Goal: Information Seeking & Learning: Learn about a topic

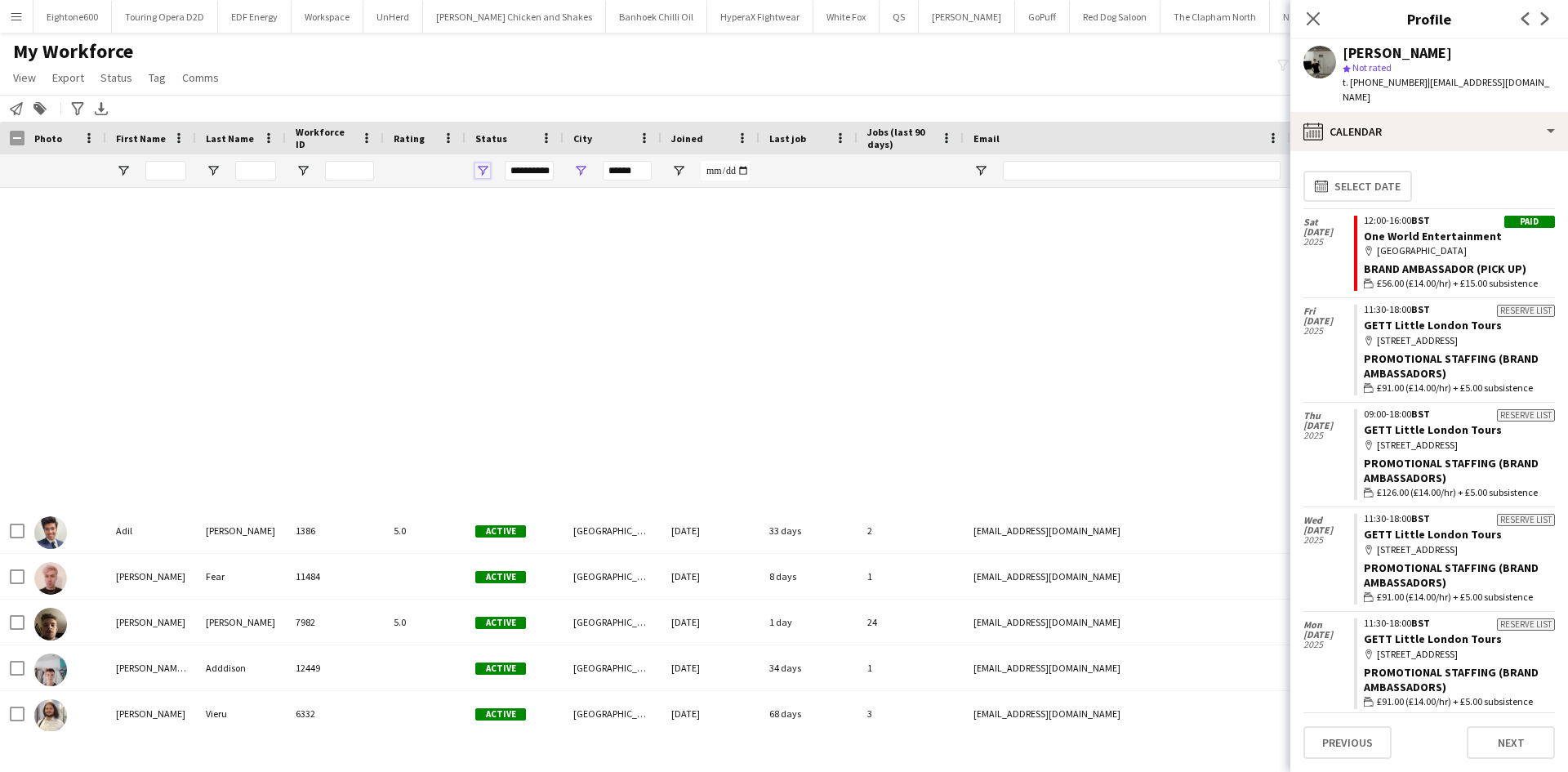
click at [481, 172] on span "Open Filter Menu" at bounding box center [482, 170] width 15 height 15
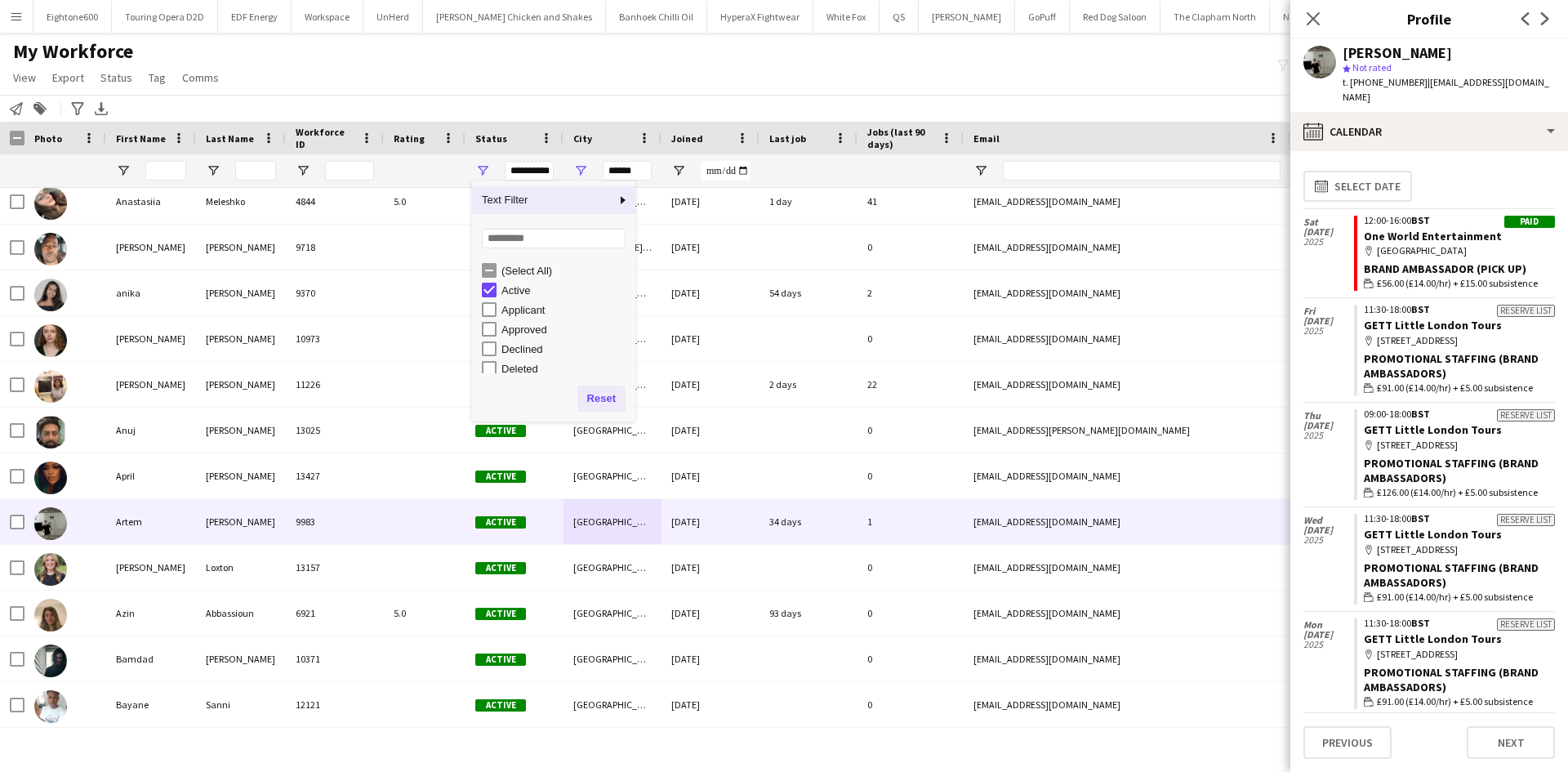
scroll to position [787, 0]
click at [606, 403] on button "Reset" at bounding box center [601, 399] width 48 height 26
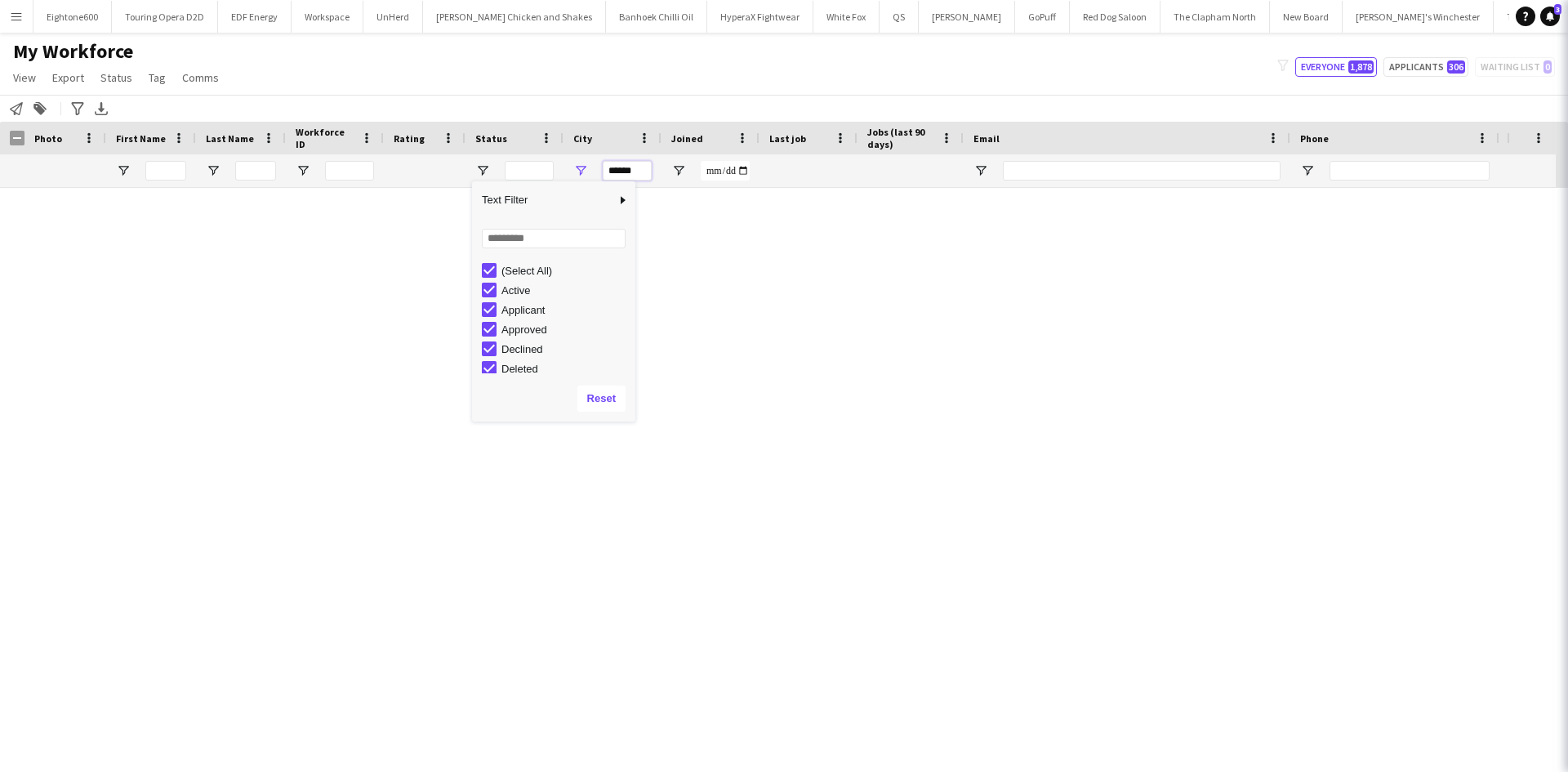
click at [636, 166] on input "******" at bounding box center [627, 171] width 49 height 20
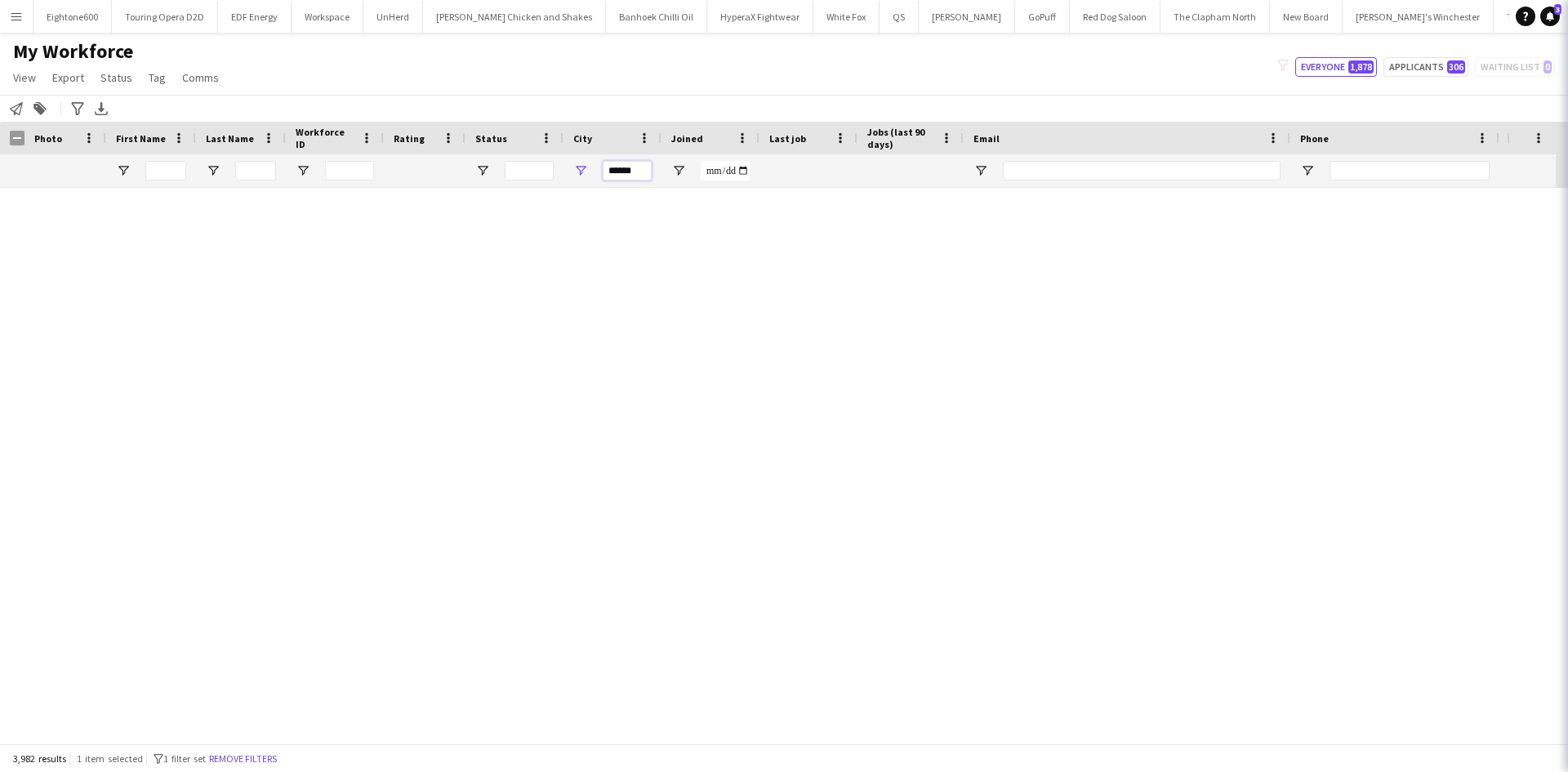
click at [637, 169] on input "******" at bounding box center [627, 171] width 49 height 20
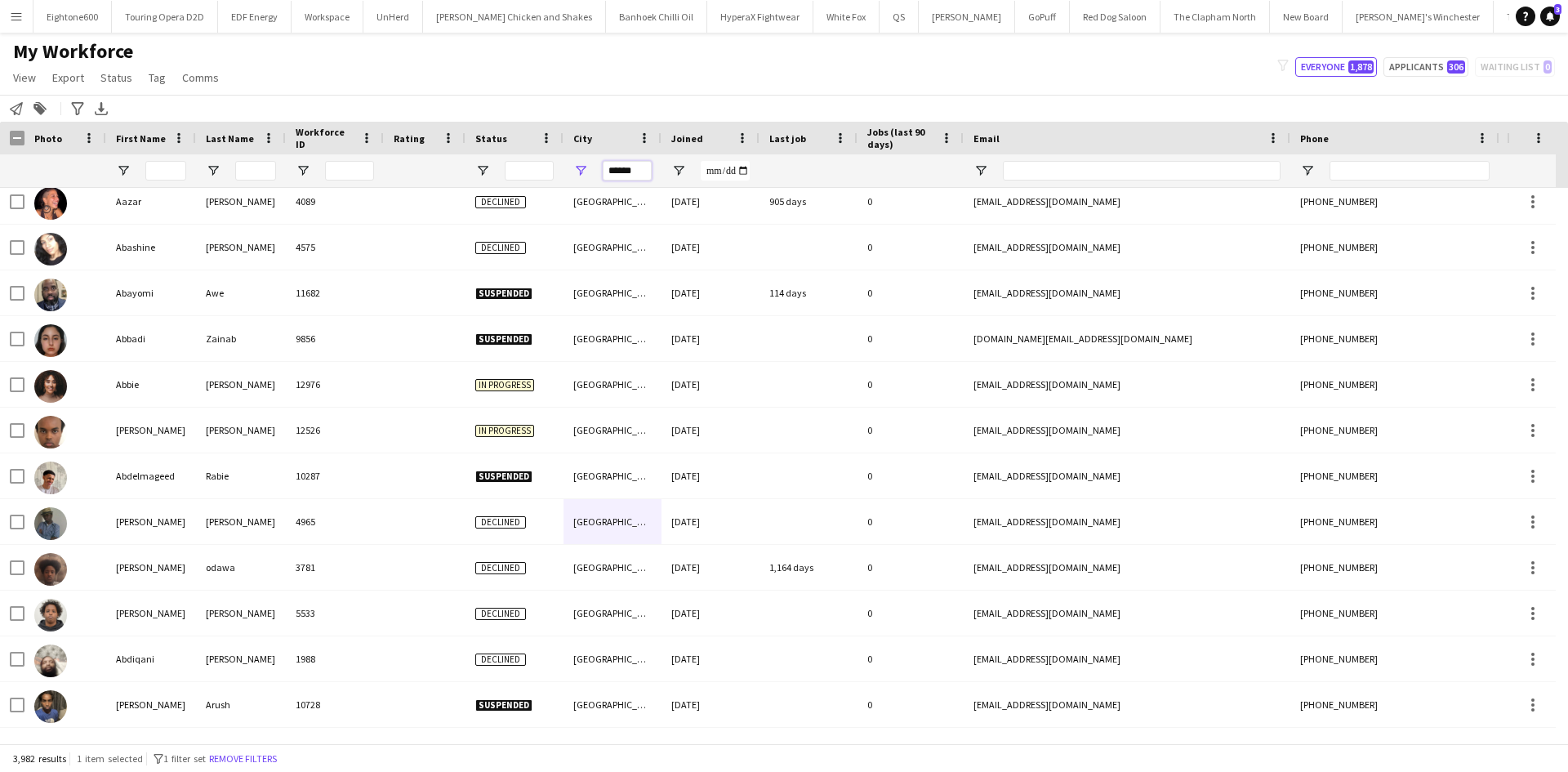
drag, startPoint x: 637, startPoint y: 169, endPoint x: 562, endPoint y: 168, distance: 75.0
click at [562, 168] on div at bounding box center [885, 171] width 1771 height 33
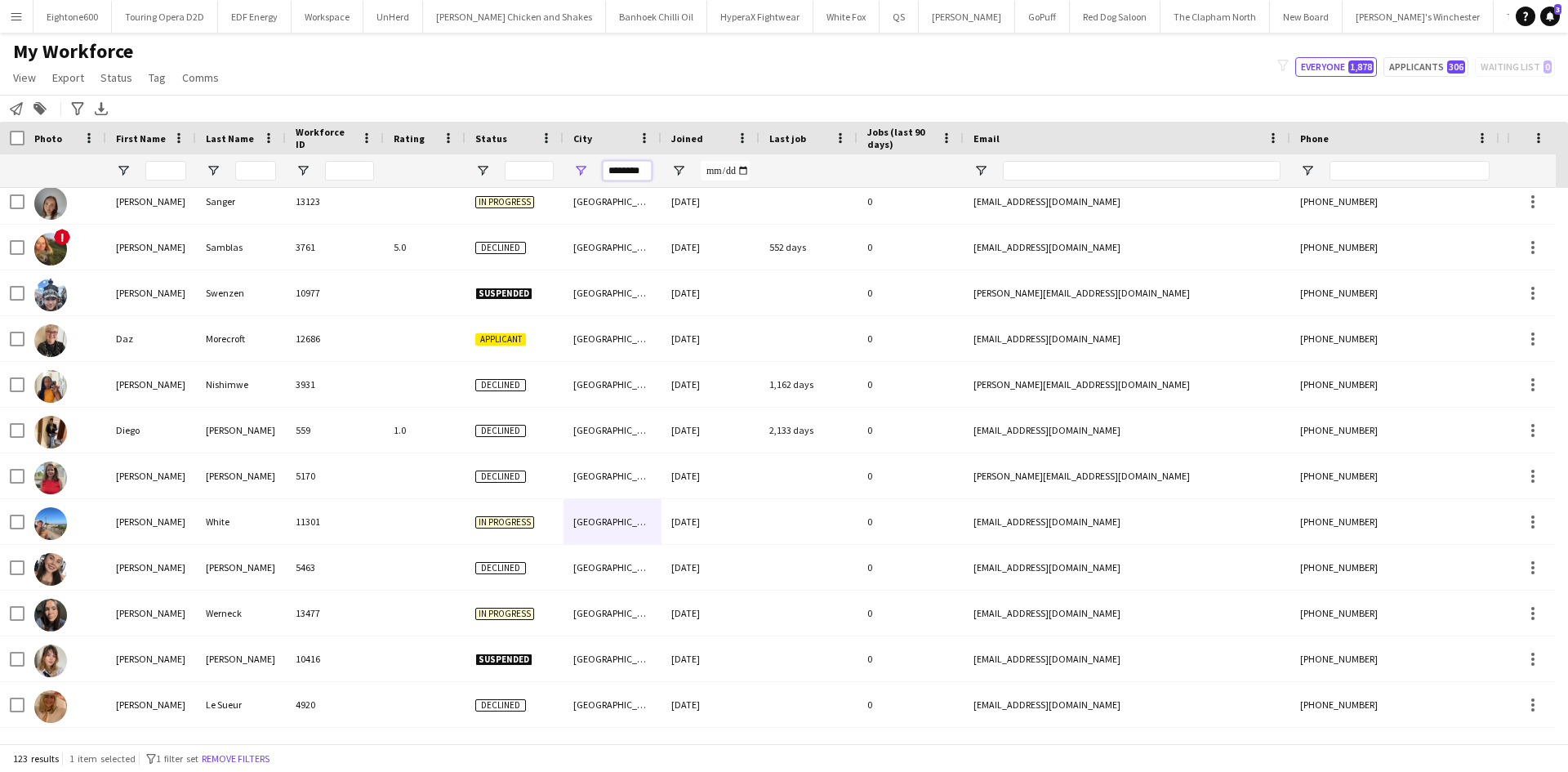
type input "********"
click at [167, 168] on input "First Name Filter Input" at bounding box center [166, 171] width 41 height 20
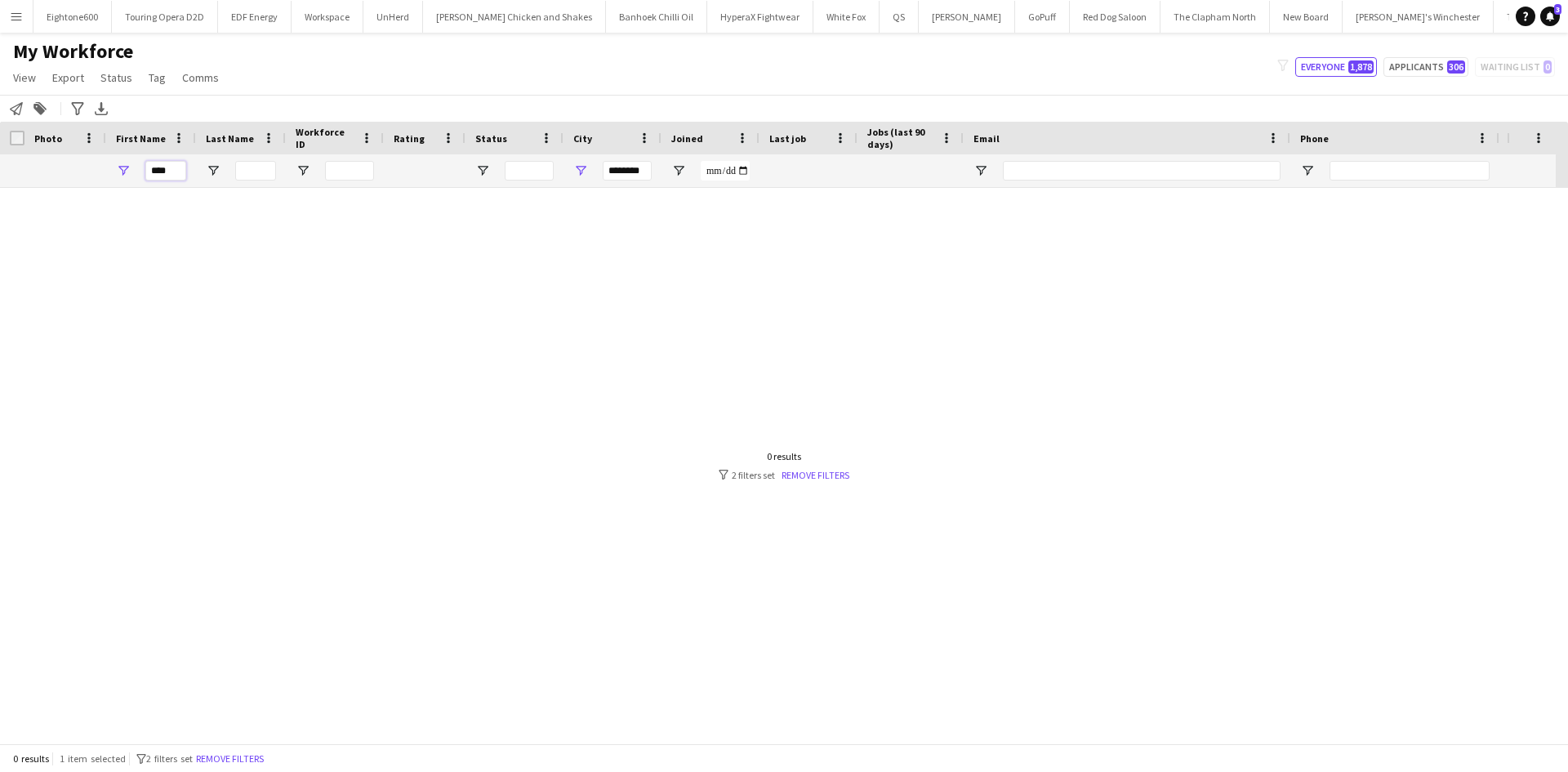
scroll to position [0, 0]
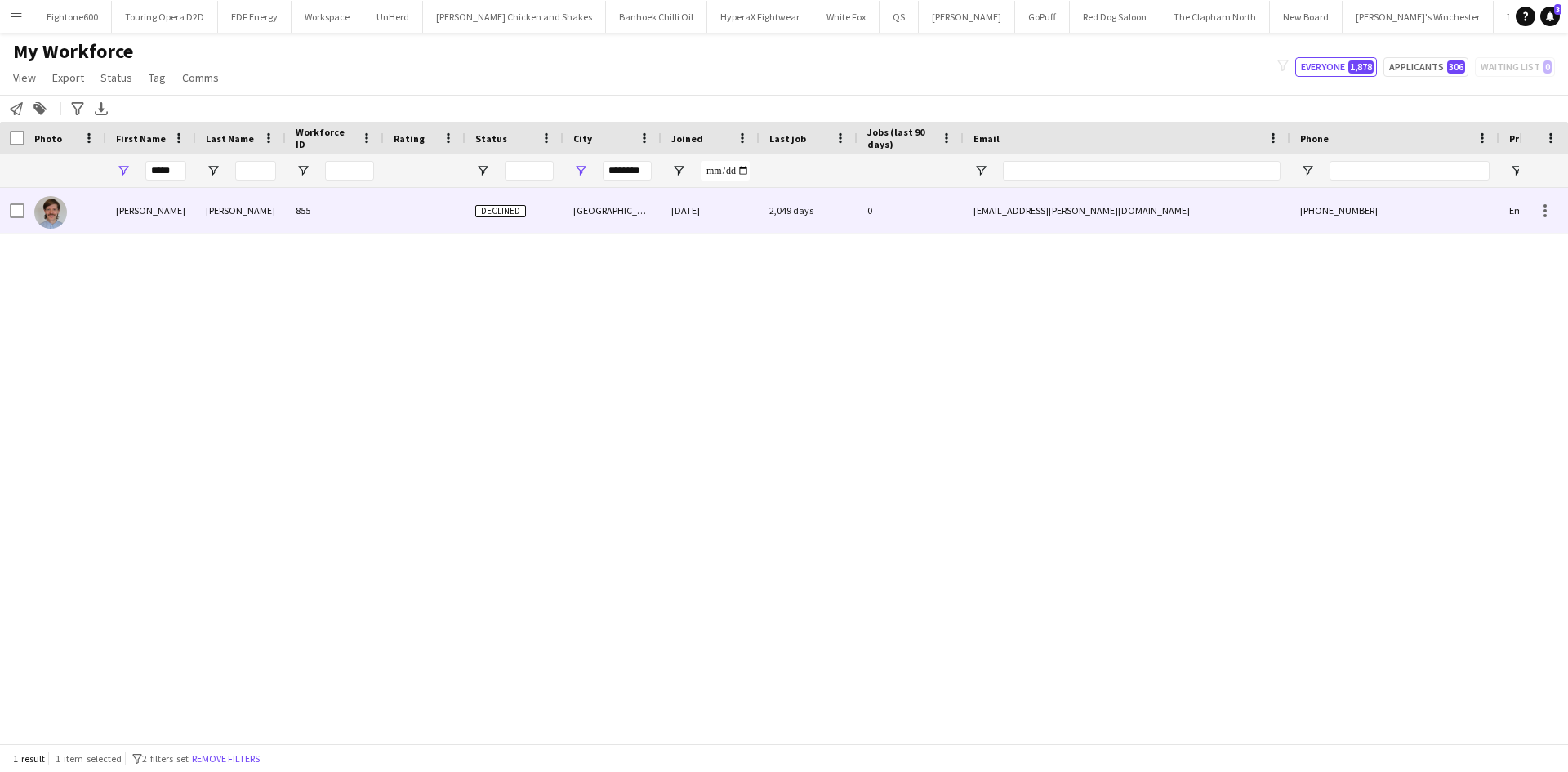
click at [176, 194] on div "Michael" at bounding box center [151, 210] width 90 height 45
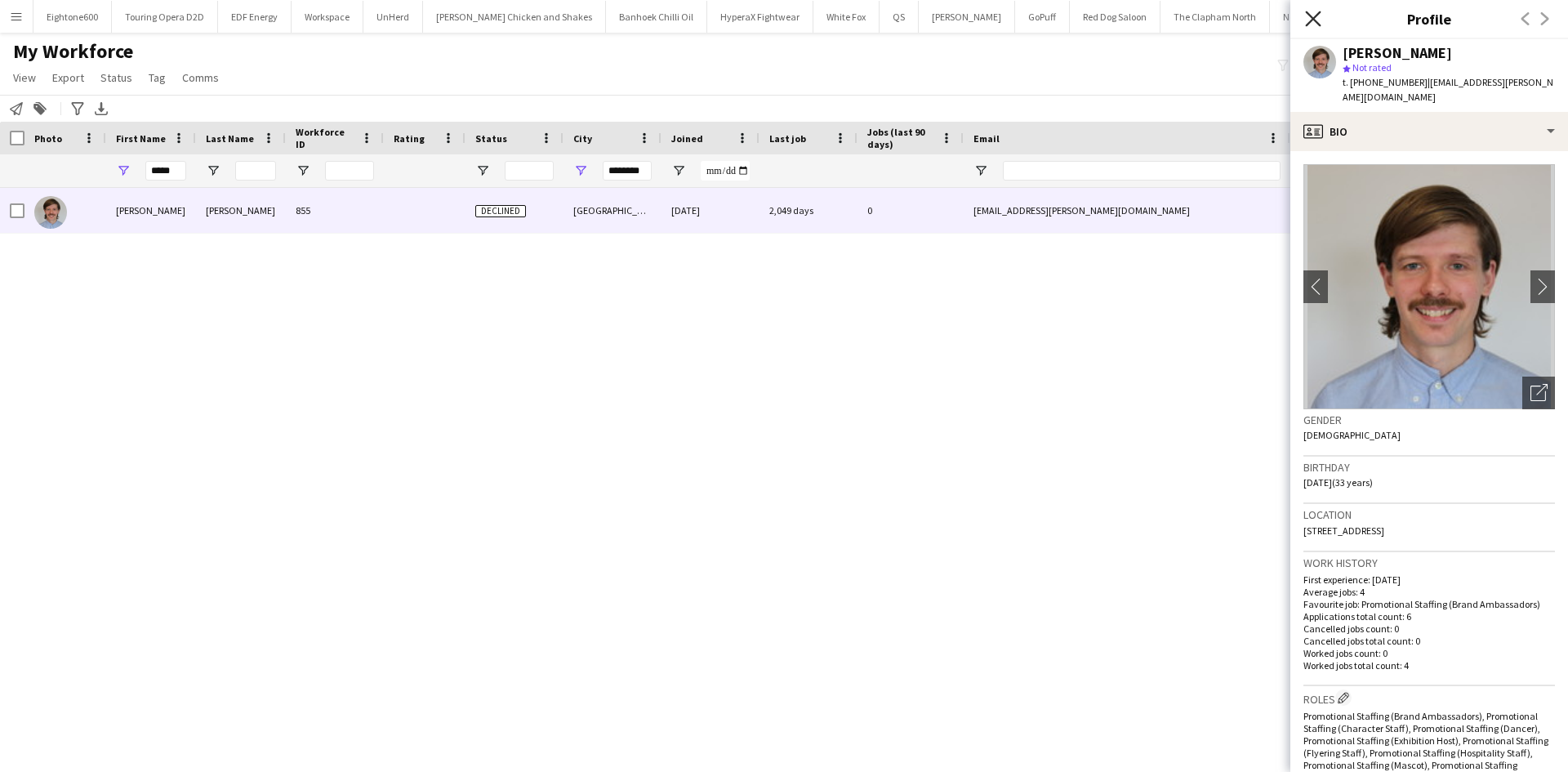
click at [1312, 10] on icon "Close pop-in" at bounding box center [1313, 18] width 16 height 16
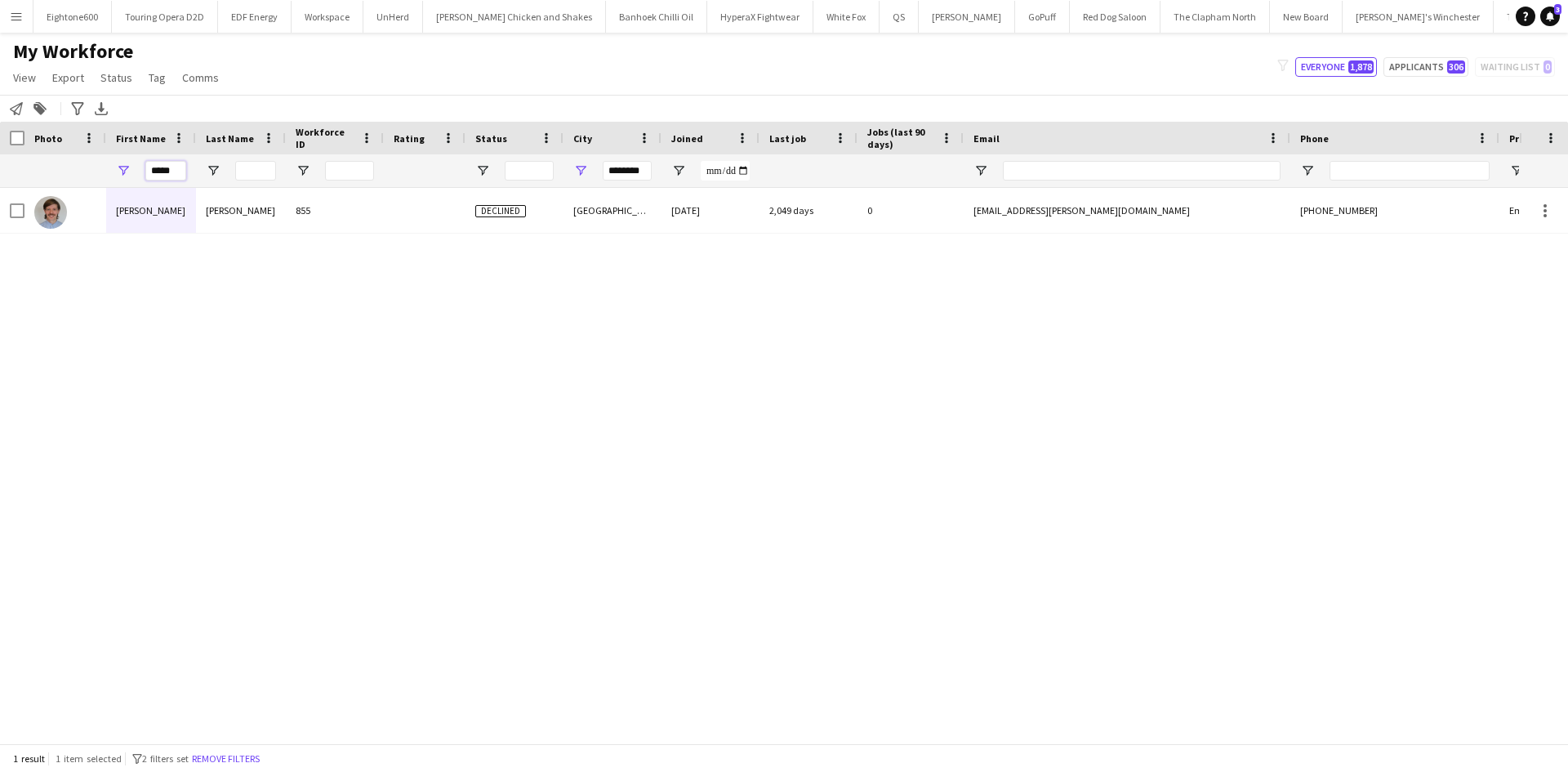
drag, startPoint x: 181, startPoint y: 173, endPoint x: 94, endPoint y: 175, distance: 87.0
click at [94, 175] on div "***** ********" at bounding box center [885, 171] width 1771 height 33
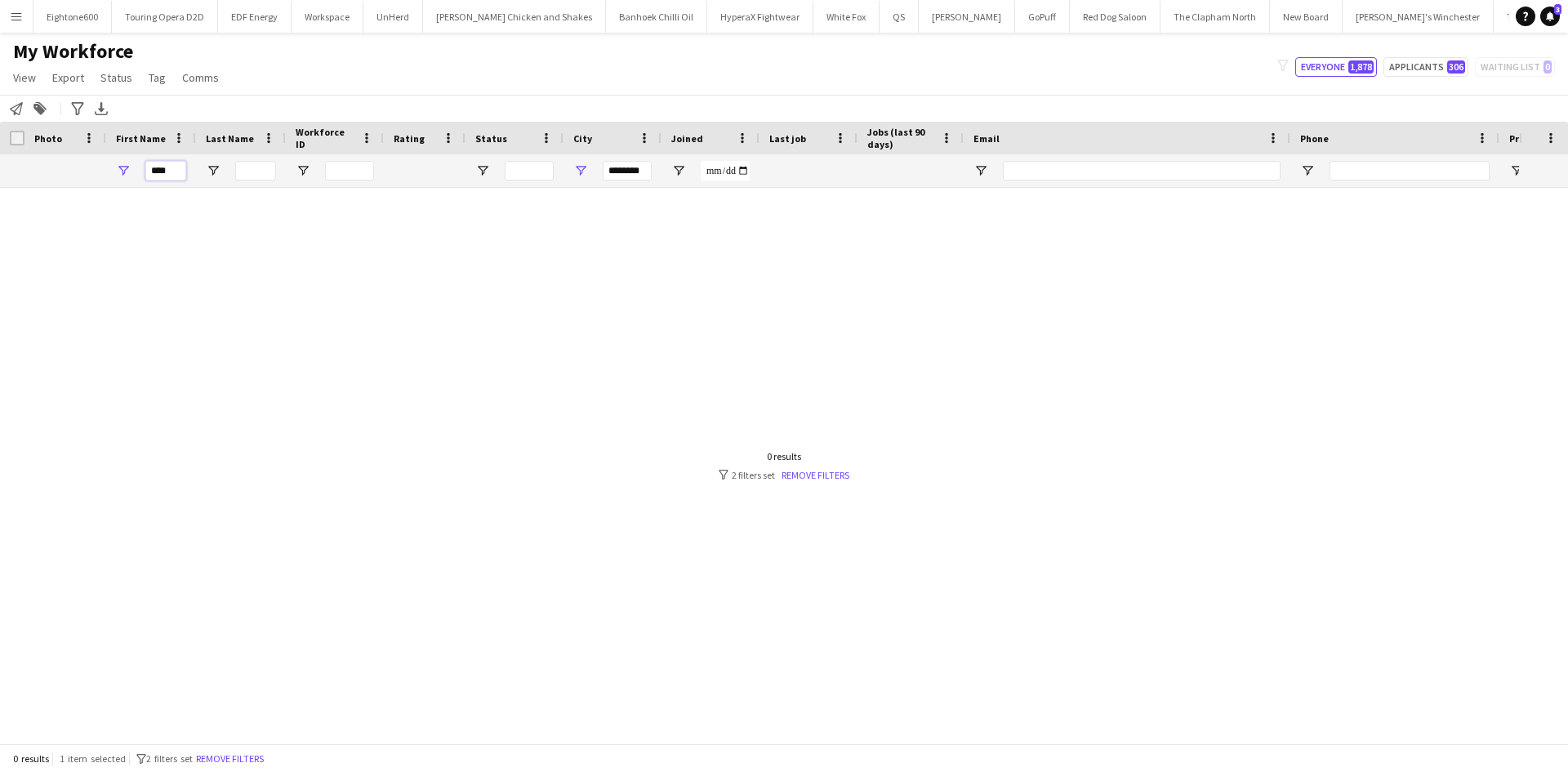
type input "****"
click at [254, 175] on input "Last Name Filter Input" at bounding box center [255, 171] width 41 height 20
type input "****"
drag, startPoint x: 648, startPoint y: 170, endPoint x: 506, endPoint y: 184, distance: 142.7
click at [506, 184] on div "**** ****" at bounding box center [885, 171] width 1771 height 33
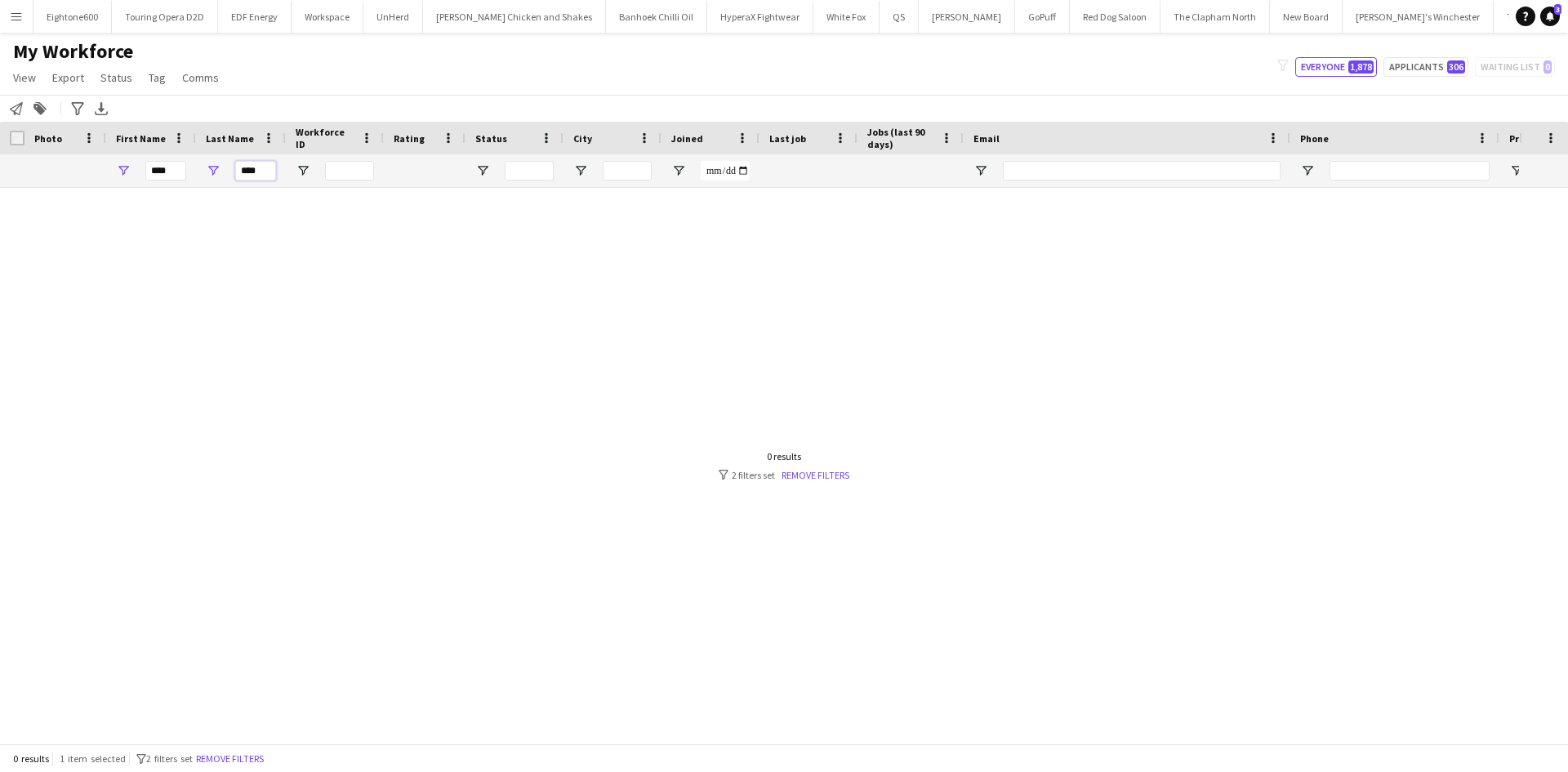
click at [269, 166] on input "****" at bounding box center [255, 171] width 41 height 20
type input "*"
click at [164, 173] on input "****" at bounding box center [166, 171] width 41 height 20
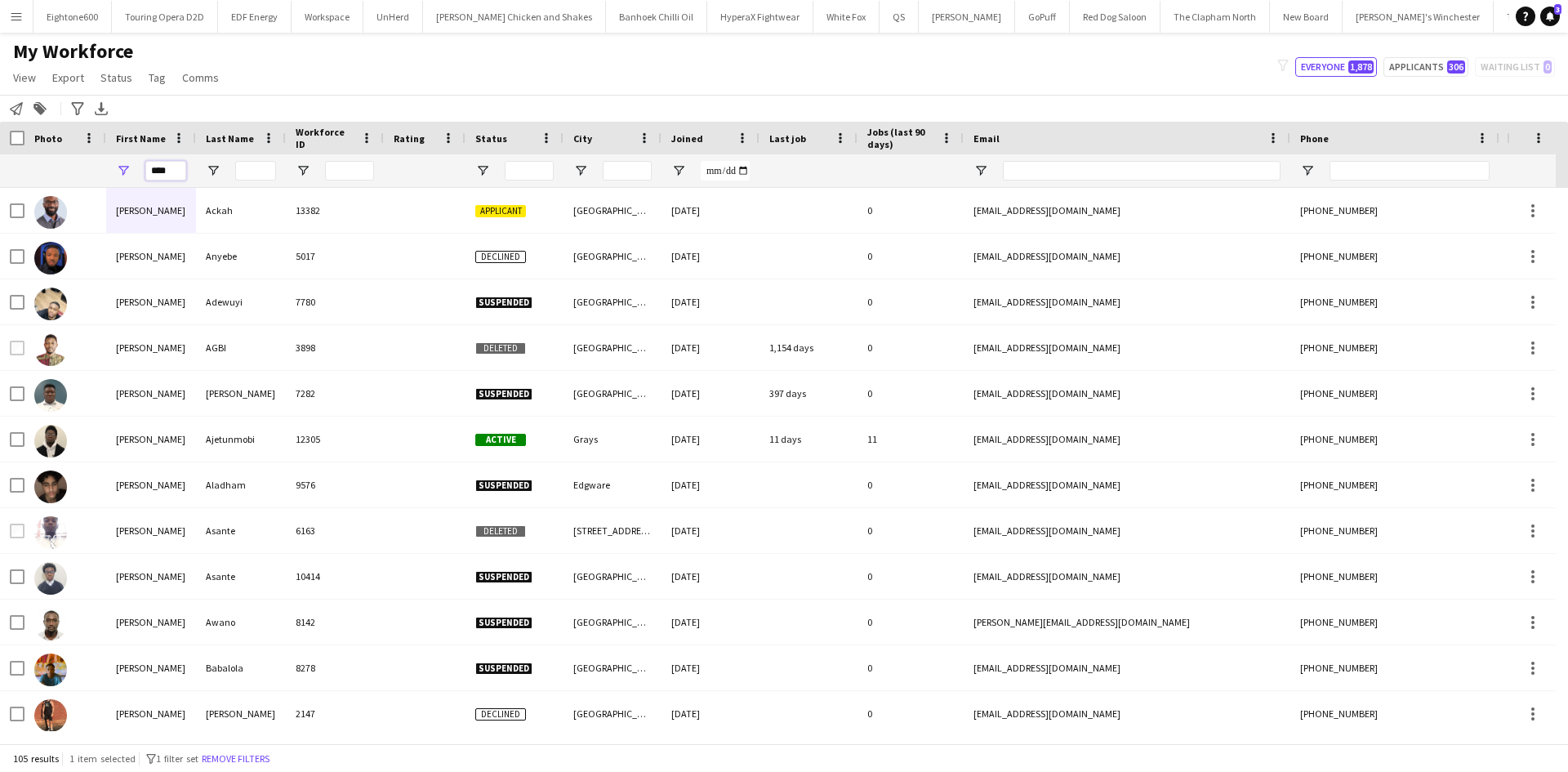
click at [179, 173] on input "****" at bounding box center [166, 171] width 41 height 20
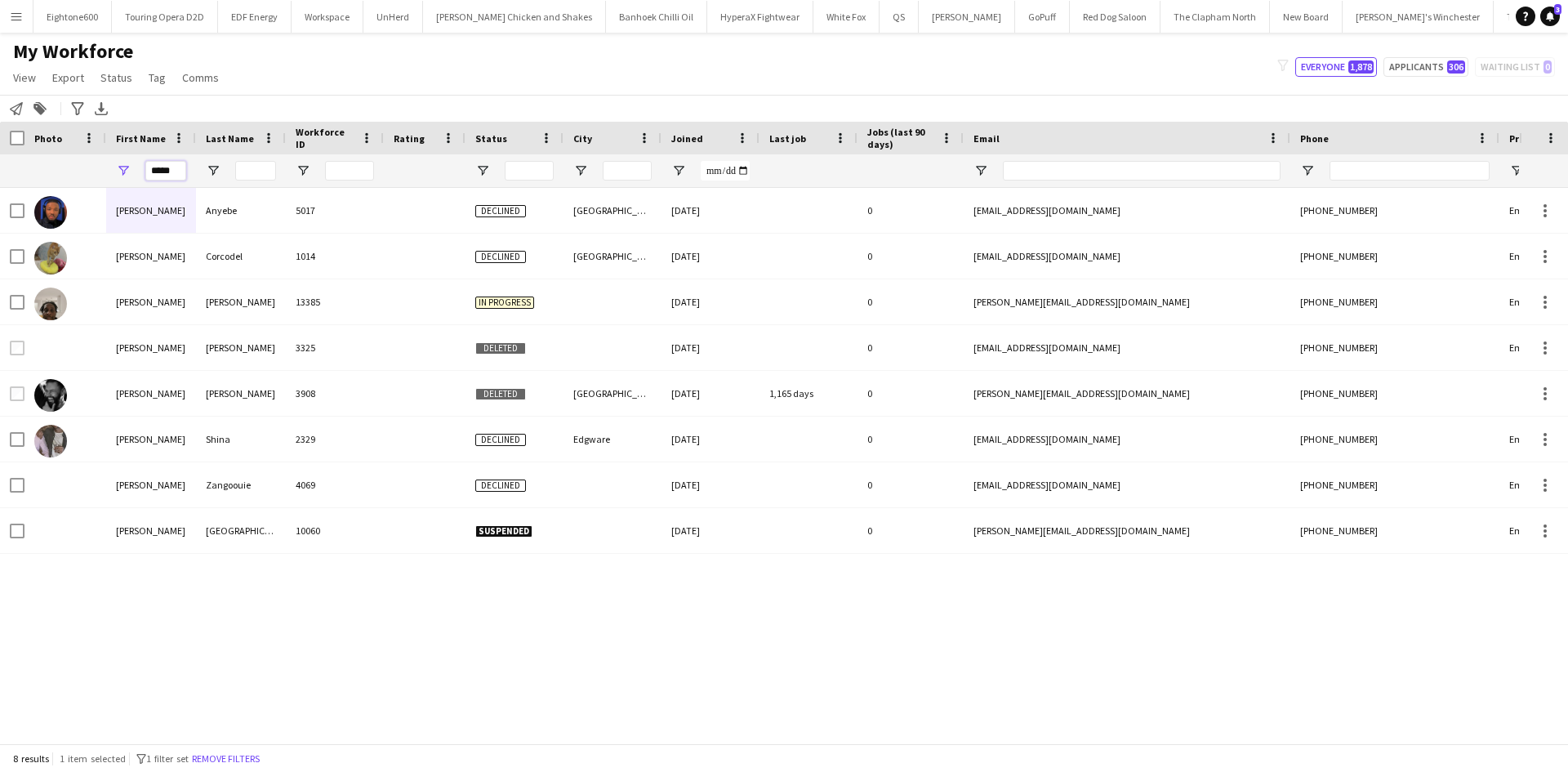
type input "****"
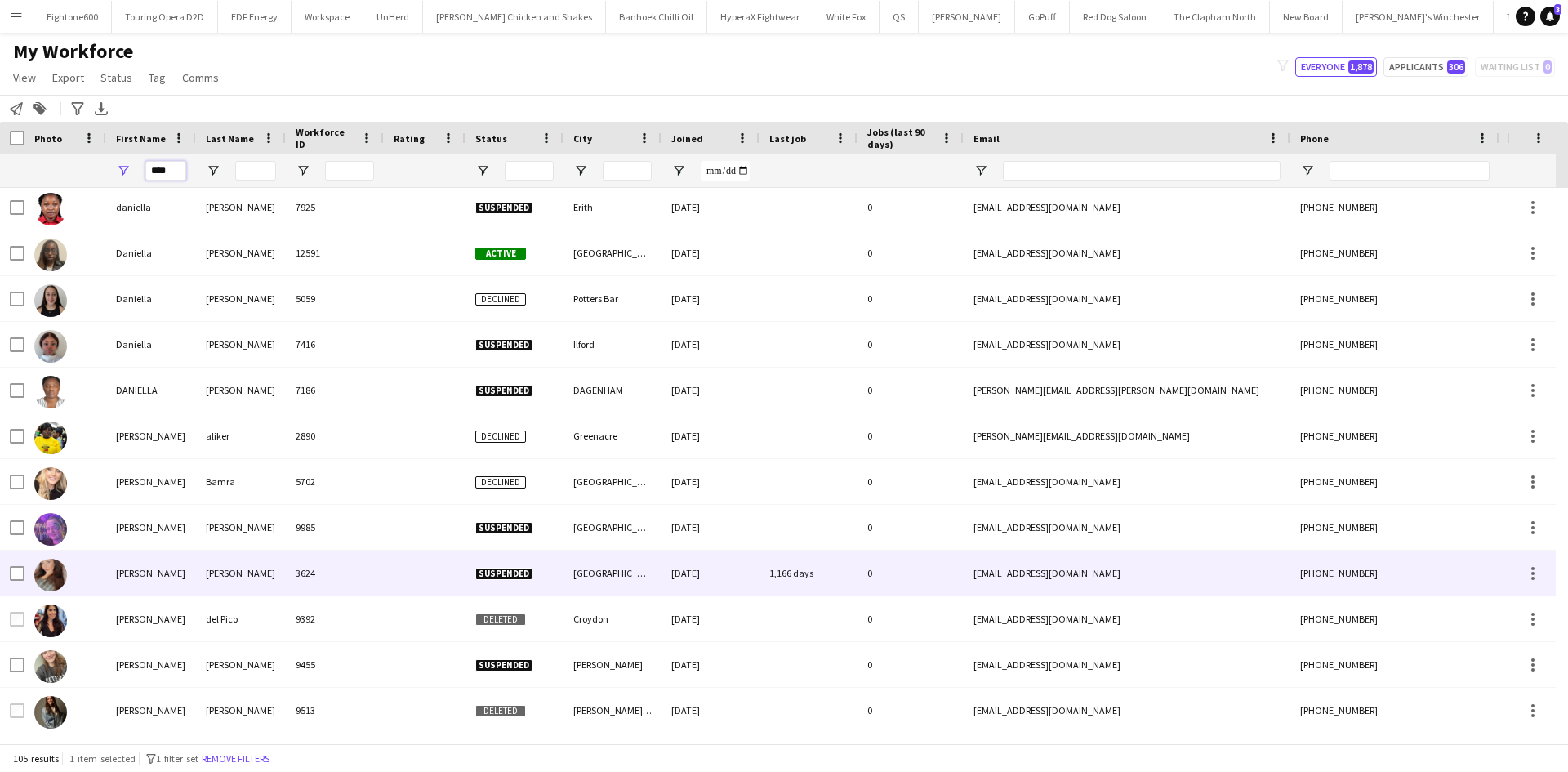
scroll to position [3081, 0]
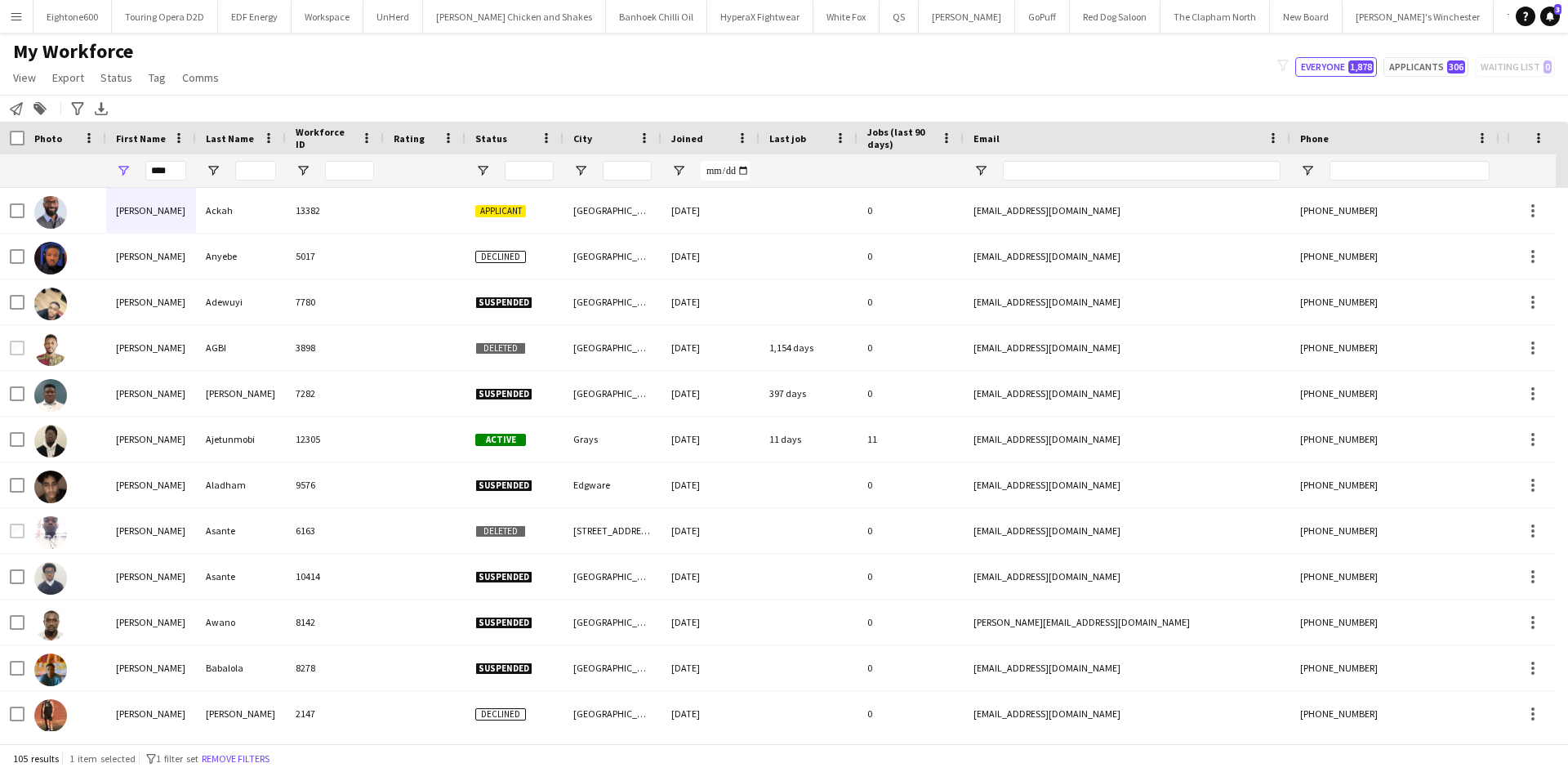
click at [282, 63] on div "My Workforce View Views Default view New view Update view Delete view Edit name…" at bounding box center [784, 66] width 1568 height 55
drag, startPoint x: 176, startPoint y: 172, endPoint x: 109, endPoint y: 178, distance: 67.3
click at [109, 178] on div "****" at bounding box center [151, 171] width 90 height 33
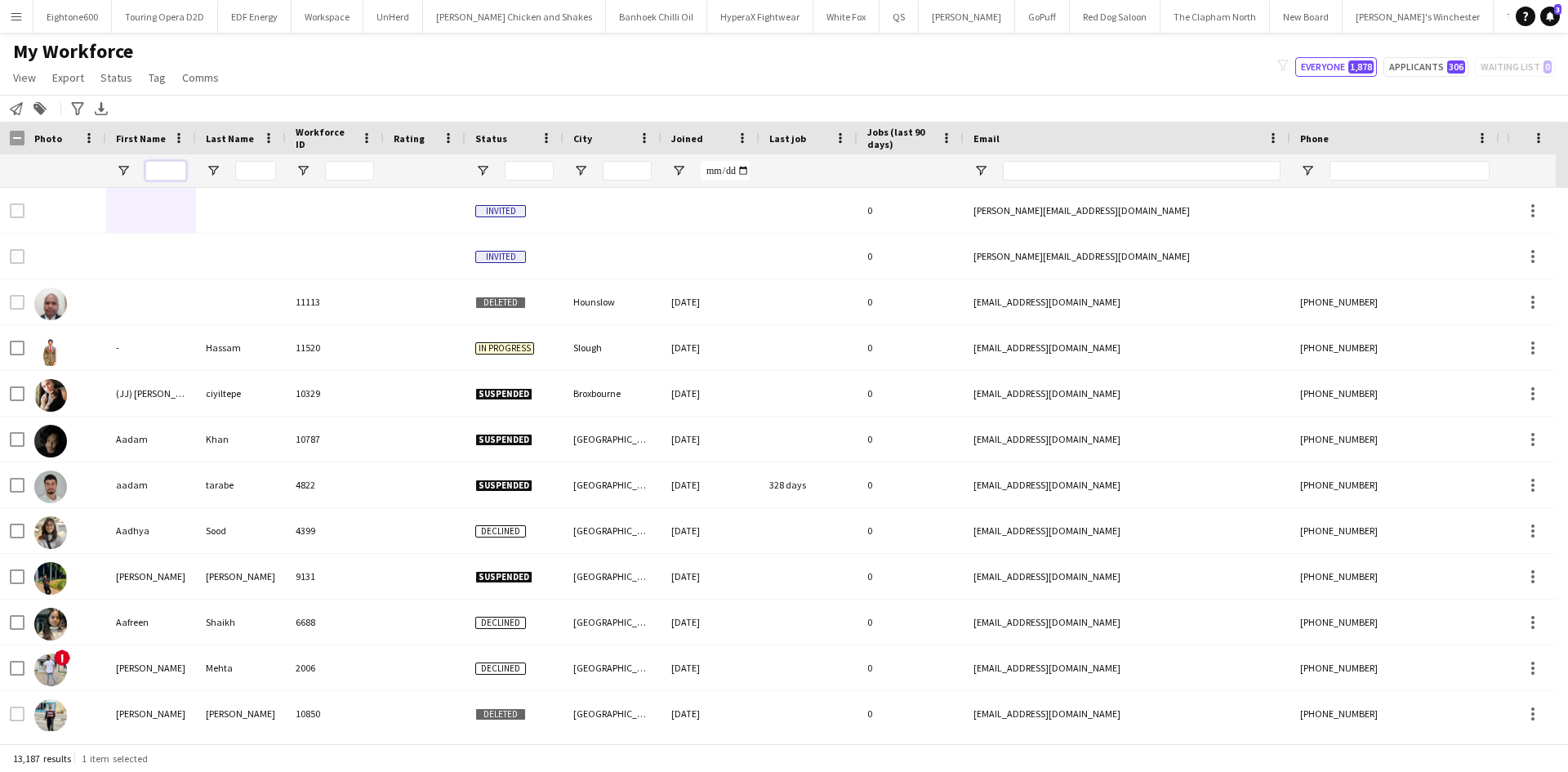
click at [177, 167] on input "First Name Filter Input" at bounding box center [166, 171] width 41 height 20
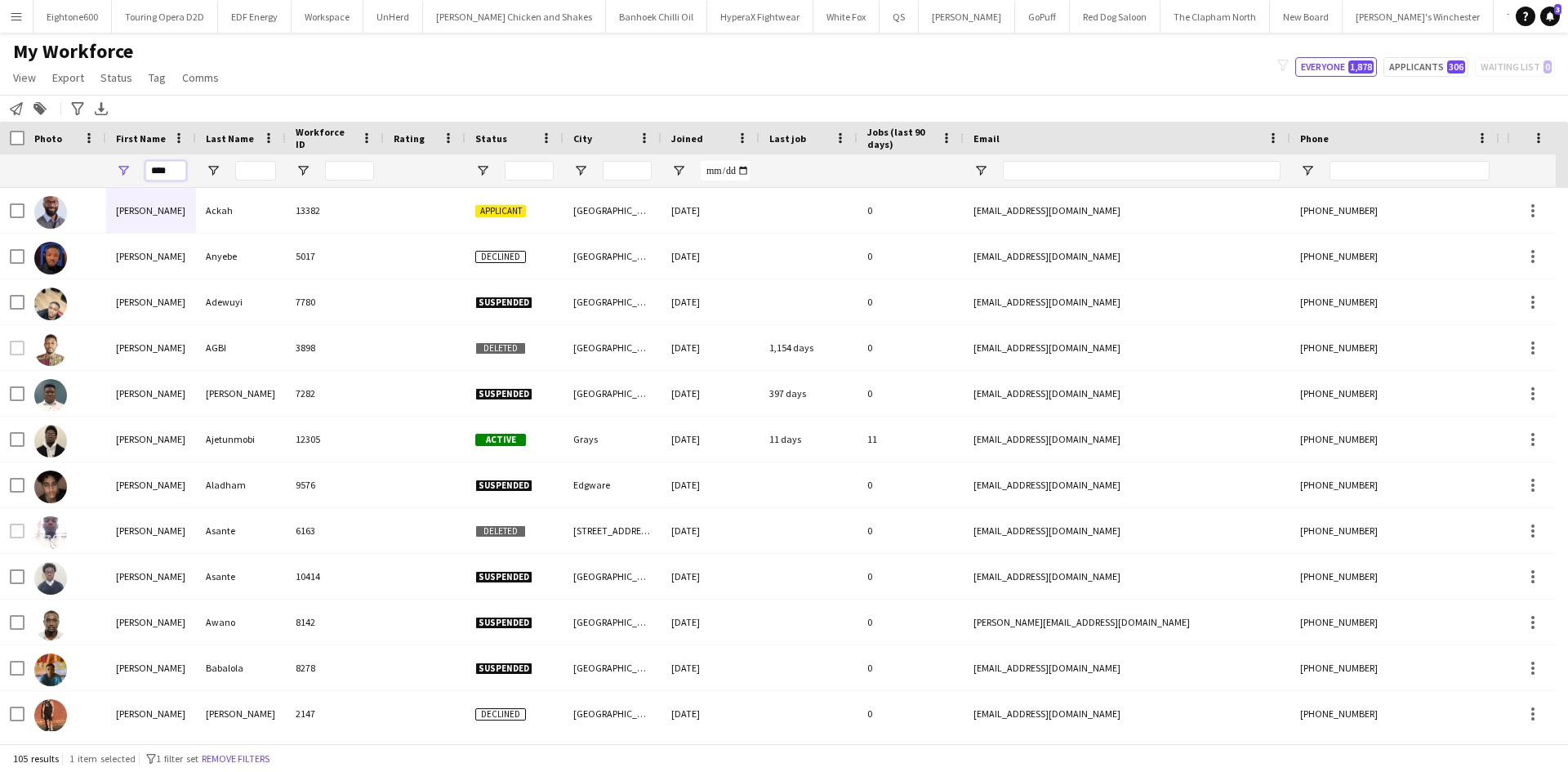
type input "****"
click at [707, 151] on div "Joined" at bounding box center [710, 138] width 78 height 33
click at [699, 145] on div "Joined" at bounding box center [700, 138] width 59 height 24
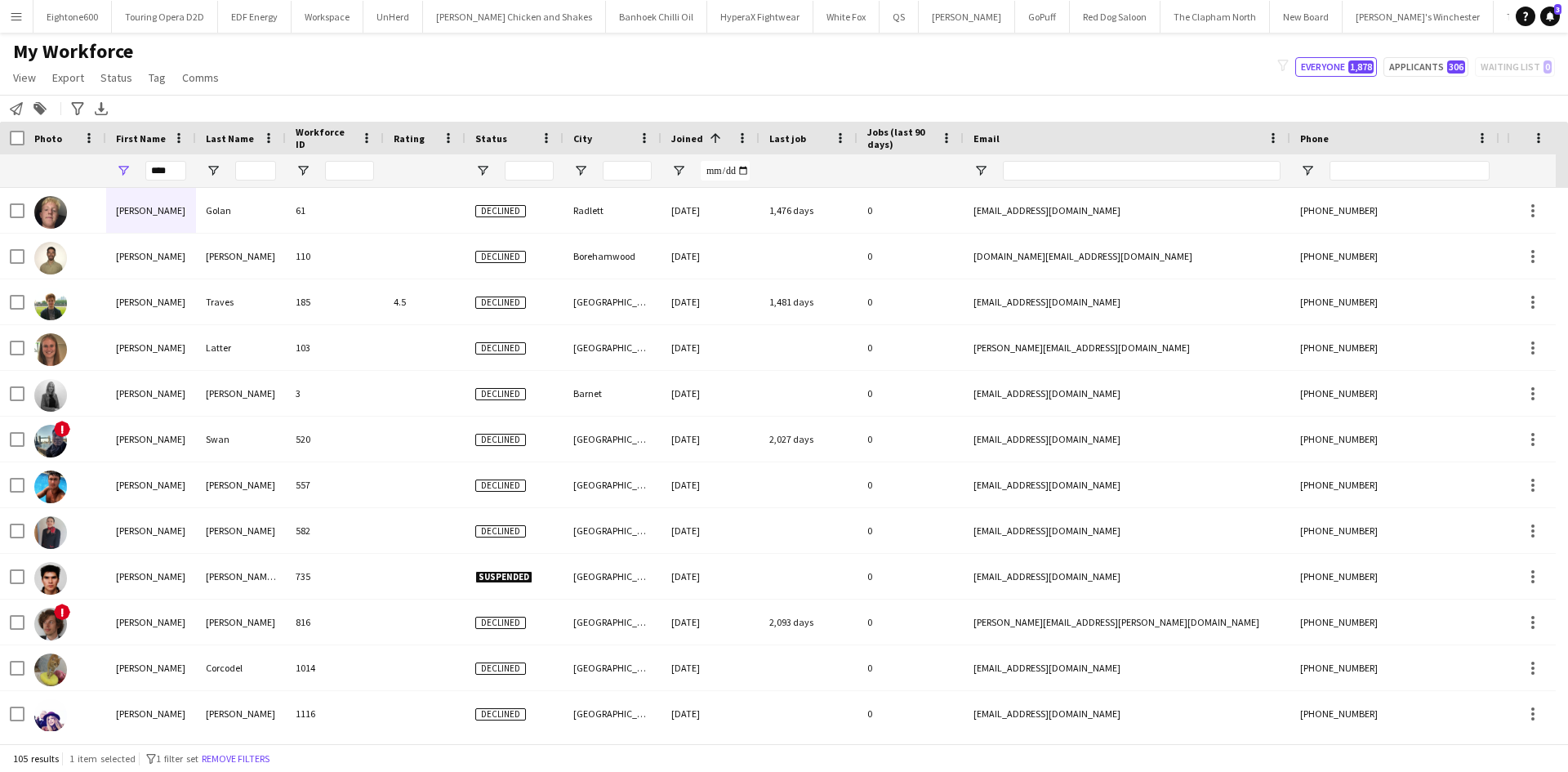
click at [699, 145] on div "Joined 1" at bounding box center [700, 138] width 59 height 24
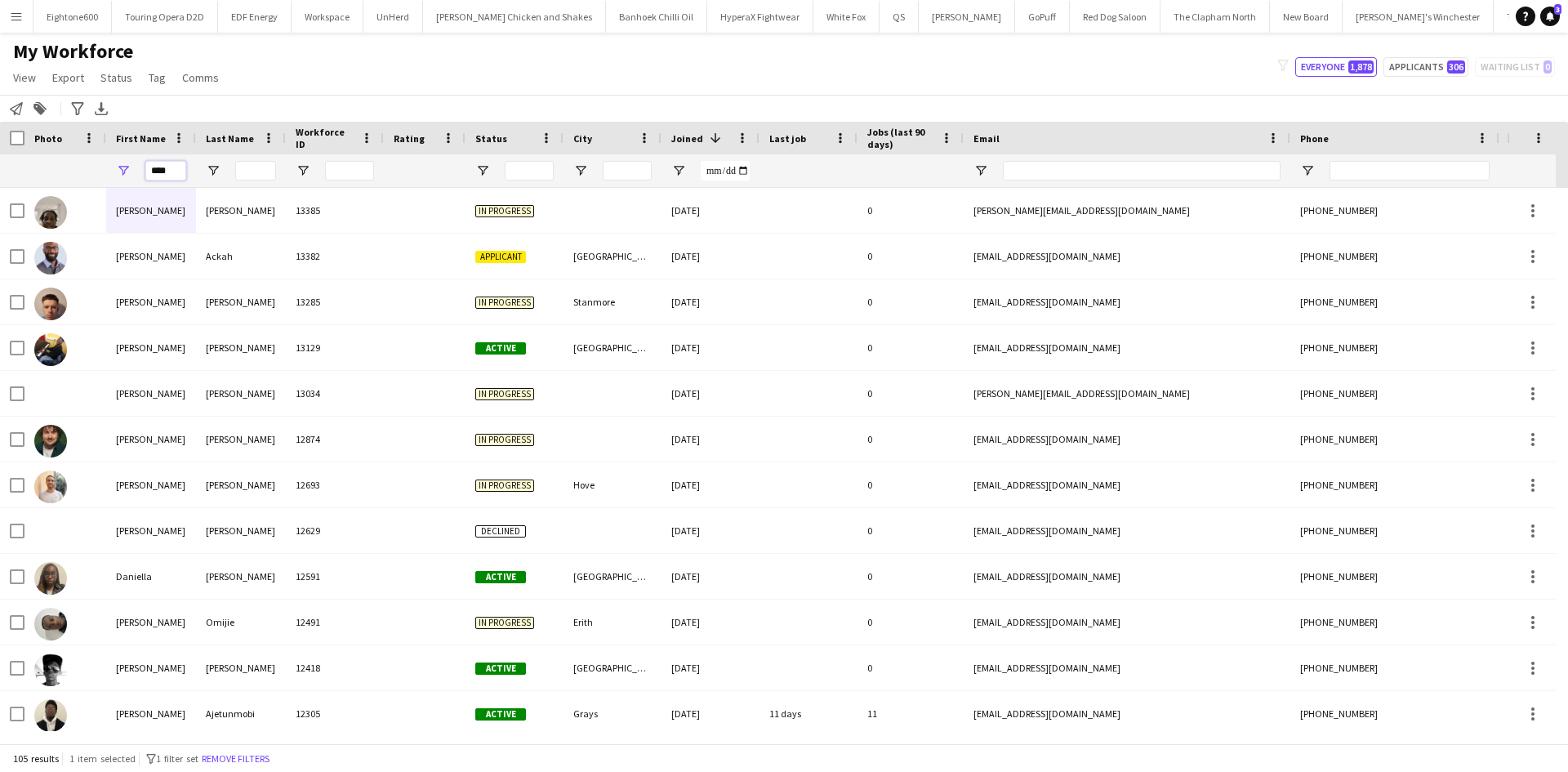
drag, startPoint x: 172, startPoint y: 176, endPoint x: 85, endPoint y: 176, distance: 87.0
click at [85, 176] on div "****" at bounding box center [885, 171] width 1771 height 33
click at [245, 171] on input "Last Name Filter Input" at bounding box center [255, 171] width 41 height 20
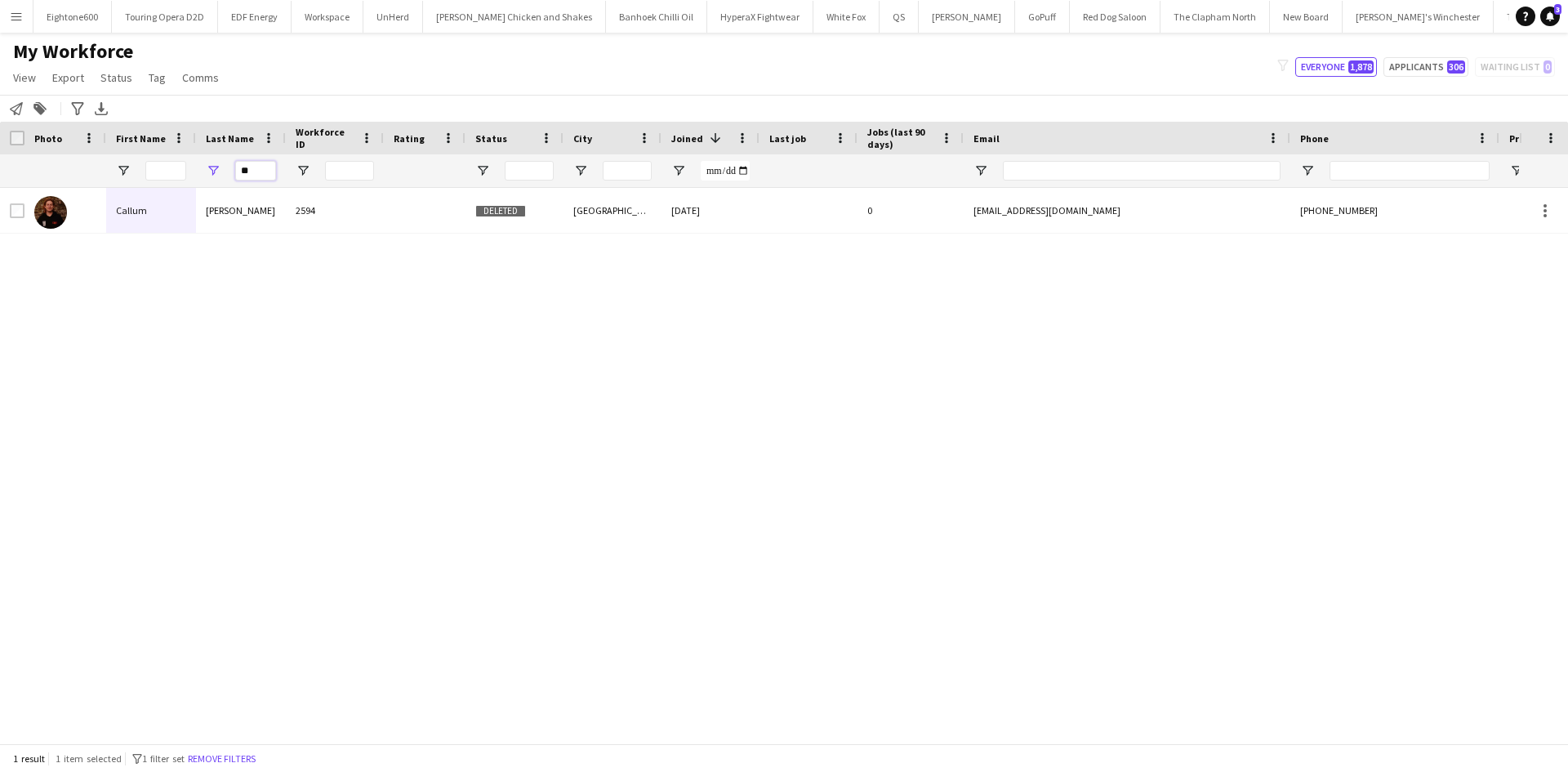
type input "*"
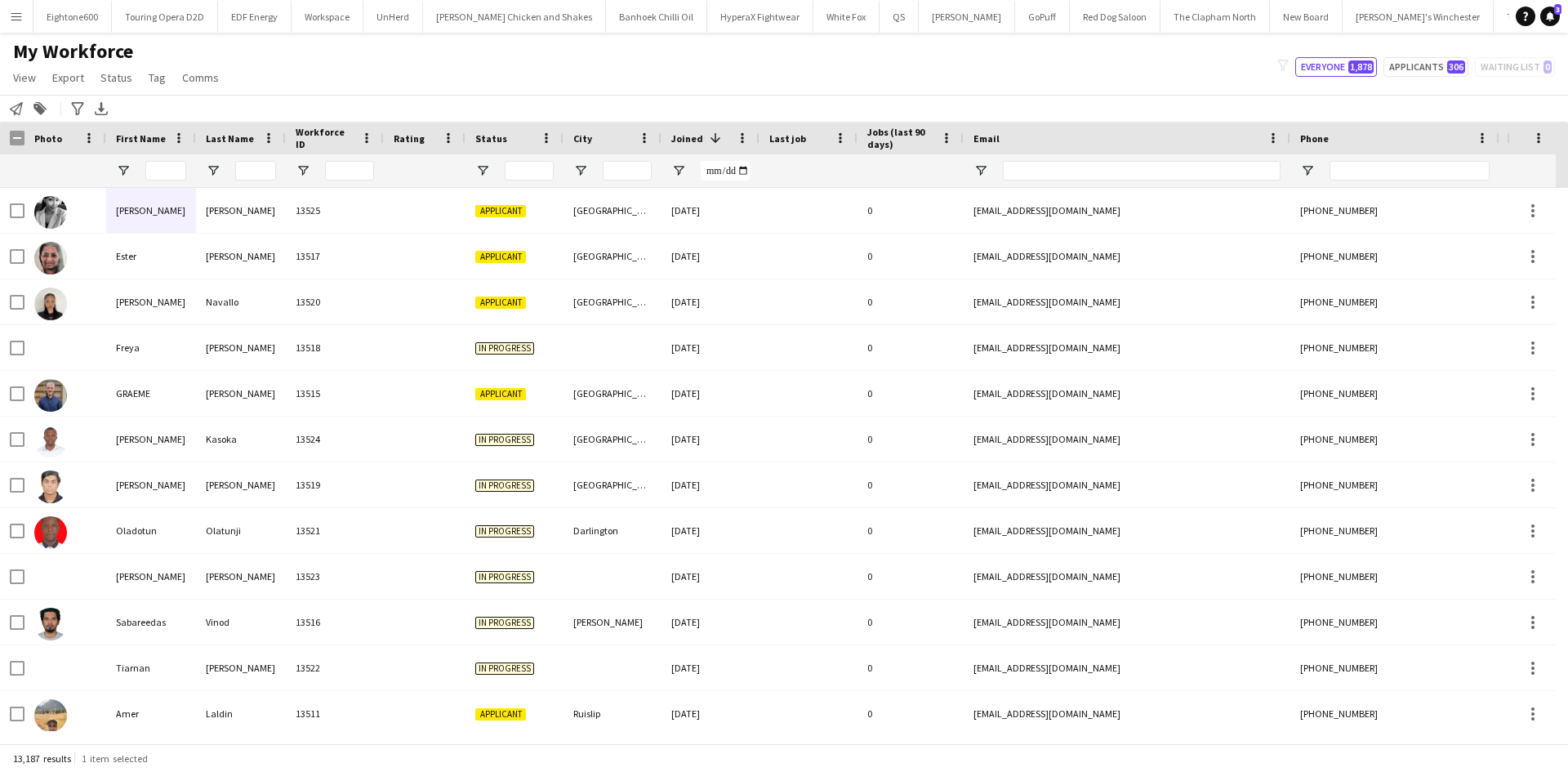
click at [155, 152] on div "First Name" at bounding box center [150, 138] width 70 height 33
click at [167, 177] on input "First Name Filter Input" at bounding box center [166, 171] width 41 height 20
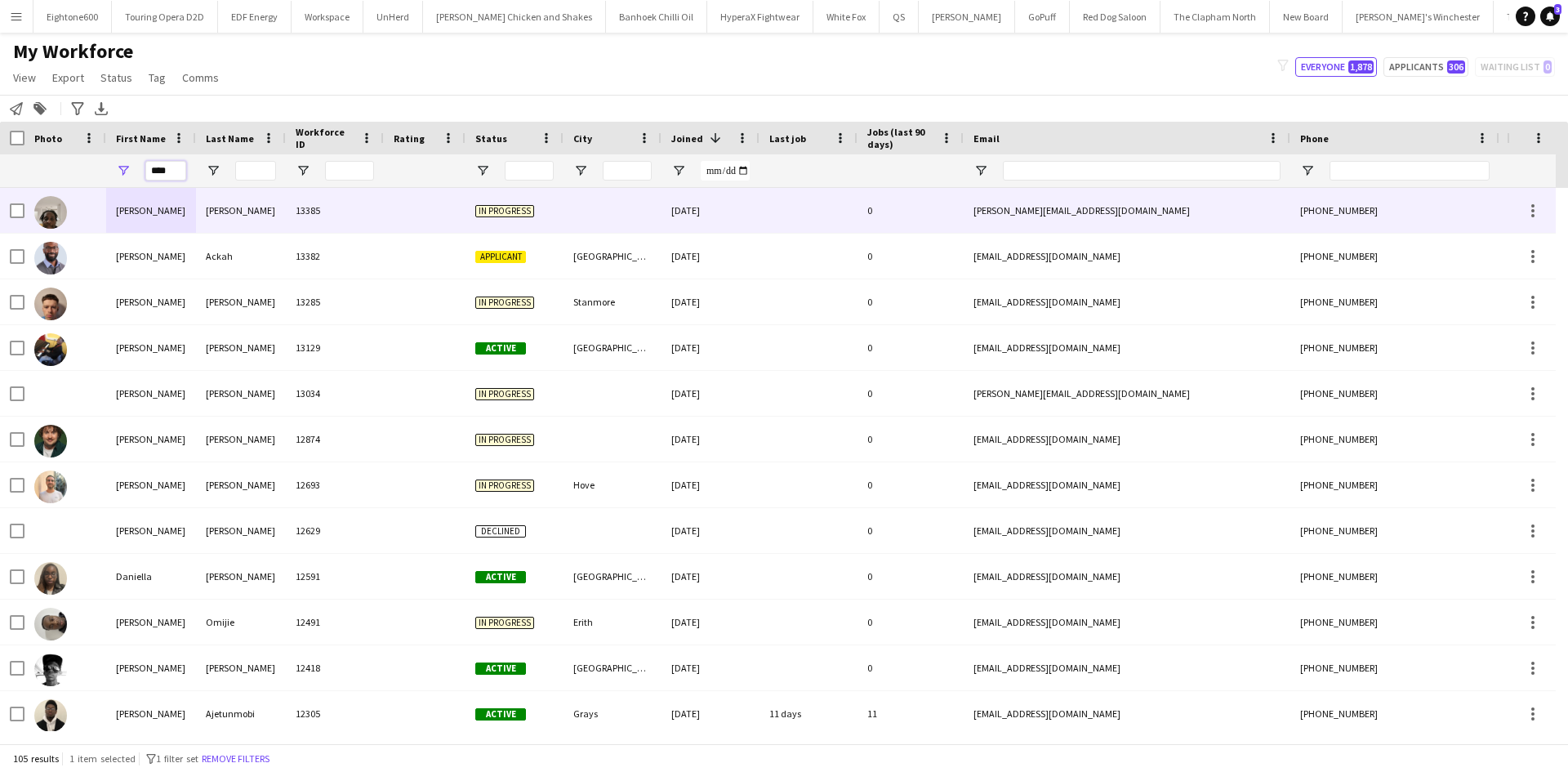
type input "****"
click at [201, 211] on div "Davis" at bounding box center [241, 210] width 90 height 45
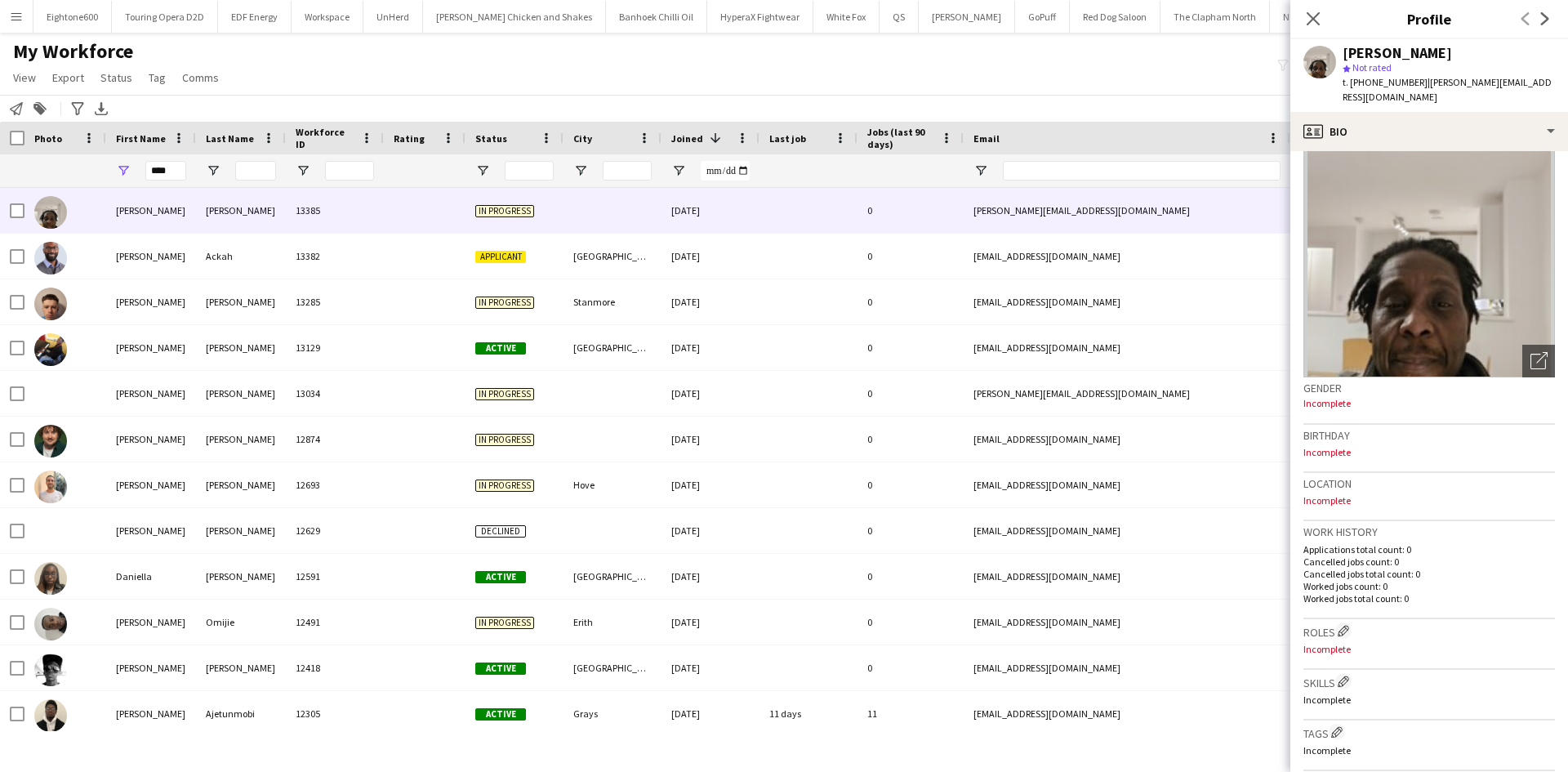
scroll to position [33, 0]
click at [992, 87] on div "My Workforce View Views Default view New view Update view Delete view Edit name…" at bounding box center [784, 66] width 1568 height 55
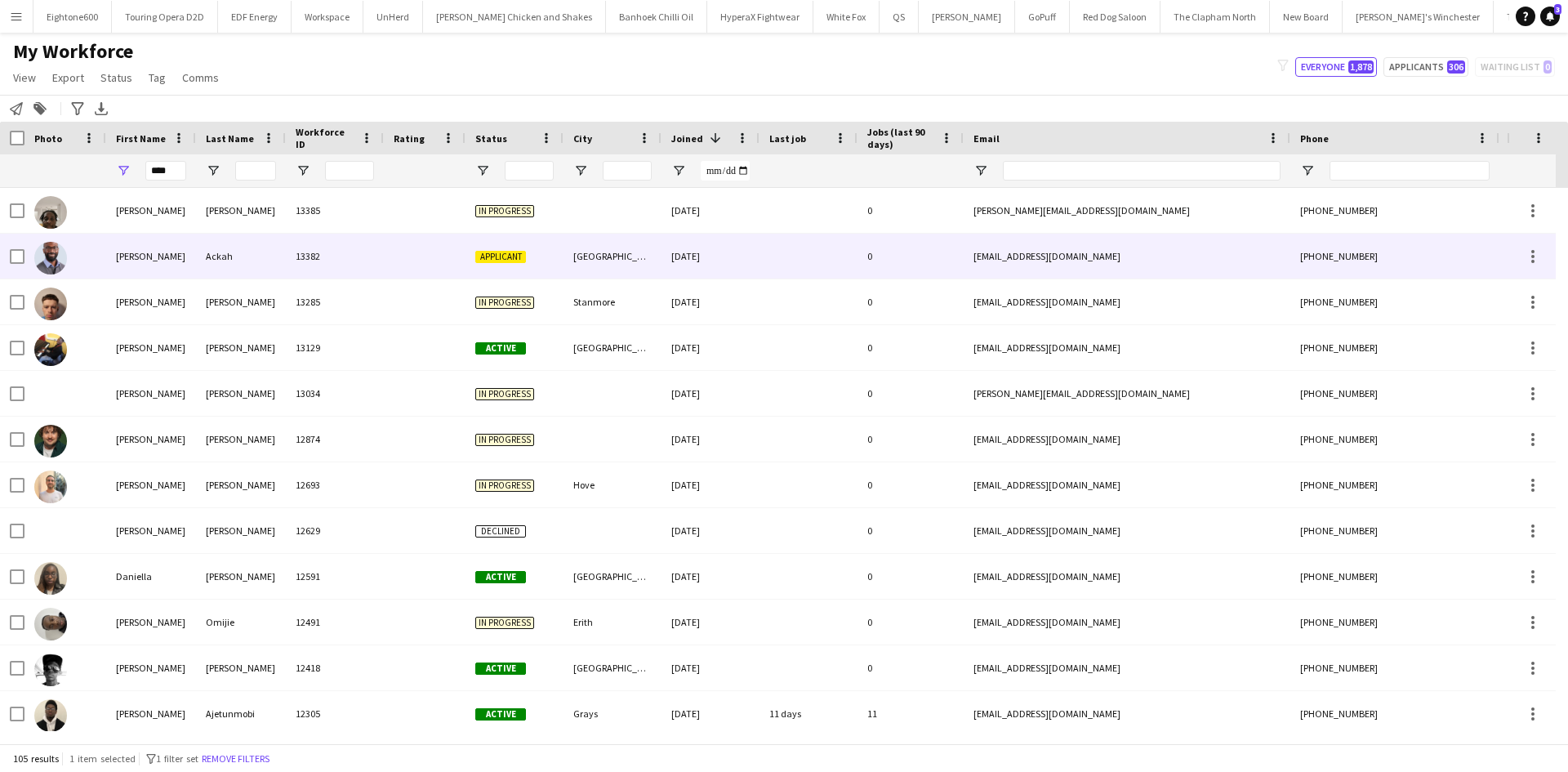
click at [700, 251] on div "21-09-2025" at bounding box center [711, 256] width 98 height 45
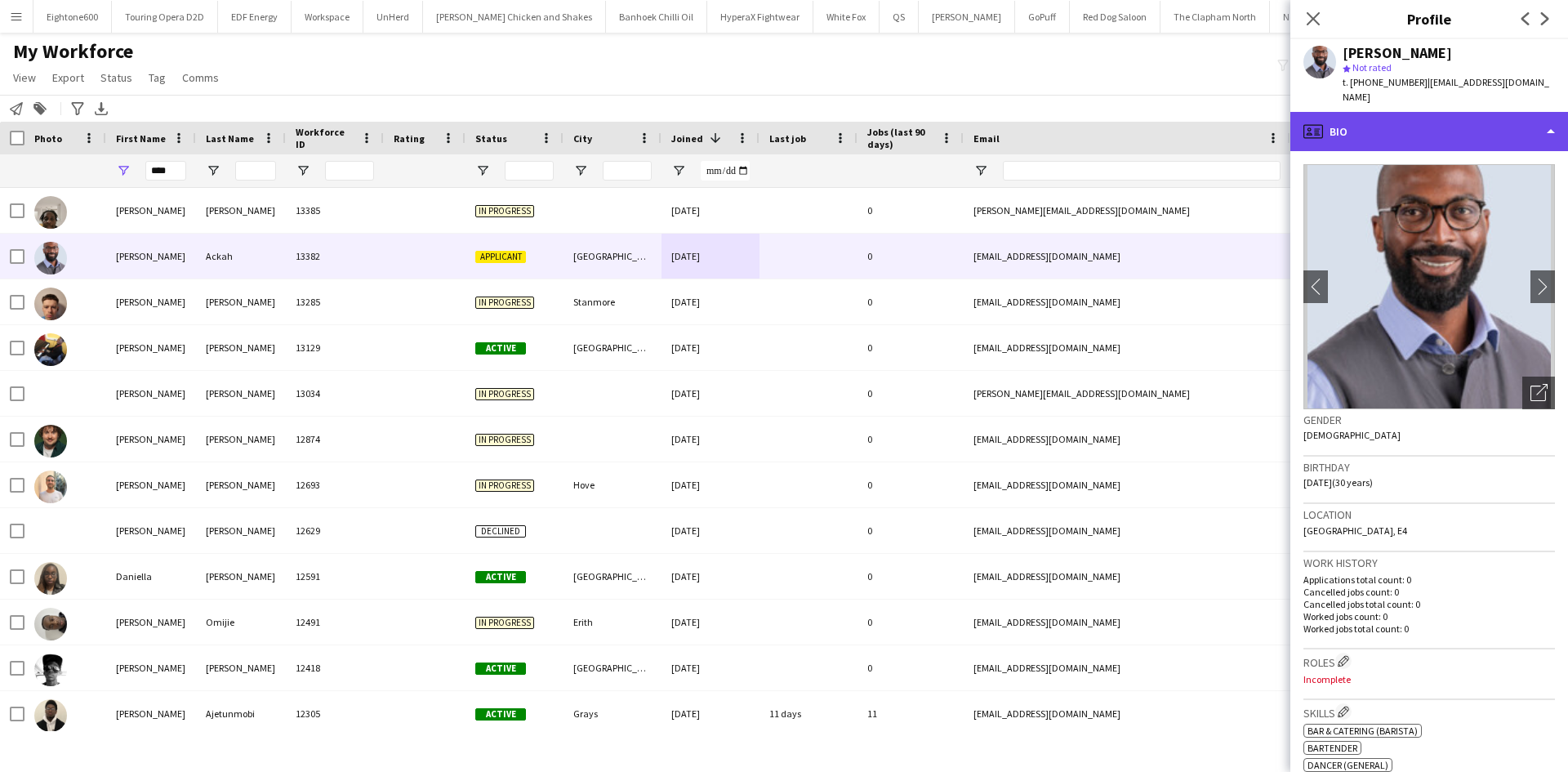
click at [1414, 124] on div "profile Bio" at bounding box center [1429, 131] width 278 height 39
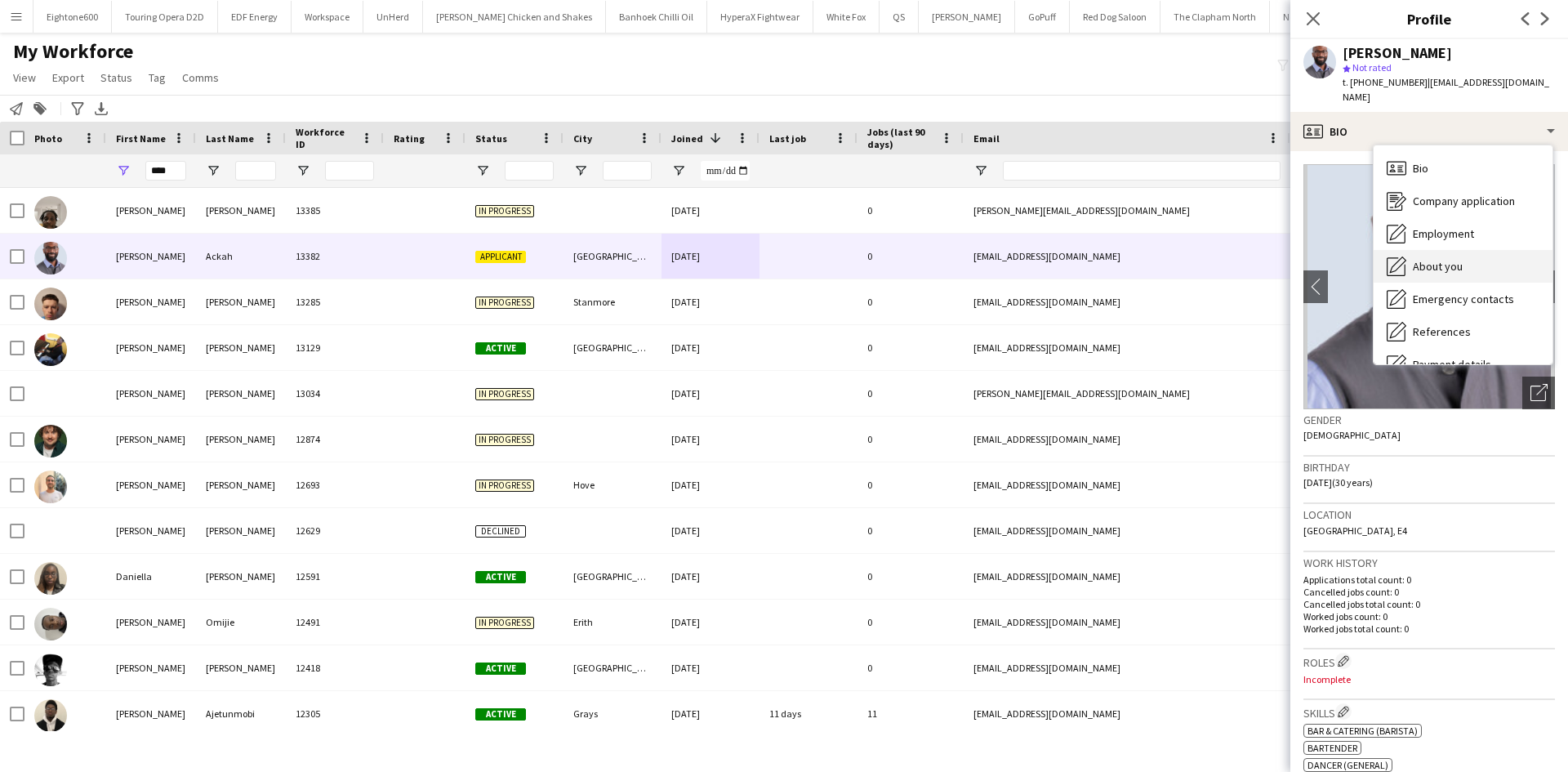
click at [1467, 250] on div "About you About you" at bounding box center [1463, 267] width 179 height 33
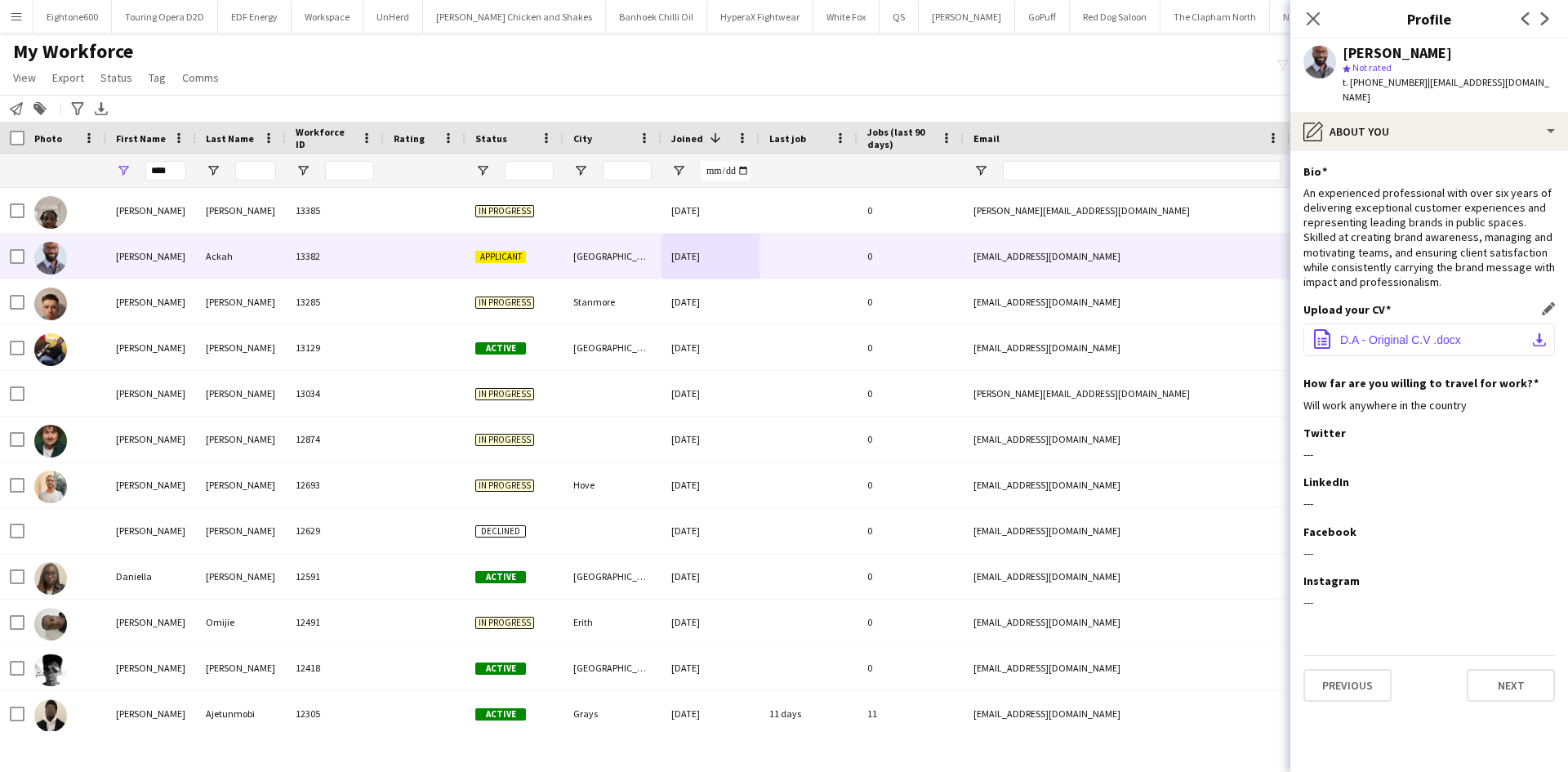
click at [1406, 333] on span "D.A - Original C.V .docx" at bounding box center [1401, 339] width 121 height 13
drag, startPoint x: 319, startPoint y: 20, endPoint x: 1314, endPoint y: 17, distance: 995.0
click at [319, 20] on button "Workspace Close" at bounding box center [327, 16] width 72 height 32
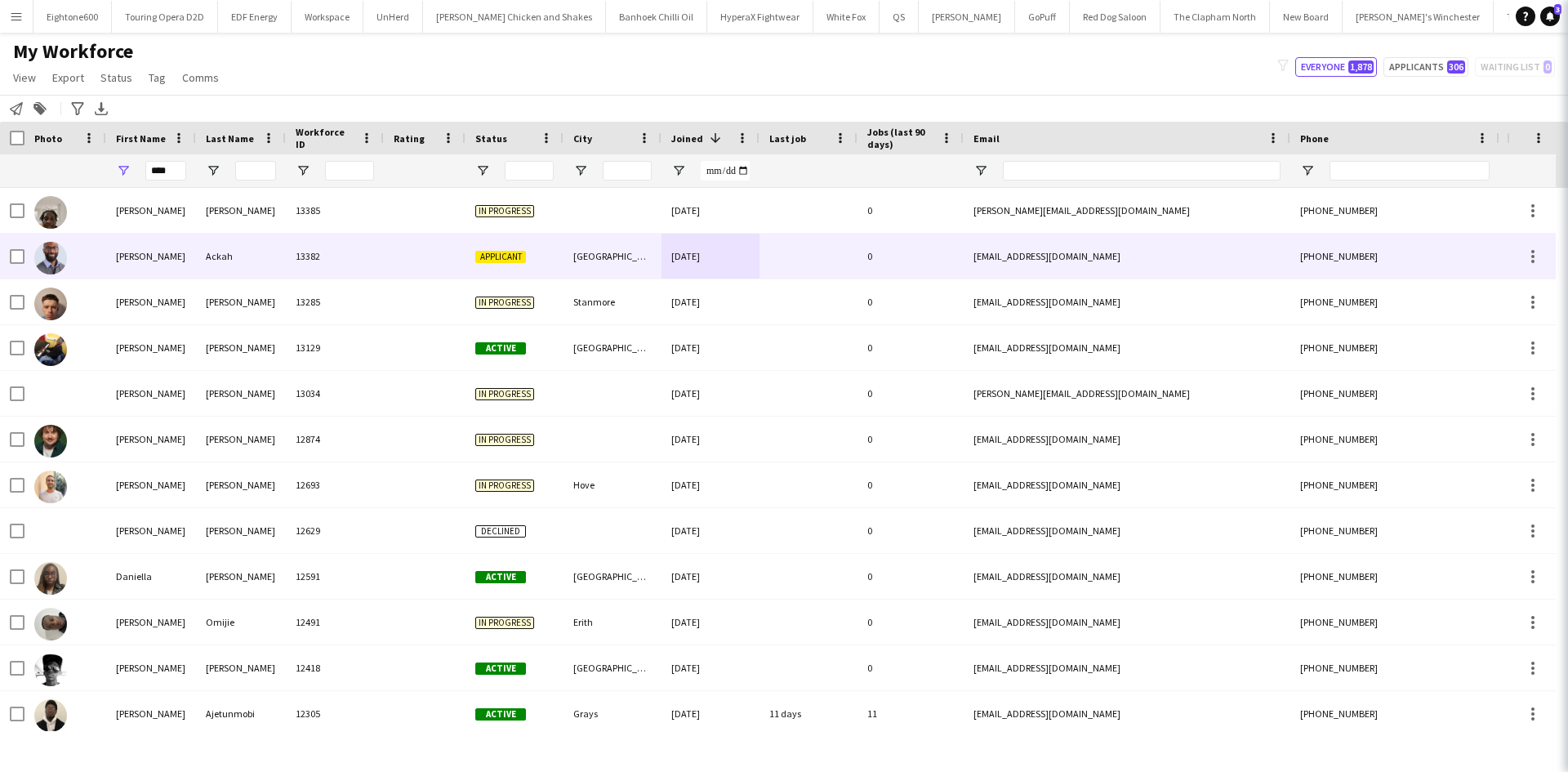
click at [1567, 17] on icon at bounding box center [1590, 18] width 16 height 16
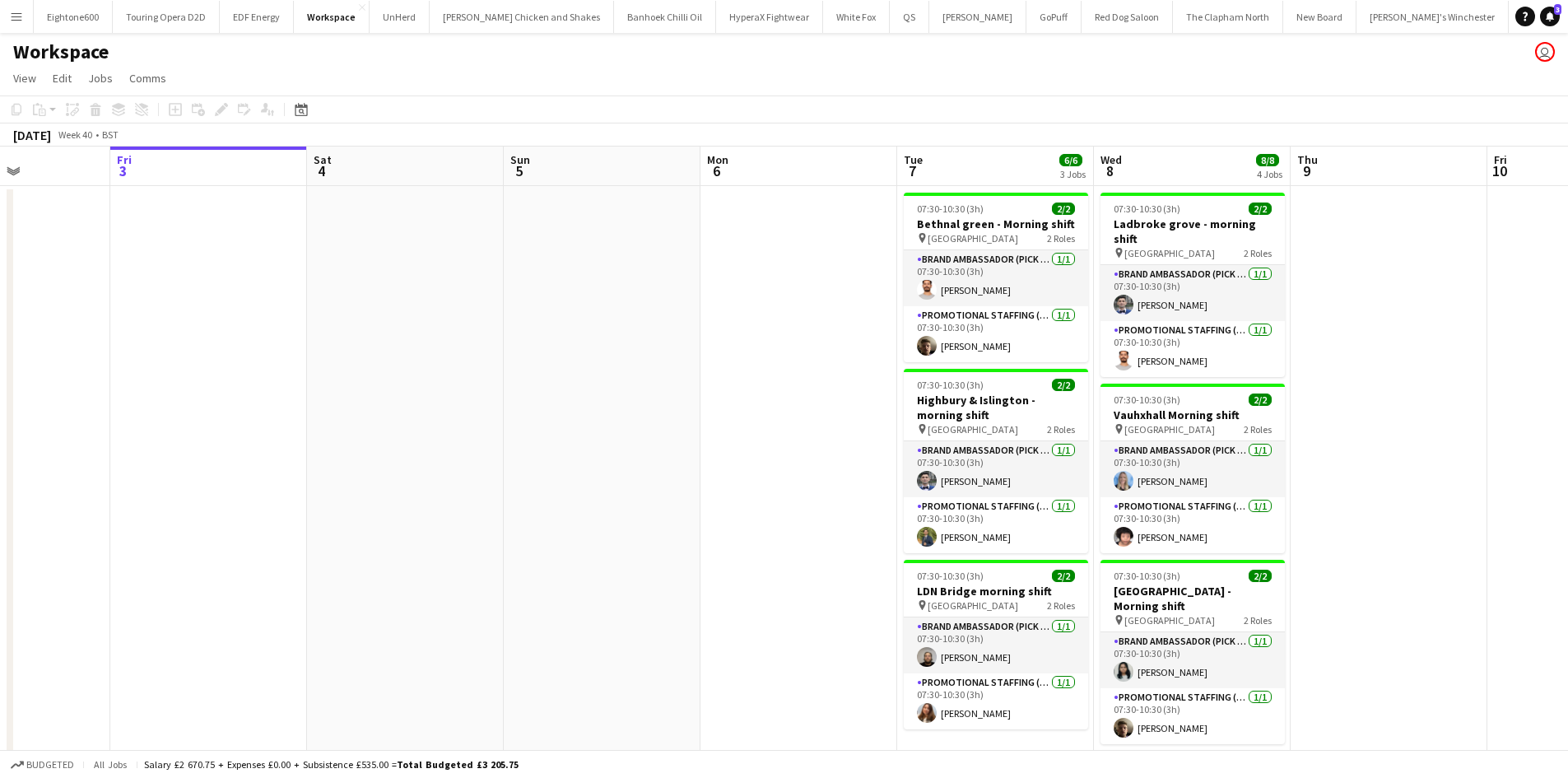
click at [23, 27] on button "Menu" at bounding box center [17, 17] width 33 height 33
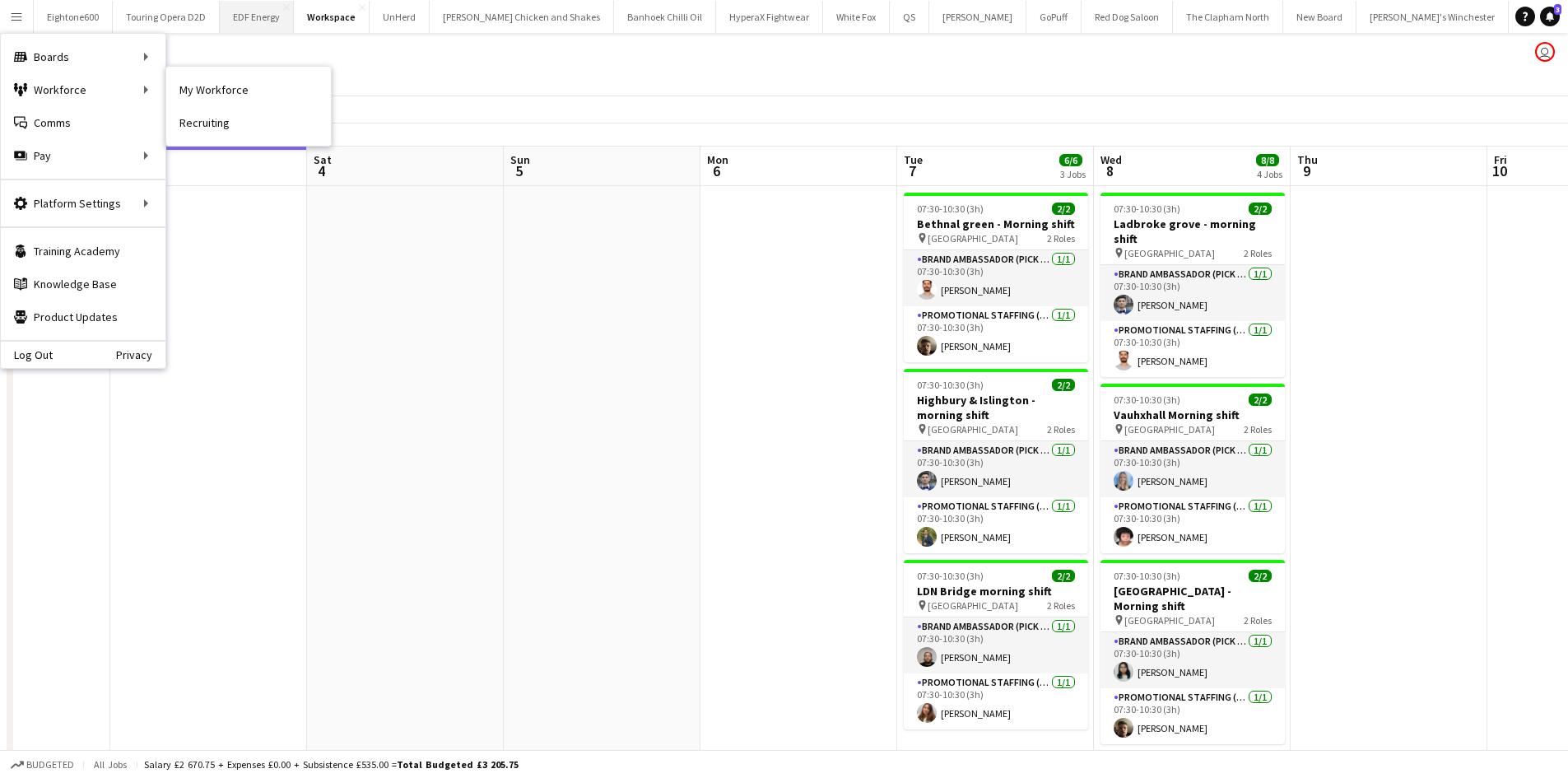
click at [228, 93] on link "My Workforce" at bounding box center [248, 90] width 164 height 33
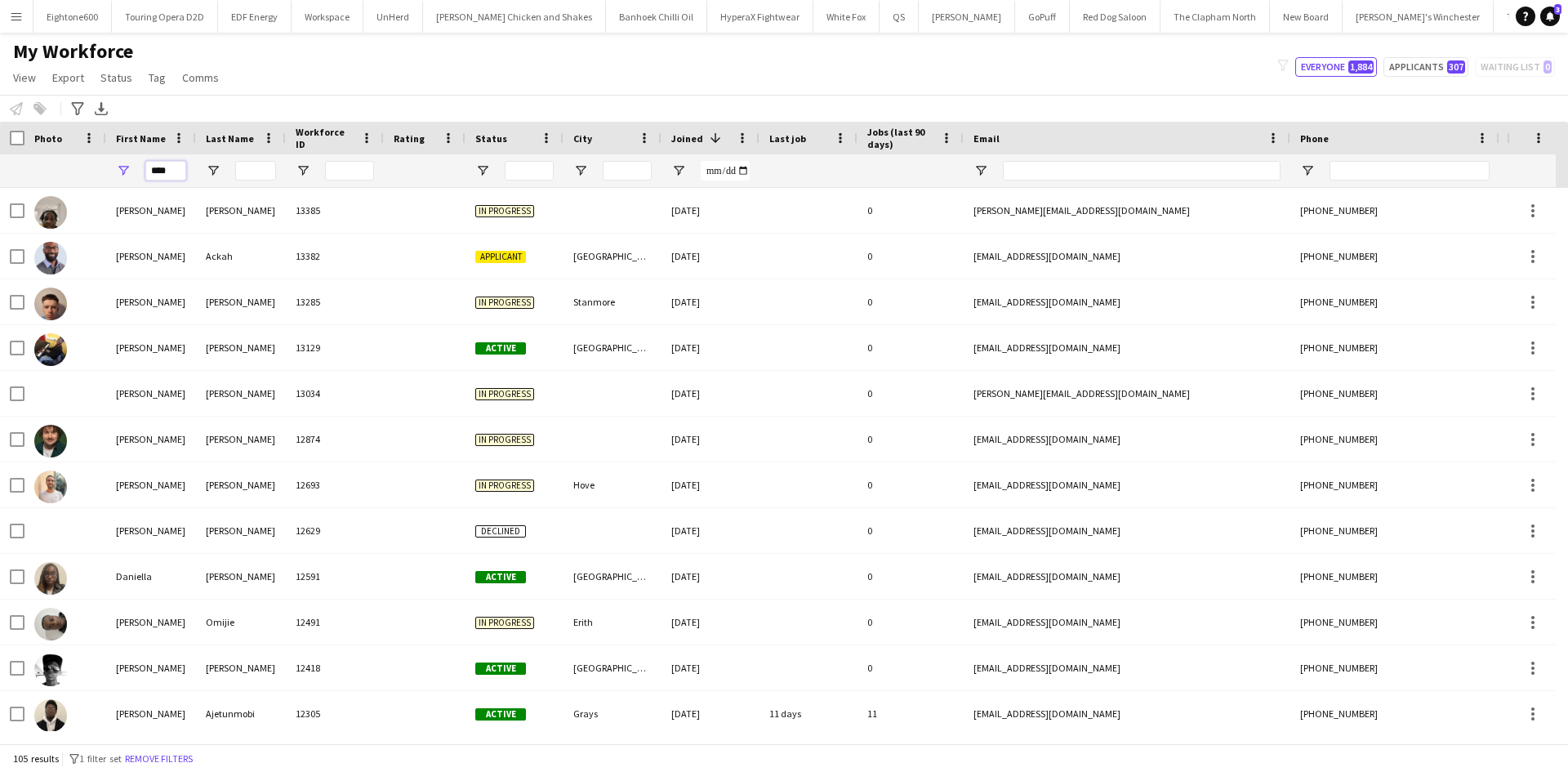
drag, startPoint x: 179, startPoint y: 168, endPoint x: 106, endPoint y: 168, distance: 73.0
click at [106, 168] on div "****" at bounding box center [151, 171] width 90 height 33
click at [265, 165] on input "Last Name Filter Input" at bounding box center [255, 171] width 41 height 20
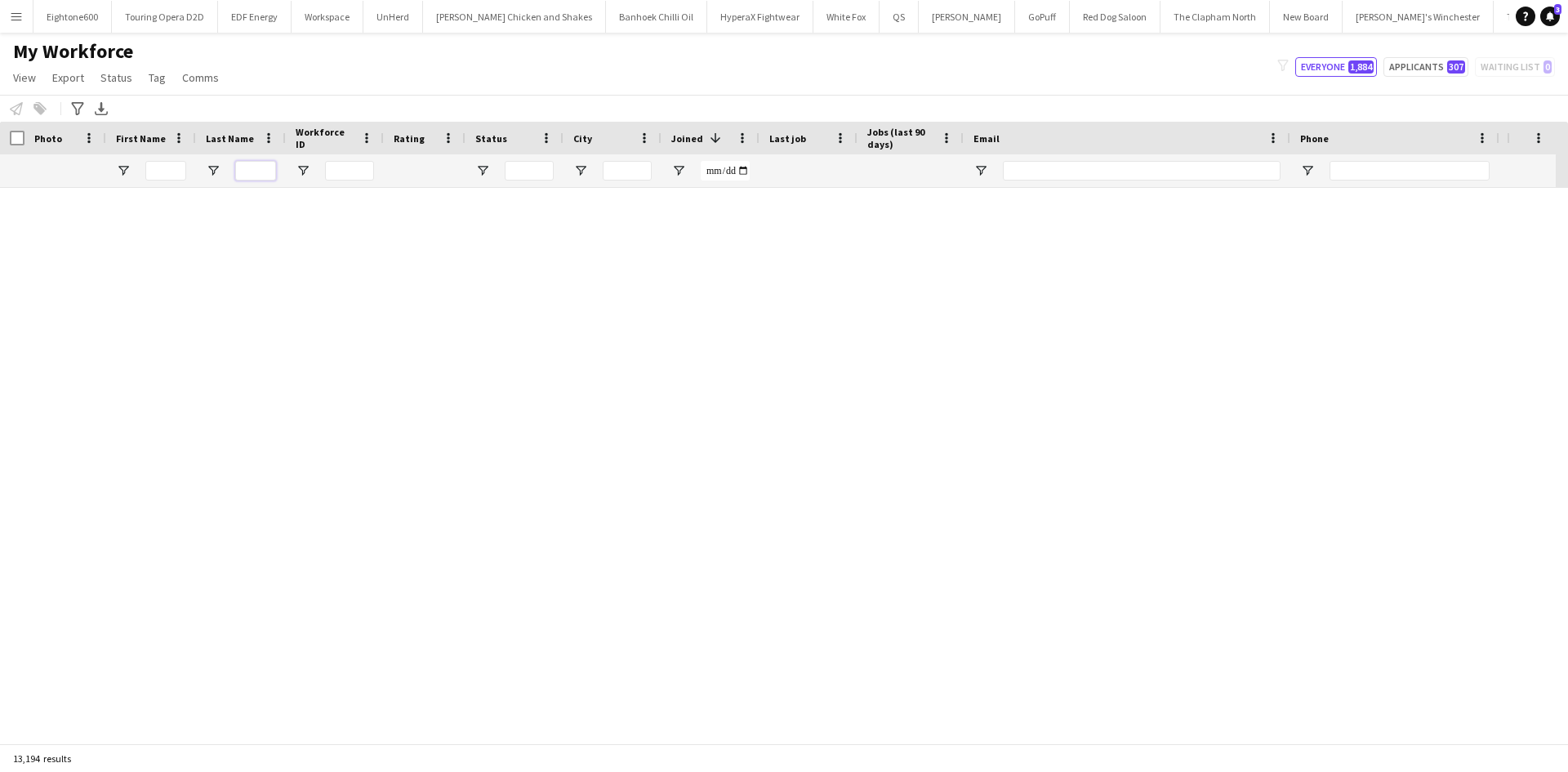
click at [258, 173] on input "Last Name Filter Input" at bounding box center [255, 171] width 41 height 20
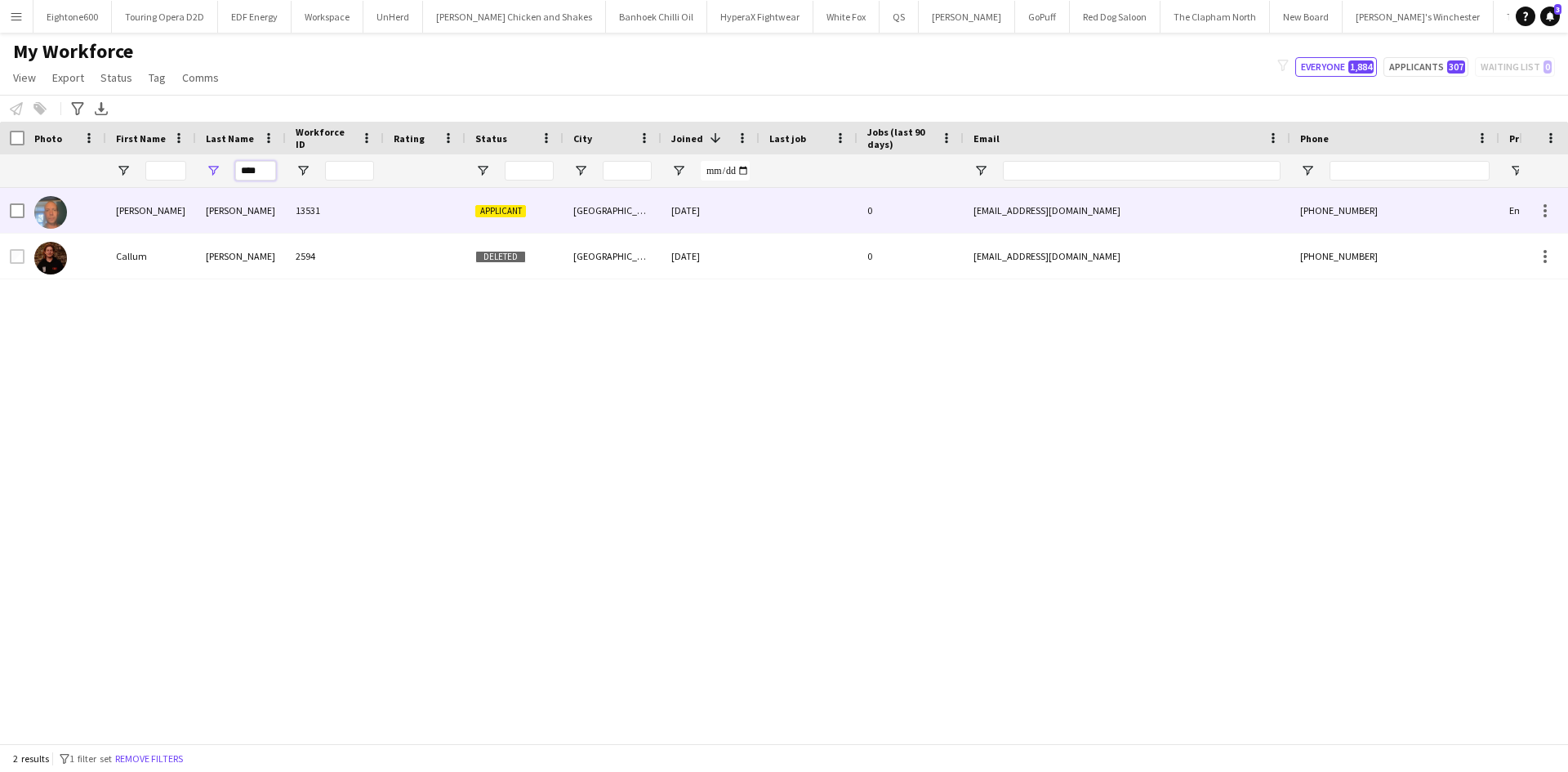
type input "****"
click at [278, 208] on div "Bray" at bounding box center [241, 210] width 90 height 45
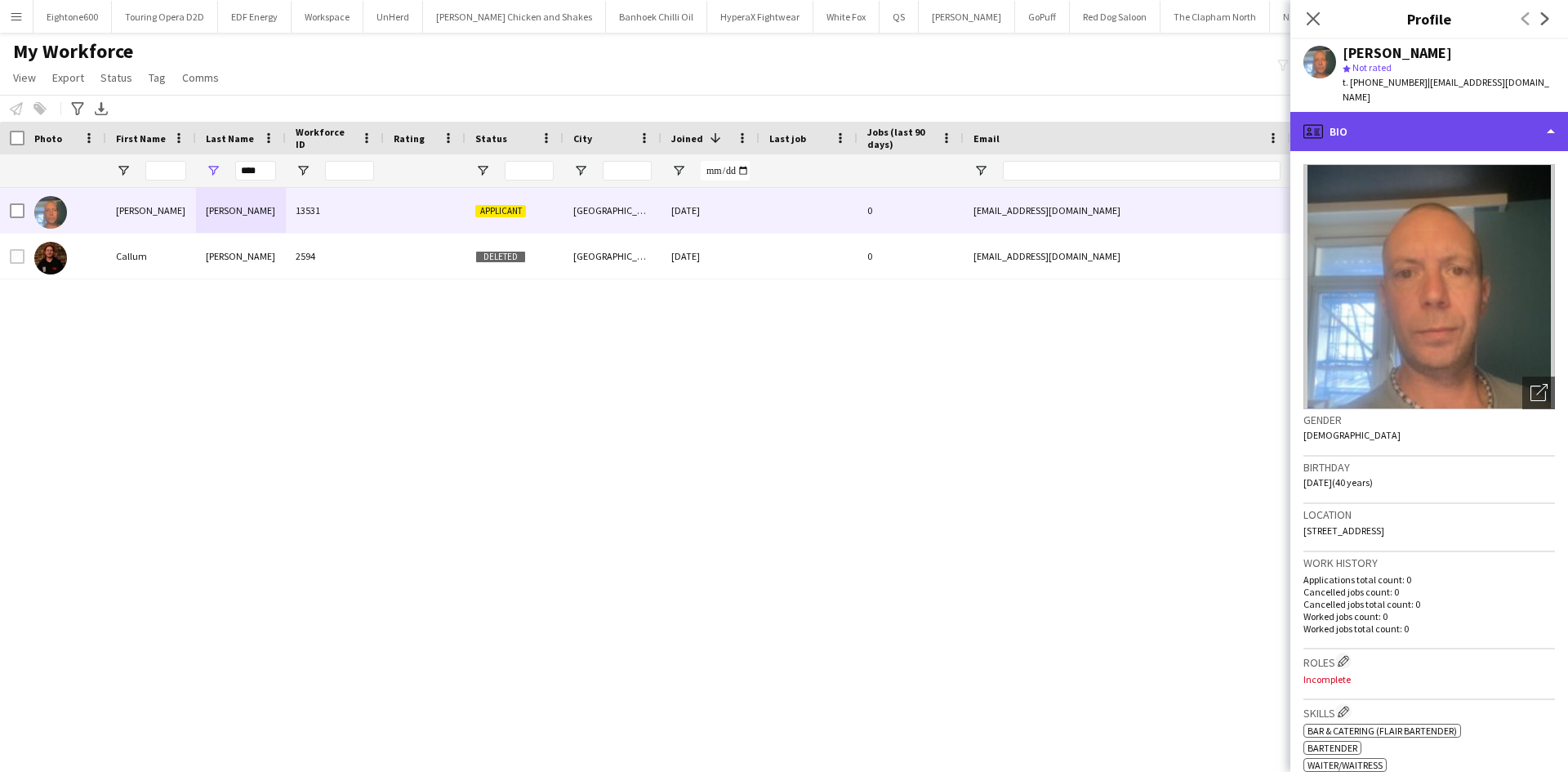
click at [1410, 122] on div "profile Bio" at bounding box center [1429, 131] width 278 height 39
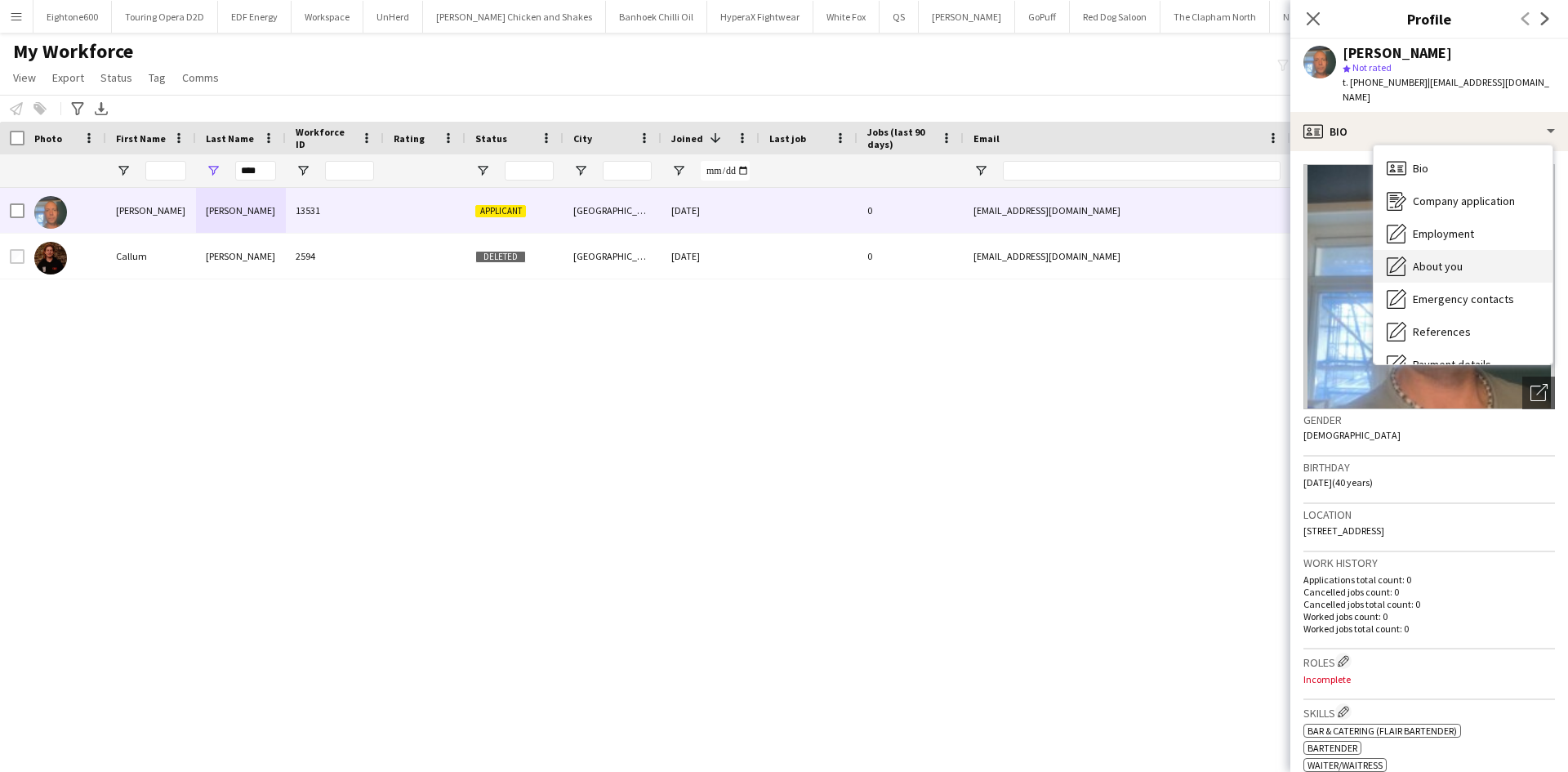
click at [1437, 250] on div "About you About you" at bounding box center [1463, 267] width 179 height 33
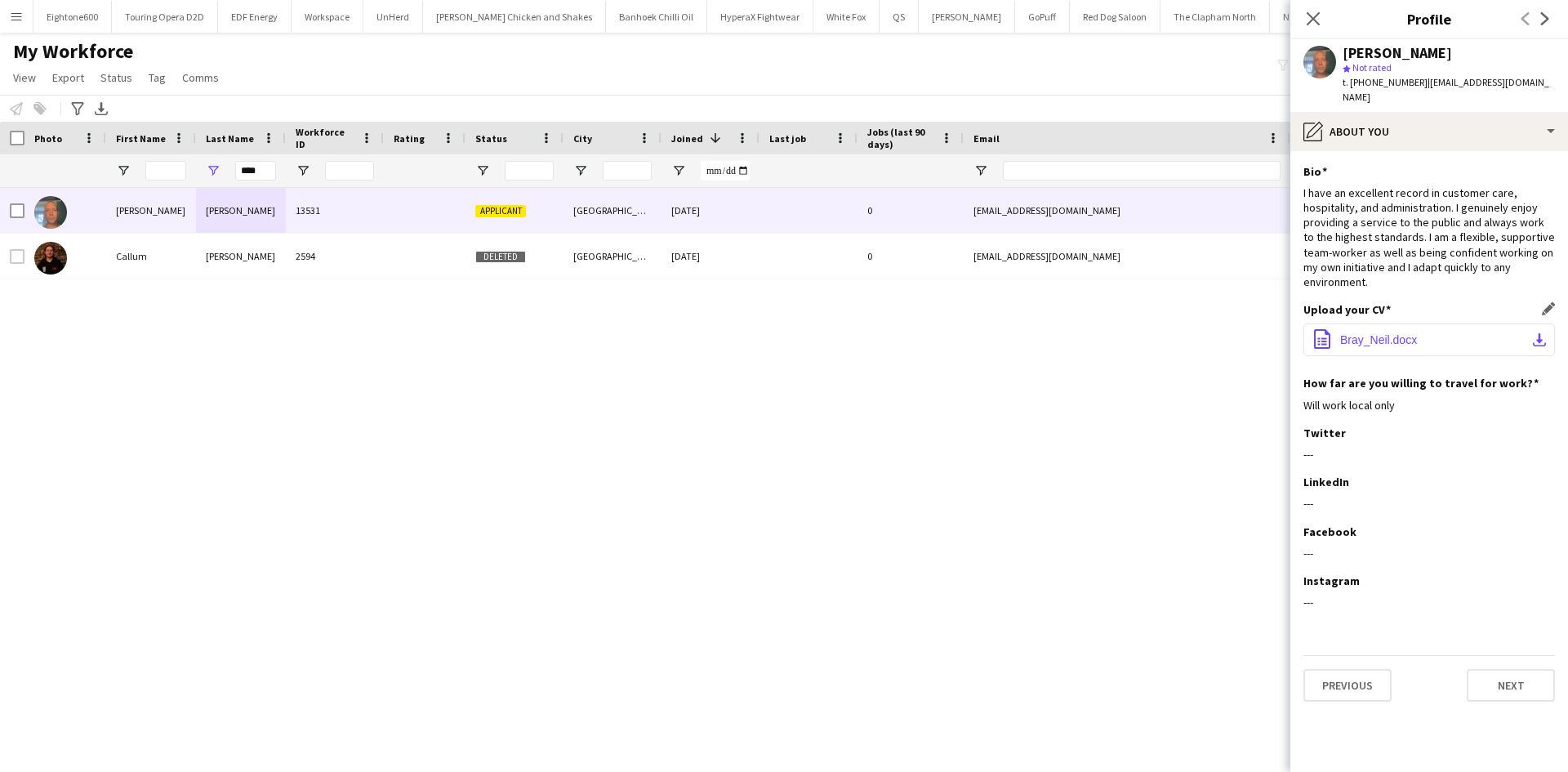
click at [1406, 348] on button "office-file-sheet Bray_Neil.docx download-bottom" at bounding box center [1429, 340] width 252 height 33
click at [1307, 21] on icon "Close pop-in" at bounding box center [1313, 18] width 16 height 16
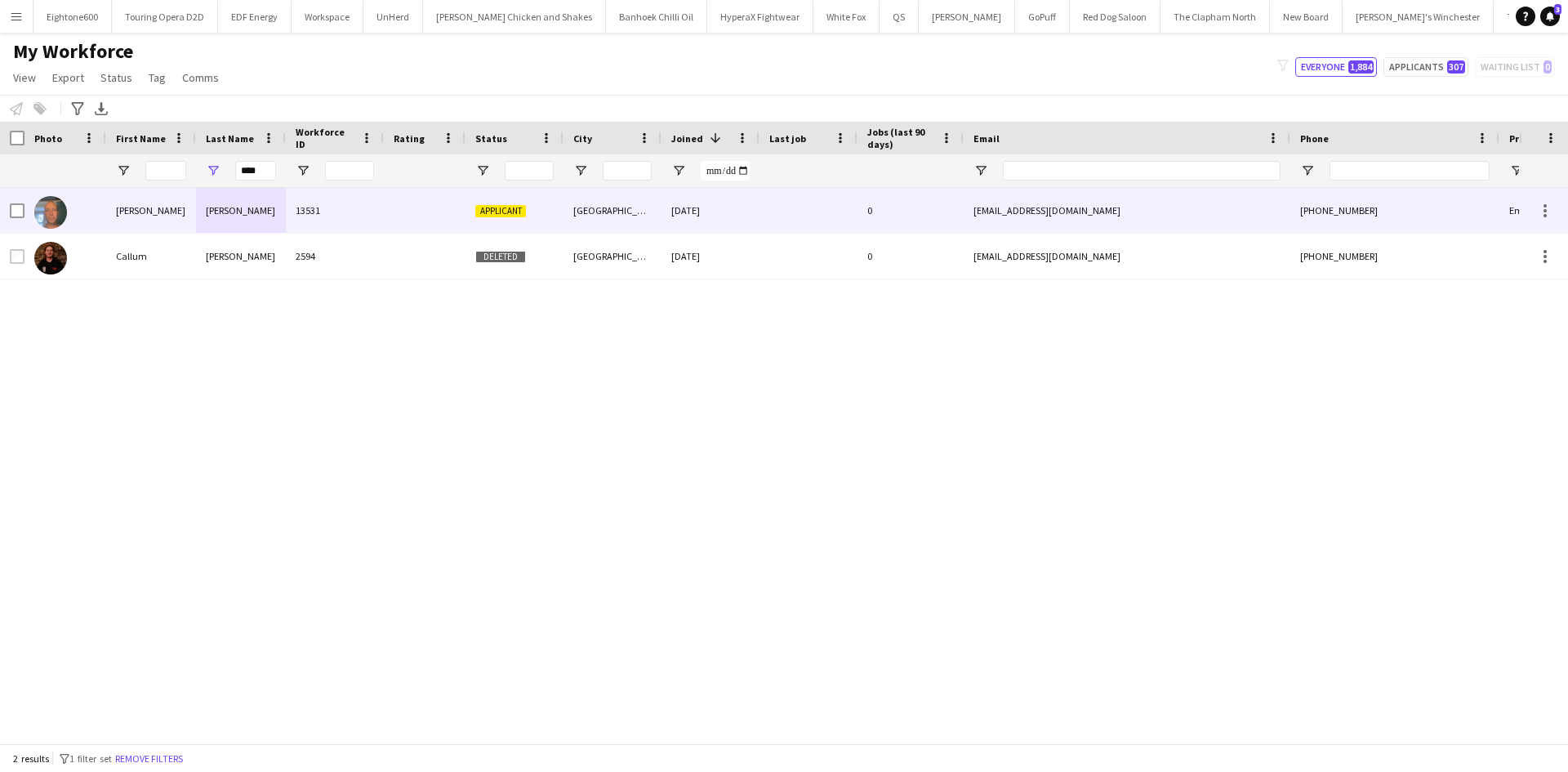
click at [52, 212] on img at bounding box center [51, 212] width 33 height 33
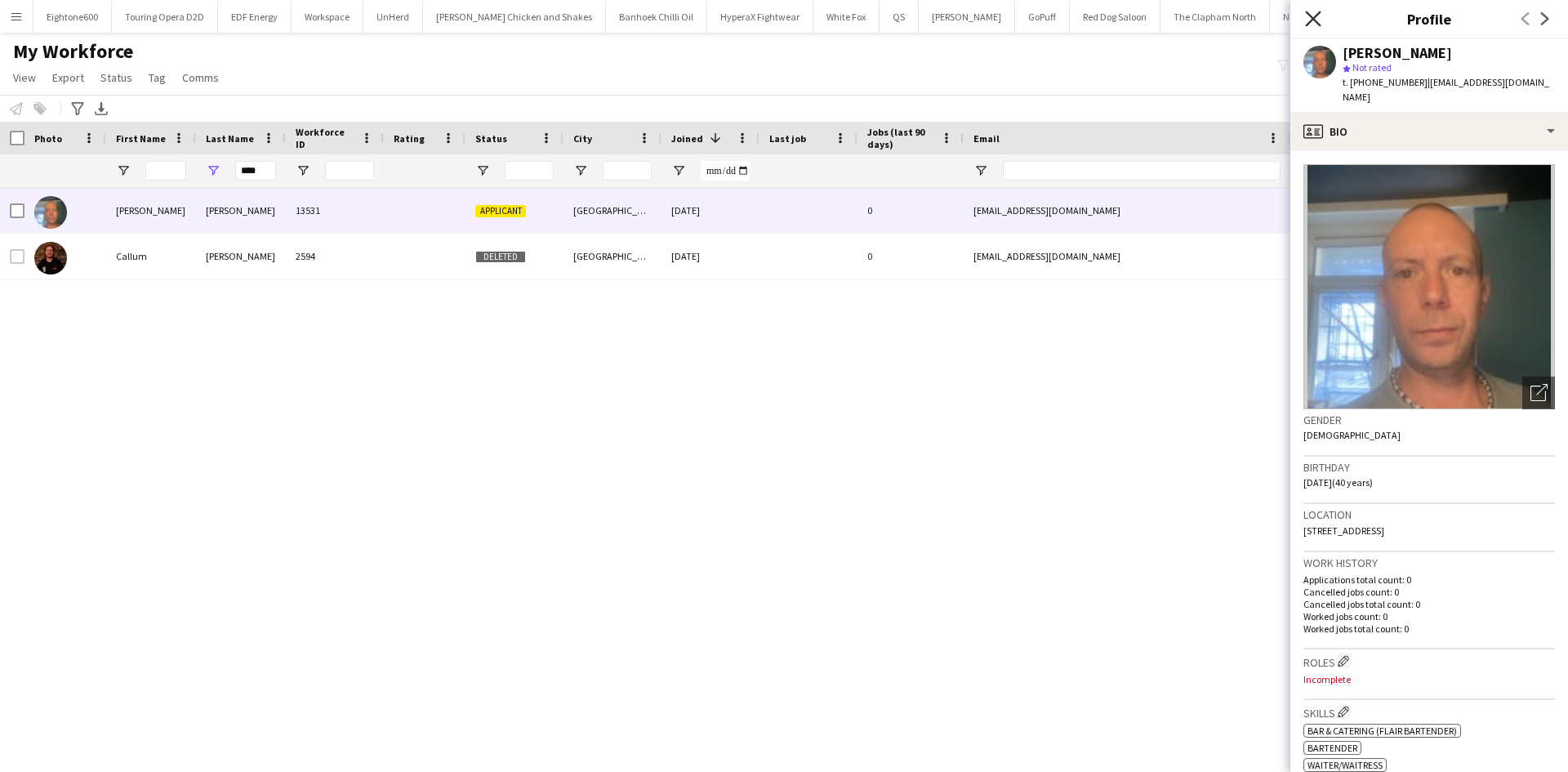
click at [1318, 15] on icon at bounding box center [1313, 18] width 16 height 16
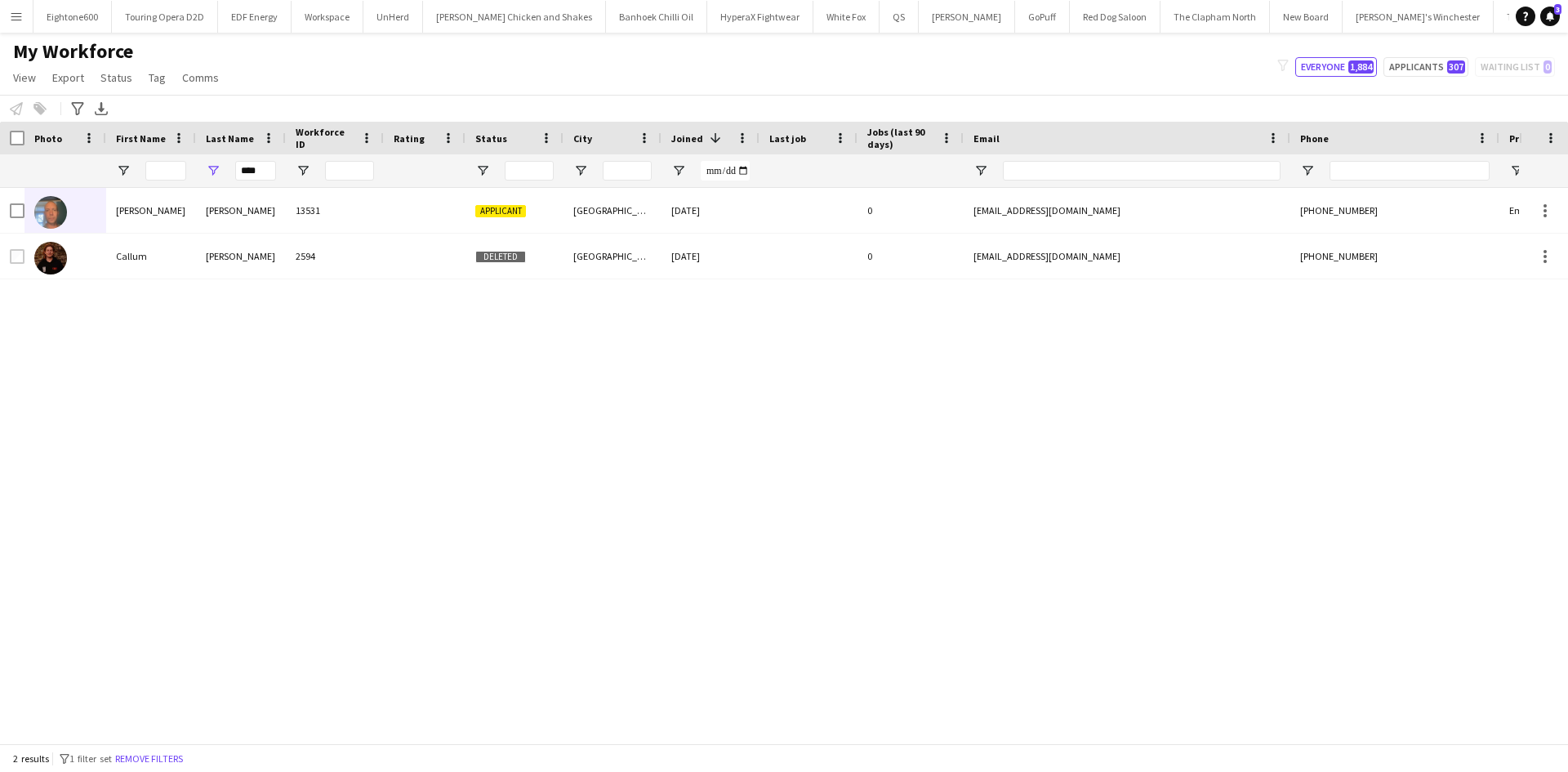
click at [21, 22] on app-icon "Menu" at bounding box center [16, 16] width 13 height 13
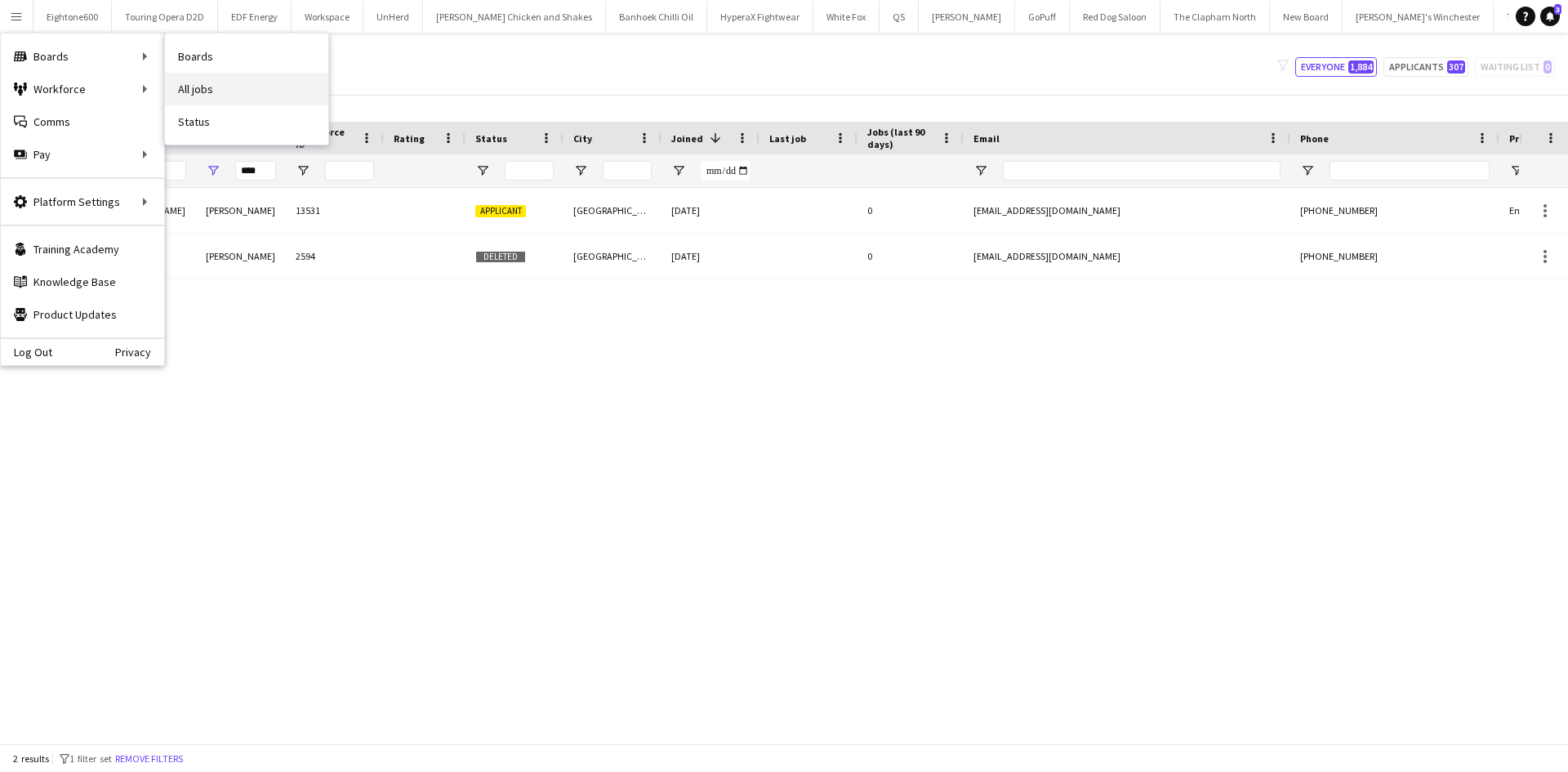
click at [183, 78] on link "All jobs" at bounding box center [246, 89] width 163 height 33
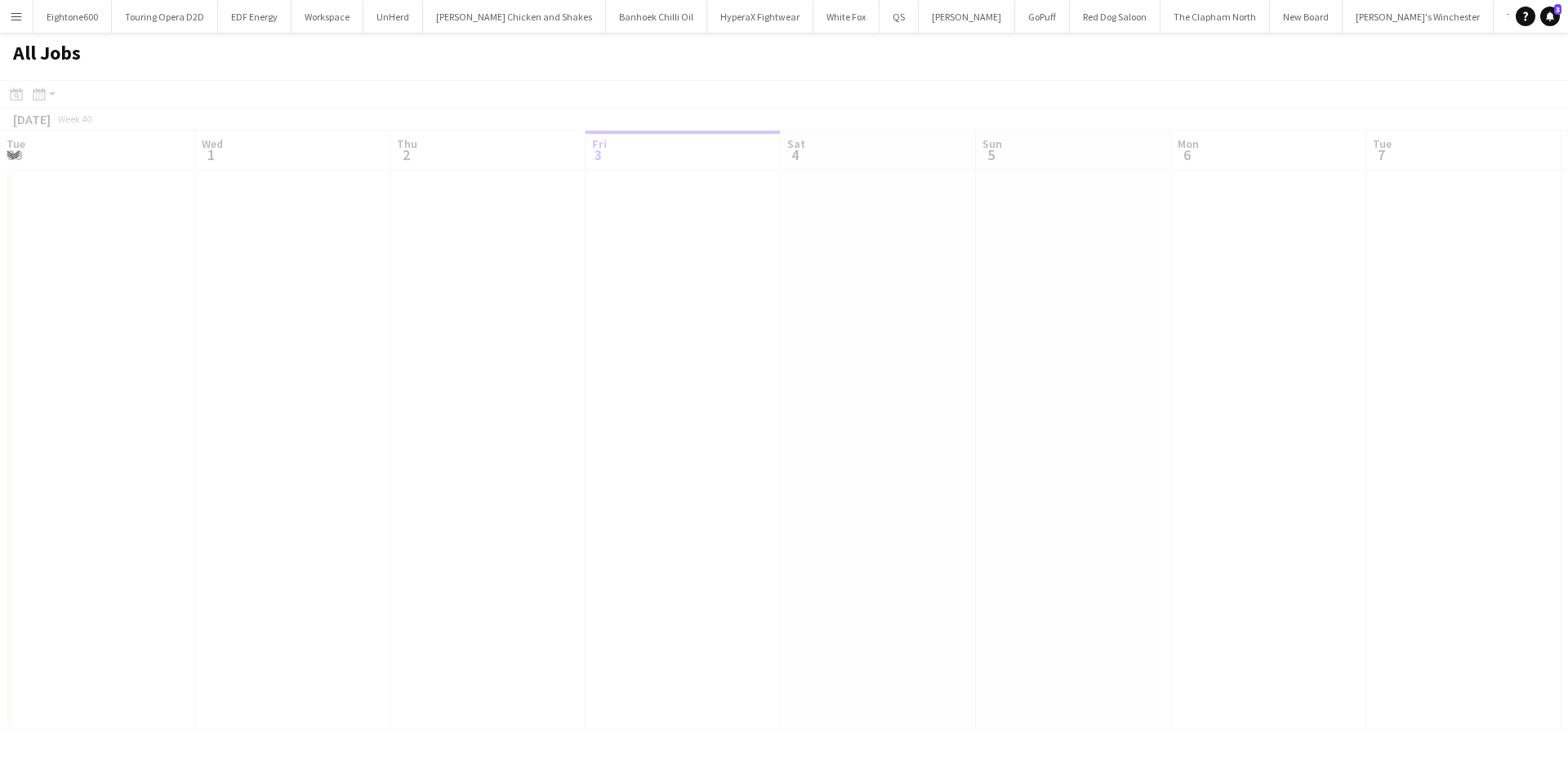
scroll to position [0, 391]
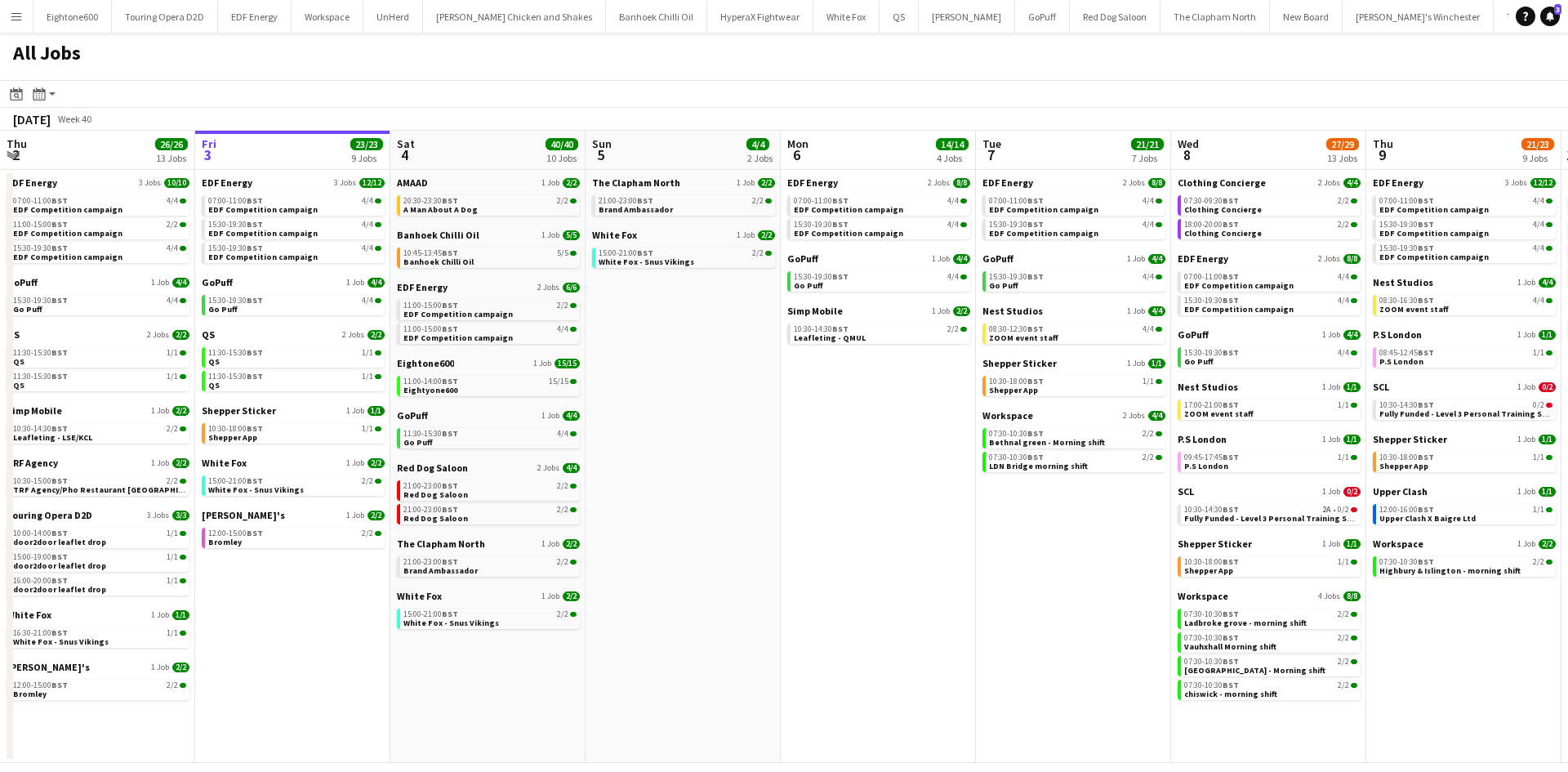
click at [14, 22] on app-icon "Menu" at bounding box center [16, 16] width 13 height 13
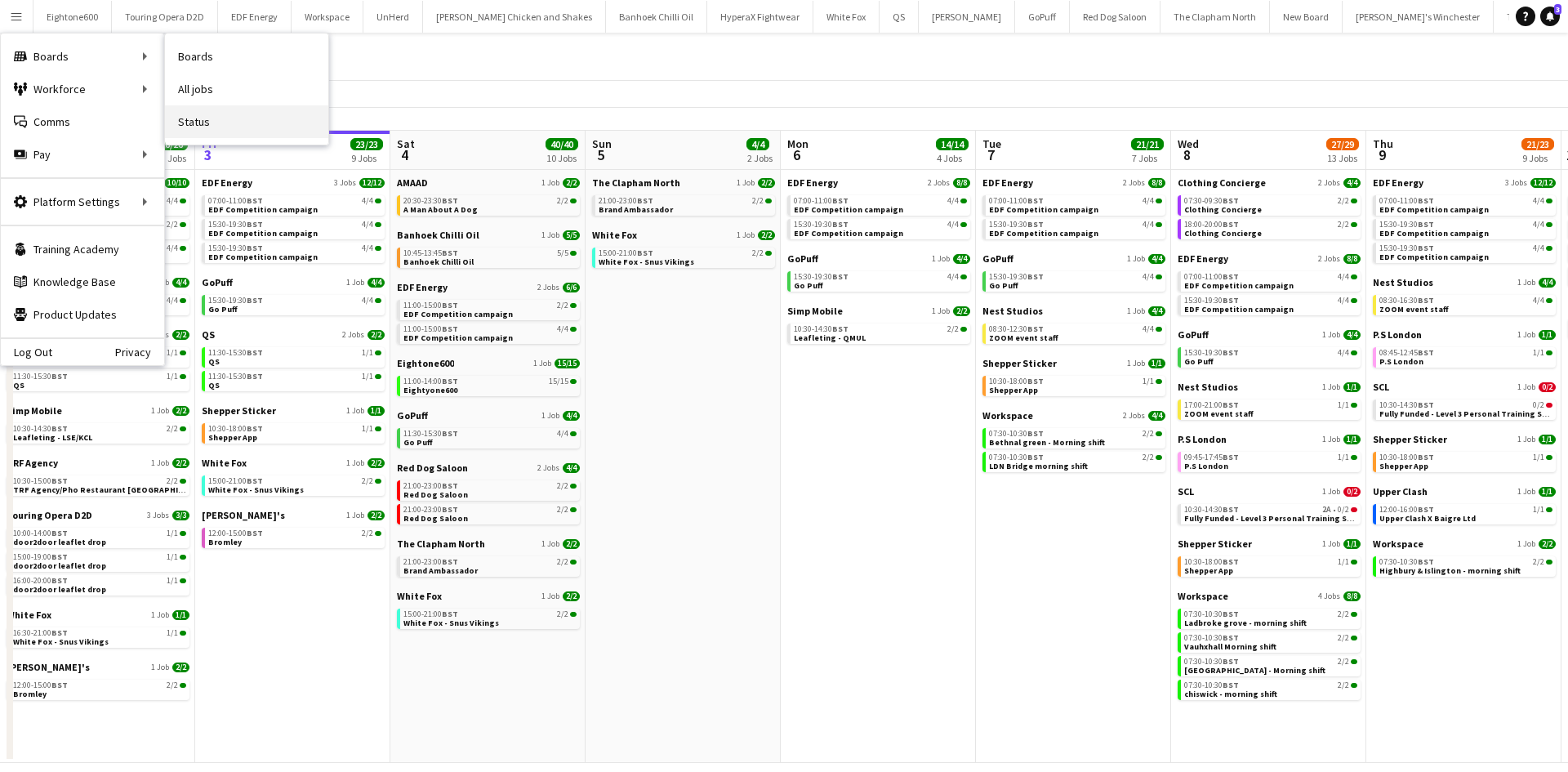
click at [200, 124] on link "Status" at bounding box center [246, 122] width 163 height 33
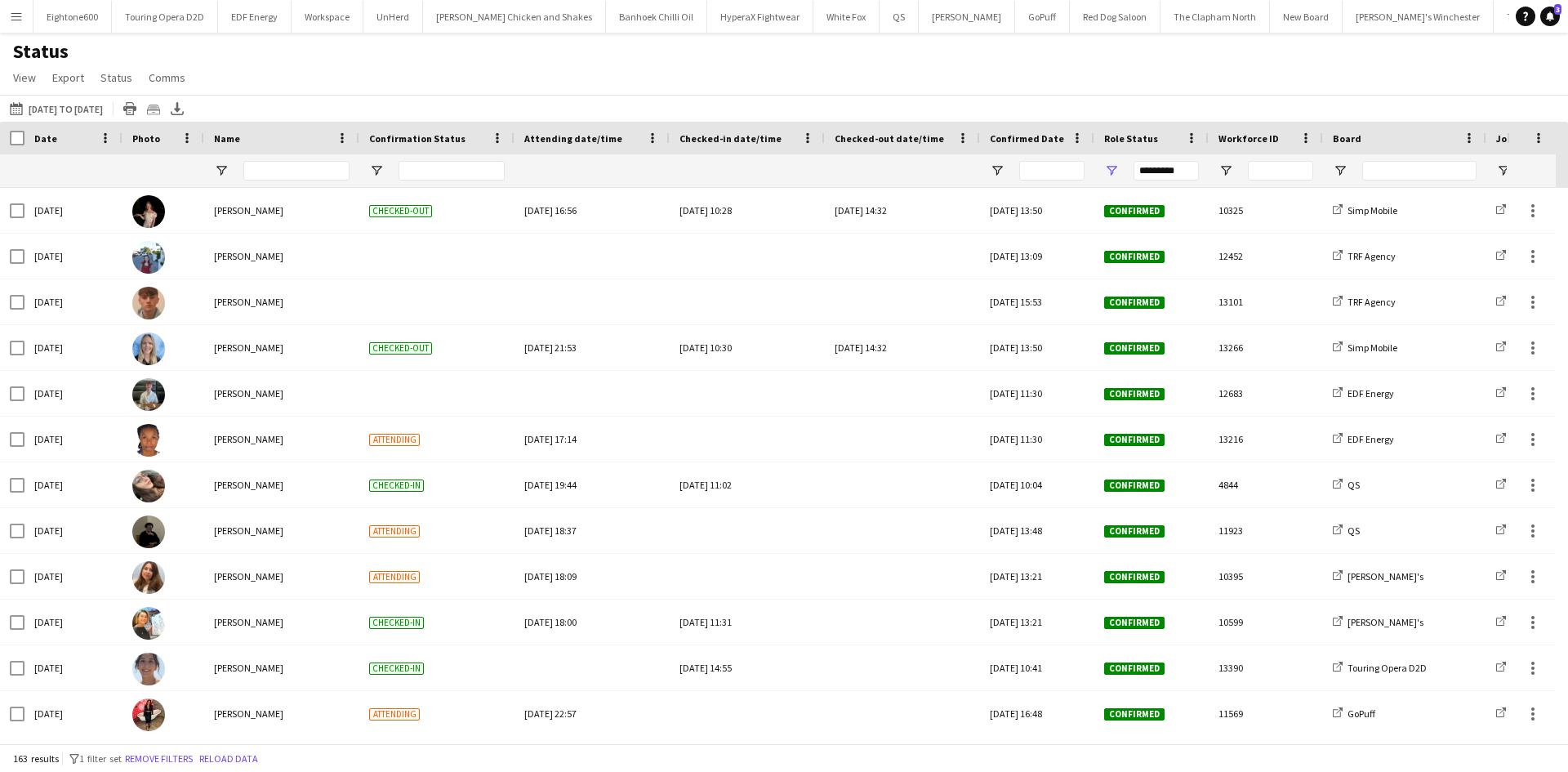
scroll to position [3593, 0]
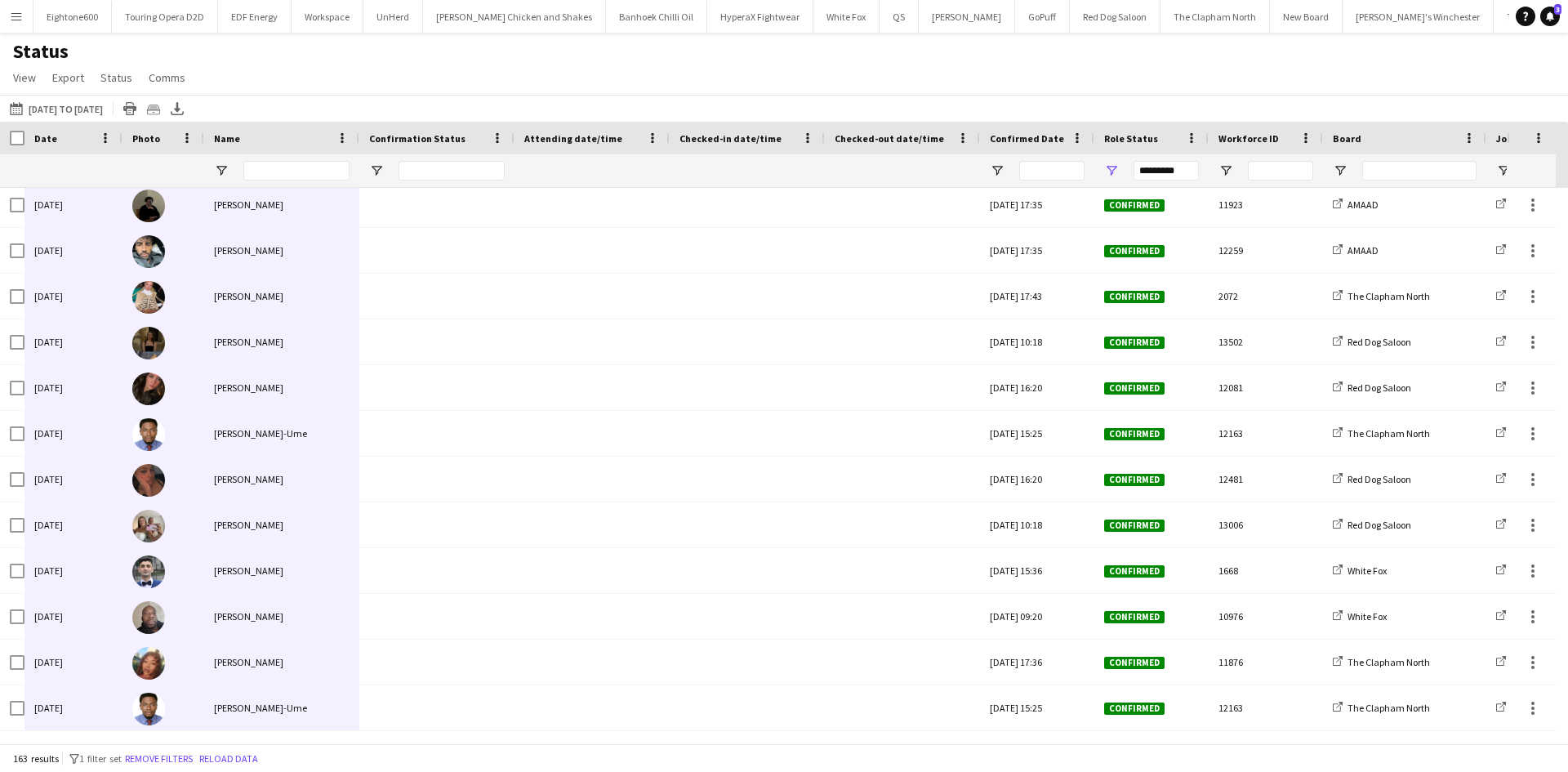
drag, startPoint x: 44, startPoint y: 194, endPoint x: 311, endPoint y: 725, distance: 594.3
click at [20, 16] on app-icon "Menu" at bounding box center [16, 16] width 13 height 13
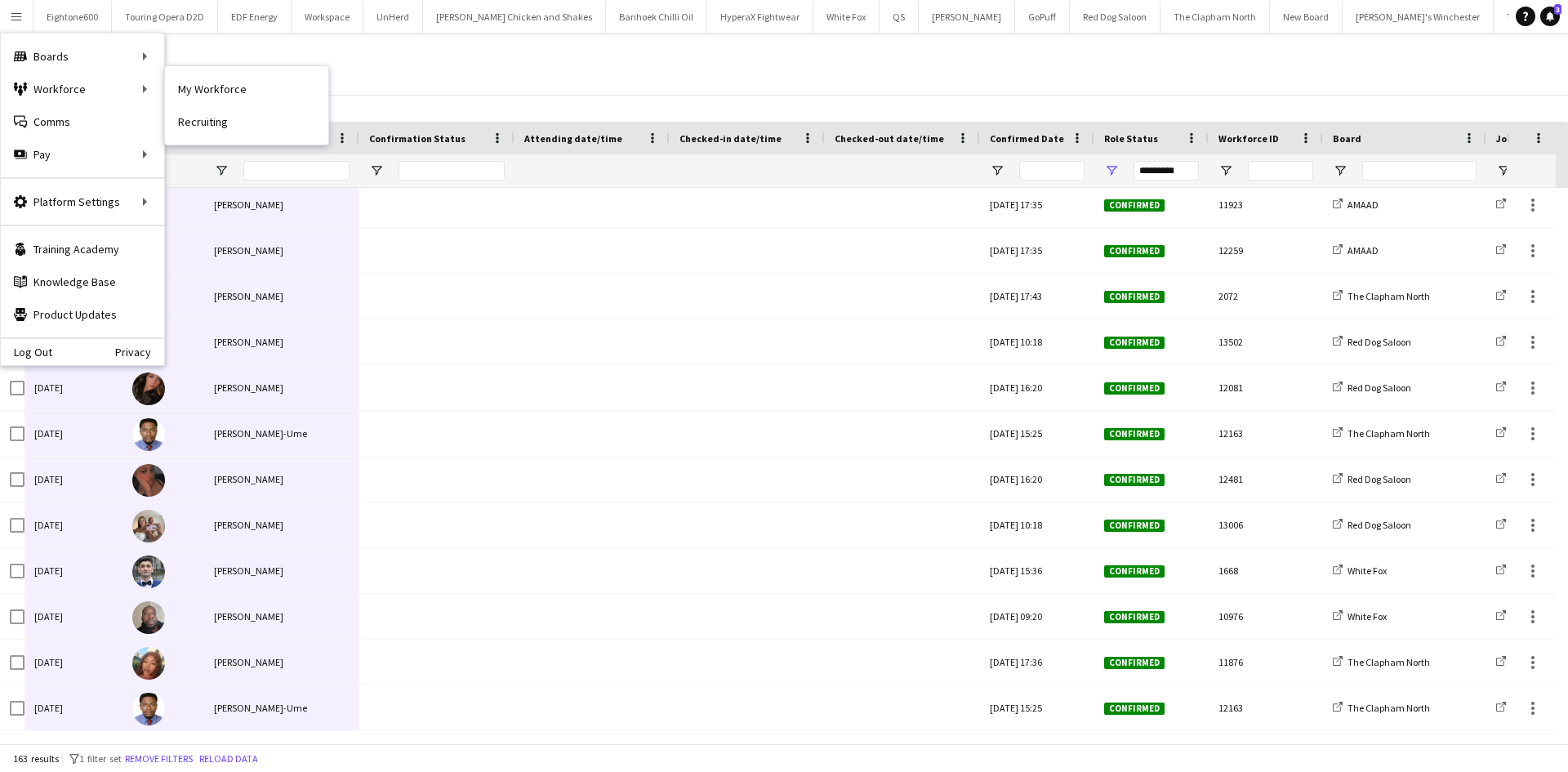
drag, startPoint x: 210, startPoint y: 97, endPoint x: 17, endPoint y: 230, distance: 234.4
click at [210, 97] on link "My Workforce" at bounding box center [246, 89] width 163 height 33
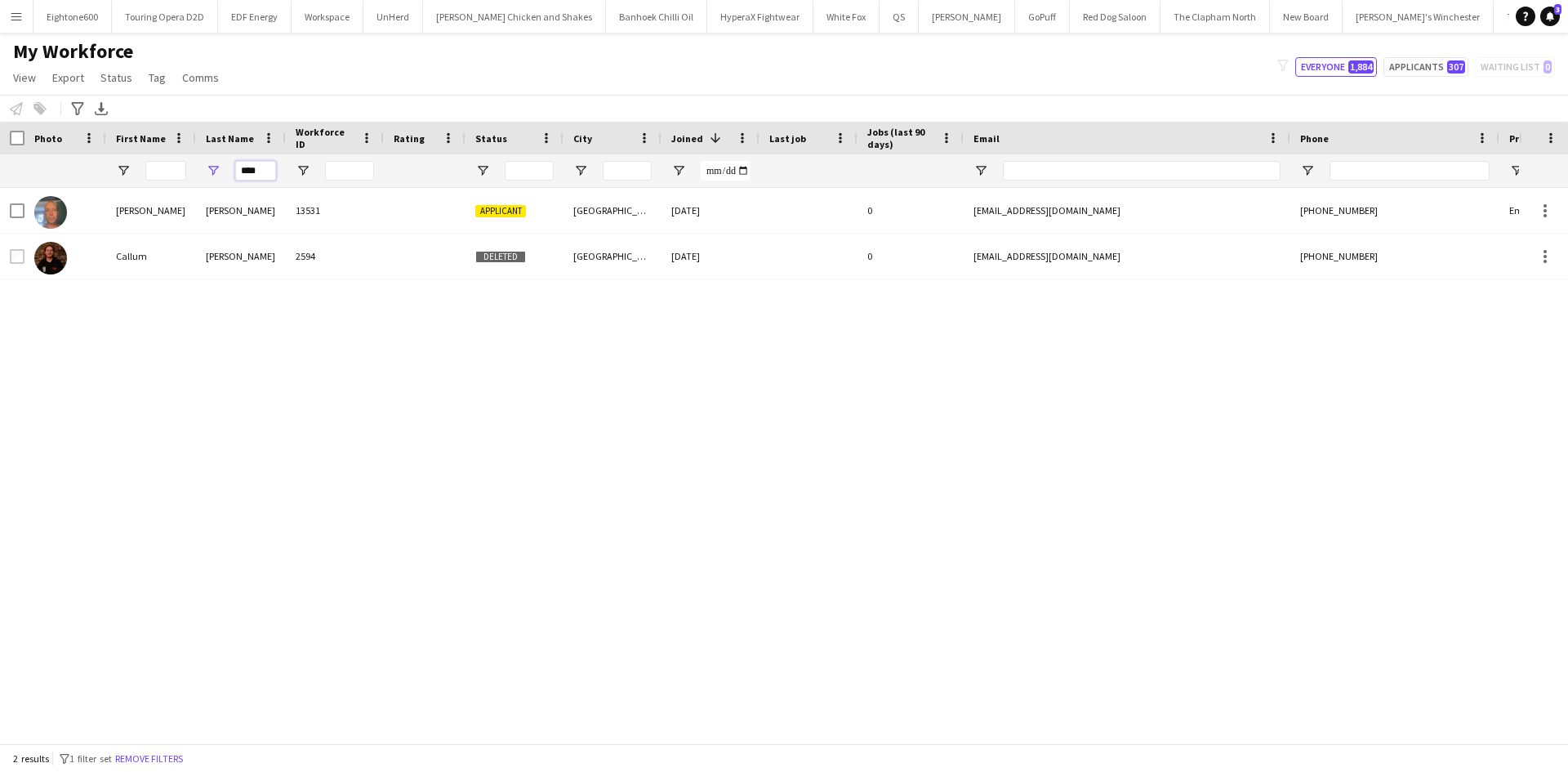
drag, startPoint x: 260, startPoint y: 172, endPoint x: 215, endPoint y: 173, distance: 45.0
click at [215, 173] on div "****" at bounding box center [241, 171] width 90 height 33
click at [167, 171] on input "First Name Filter Input" at bounding box center [166, 171] width 41 height 20
click at [166, 171] on input "First Name Filter Input" at bounding box center [166, 171] width 41 height 20
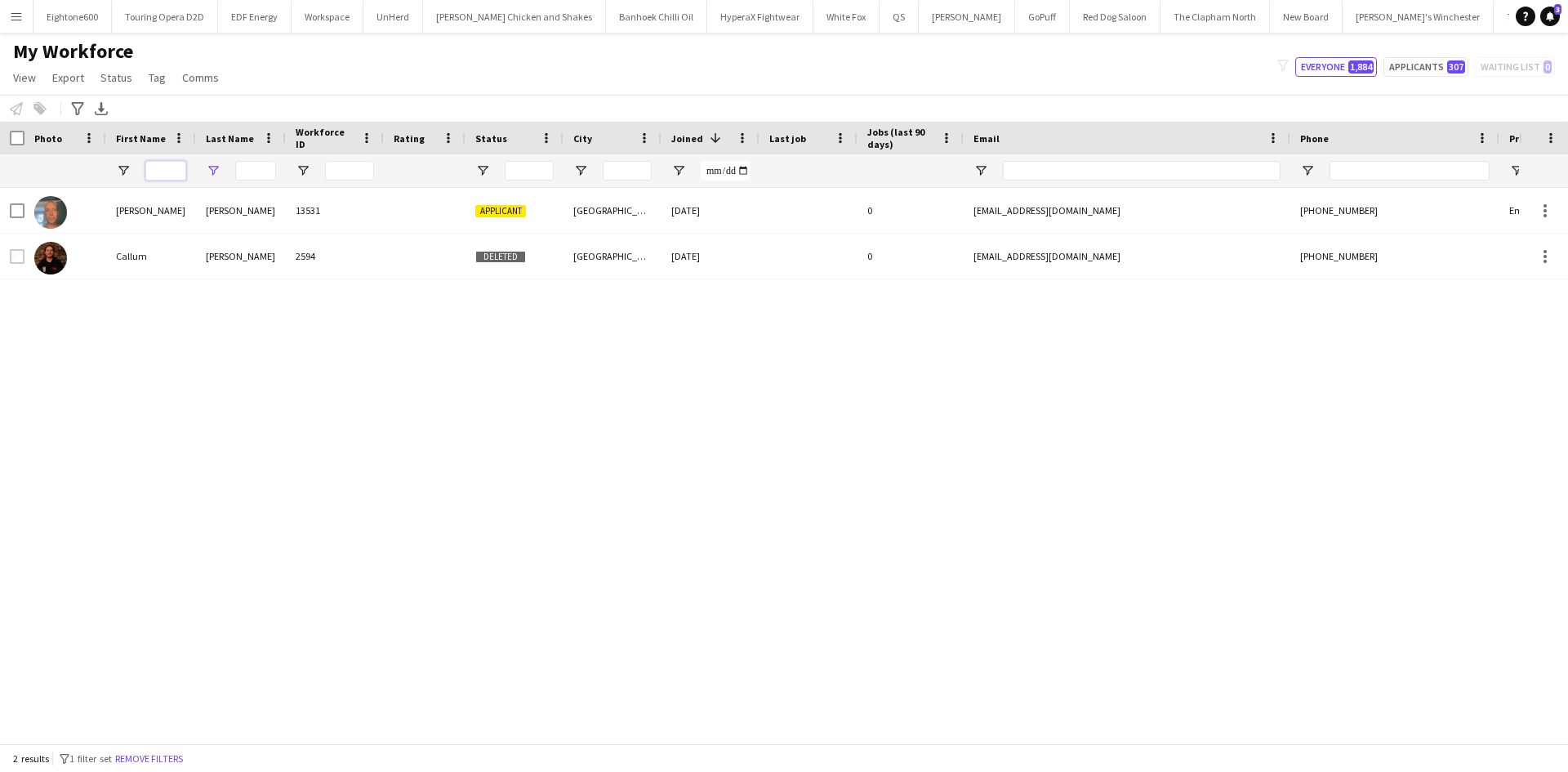
click at [166, 172] on input "First Name Filter Input" at bounding box center [166, 171] width 41 height 20
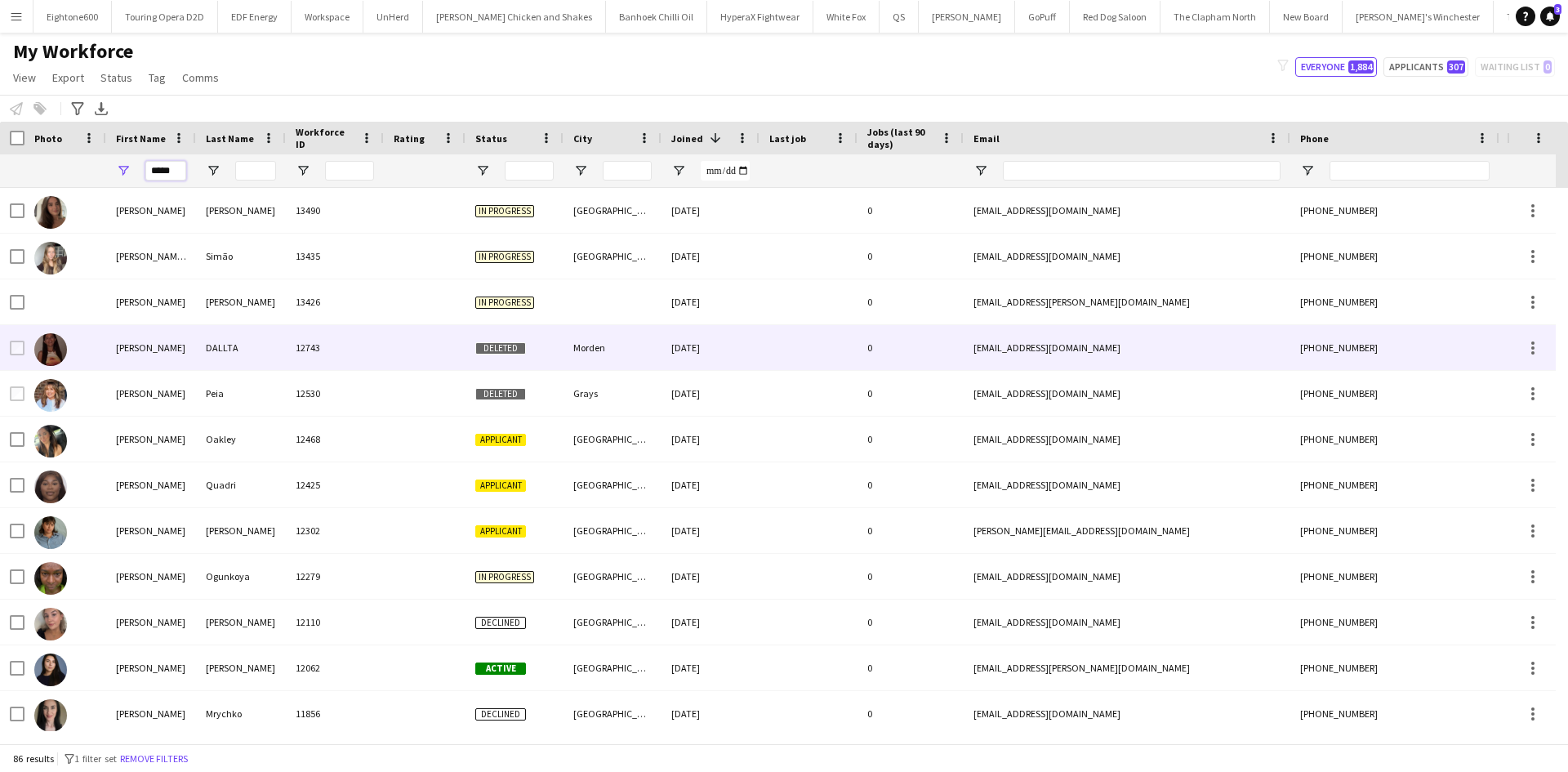
scroll to position [16, 0]
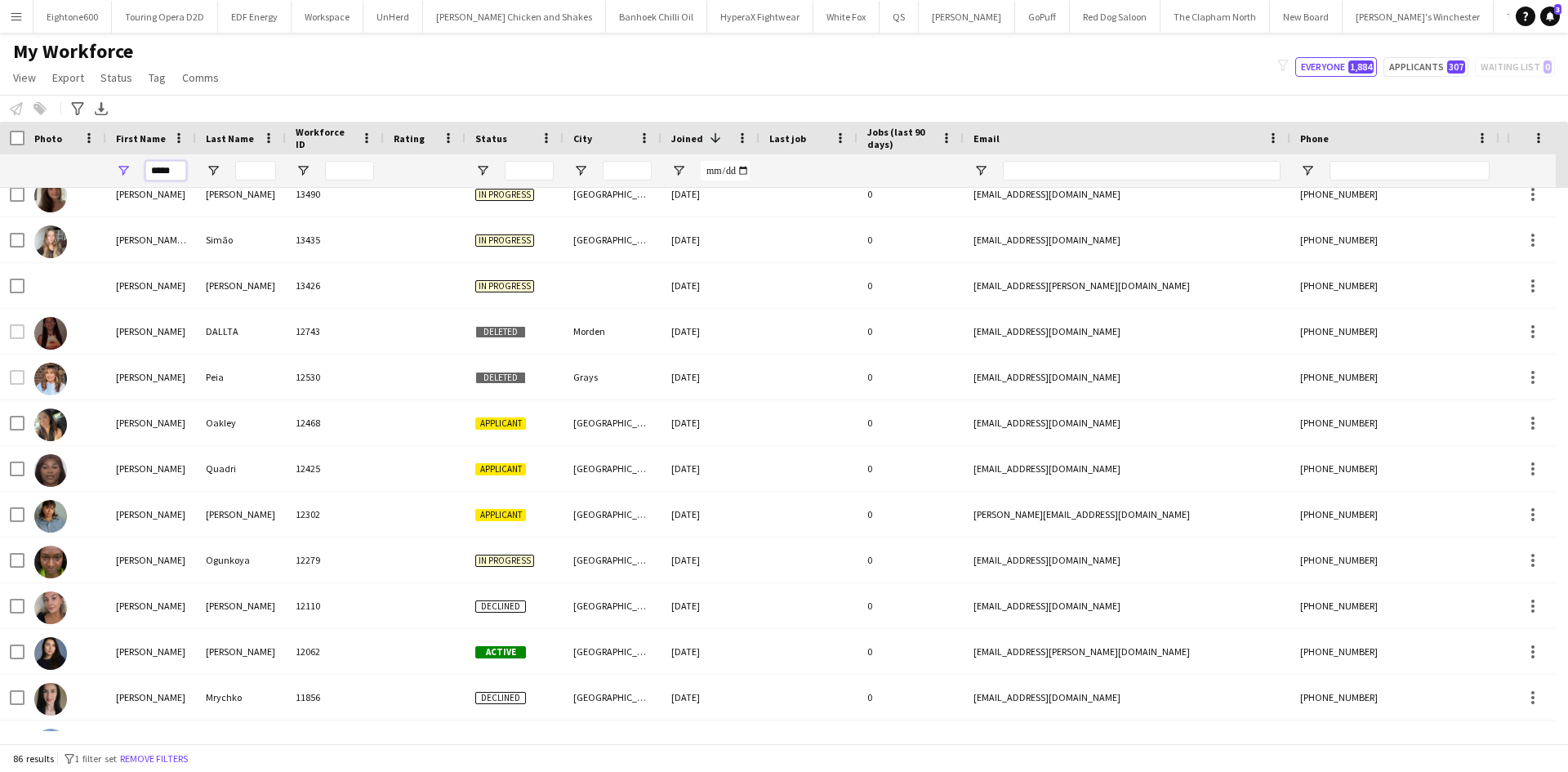
type input "*****"
click at [262, 168] on input "Last Name Filter Input" at bounding box center [255, 171] width 41 height 20
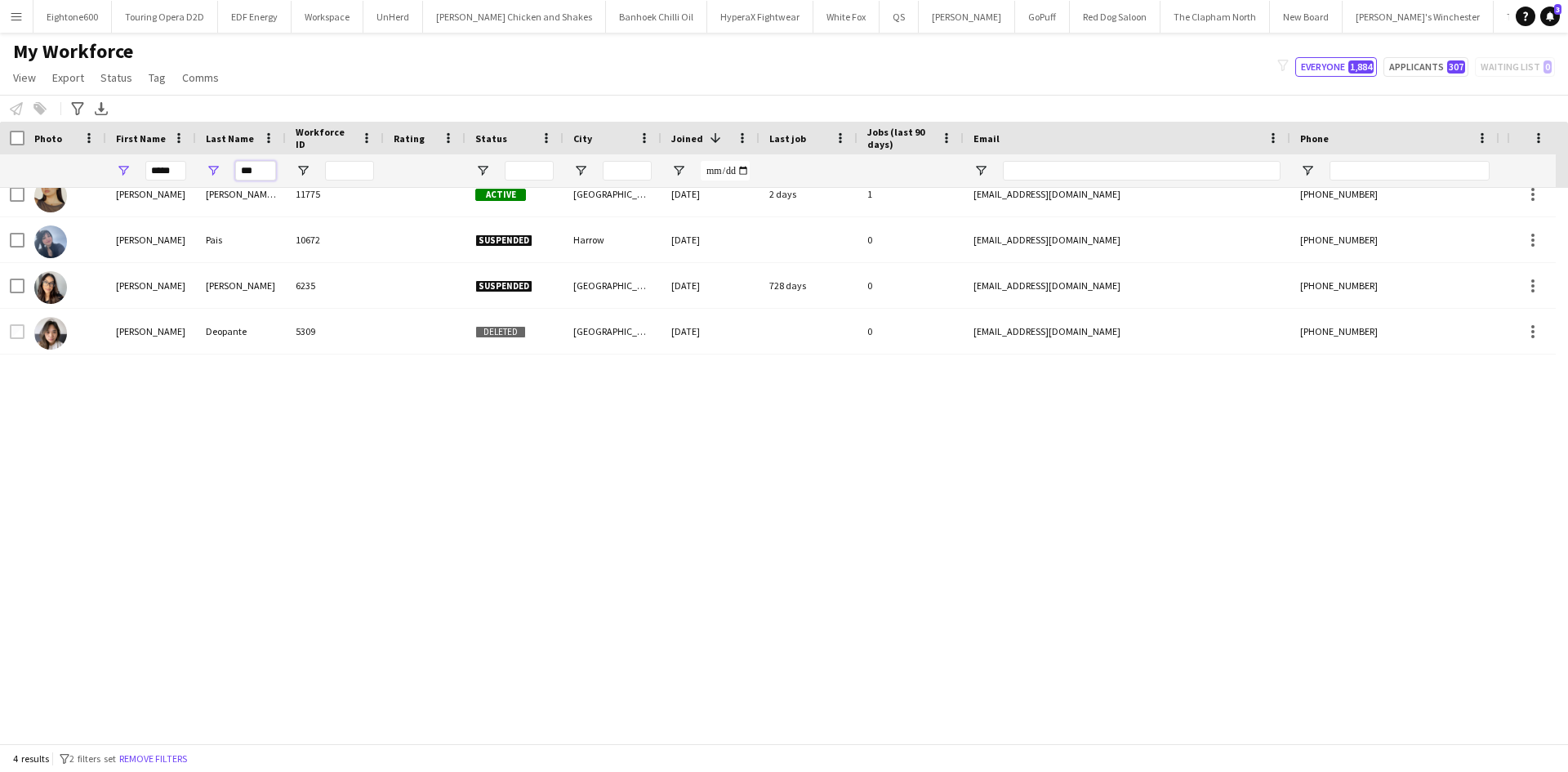
scroll to position [0, 0]
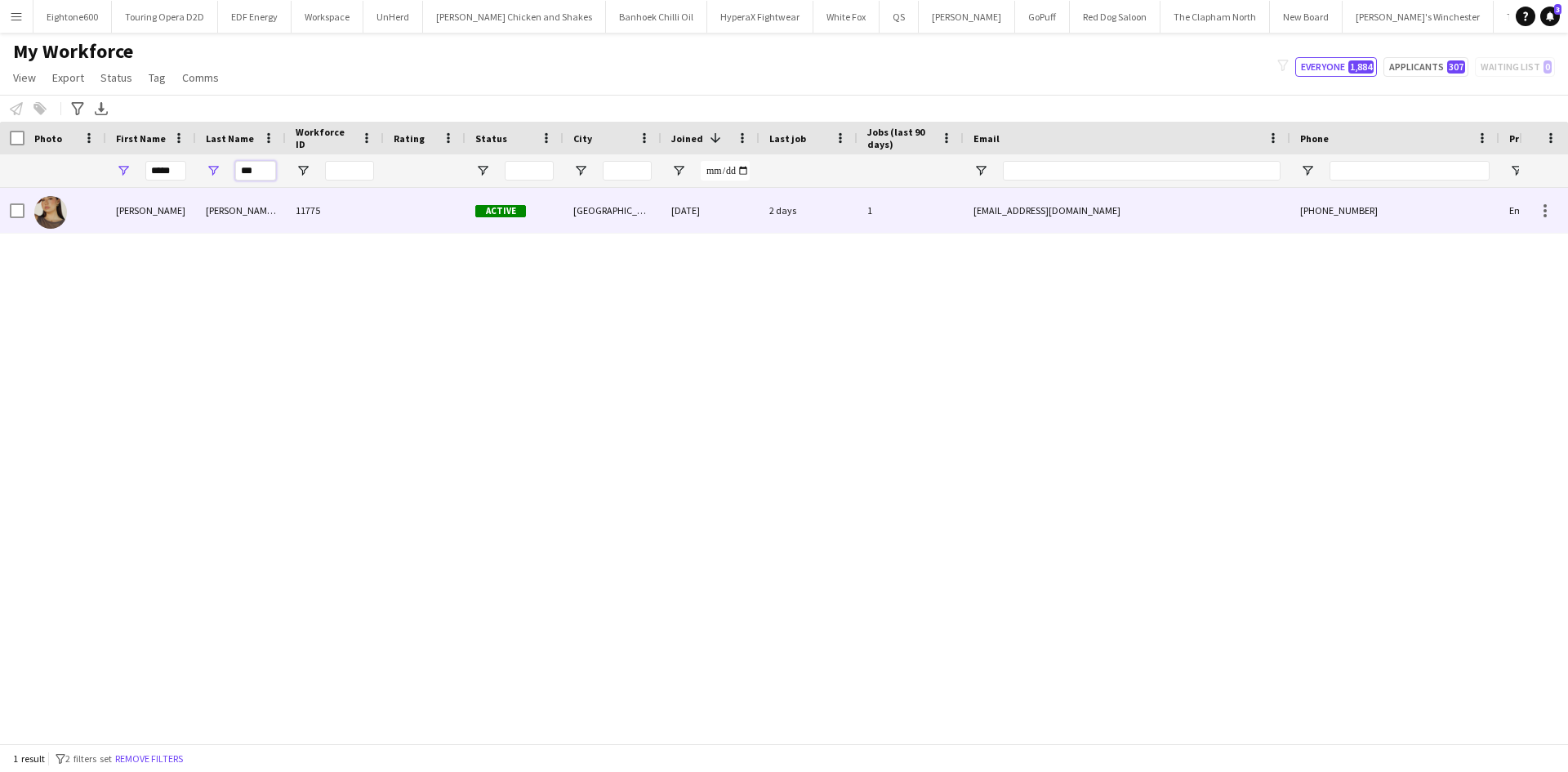
type input "***"
click at [252, 223] on div "Papadakis-Kotsovolou" at bounding box center [241, 210] width 90 height 45
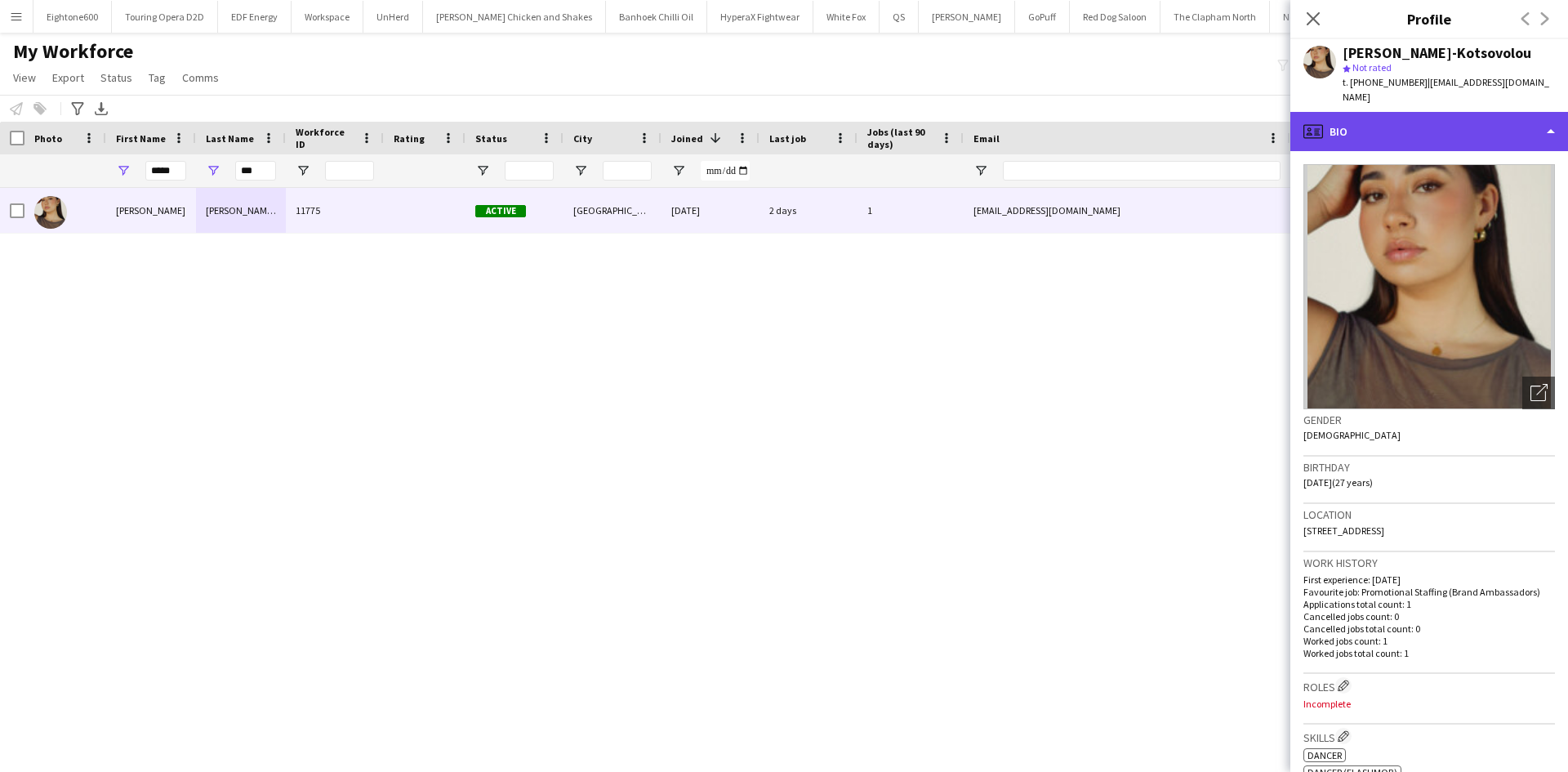
click at [1375, 129] on div "profile Bio" at bounding box center [1429, 131] width 278 height 39
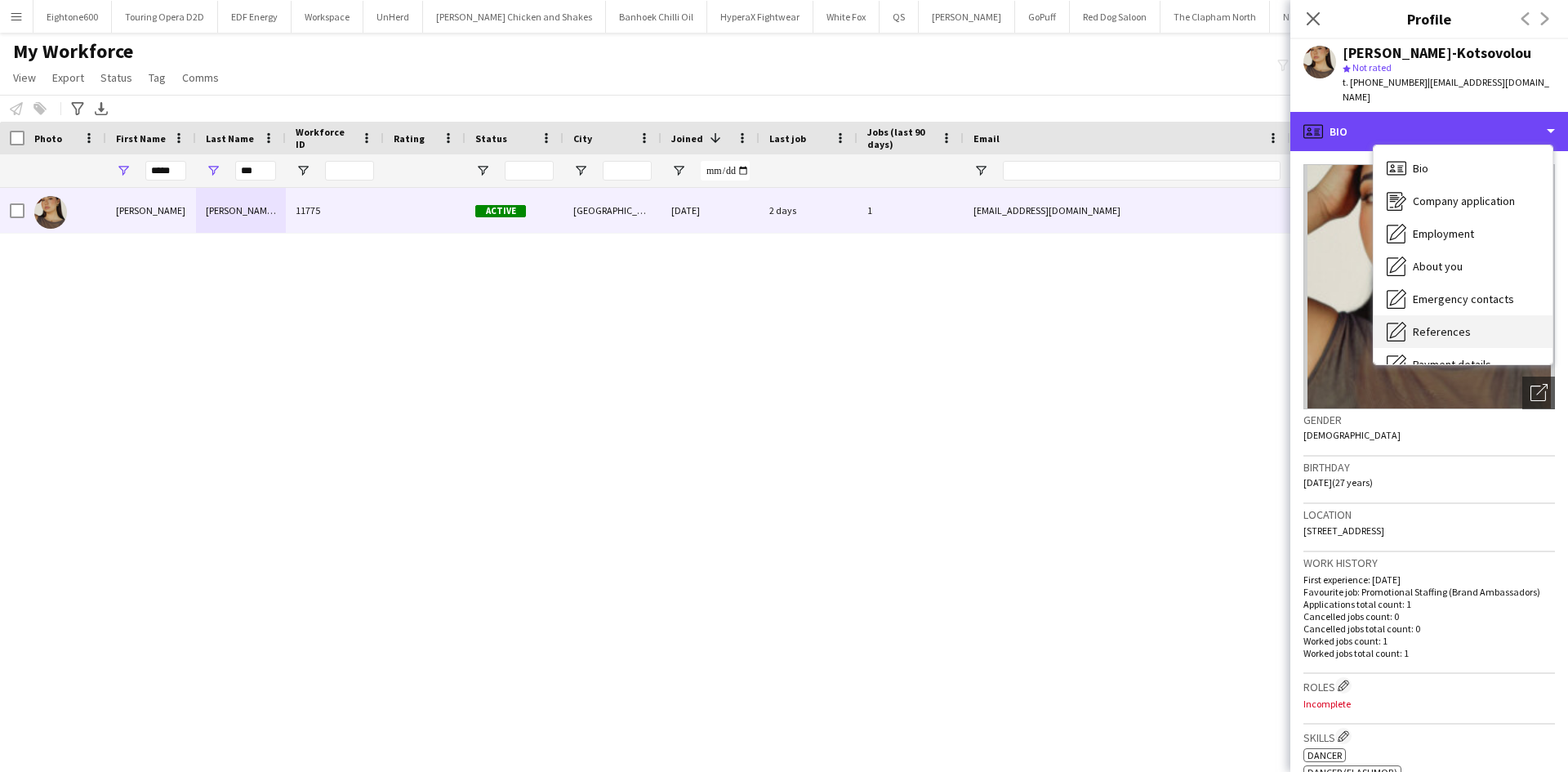
scroll to position [219, 0]
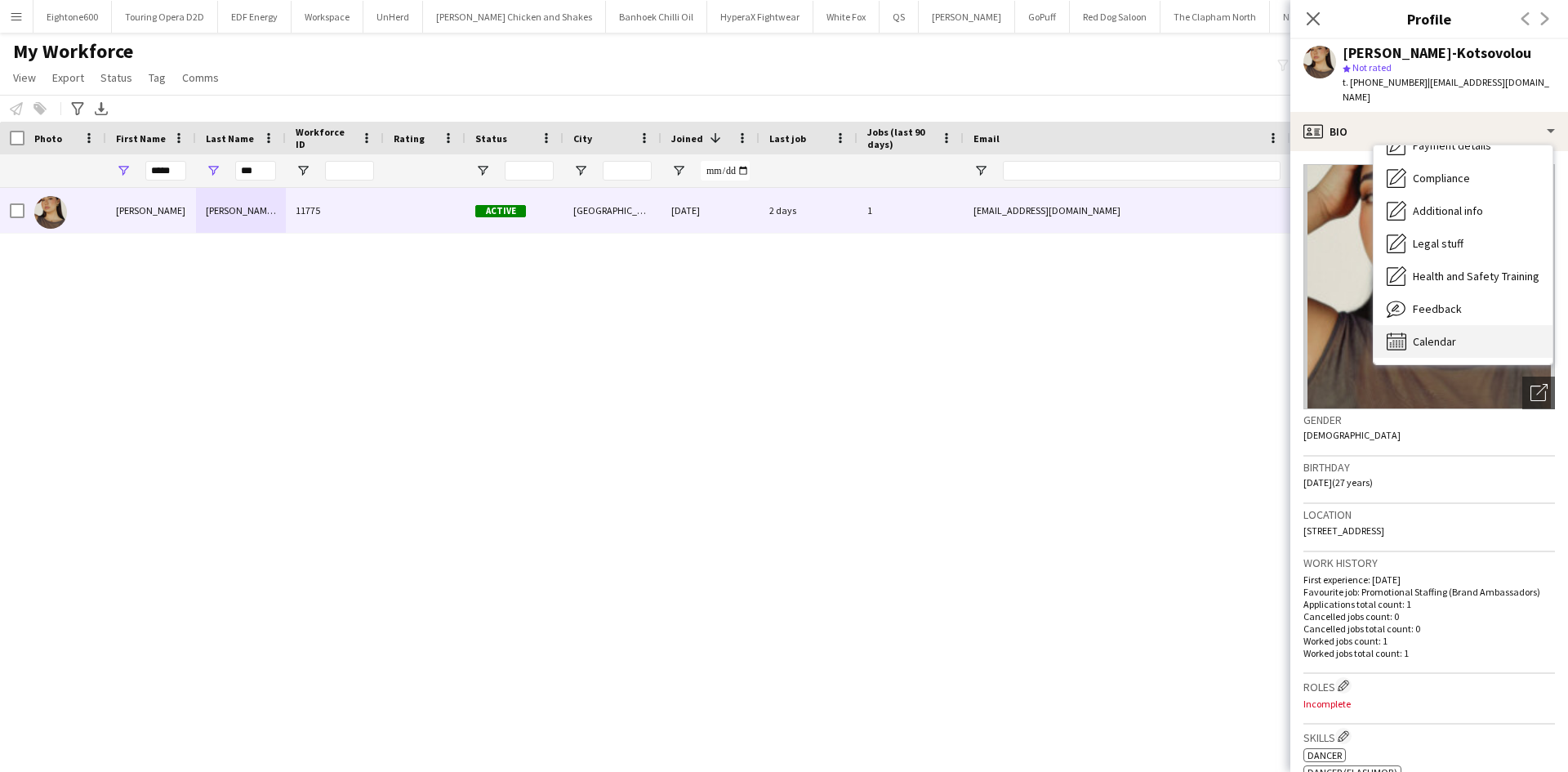
click at [1445, 334] on span "Calendar" at bounding box center [1434, 341] width 43 height 15
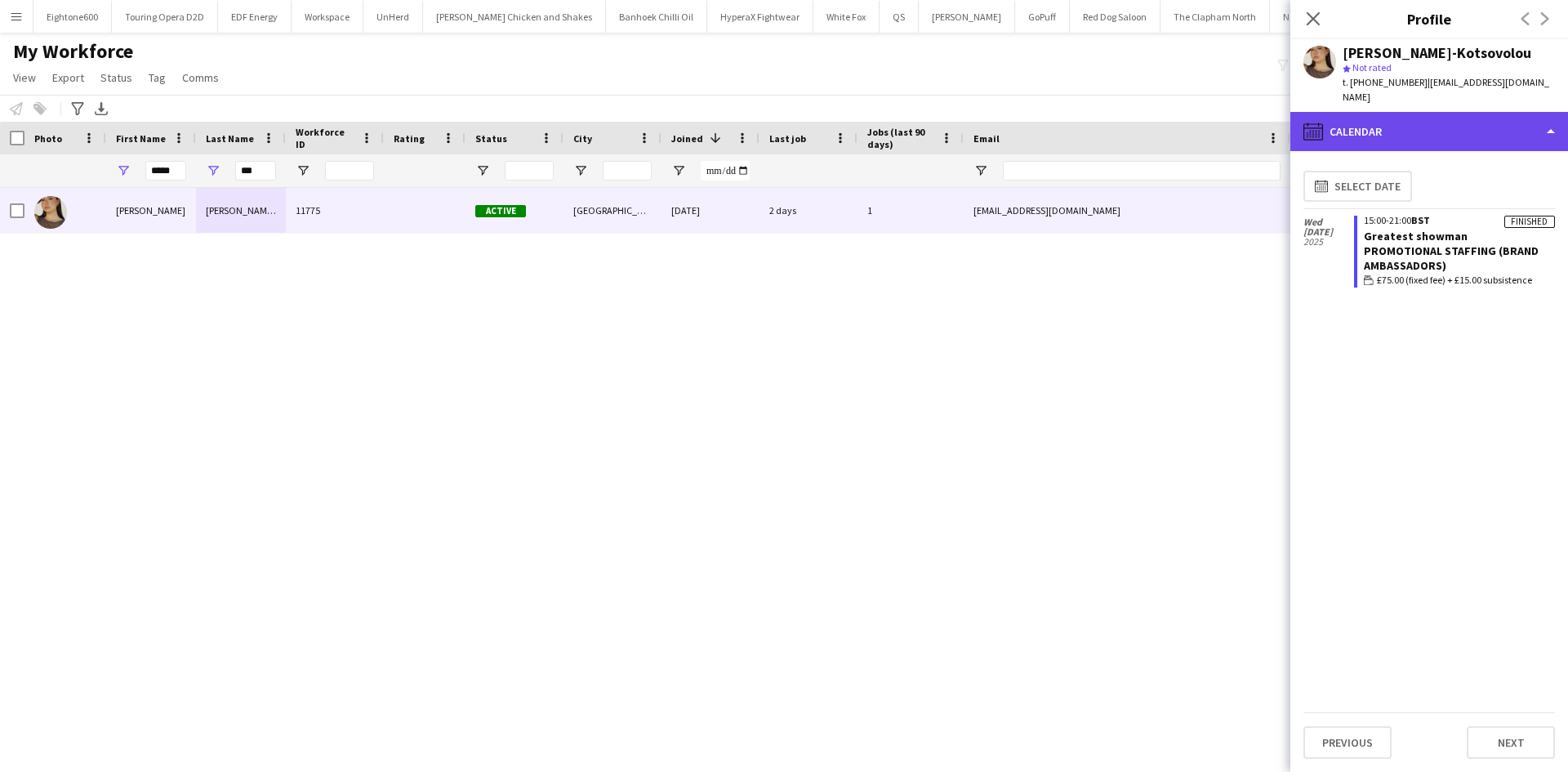
click at [1438, 112] on div "calendar-full Calendar" at bounding box center [1429, 131] width 278 height 39
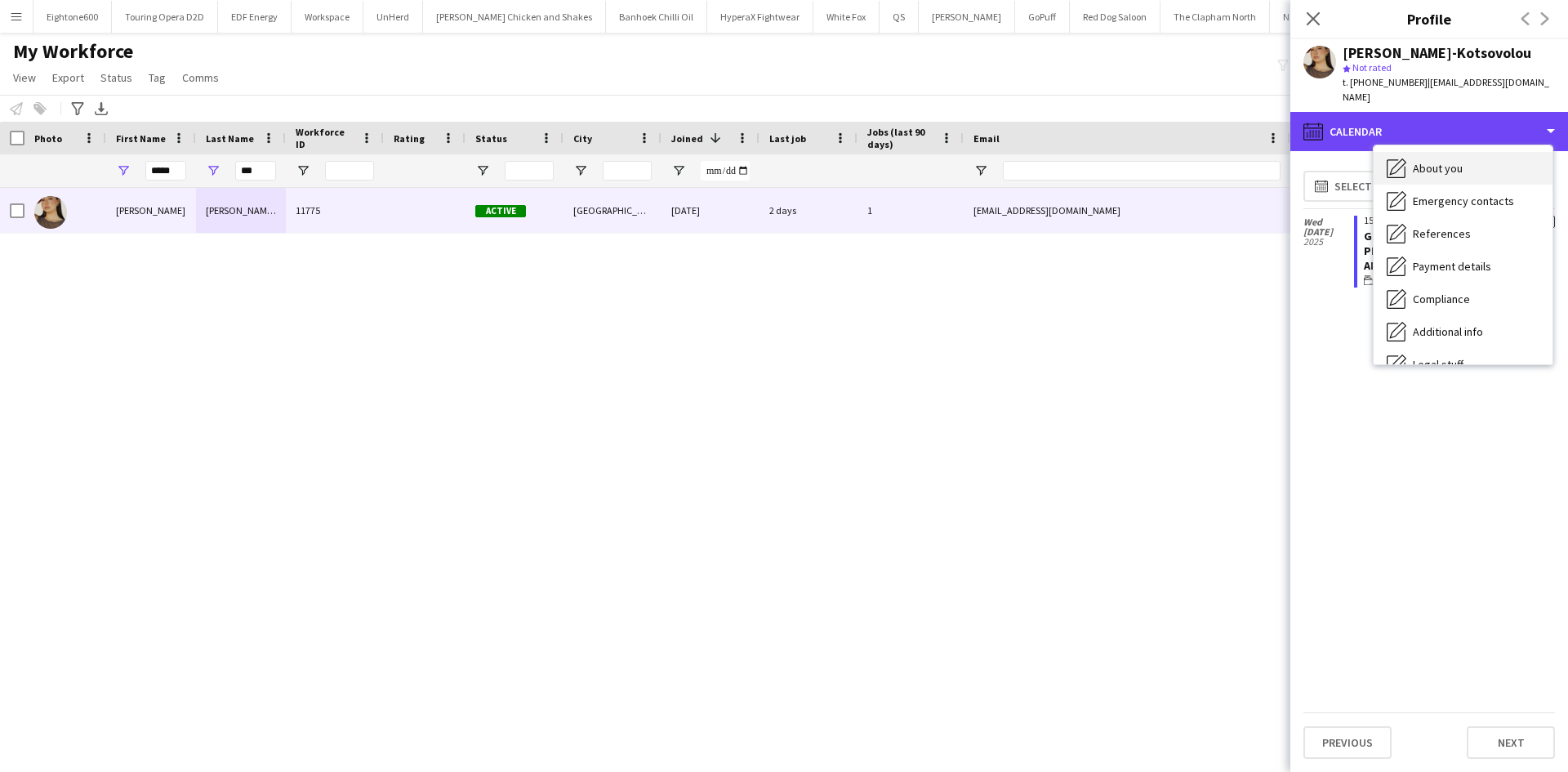
scroll to position [99, 0]
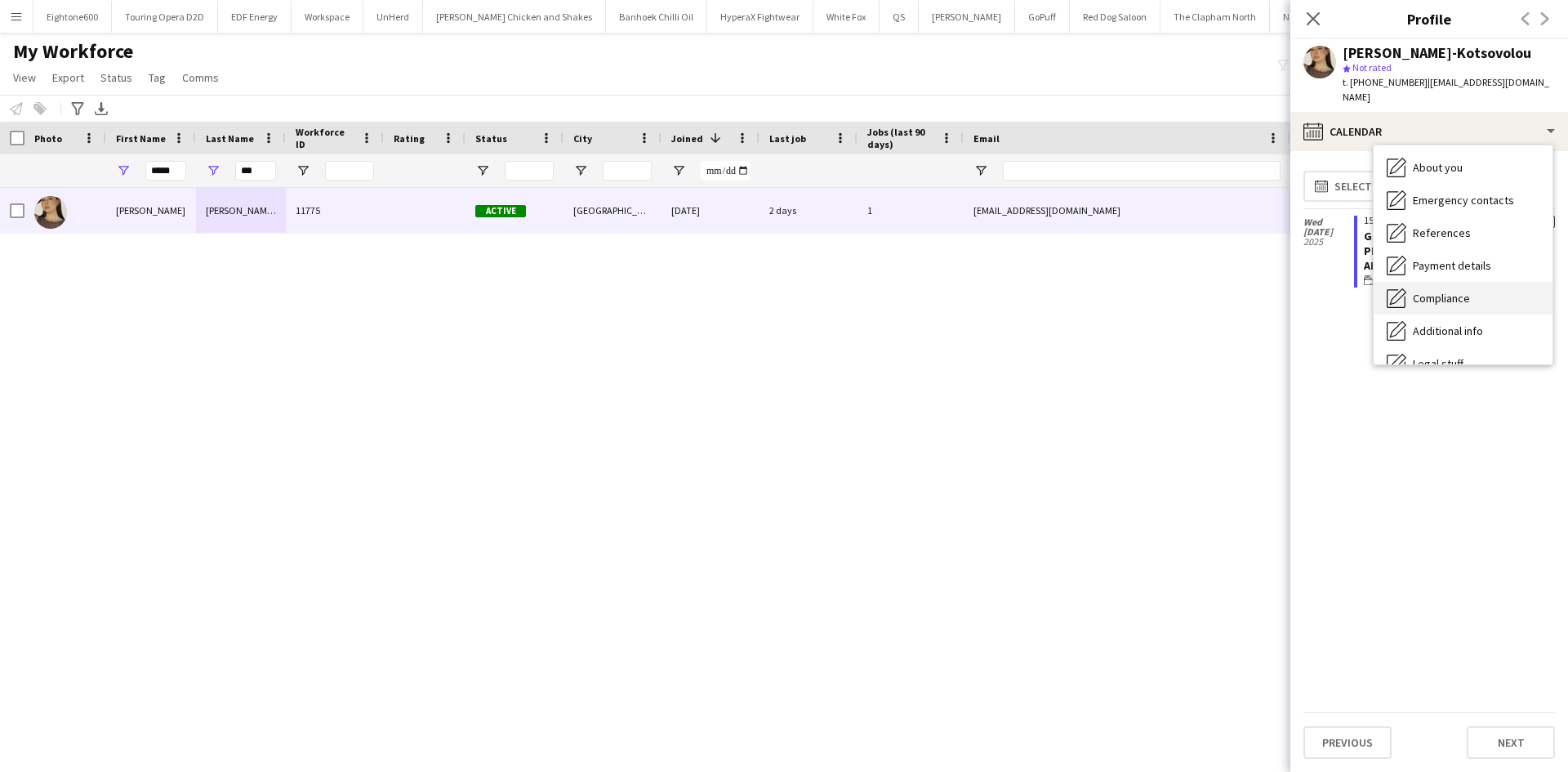
click at [1448, 291] on span "Compliance" at bounding box center [1441, 298] width 57 height 15
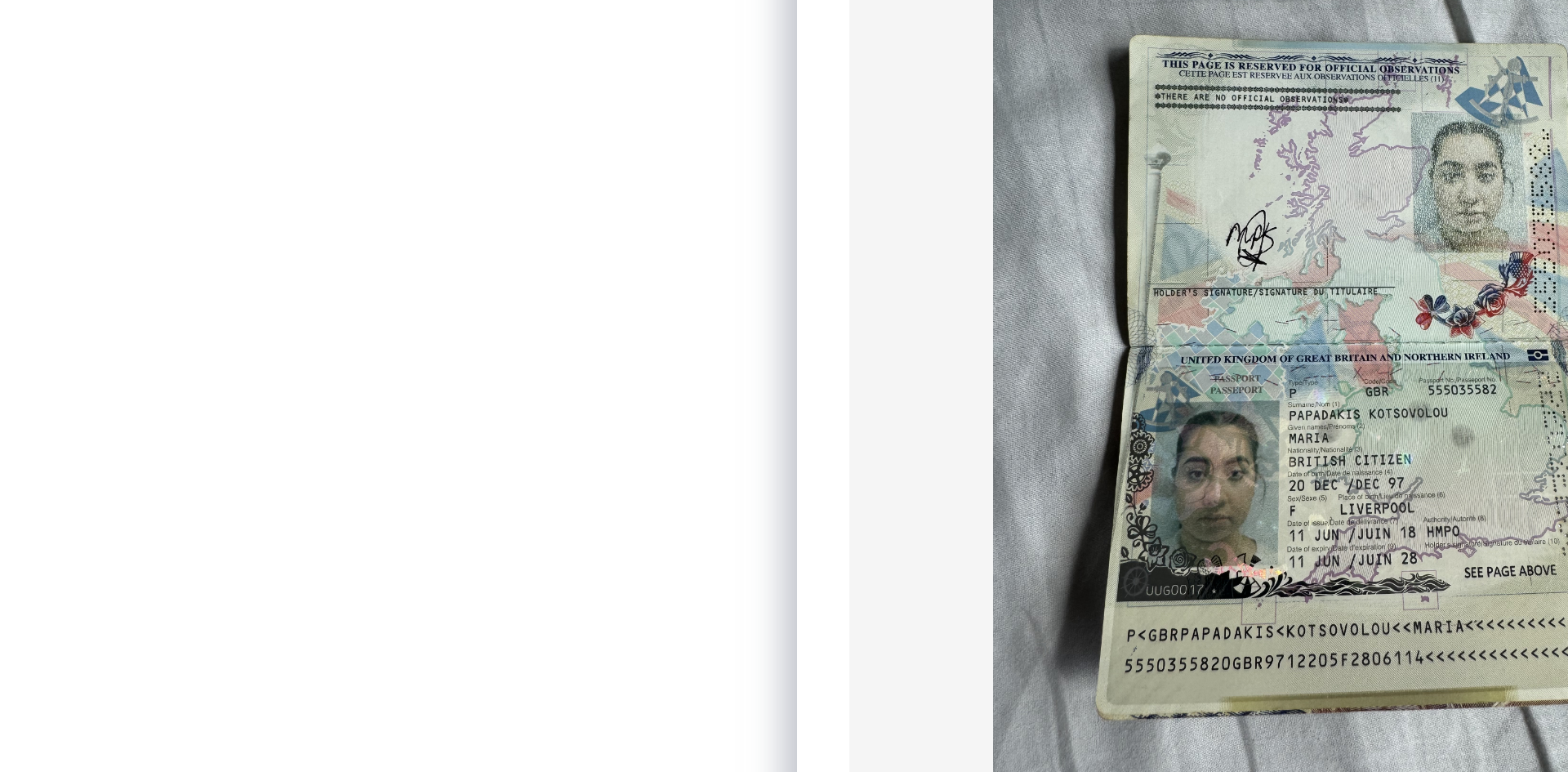
scroll to position [83, 0]
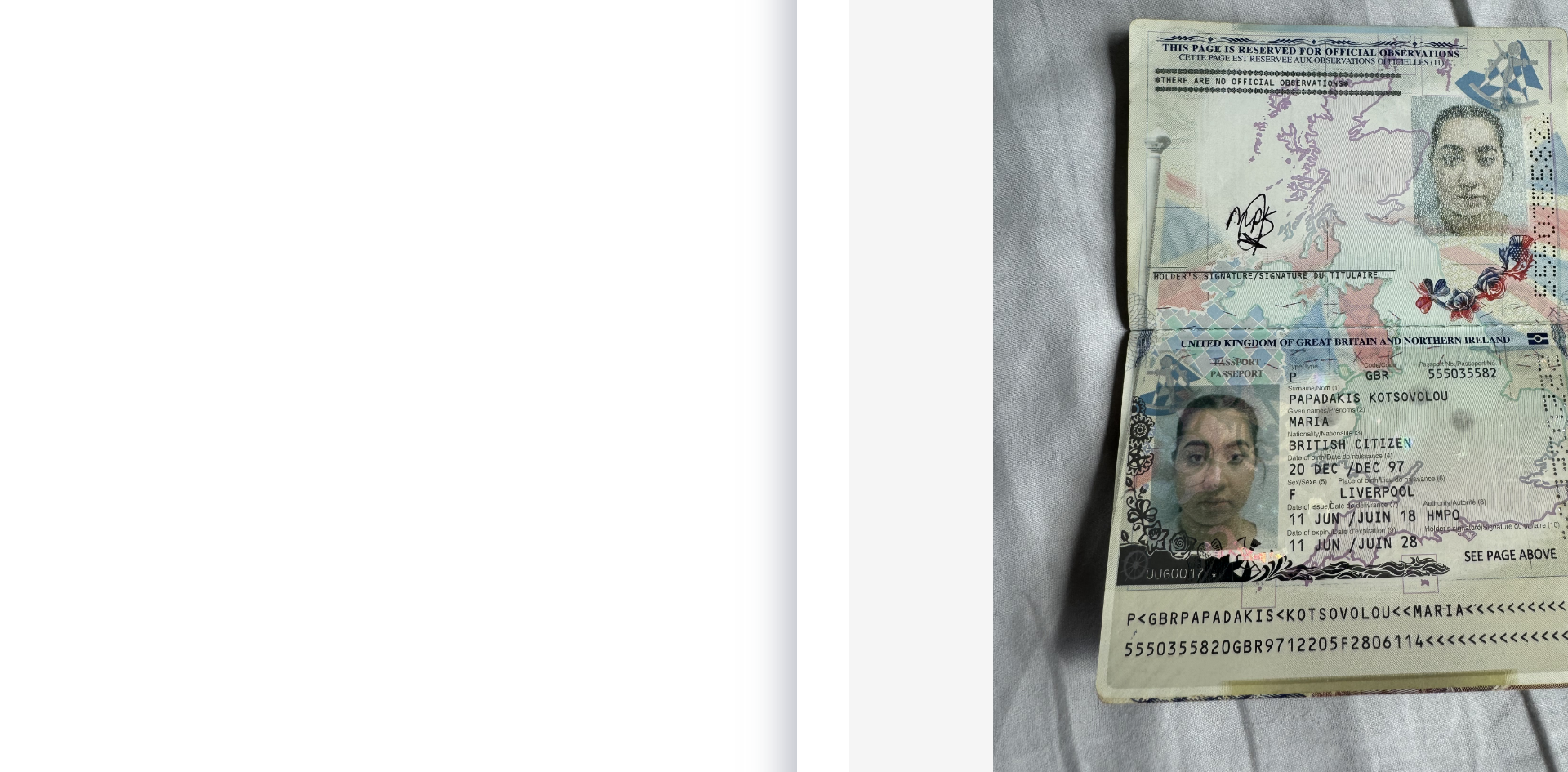
click at [1420, 409] on img at bounding box center [1429, 336] width 252 height 239
click at [1539, 464] on app-icon "download-bottom" at bounding box center [1545, 472] width 13 height 16
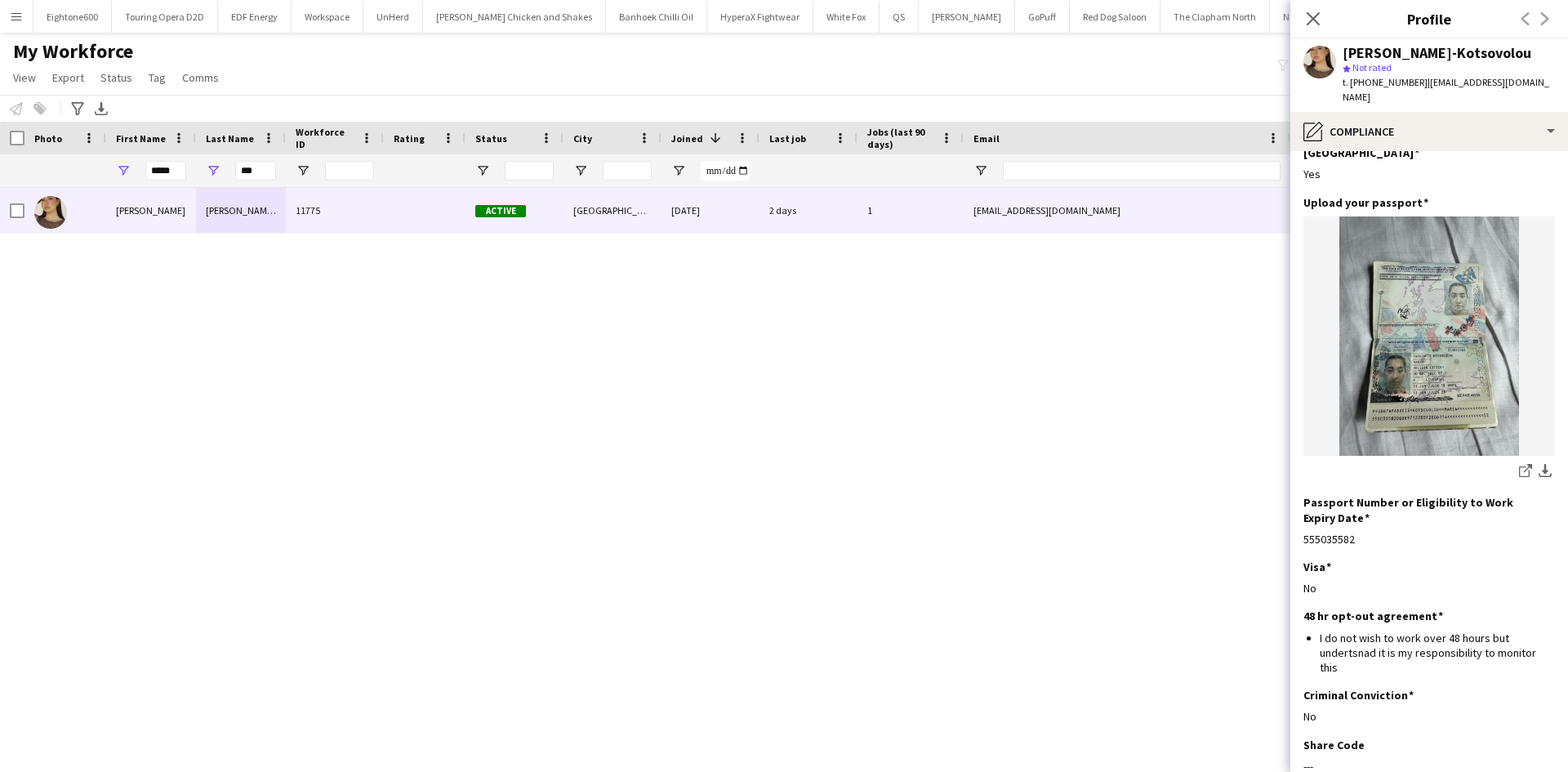
click at [1530, 53] on div "Maria Papadakis-Kotsovolou" at bounding box center [1449, 53] width 212 height 15
drag, startPoint x: 1526, startPoint y: 51, endPoint x: 1328, endPoint y: 49, distance: 198.0
click at [1328, 49] on div "Maria Papadakis-Kotsovolou star Not rated t. +447902941558 | mariapapakots@iclo…" at bounding box center [1429, 75] width 278 height 72
copy div "Maria Papadakis-Kotsovolou"
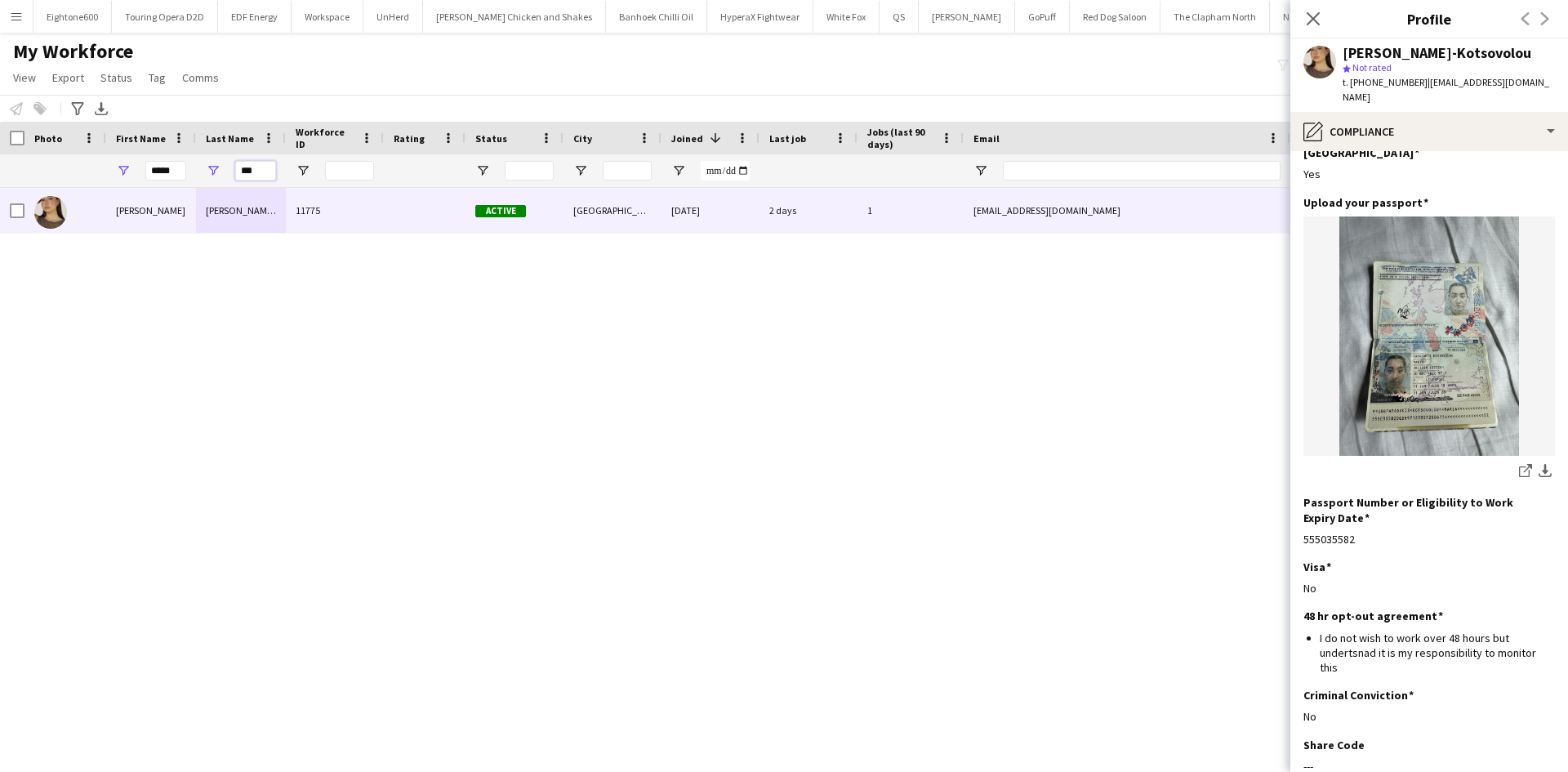
drag, startPoint x: 267, startPoint y: 172, endPoint x: 165, endPoint y: 185, distance: 102.8
click at [165, 185] on div "***** ***" at bounding box center [885, 171] width 1771 height 33
click at [177, 172] on input "*****" at bounding box center [166, 171] width 41 height 20
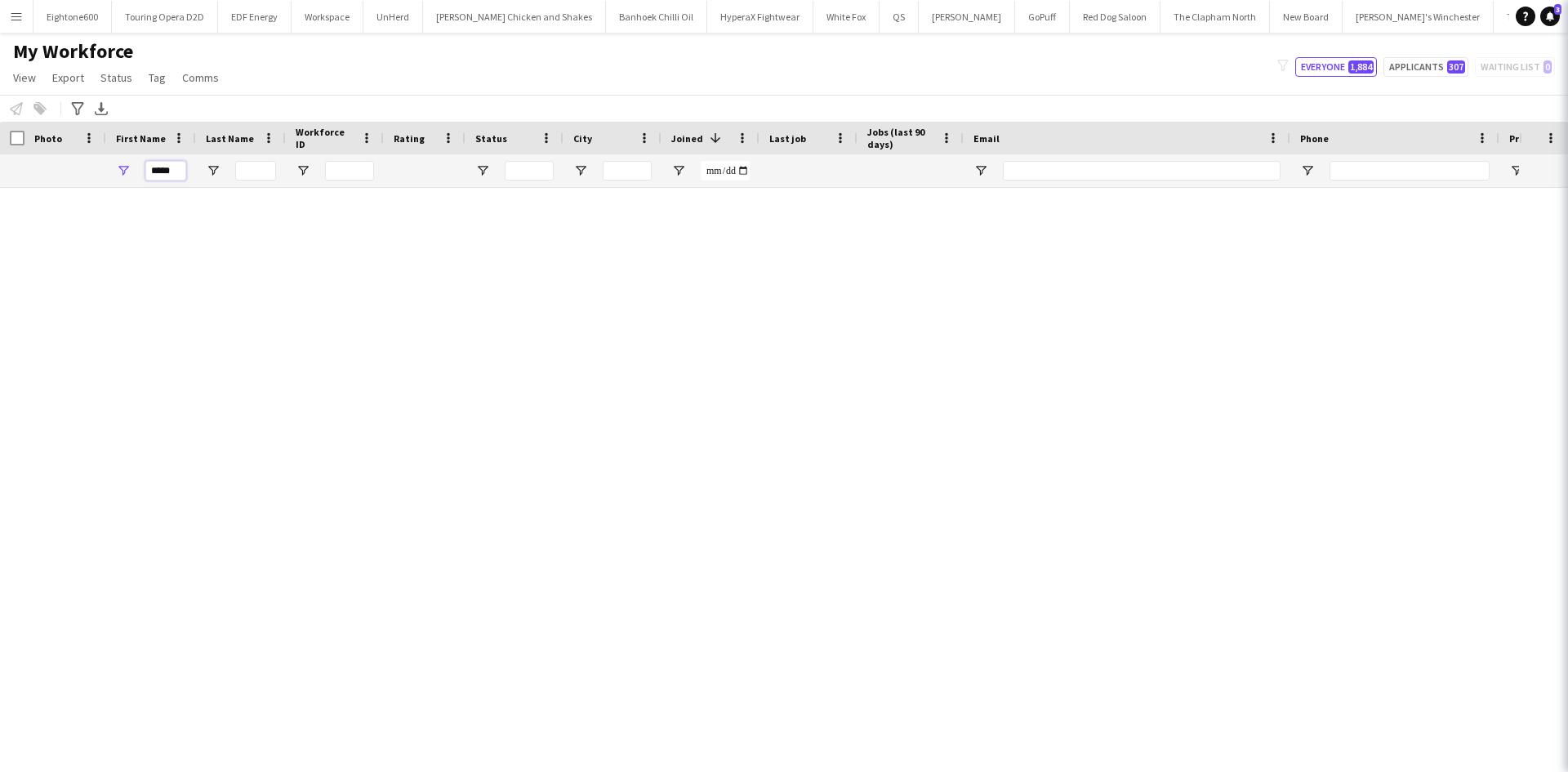
drag, startPoint x: 177, startPoint y: 172, endPoint x: 147, endPoint y: 173, distance: 30.0
click at [147, 173] on input "*****" at bounding box center [166, 171] width 41 height 20
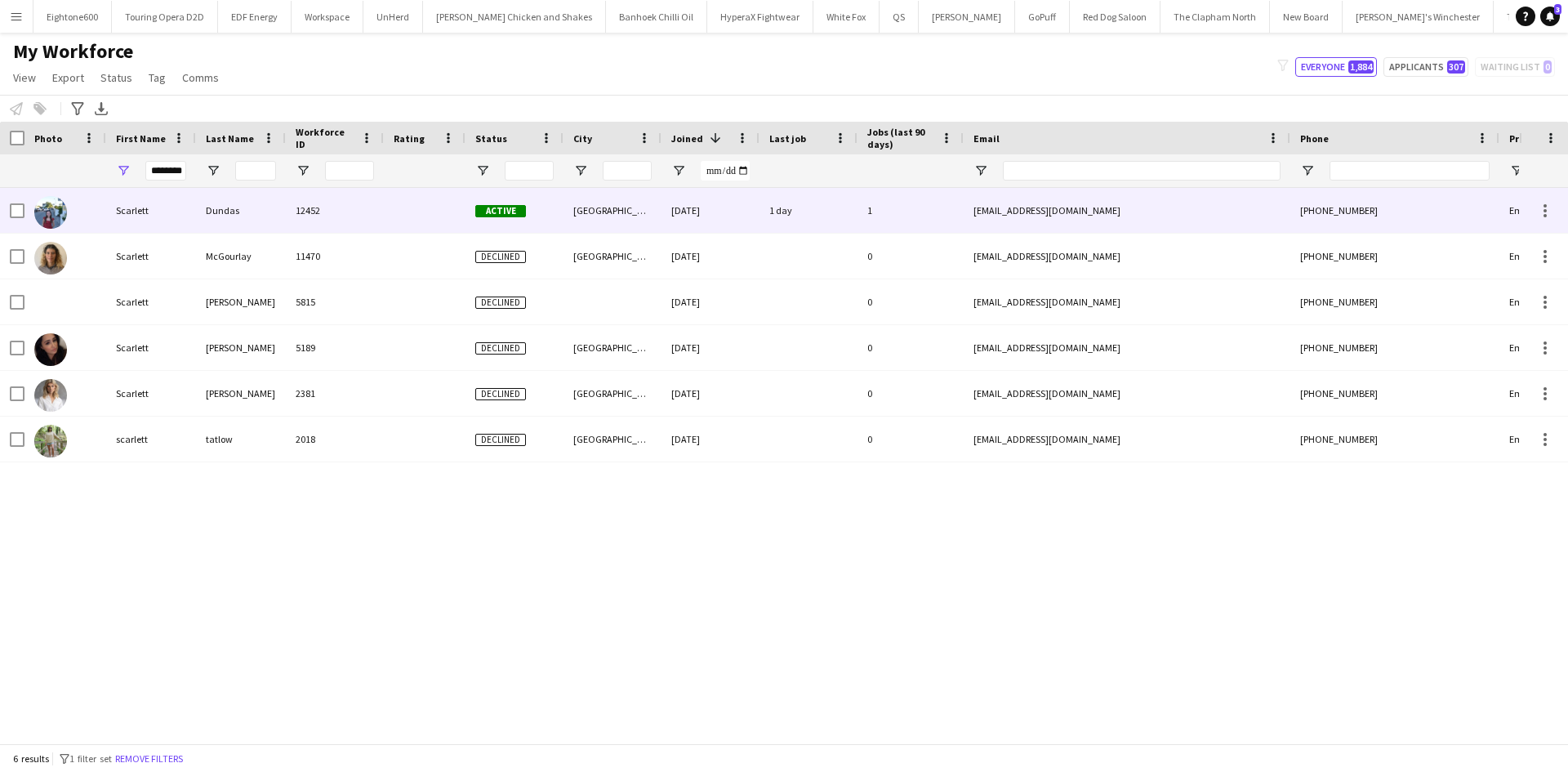
click at [259, 210] on div "Dundas" at bounding box center [241, 210] width 90 height 45
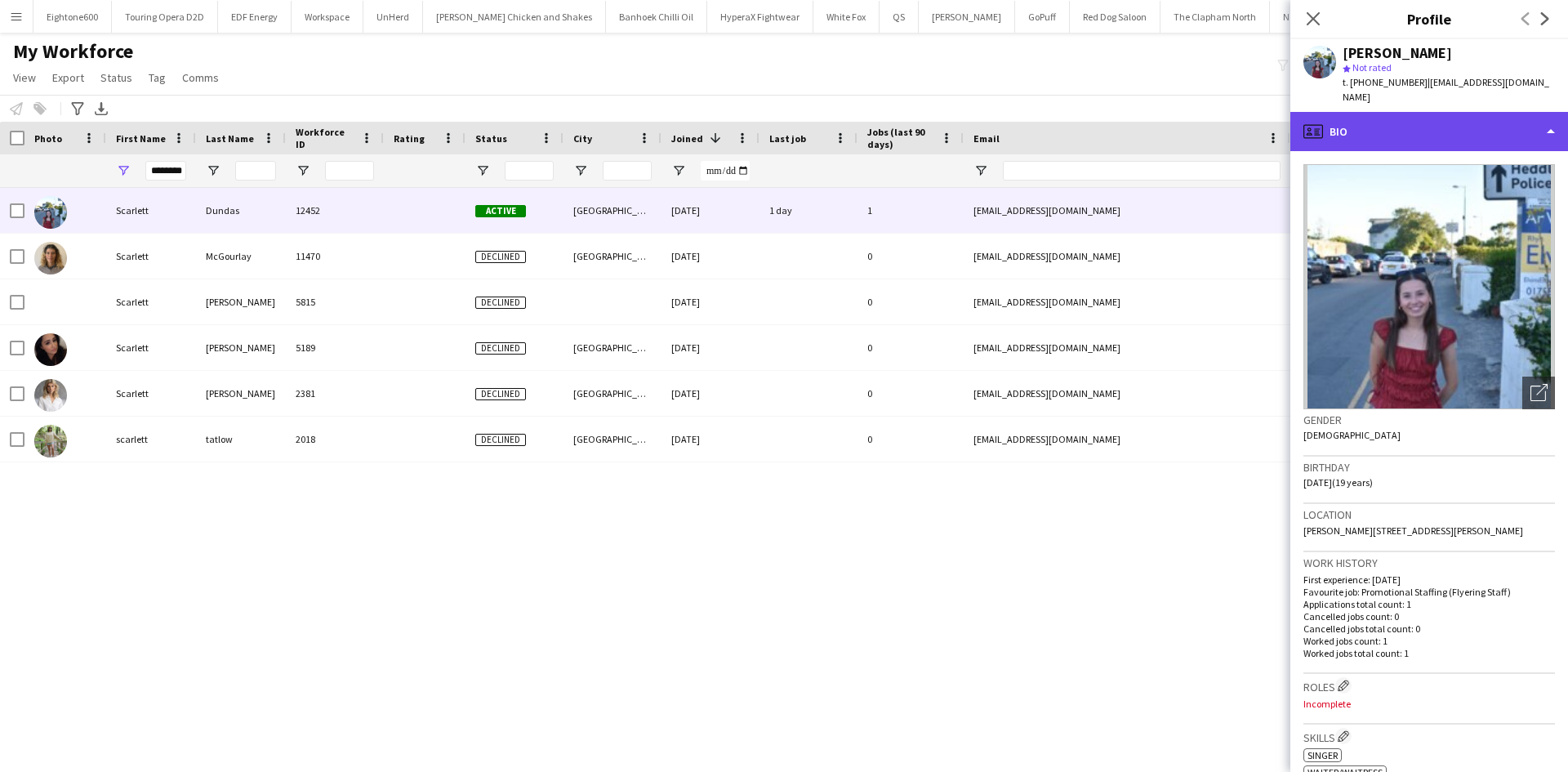
click at [1375, 117] on div "profile Bio" at bounding box center [1429, 131] width 278 height 39
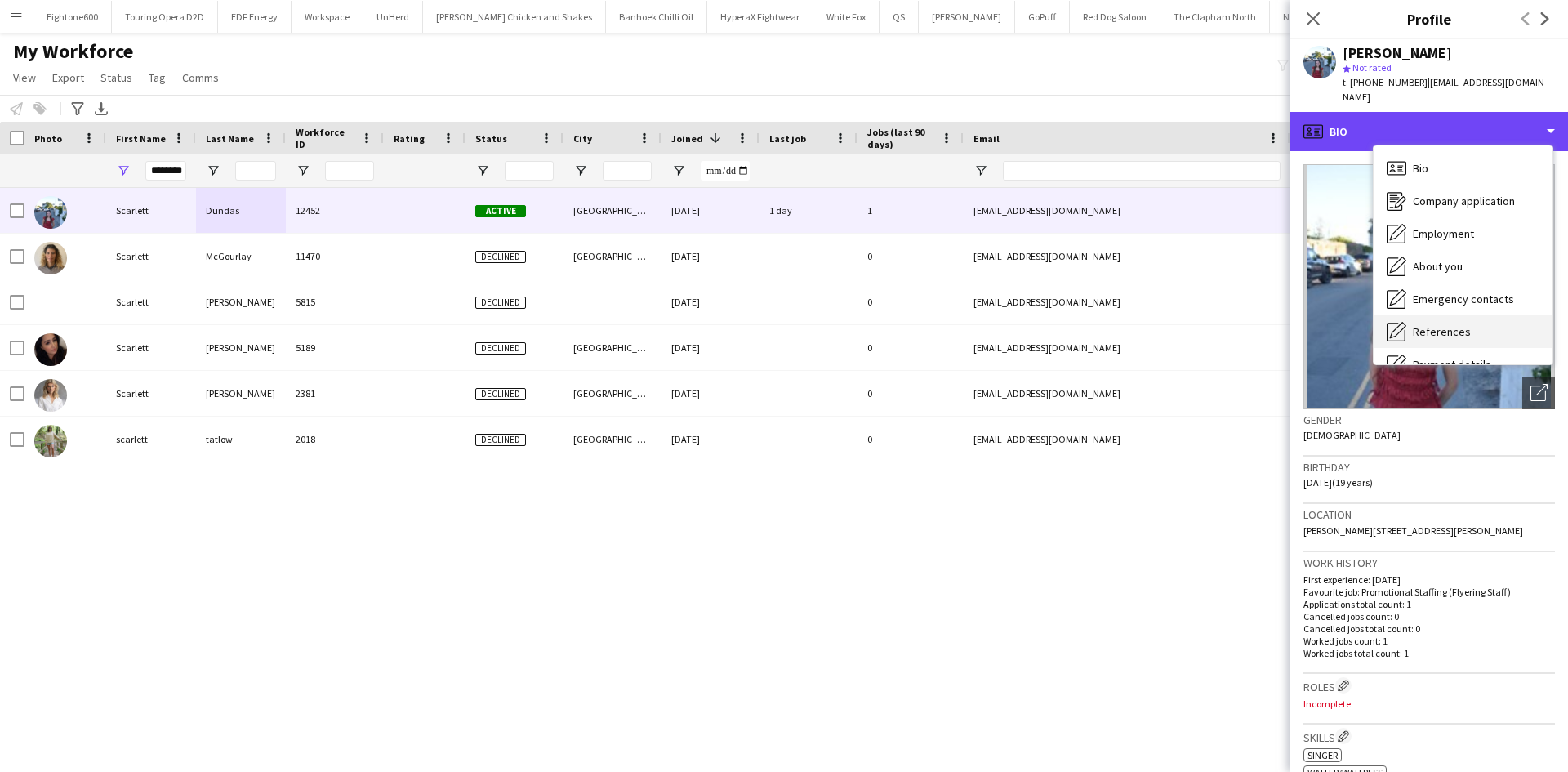
scroll to position [219, 0]
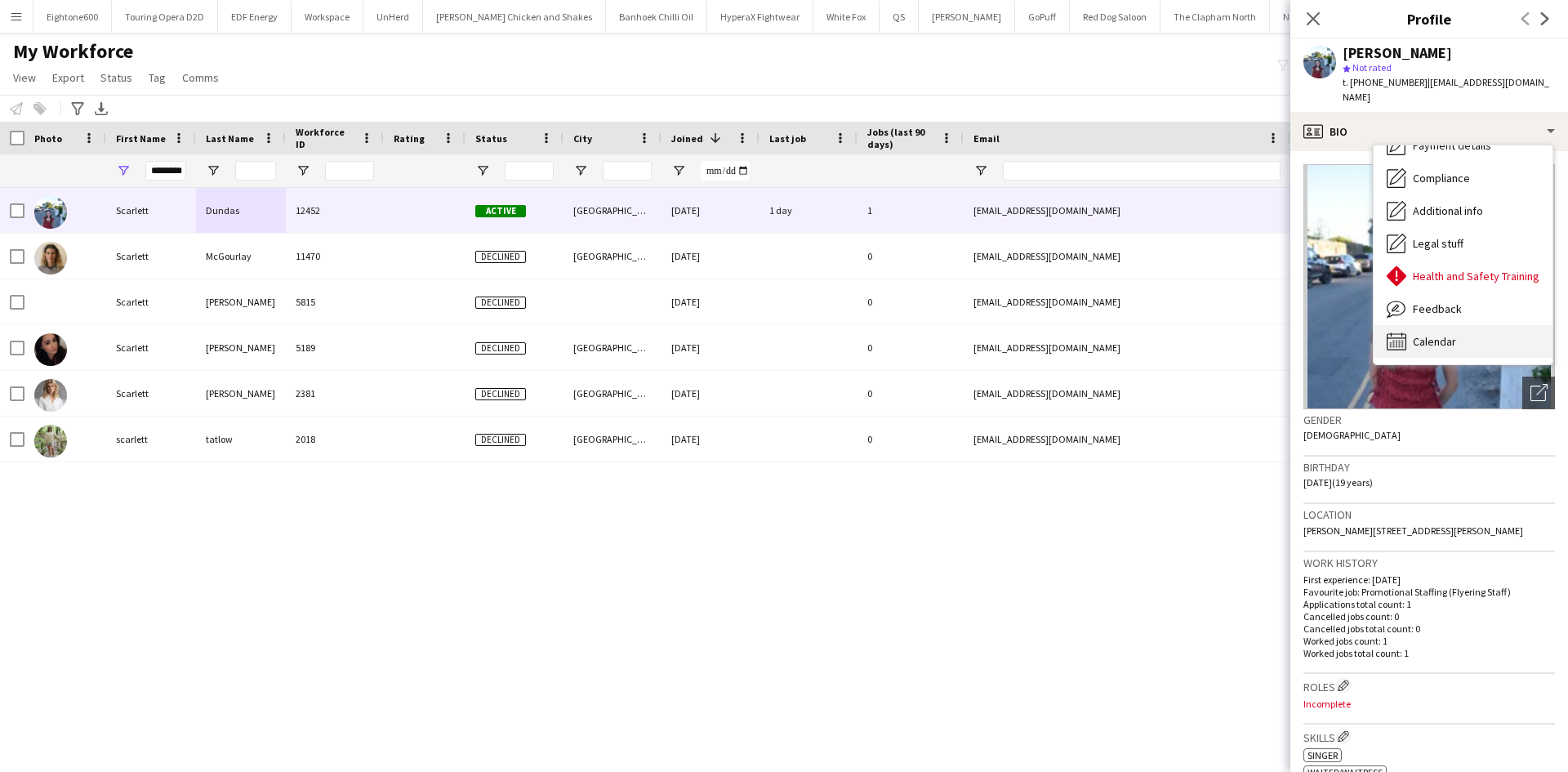
click at [1432, 334] on span "Calendar" at bounding box center [1434, 341] width 43 height 15
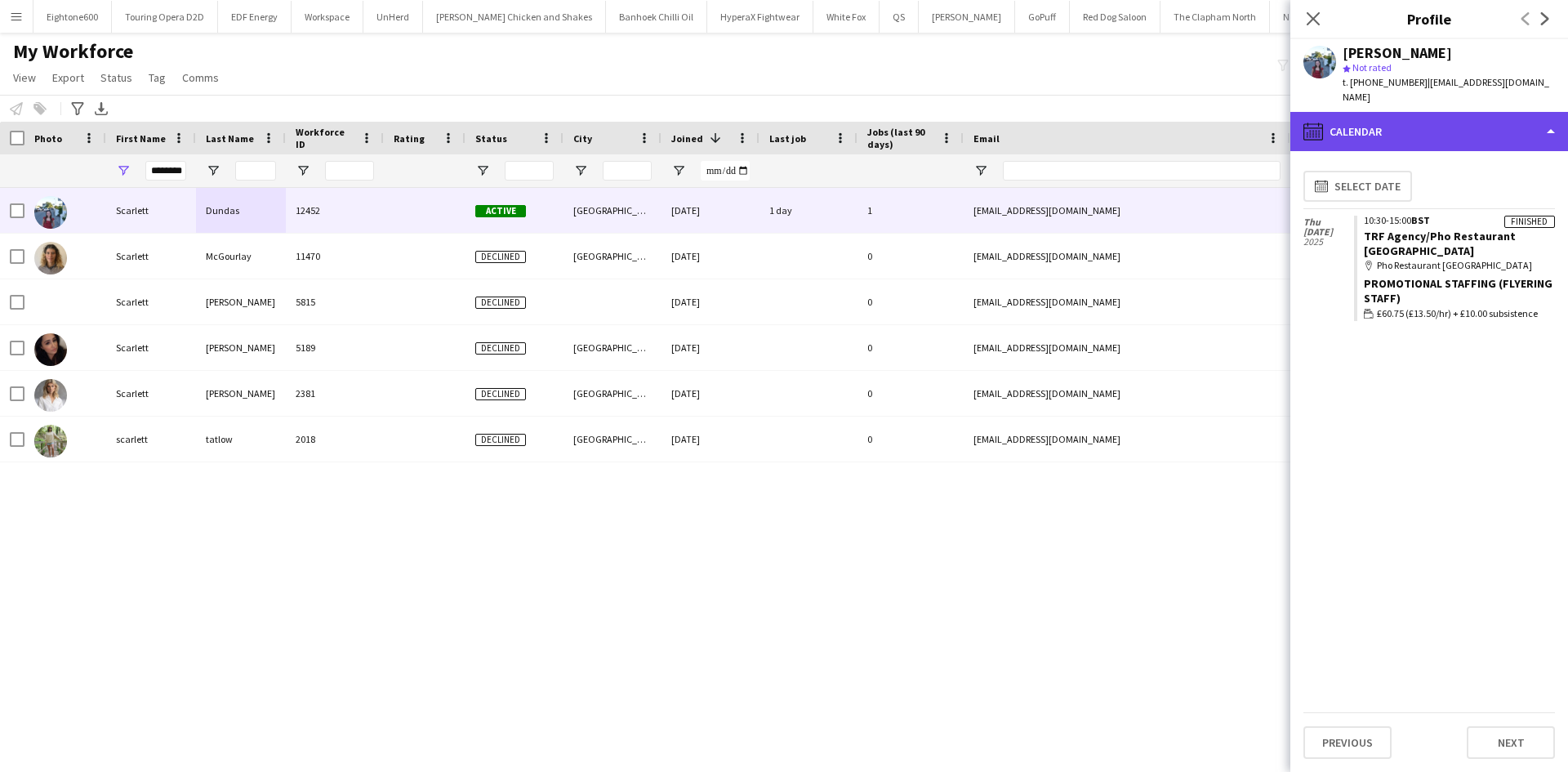
click at [1452, 119] on div "calendar-full Calendar" at bounding box center [1429, 131] width 278 height 39
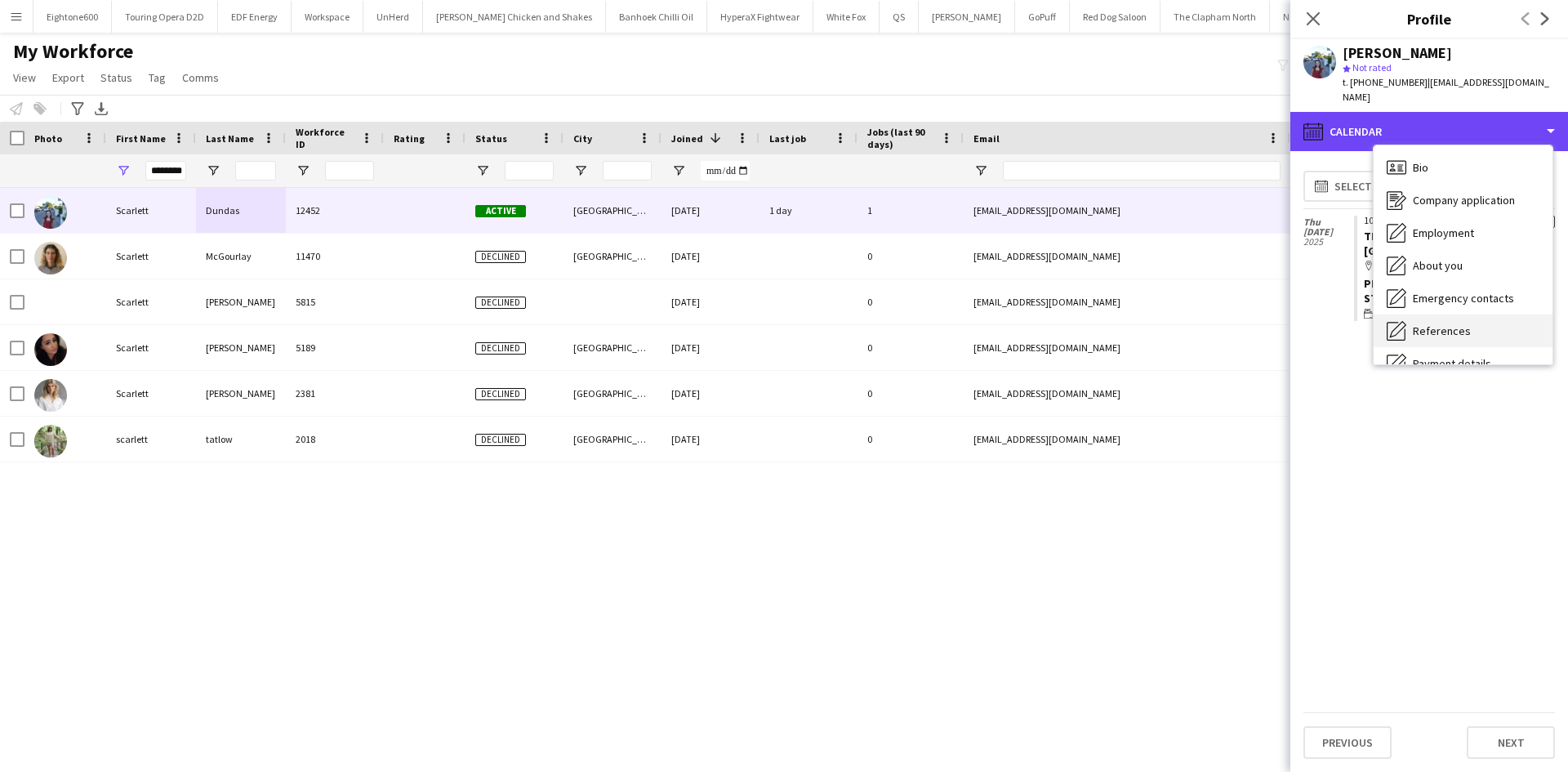
scroll to position [123, 0]
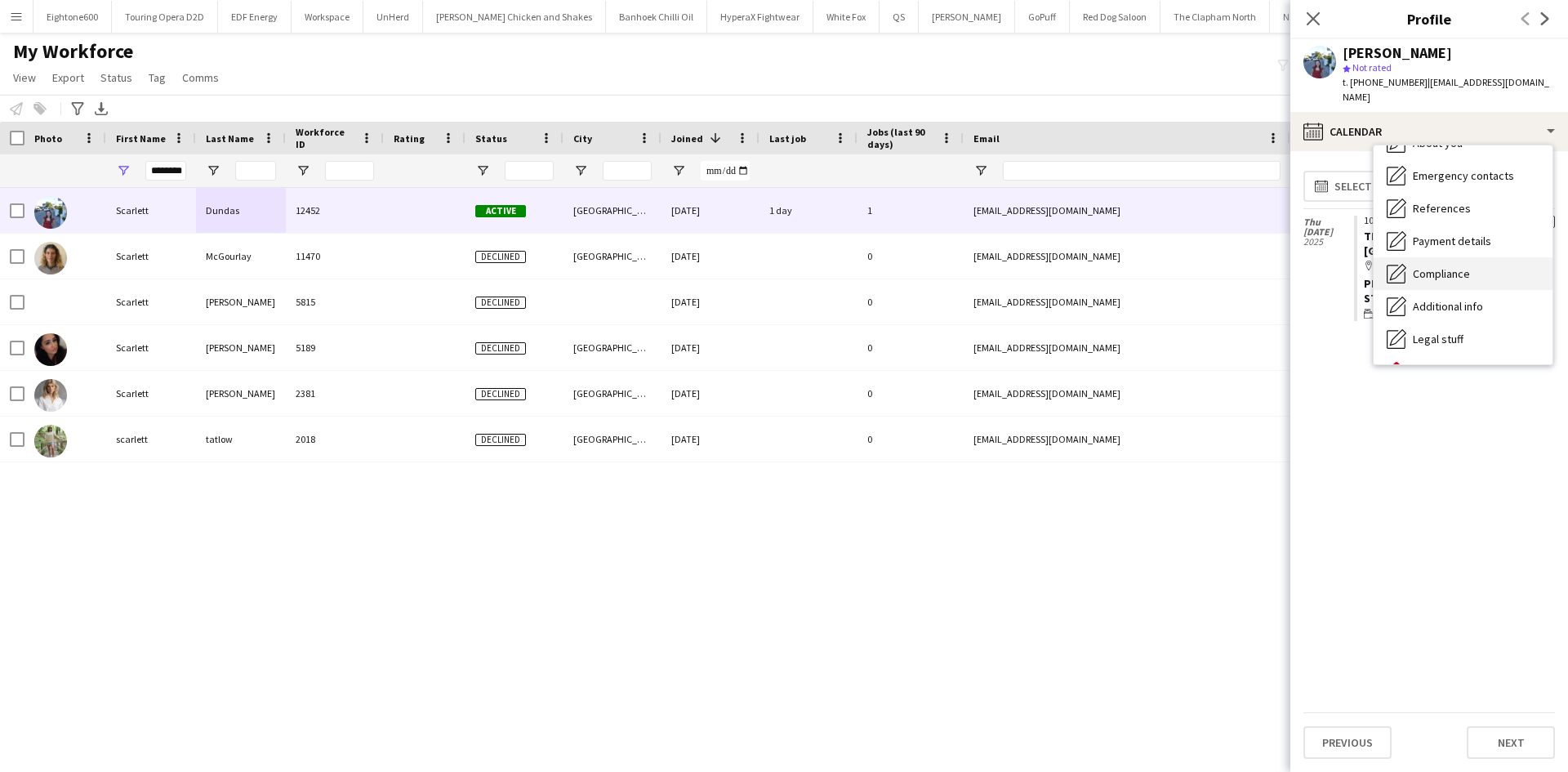
click at [1465, 257] on div "Compliance Compliance" at bounding box center [1463, 273] width 179 height 33
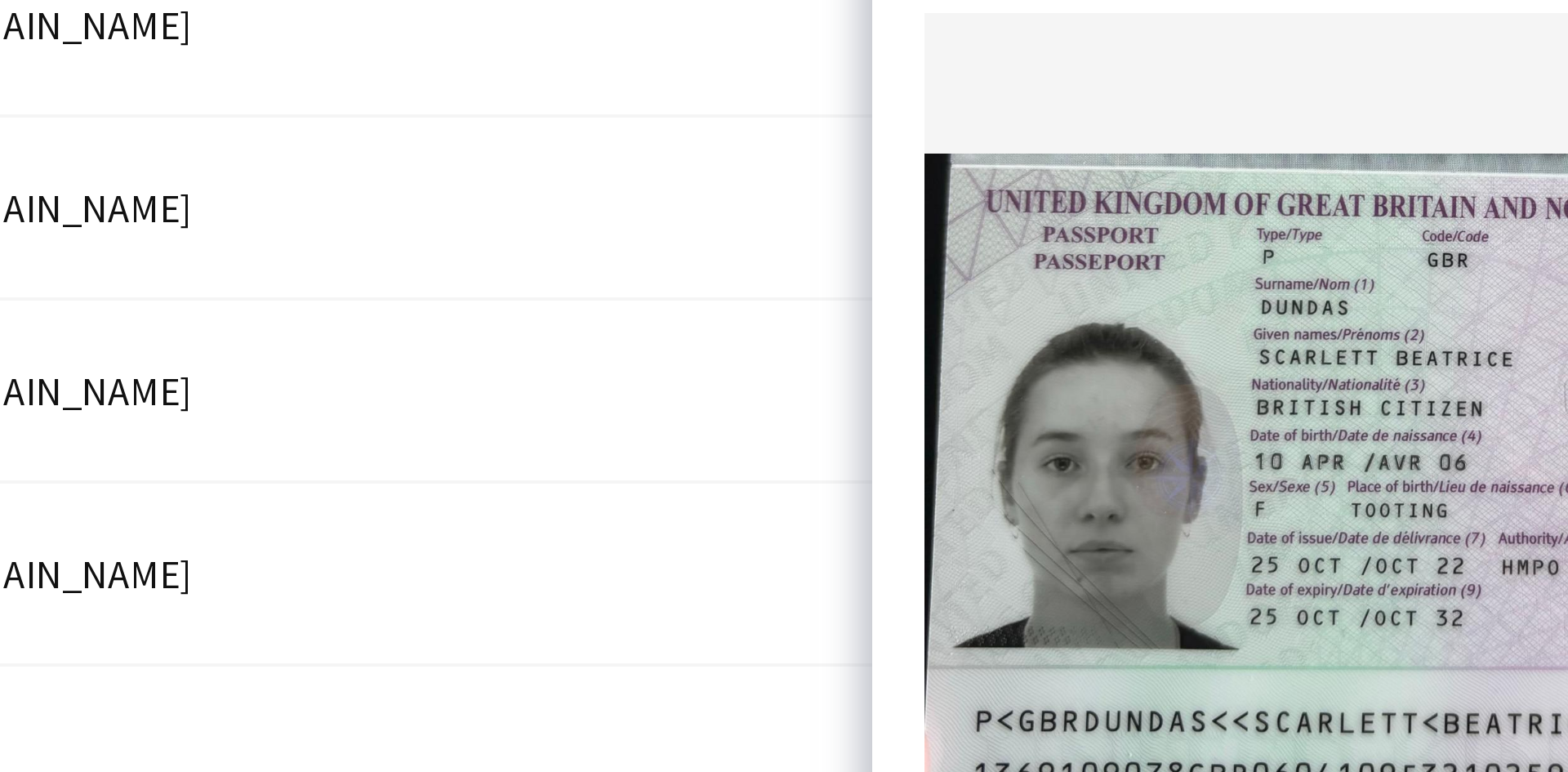
click at [1277, 409] on div "scarlettearcher@hotmail.co.uk" at bounding box center [1126, 393] width 327 height 45
click at [1539, 546] on app-icon "download-bottom" at bounding box center [1545, 554] width 13 height 16
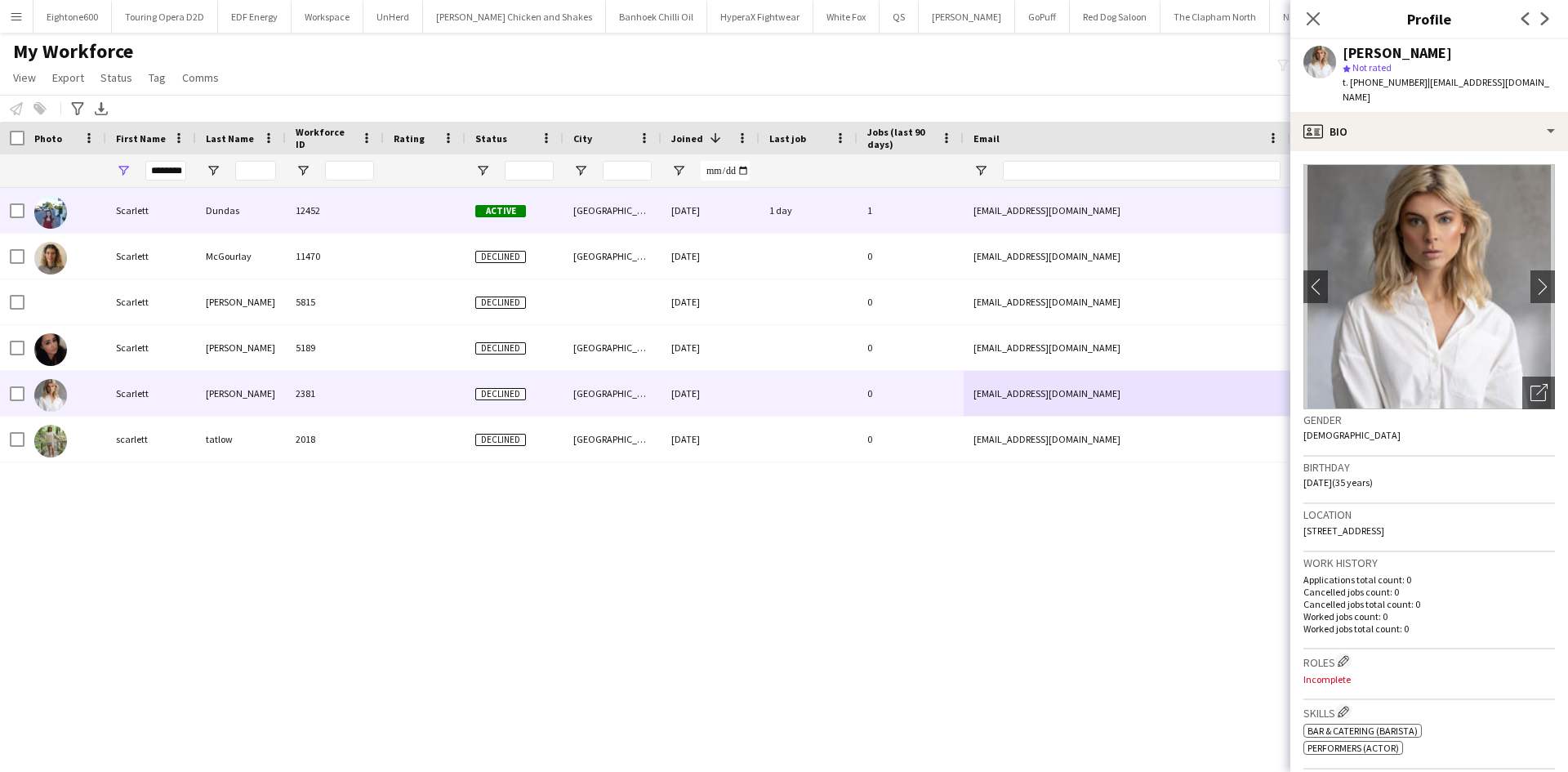
click at [884, 223] on div "1" at bounding box center [910, 210] width 106 height 45
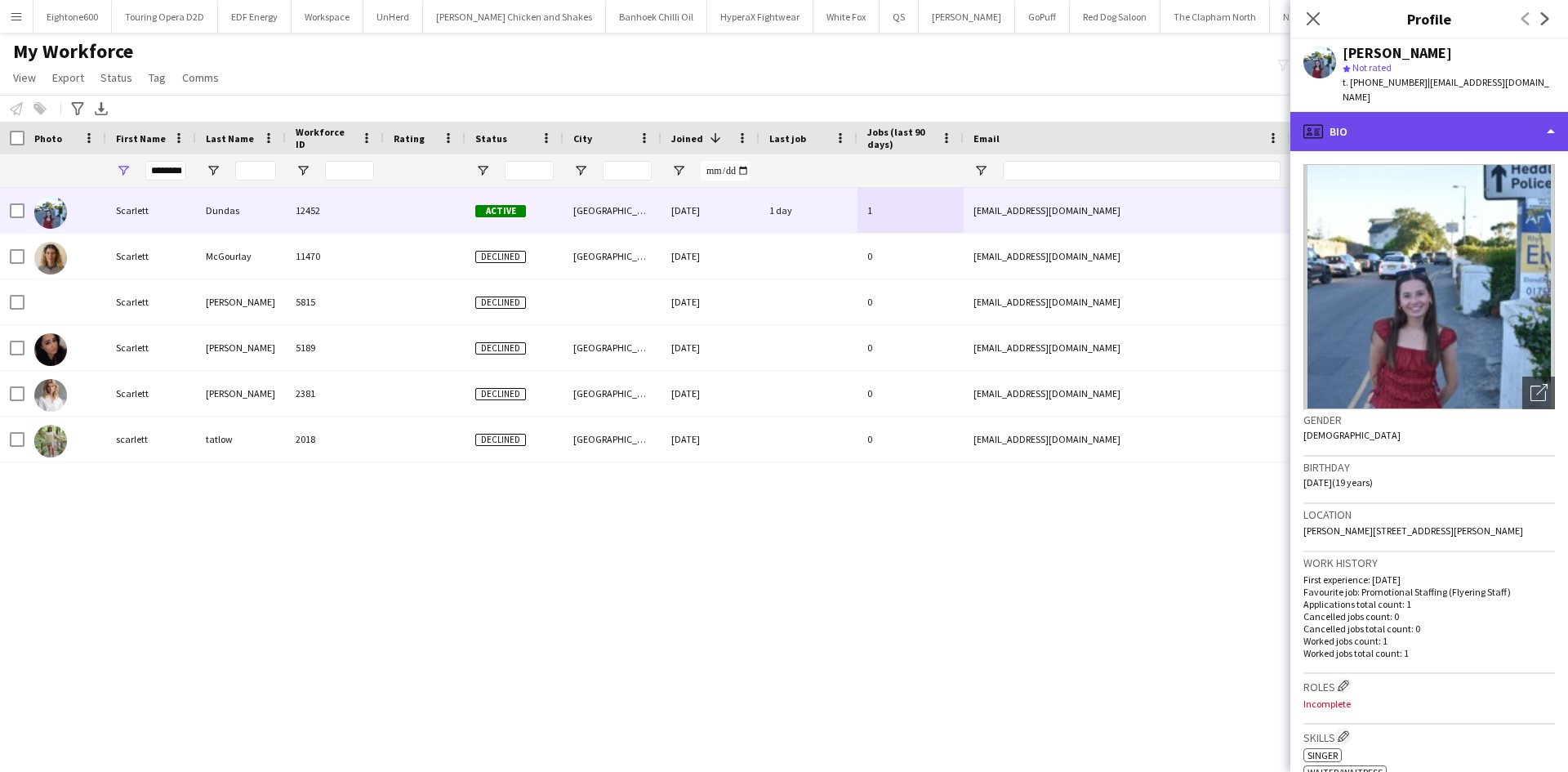
click at [1467, 121] on div "profile Bio" at bounding box center [1429, 131] width 278 height 39
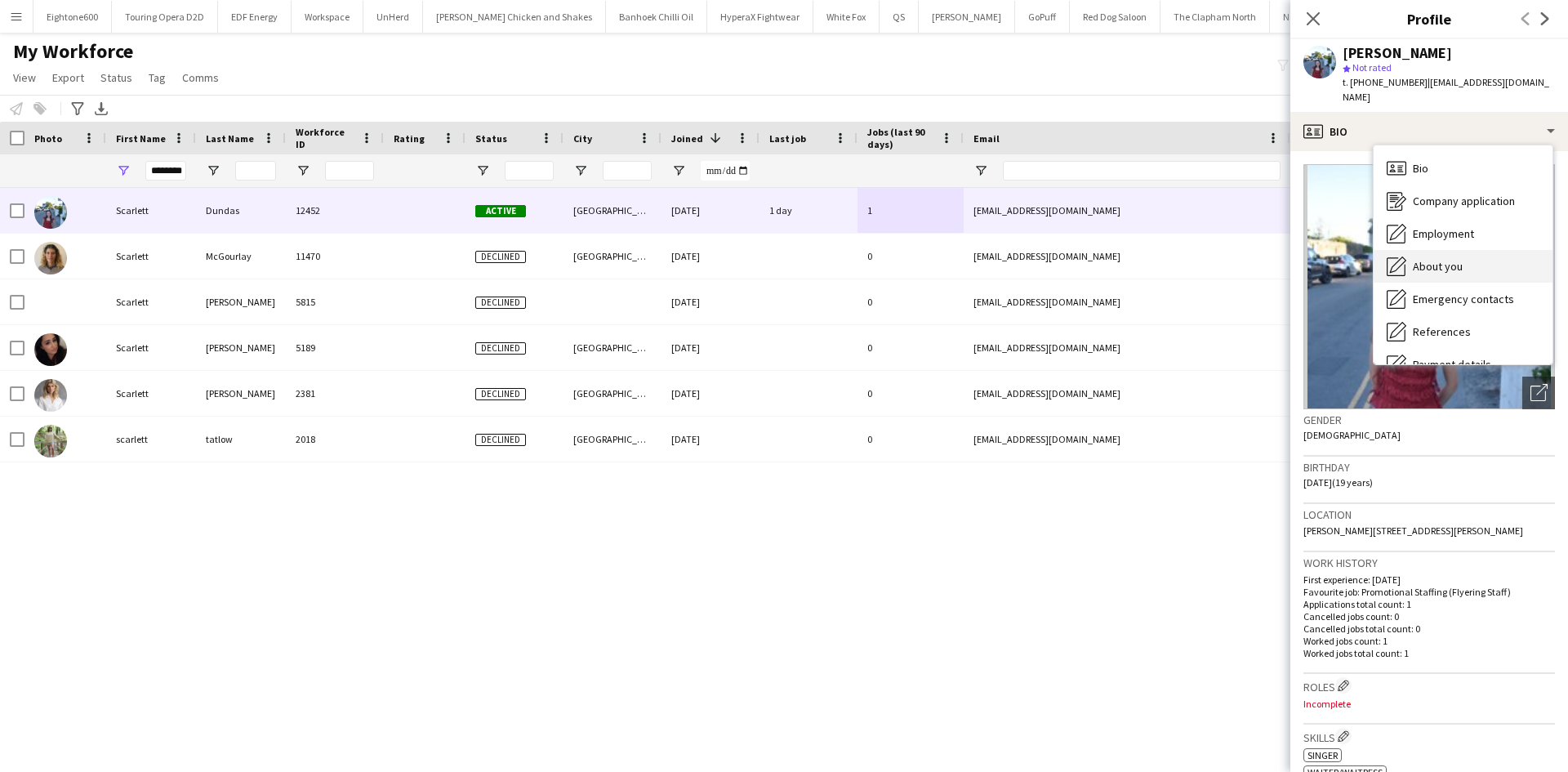
click at [1464, 251] on div "About you About you" at bounding box center [1463, 267] width 179 height 33
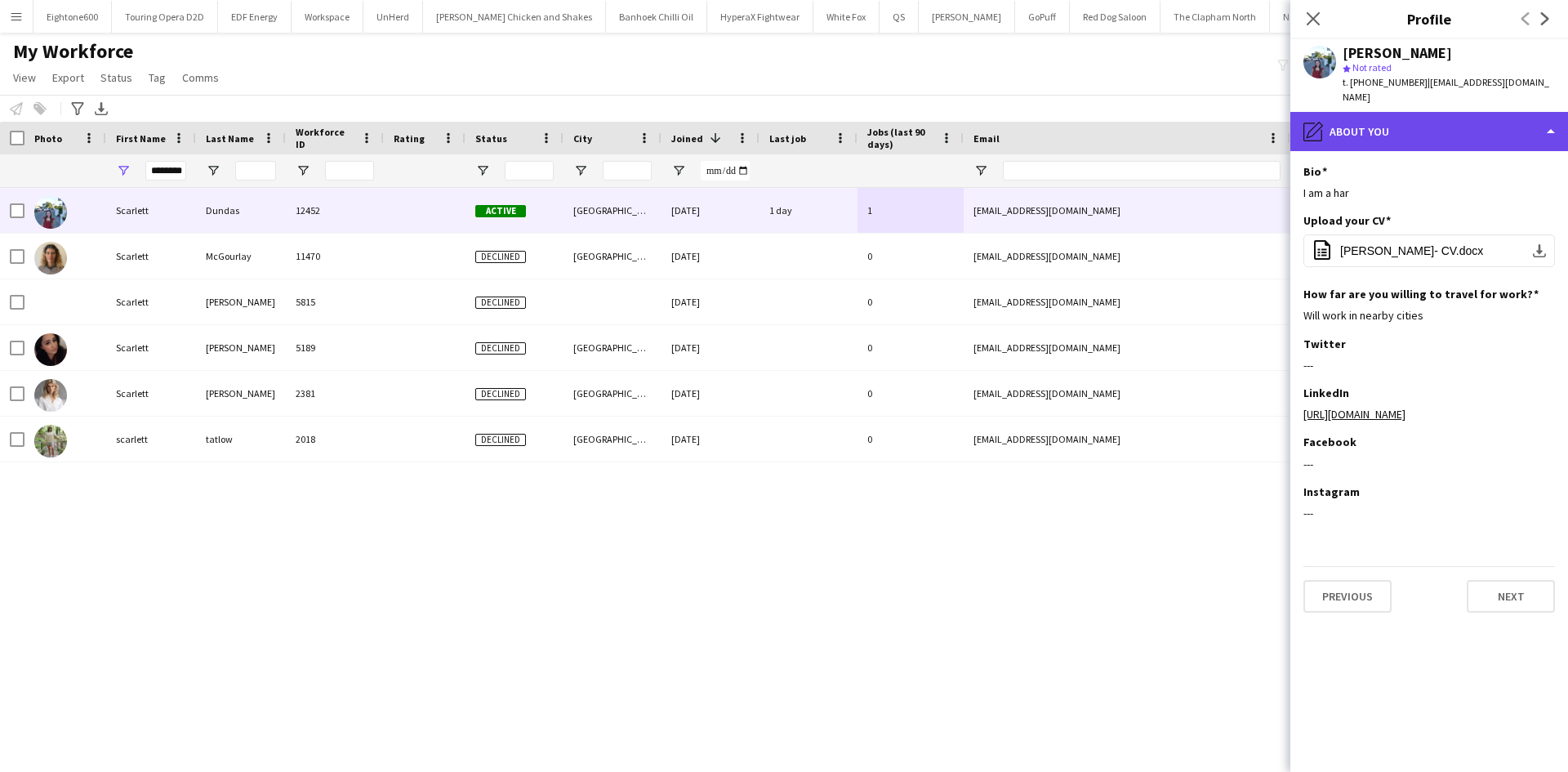
click at [1415, 112] on div "pencil4 About you" at bounding box center [1429, 131] width 278 height 39
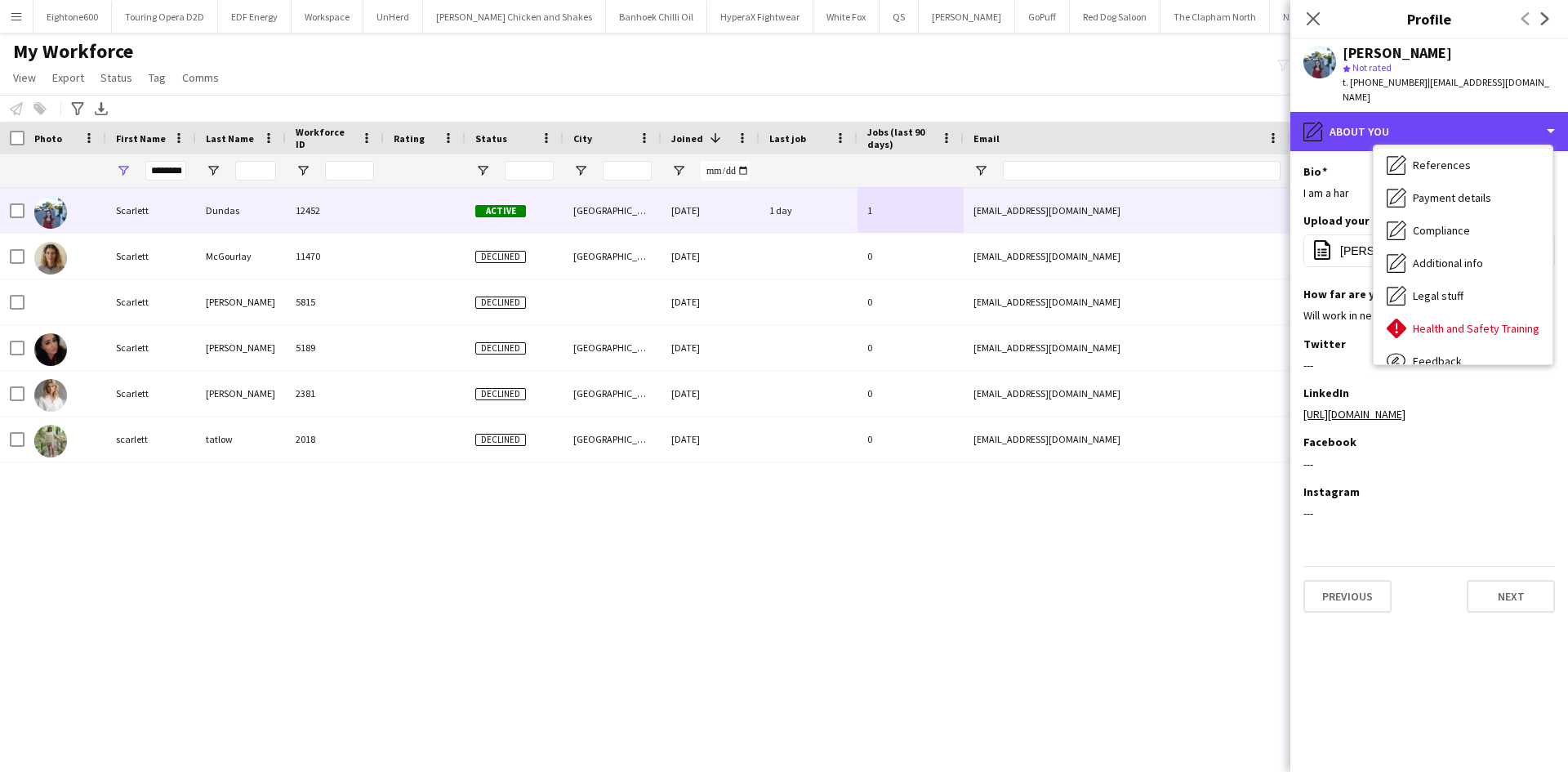
scroll to position [167, 0]
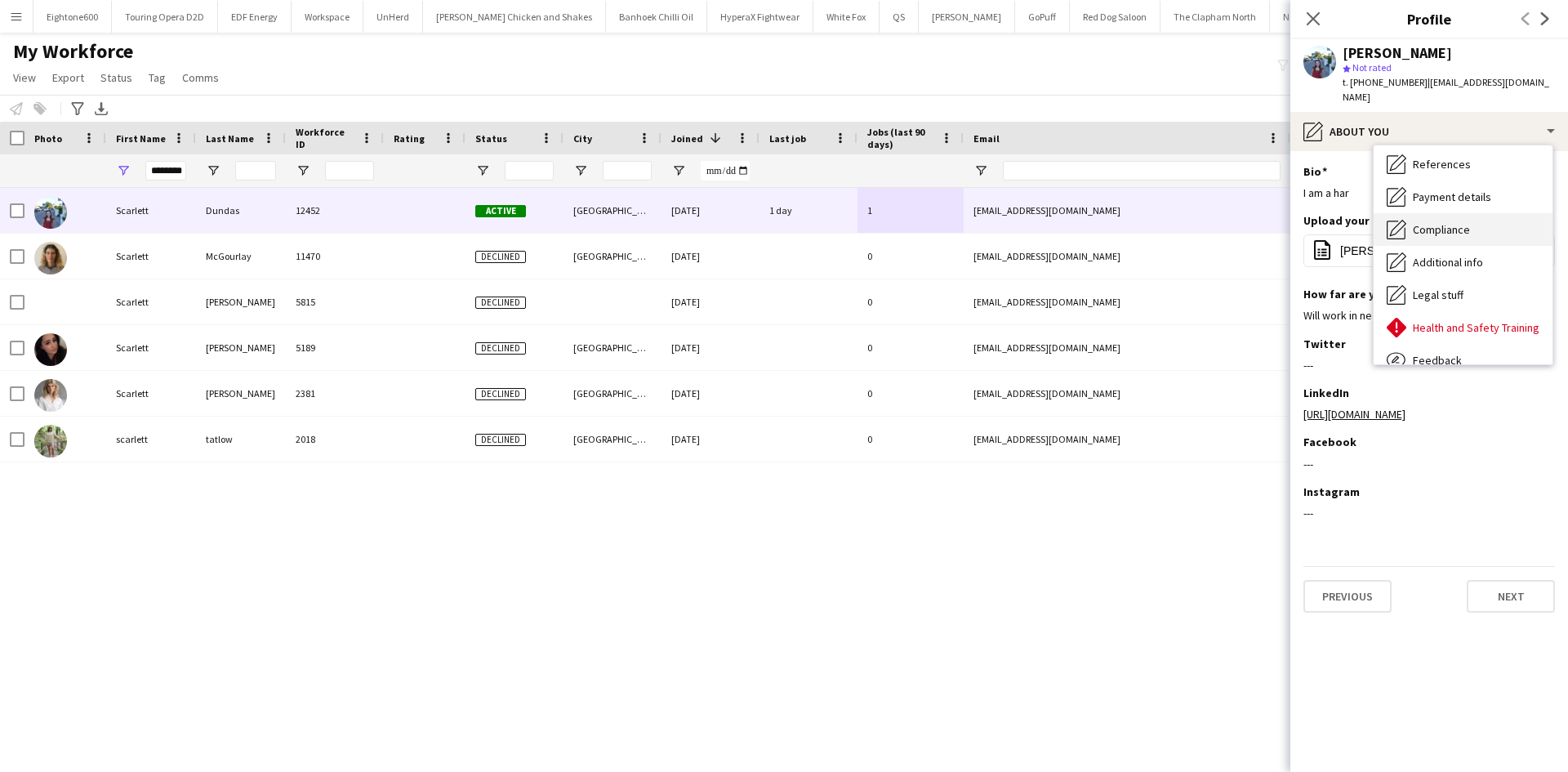
click at [1446, 213] on div "Compliance Compliance" at bounding box center [1463, 229] width 179 height 33
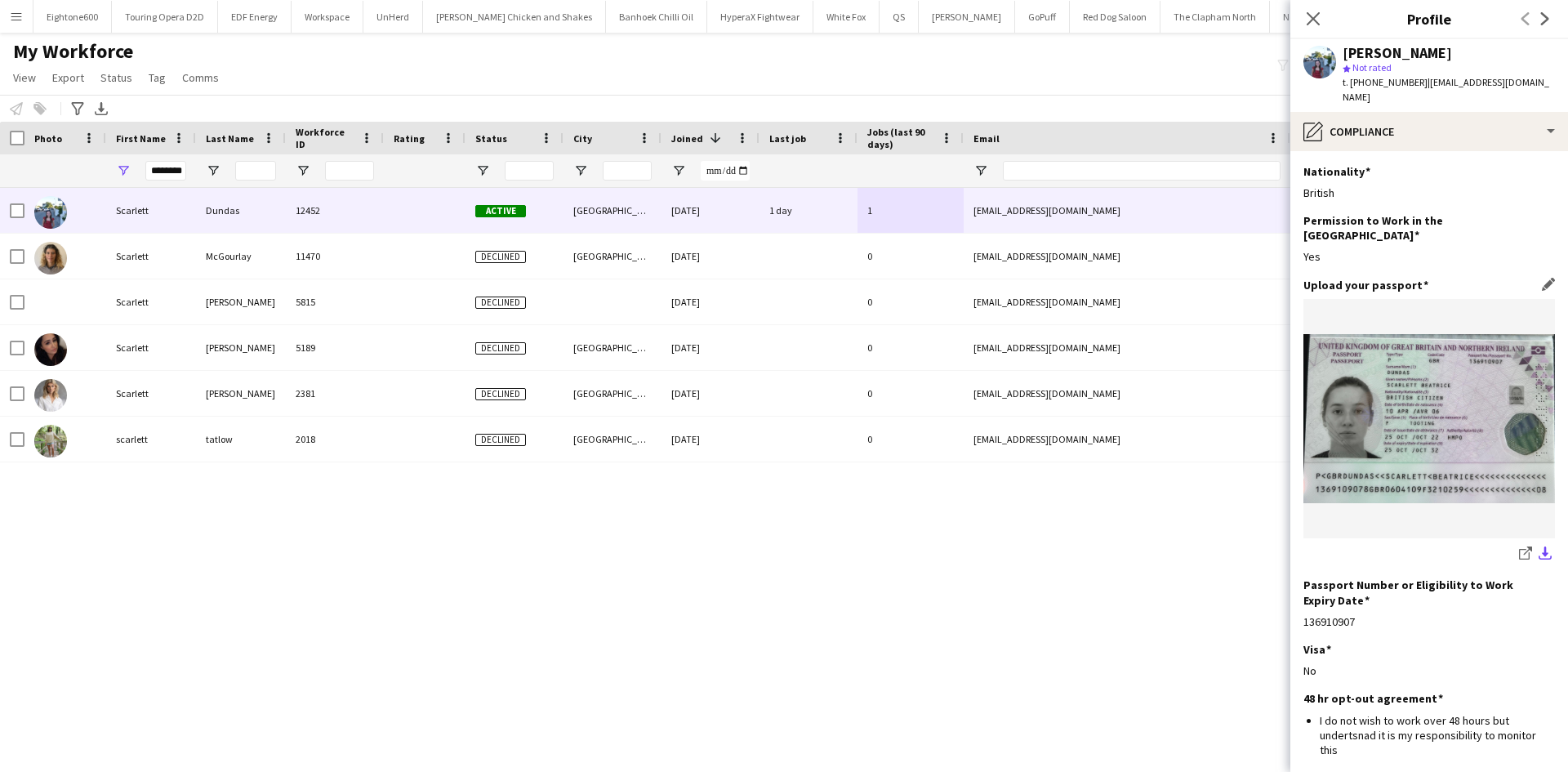
click at [1539, 546] on app-icon "download-bottom" at bounding box center [1545, 554] width 13 height 16
click at [182, 176] on input "********" at bounding box center [166, 171] width 41 height 20
drag, startPoint x: 181, startPoint y: 166, endPoint x: 106, endPoint y: 172, distance: 75.2
click at [106, 172] on div "********" at bounding box center [151, 171] width 90 height 33
type input "*****"
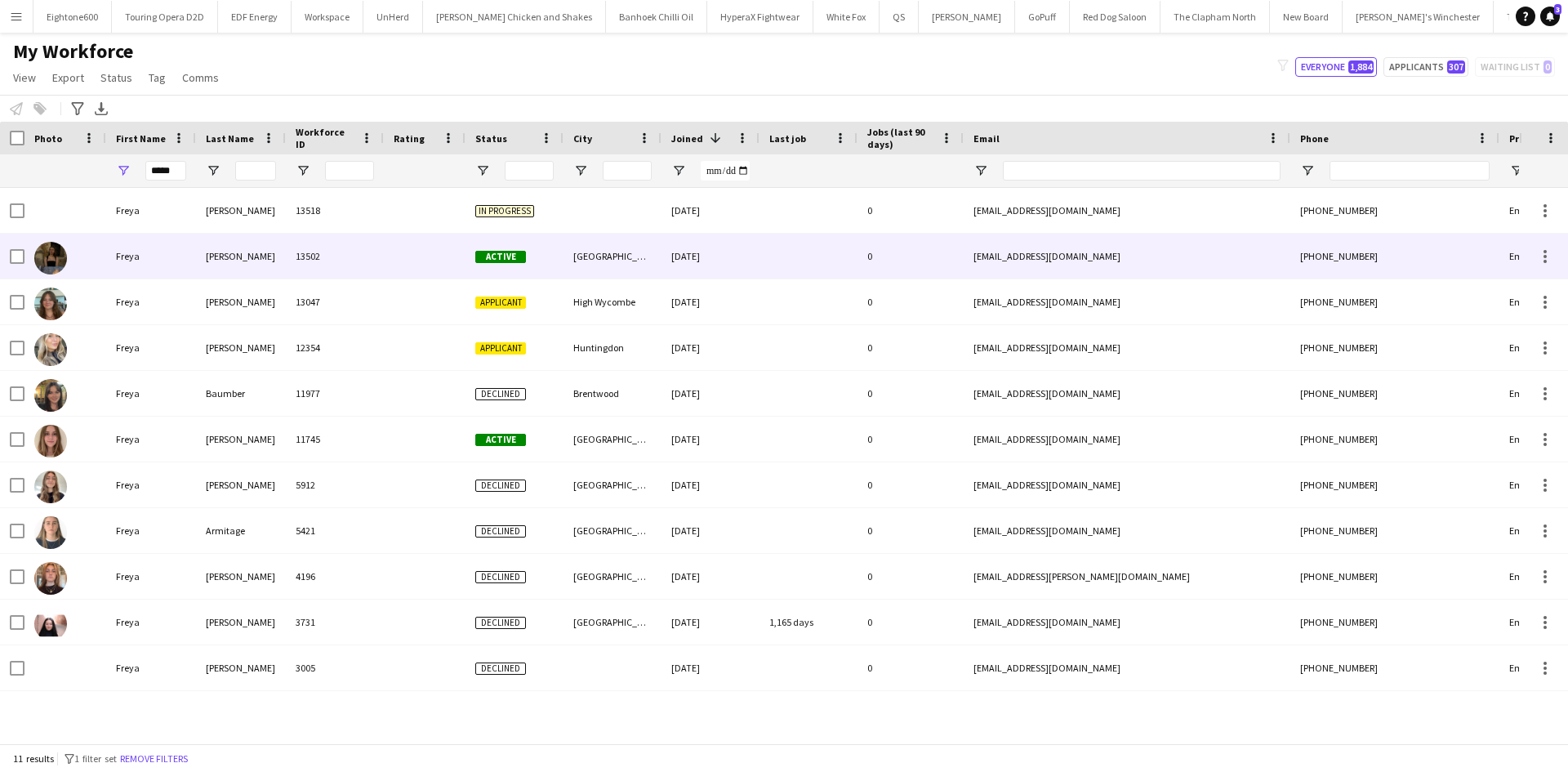
click at [397, 269] on div at bounding box center [424, 256] width 82 height 45
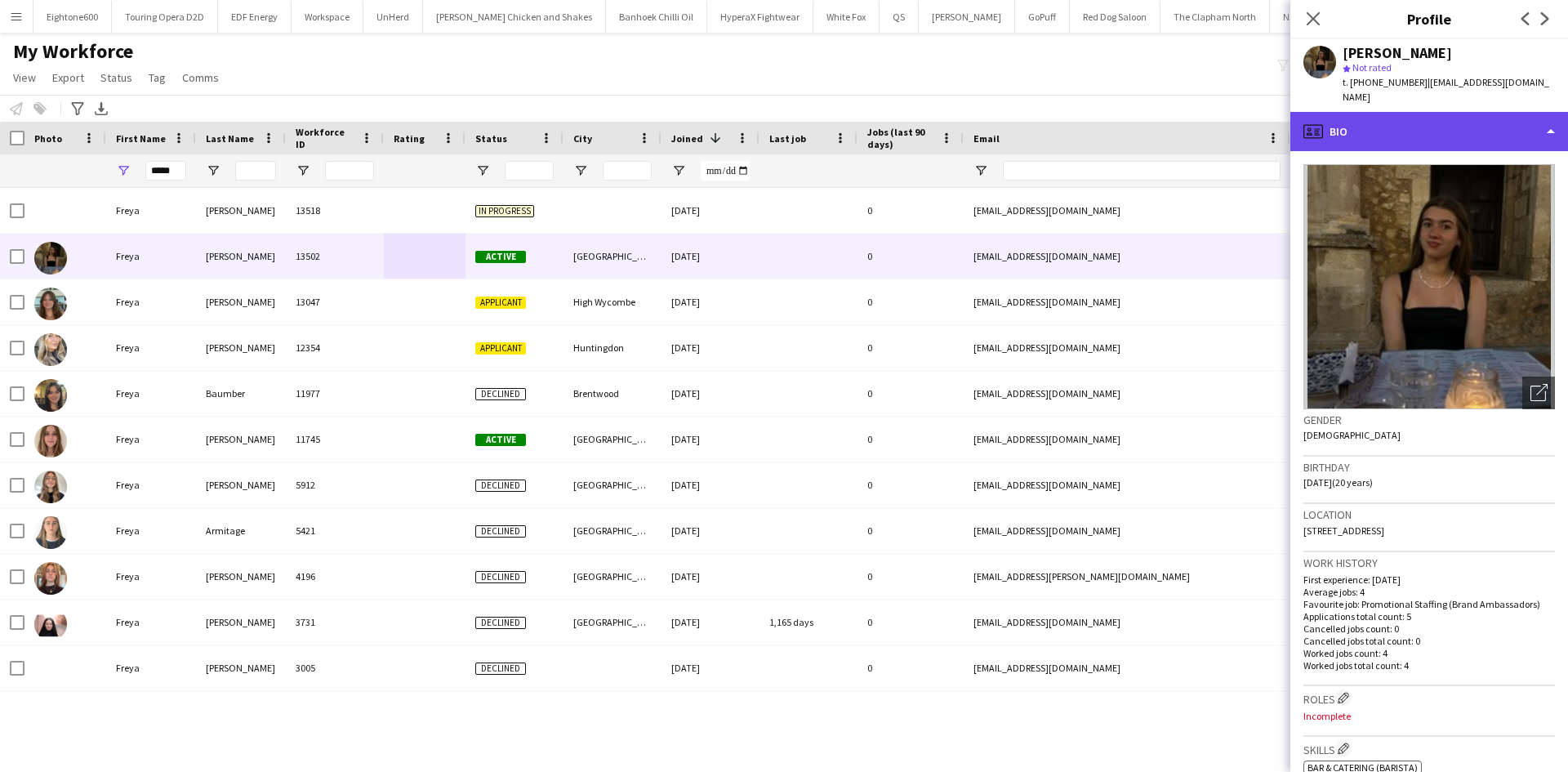
click at [1452, 127] on div "profile Bio" at bounding box center [1429, 131] width 278 height 39
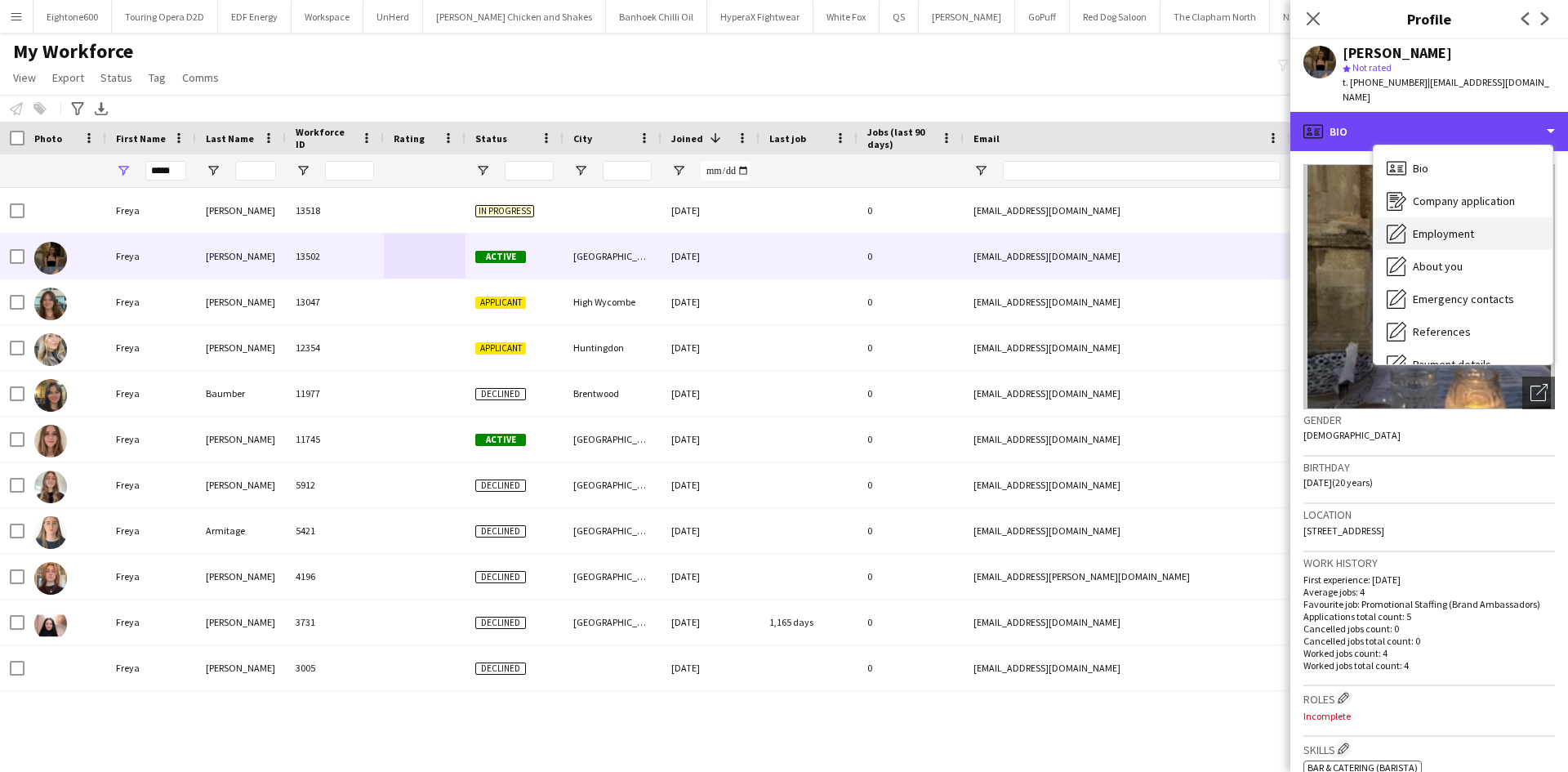
scroll to position [192, 0]
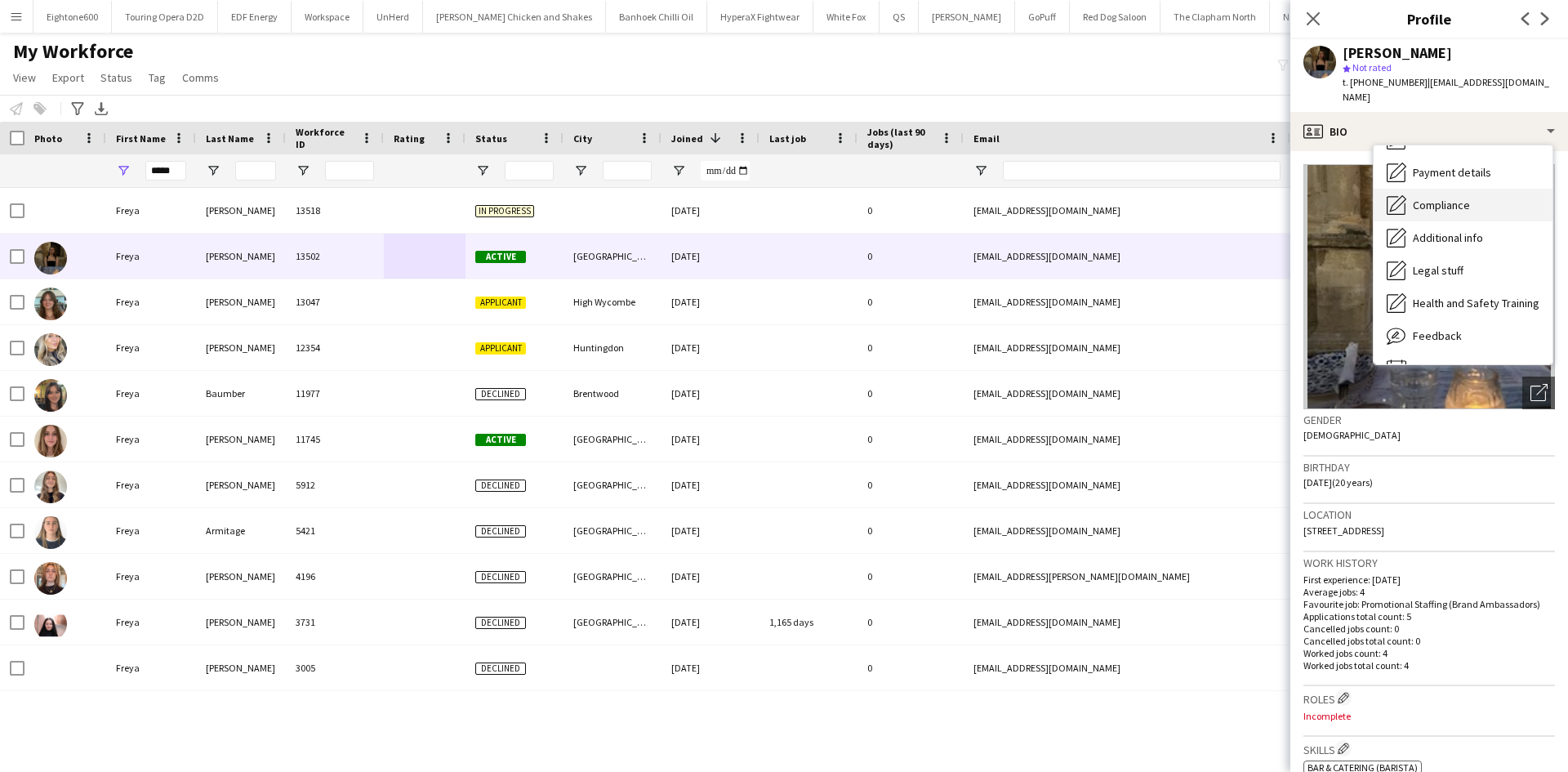
click at [1457, 198] on span "Compliance" at bounding box center [1441, 204] width 57 height 15
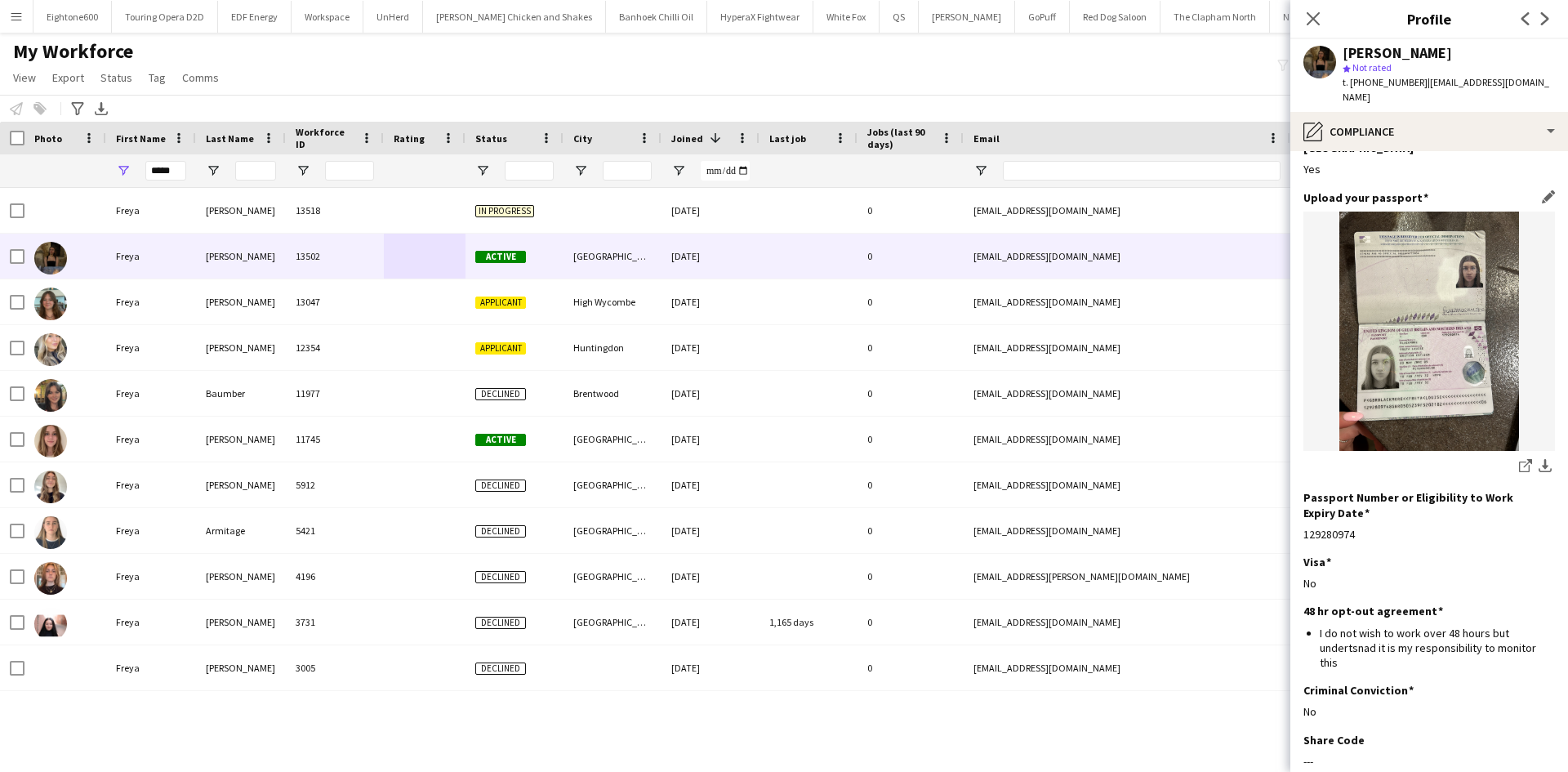
scroll to position [96, 0]
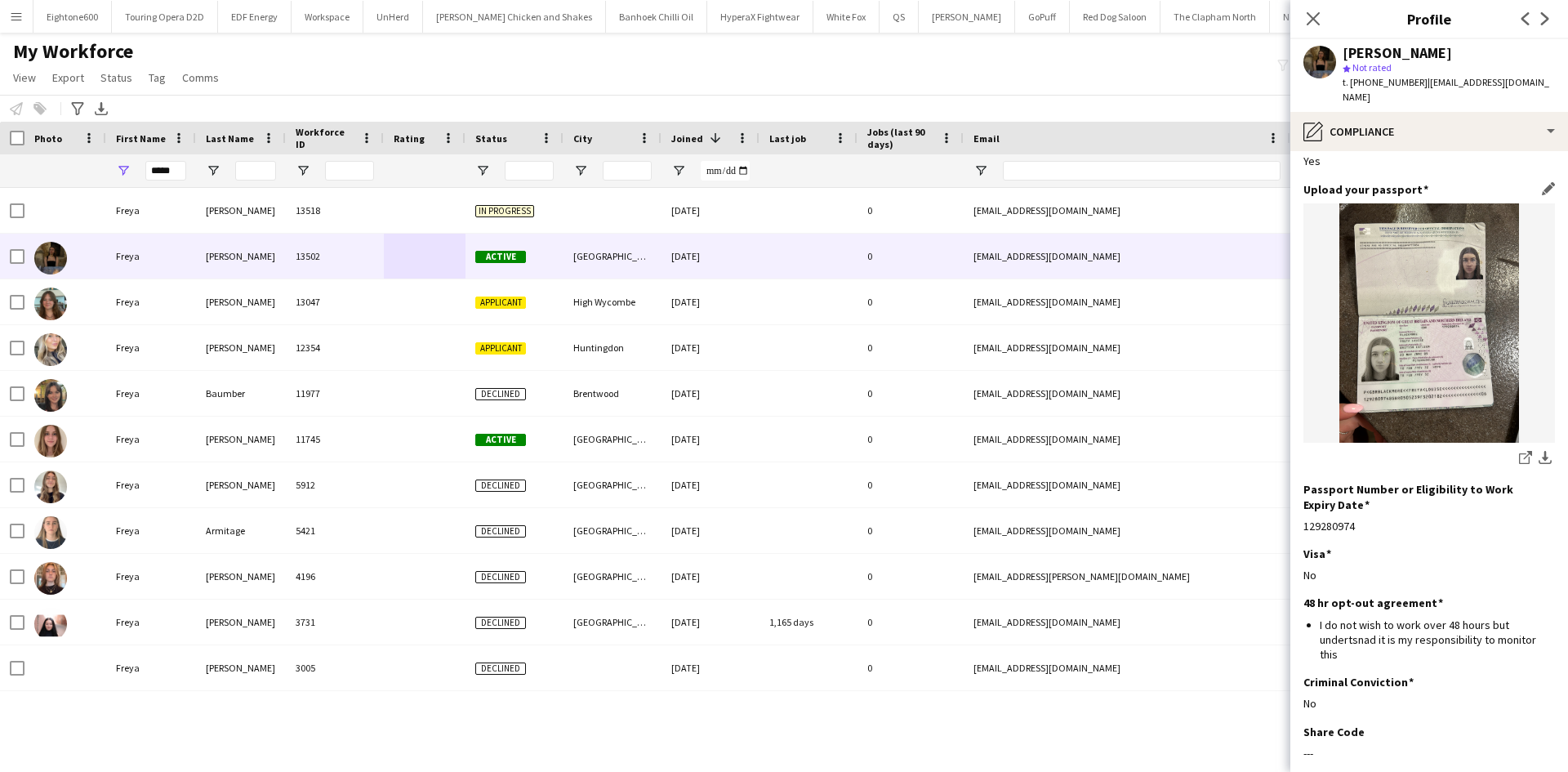
drag, startPoint x: 1444, startPoint y: 323, endPoint x: 1529, endPoint y: 405, distance: 118.1
click at [1461, 303] on img at bounding box center [1429, 323] width 252 height 239
click at [1539, 451] on app-icon "download-bottom" at bounding box center [1545, 459] width 13 height 16
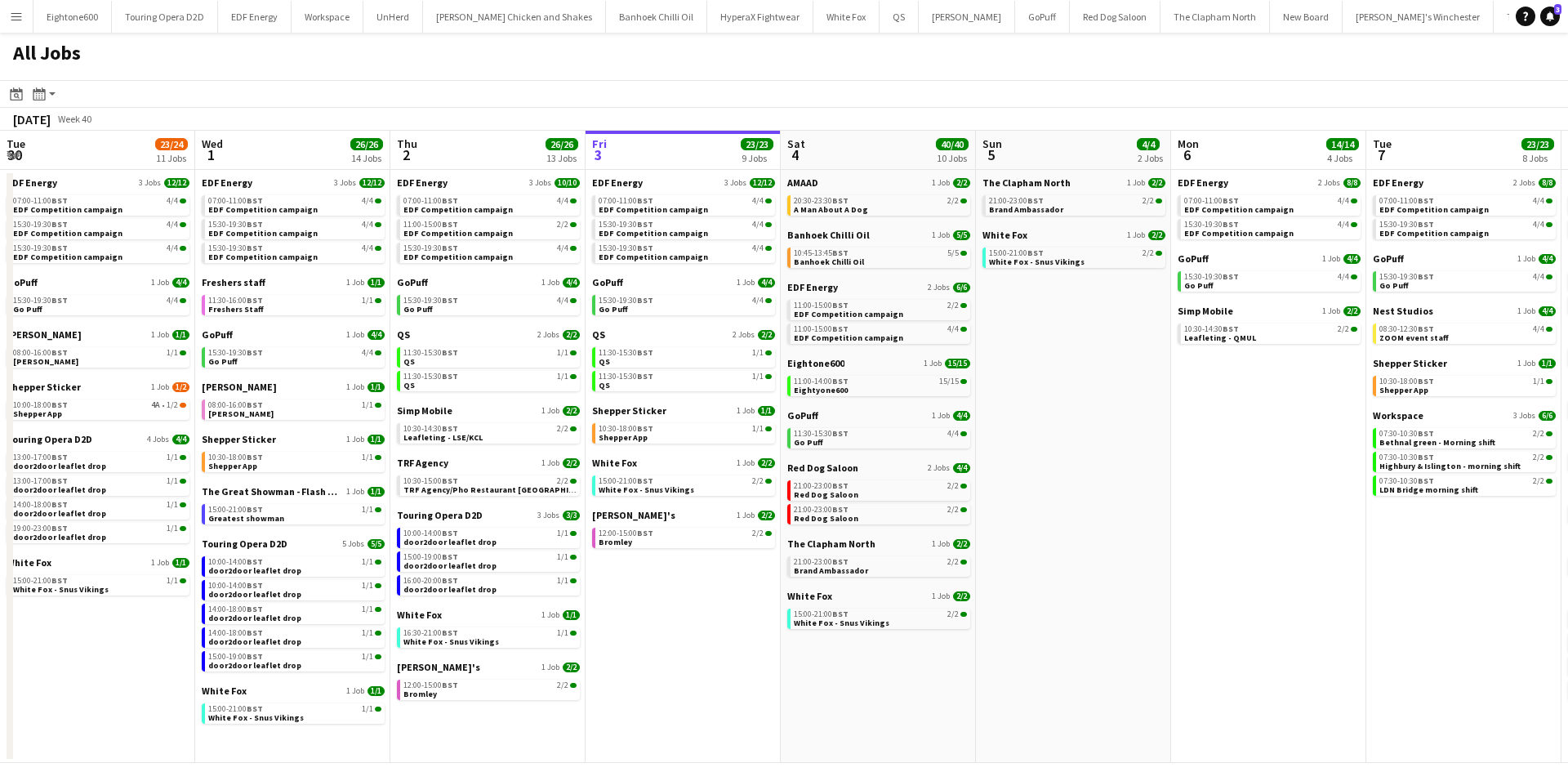
scroll to position [0, 480]
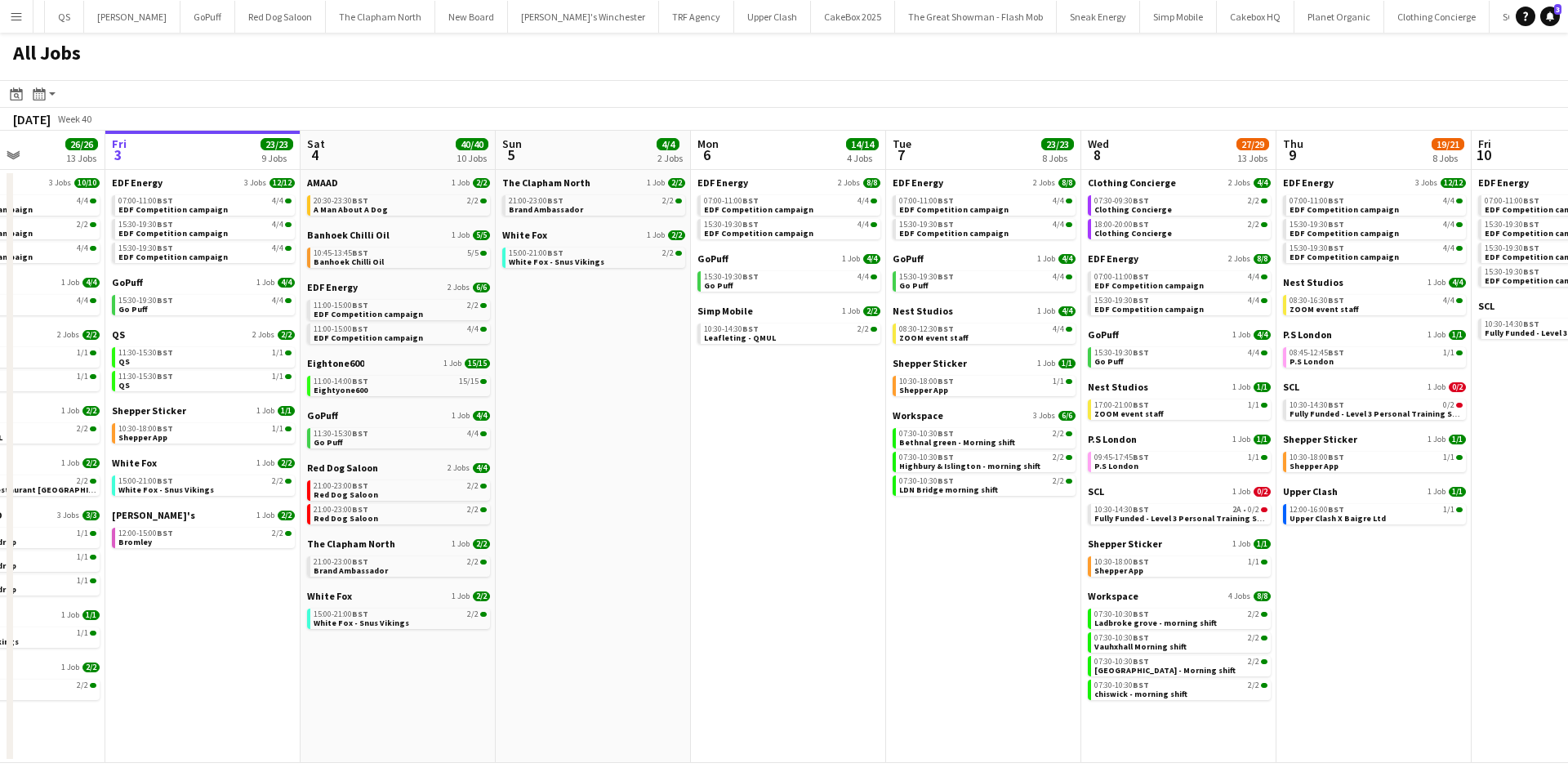
click at [16, 12] on app-icon "Menu" at bounding box center [16, 16] width 13 height 13
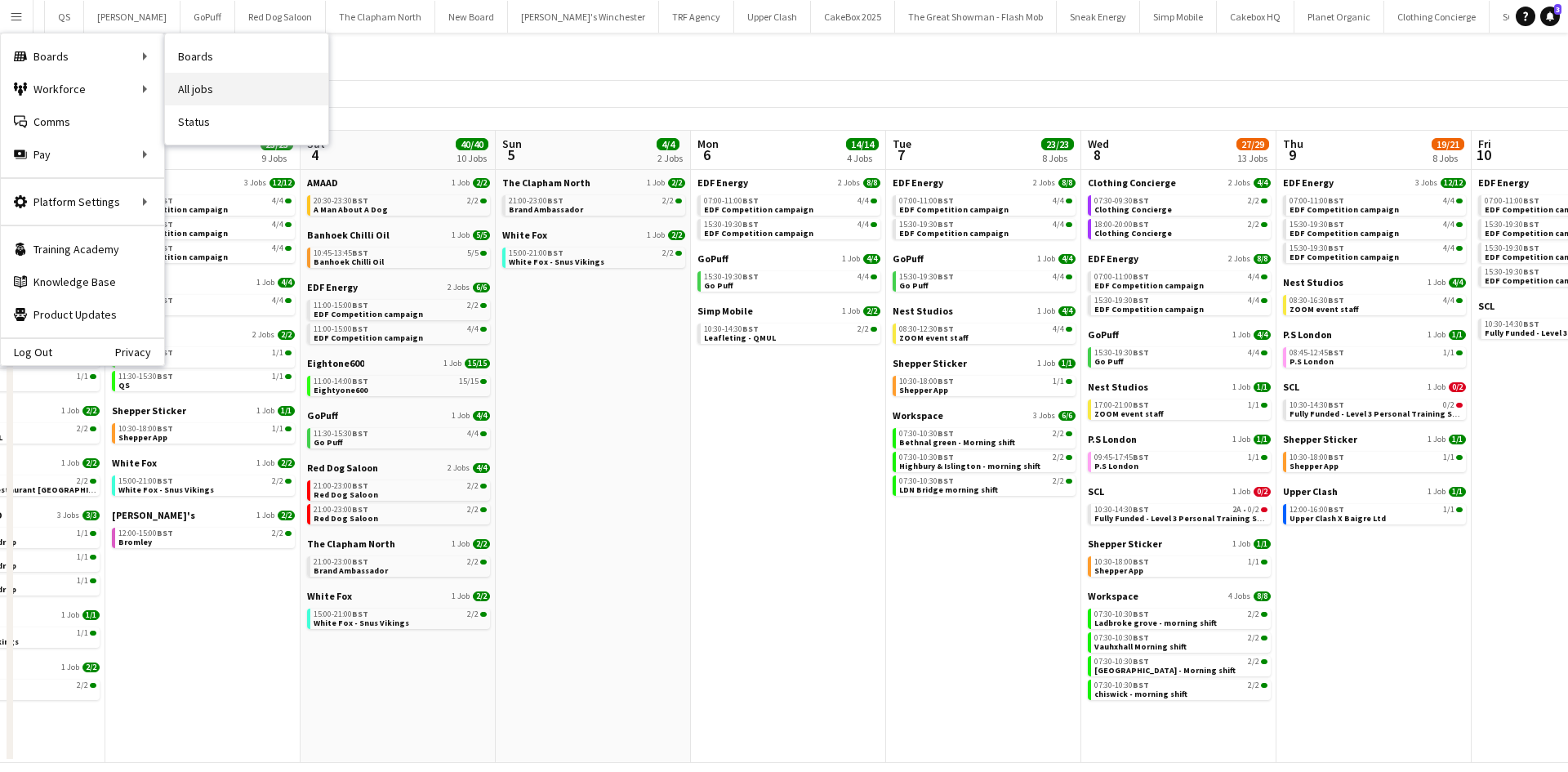
click at [198, 85] on link "All jobs" at bounding box center [246, 89] width 163 height 33
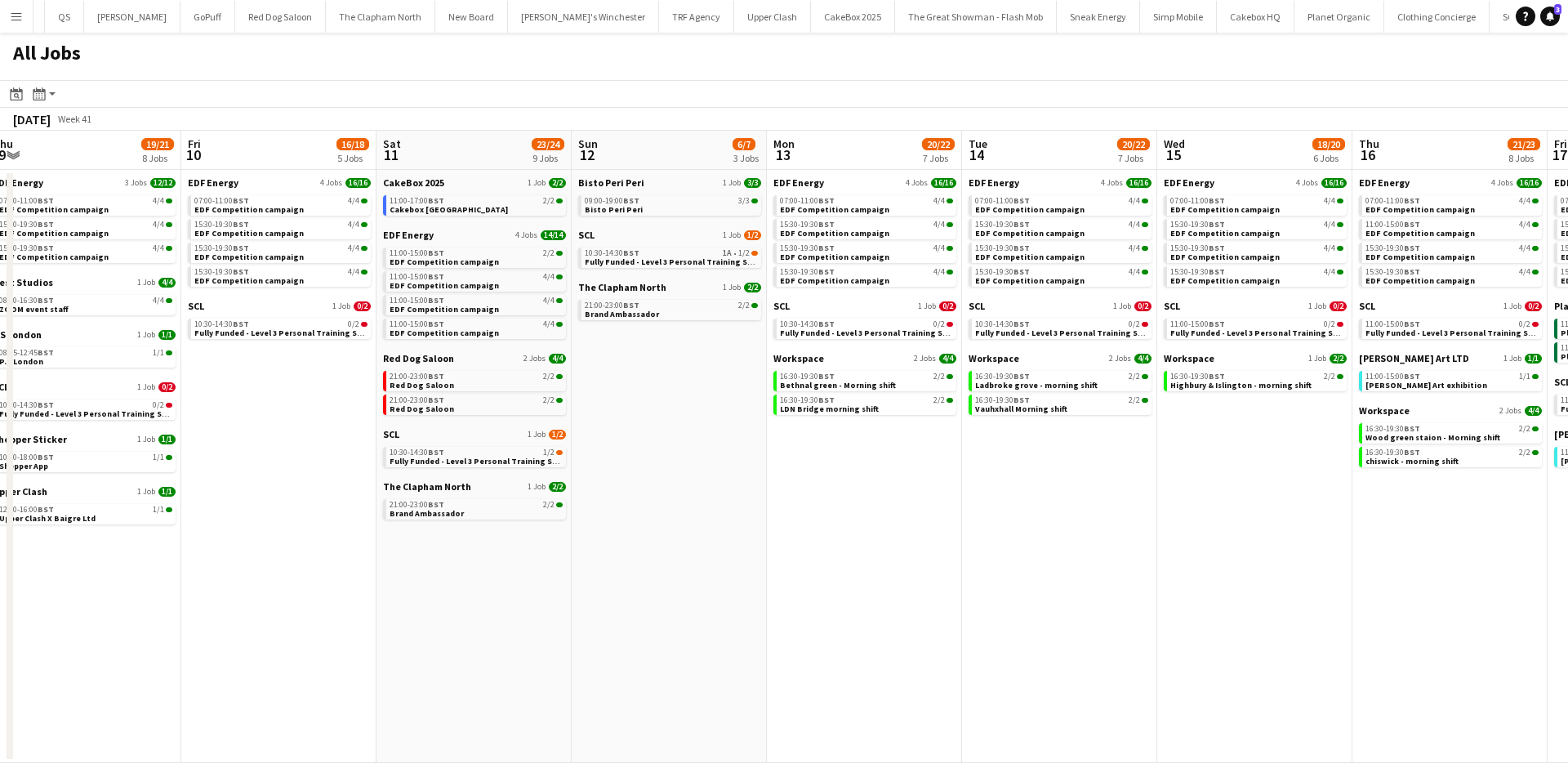
scroll to position [0, 600]
click at [1179, 308] on link "SCL 1 Job 0/2" at bounding box center [1254, 305] width 183 height 12
click at [589, 234] on span "SCL" at bounding box center [585, 235] width 16 height 12
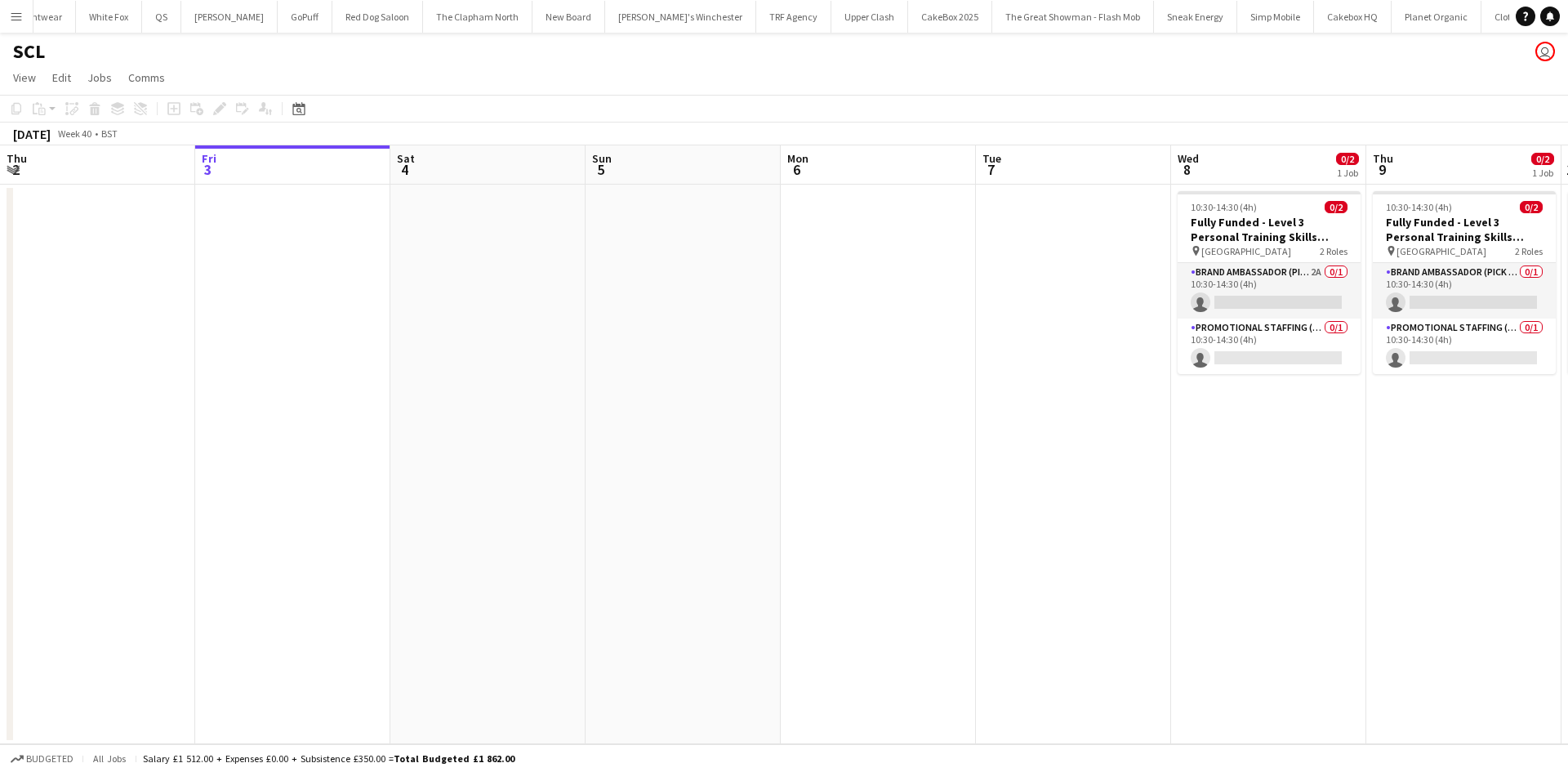
scroll to position [0, 743]
click at [1293, 279] on app-card-role "Brand Ambassador (Pick up) 2A 0/1 10:30-14:30 (4h) single-neutral-actions" at bounding box center [1269, 291] width 183 height 55
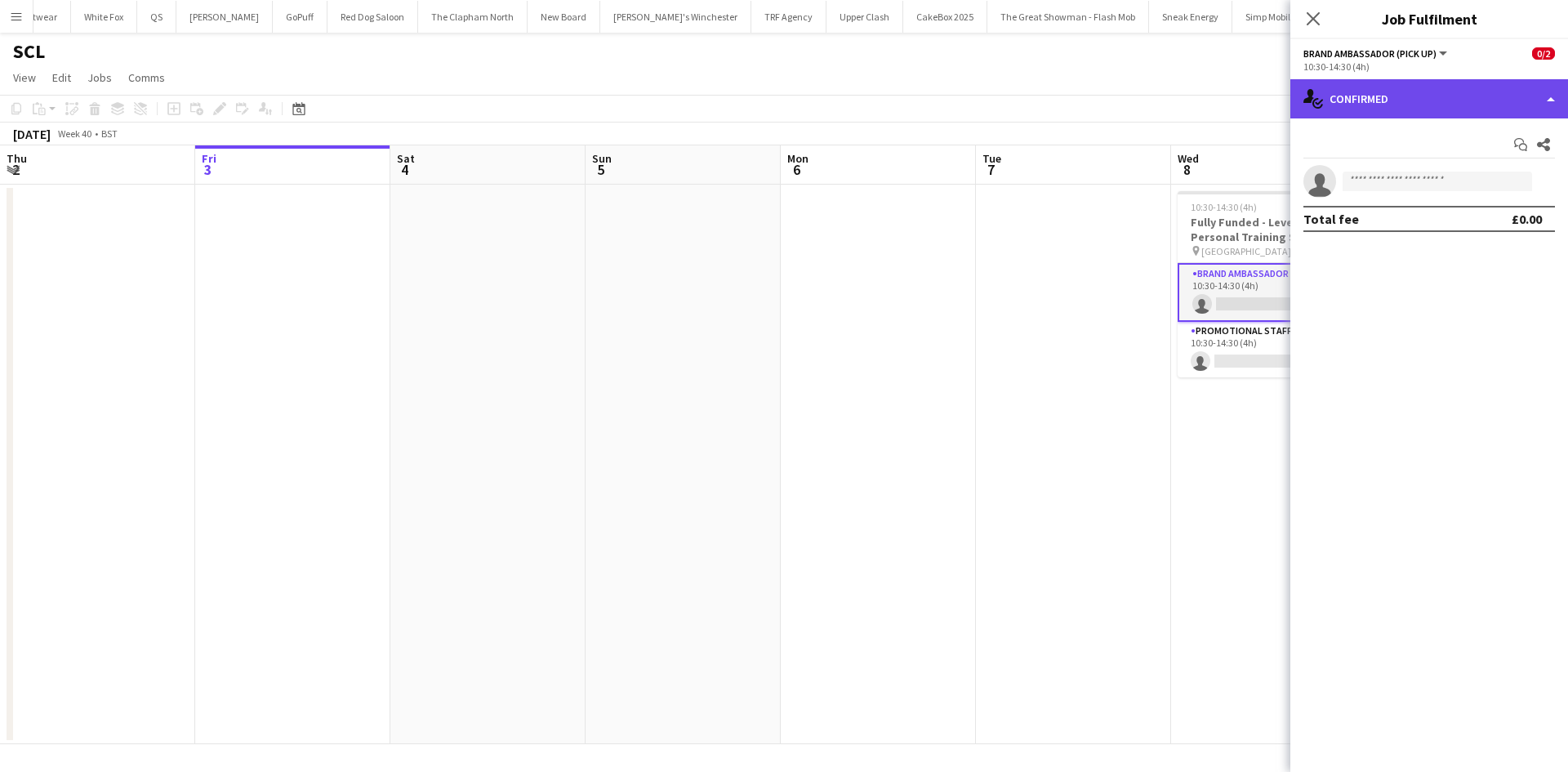
click at [1424, 87] on div "single-neutral-actions-check-2 Confirmed" at bounding box center [1429, 98] width 278 height 39
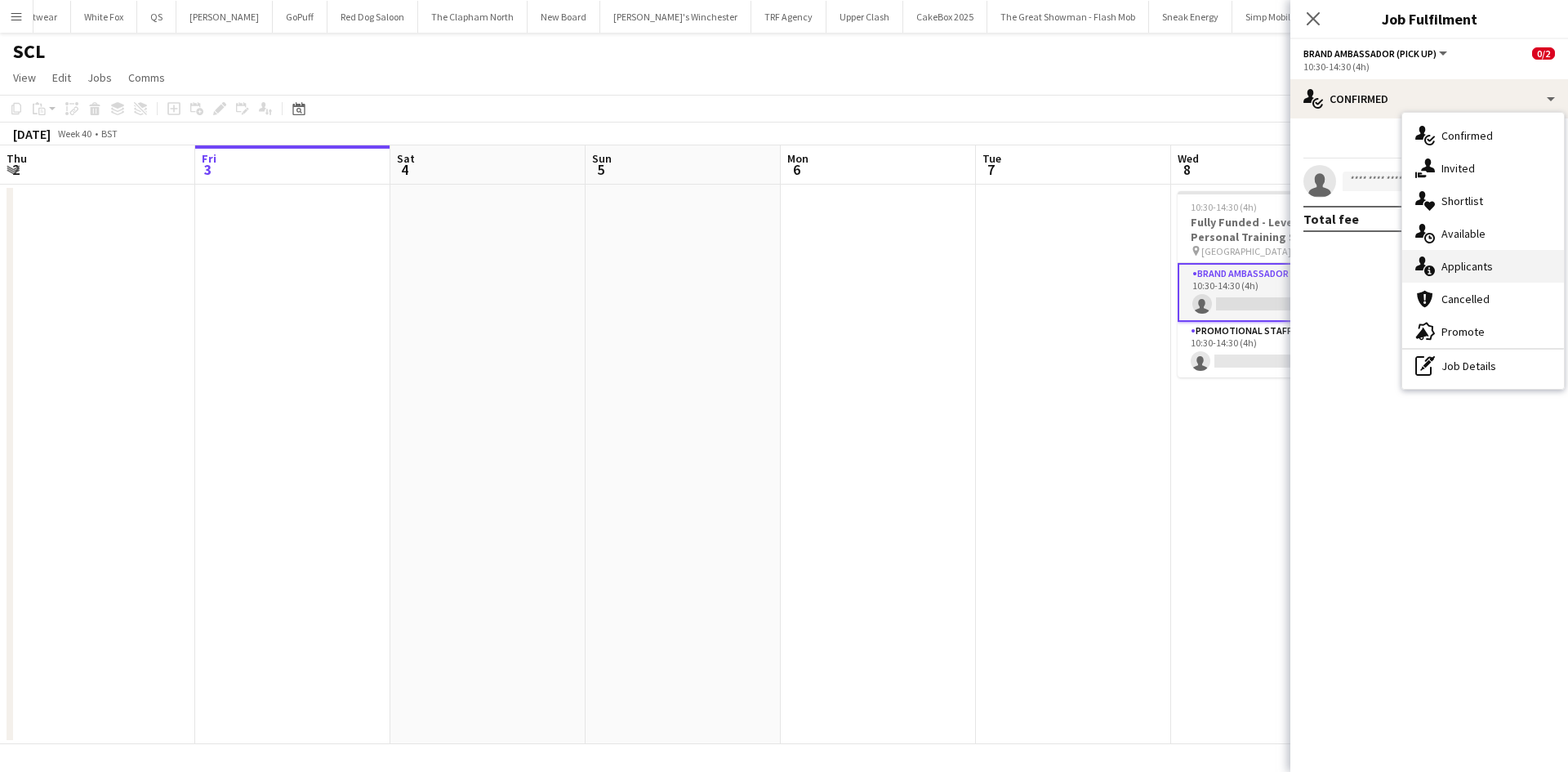
click at [1452, 266] on span "Applicants" at bounding box center [1467, 266] width 52 height 15
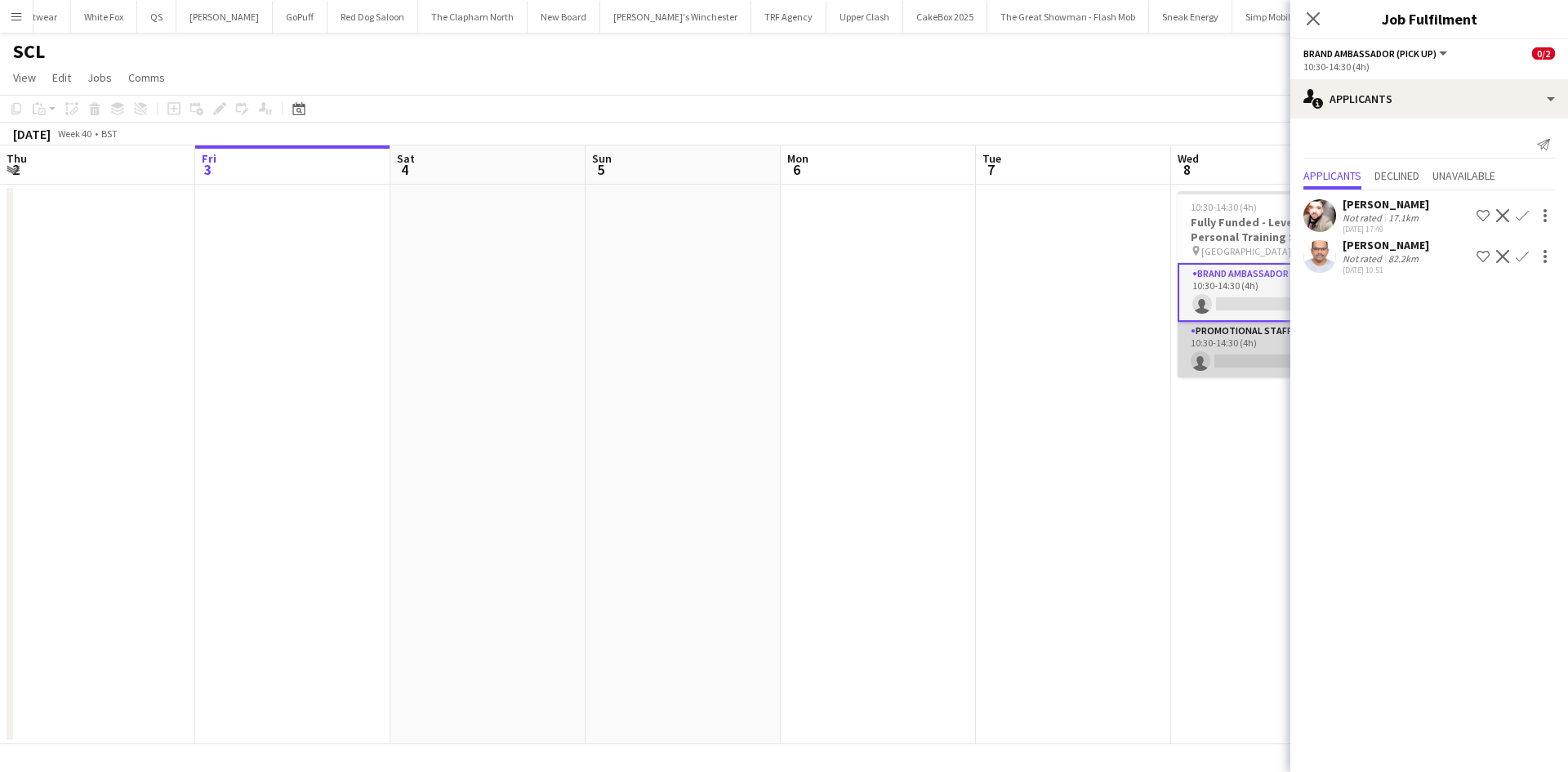
click at [1183, 343] on app-card-role "Promotional Staffing (Brand Ambassadors) 0/1 10:30-14:30 (4h) single-neutral-ac…" at bounding box center [1269, 349] width 183 height 55
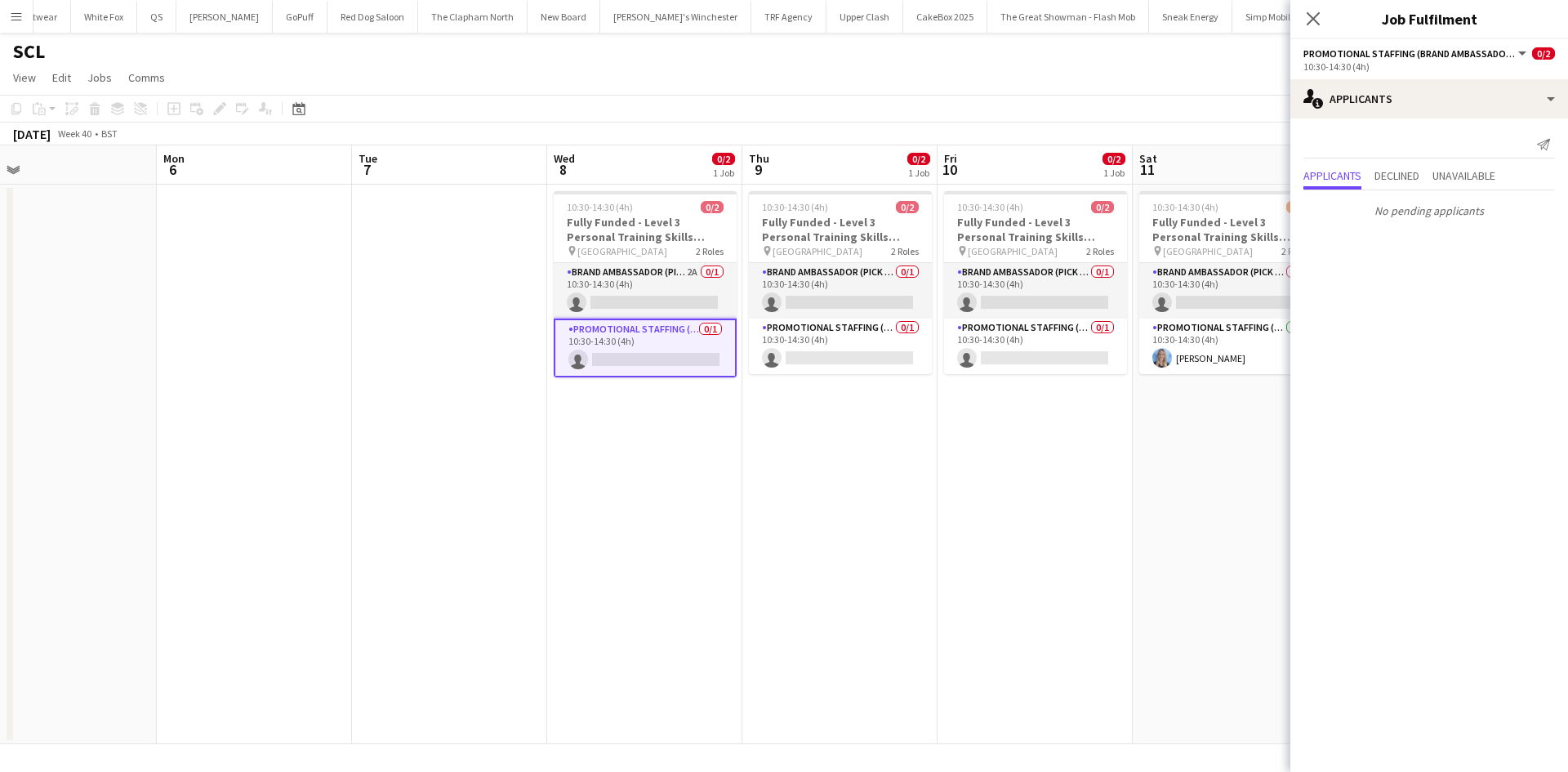
scroll to position [0, 630]
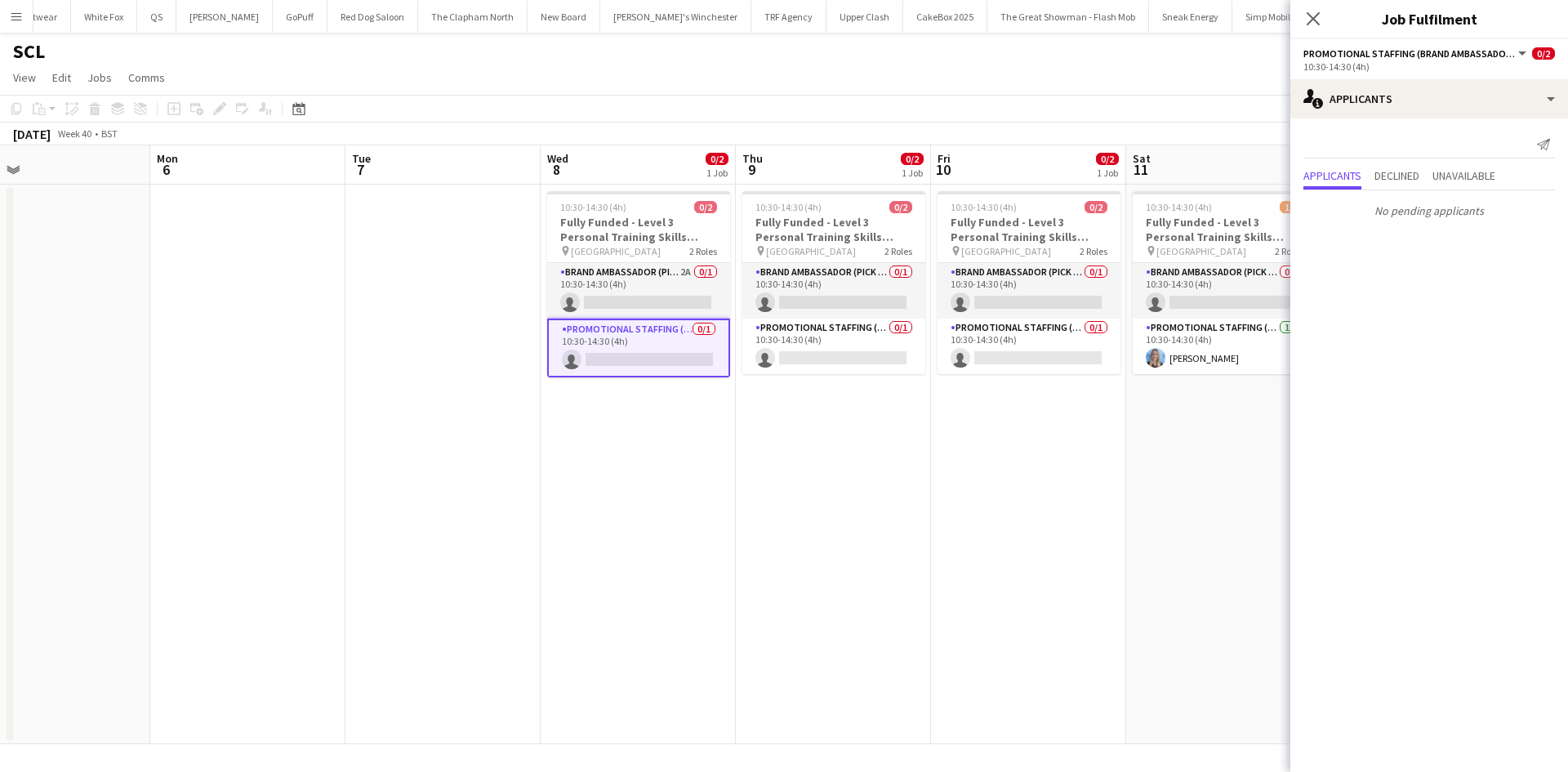
drag, startPoint x: 1082, startPoint y: 431, endPoint x: 452, endPoint y: 407, distance: 630.5
click at [452, 407] on app-calendar-viewport "Thu 2 Fri 3 Sat 4 Sun 5 Mon 6 Tue 7 Wed 8 0/2 1 Job Thu 9 0/2 1 Job Fri 10 0/2 …" at bounding box center [784, 445] width 1568 height 599
click at [811, 274] on app-card-role "Brand Ambassador (Pick up) 0/1 10:30-14:30 (4h) single-neutral-actions" at bounding box center [834, 291] width 183 height 55
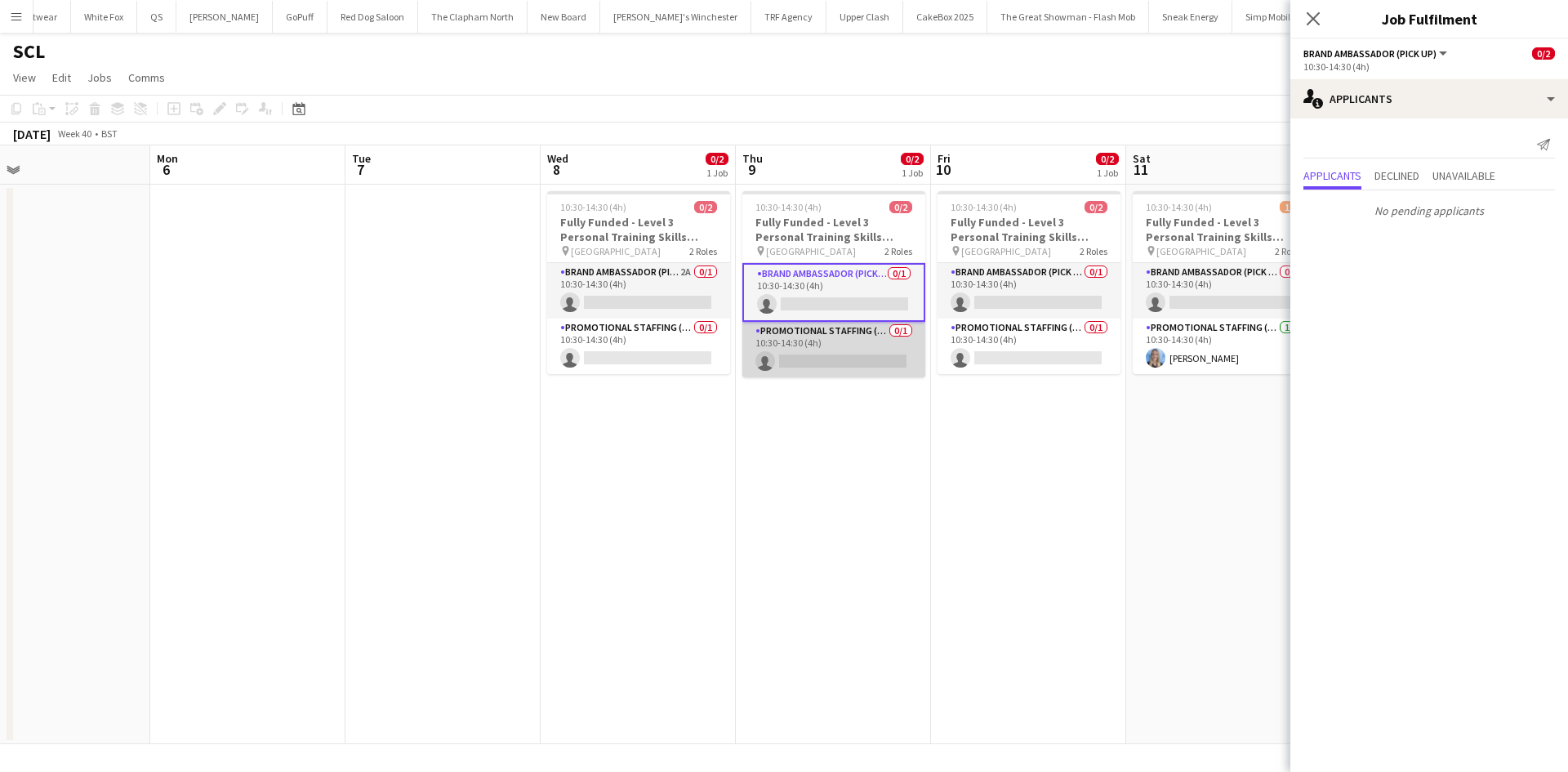
click at [819, 322] on app-card-role "Promotional Staffing (Brand Ambassadors) 0/1 10:30-14:30 (4h) single-neutral-ac…" at bounding box center [834, 349] width 183 height 55
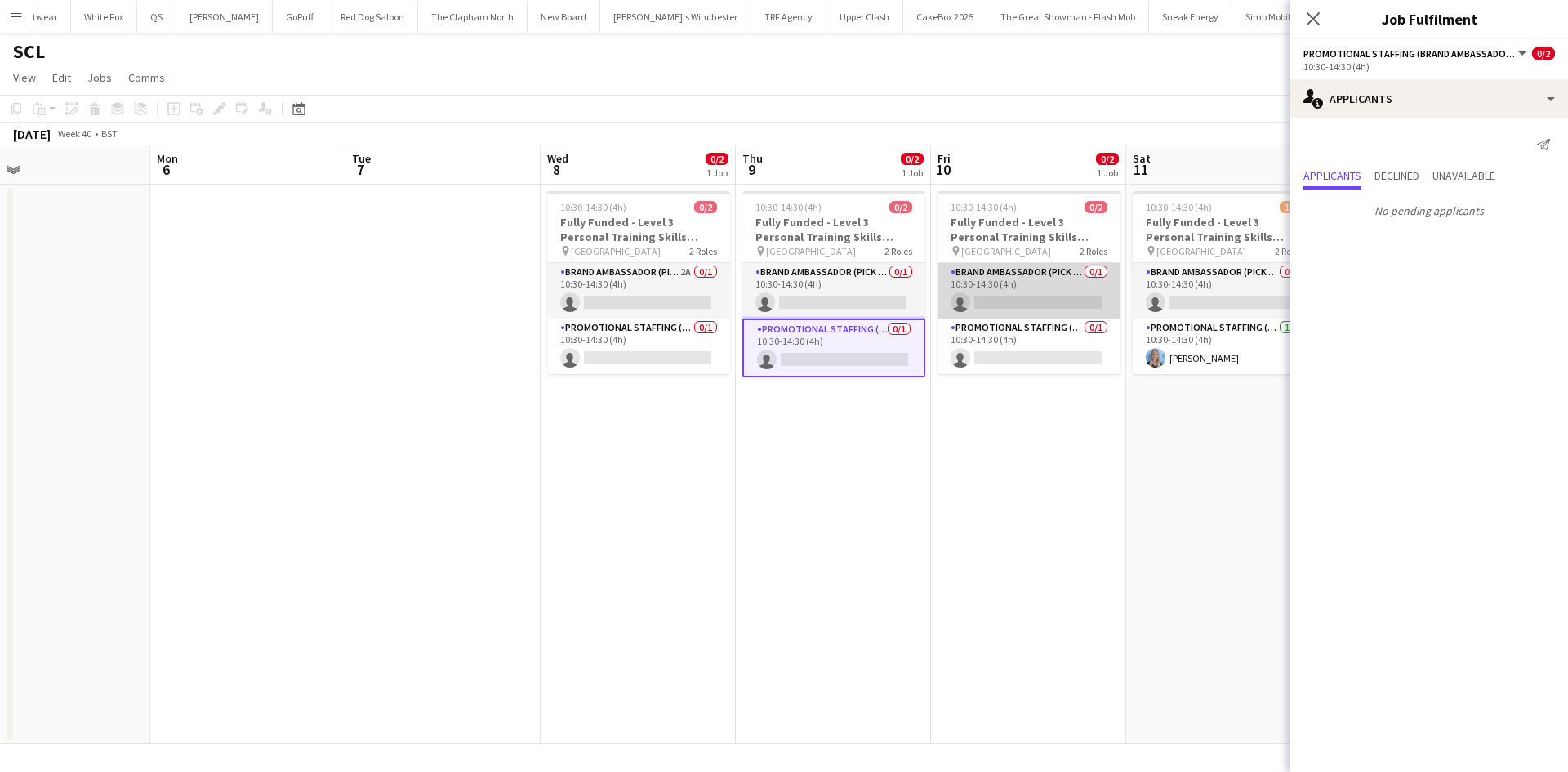
click at [1069, 271] on app-card-role "Brand Ambassador (Pick up) 0/1 10:30-14:30 (4h) single-neutral-actions" at bounding box center [1029, 291] width 183 height 55
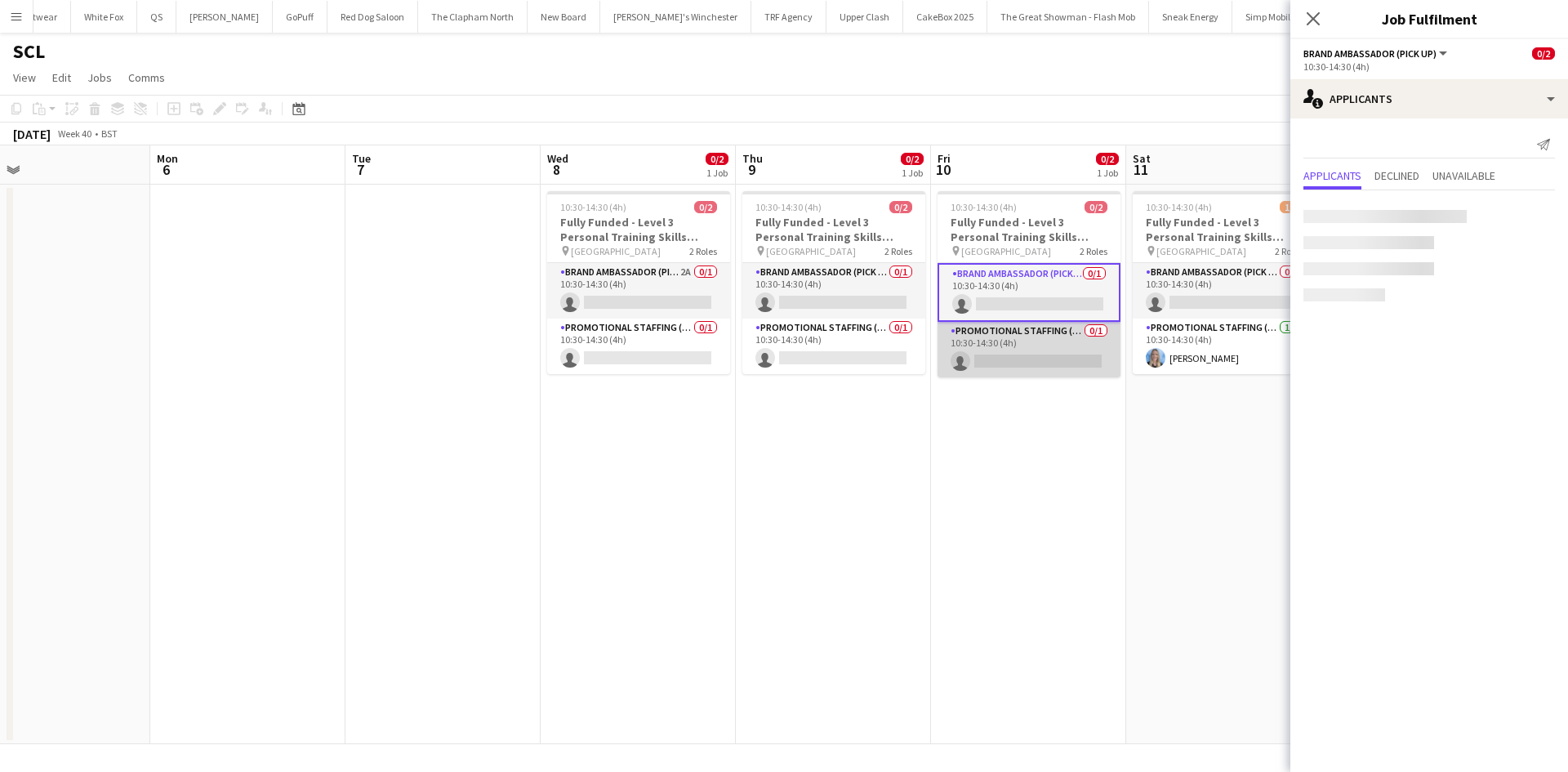
click at [1061, 348] on app-card-role "Promotional Staffing (Brand Ambassadors) 0/1 10:30-14:30 (4h) single-neutral-ac…" at bounding box center [1029, 349] width 183 height 55
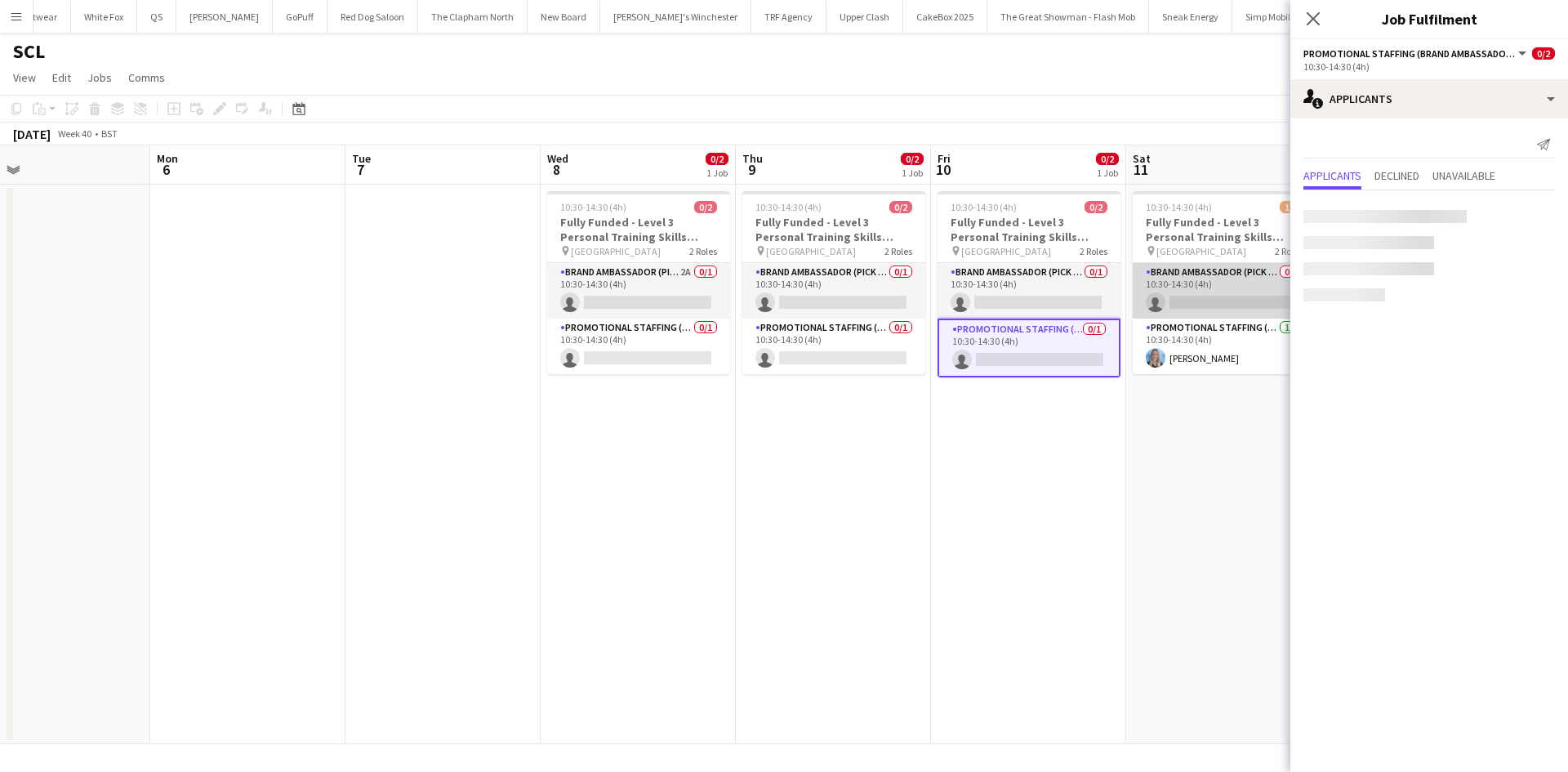
click at [1195, 302] on app-card-role "Brand Ambassador (Pick up) 0/1 10:30-14:30 (4h) single-neutral-actions" at bounding box center [1224, 291] width 183 height 55
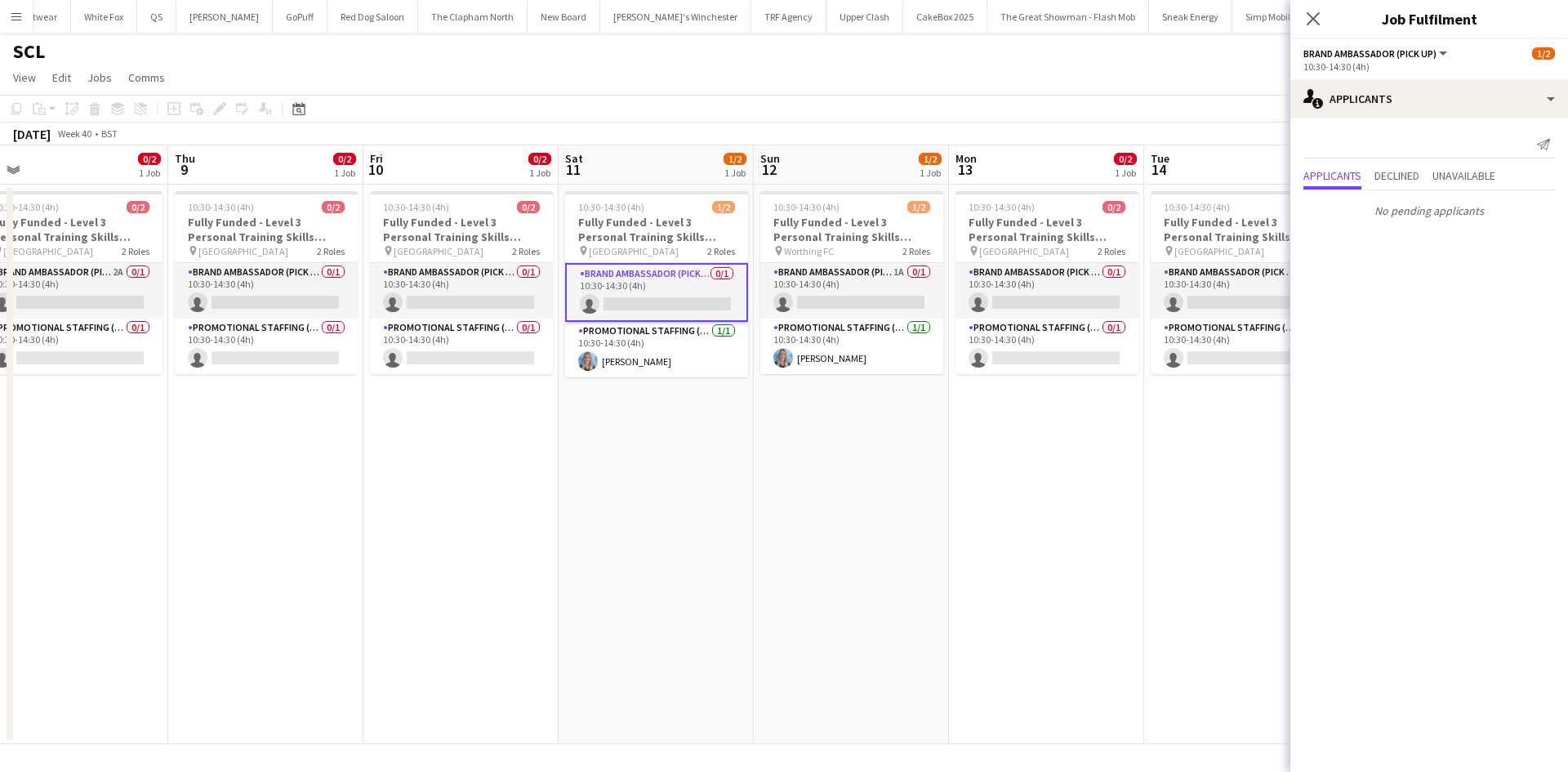
drag, startPoint x: 1126, startPoint y: 507, endPoint x: 462, endPoint y: 531, distance: 664.4
click at [463, 532] on app-calendar-viewport "Sat 4 Sun 5 Mon 6 Tue 7 Wed 8 0/2 1 Job Thu 9 0/2 1 Job Fri 10 0/2 1 Job Sat 11…" at bounding box center [784, 445] width 1568 height 599
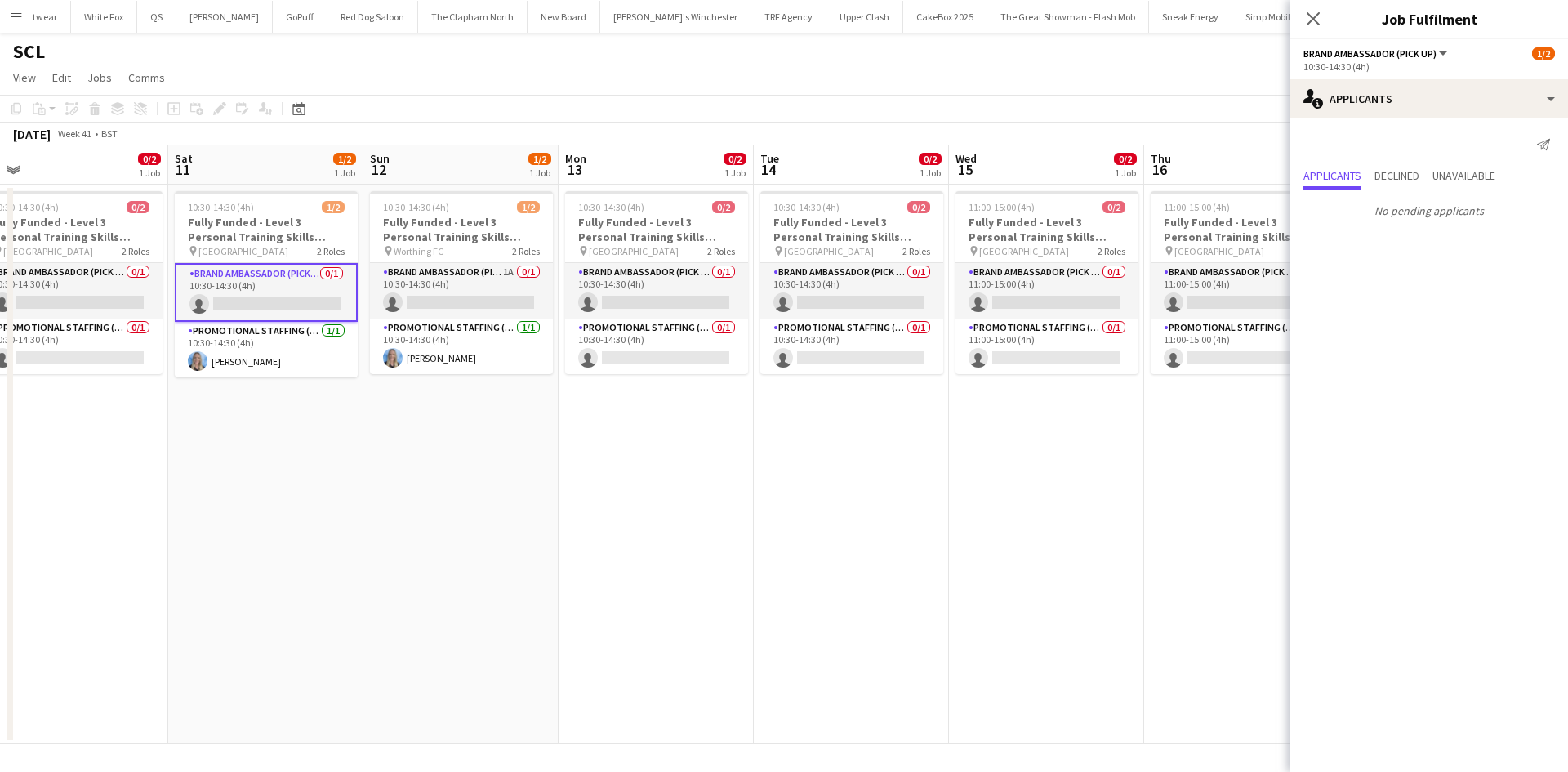
scroll to position [0, 512]
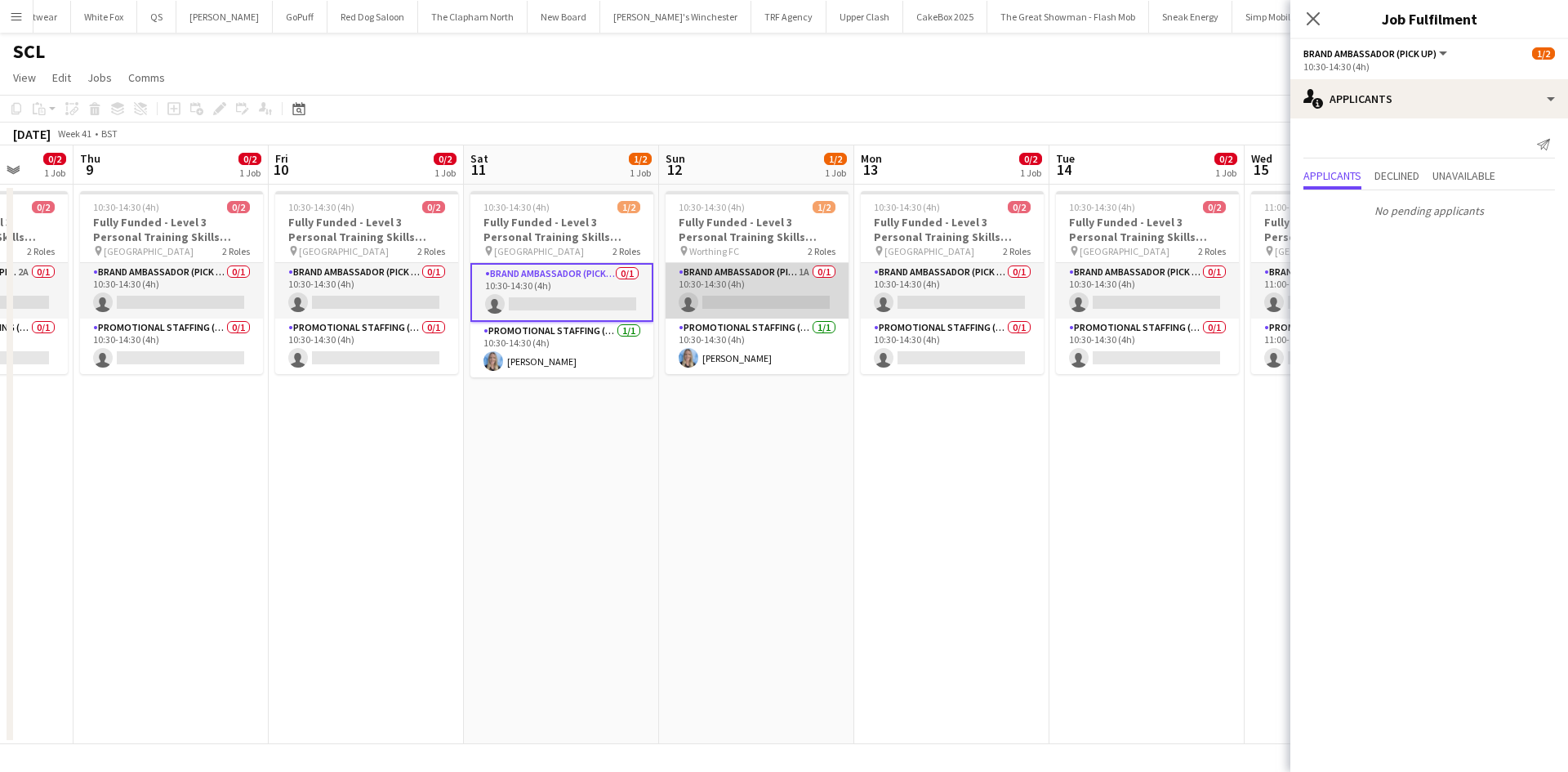
click at [776, 274] on app-card-role "Brand Ambassador (Pick up) 1A 0/1 10:30-14:30 (4h) single-neutral-actions" at bounding box center [757, 291] width 183 height 55
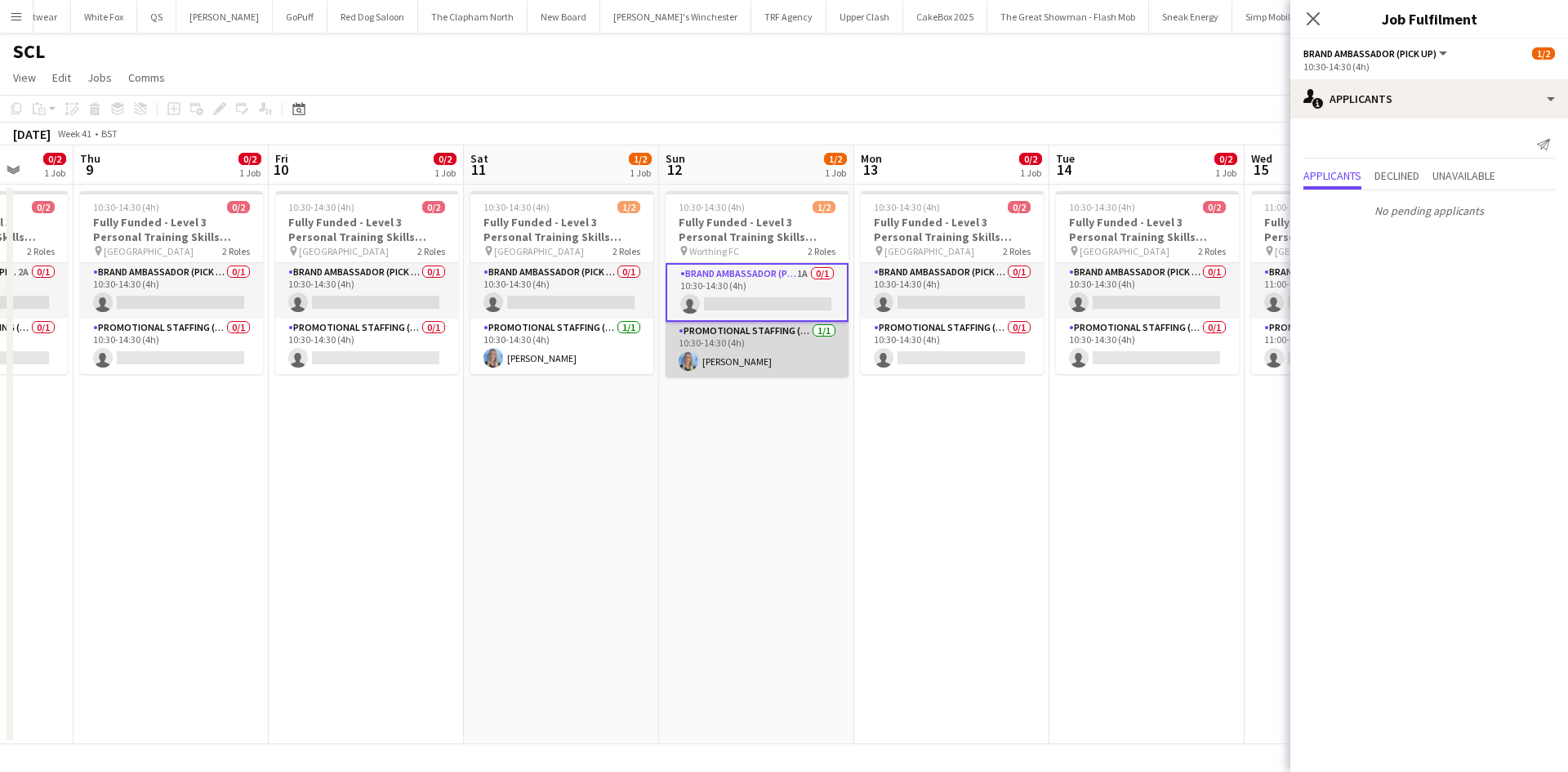
click at [801, 354] on app-card-role "Promotional Staffing (Brand Ambassadors) 1/1 10:30-14:30 (4h) Katrina Donaldson" at bounding box center [757, 349] width 183 height 55
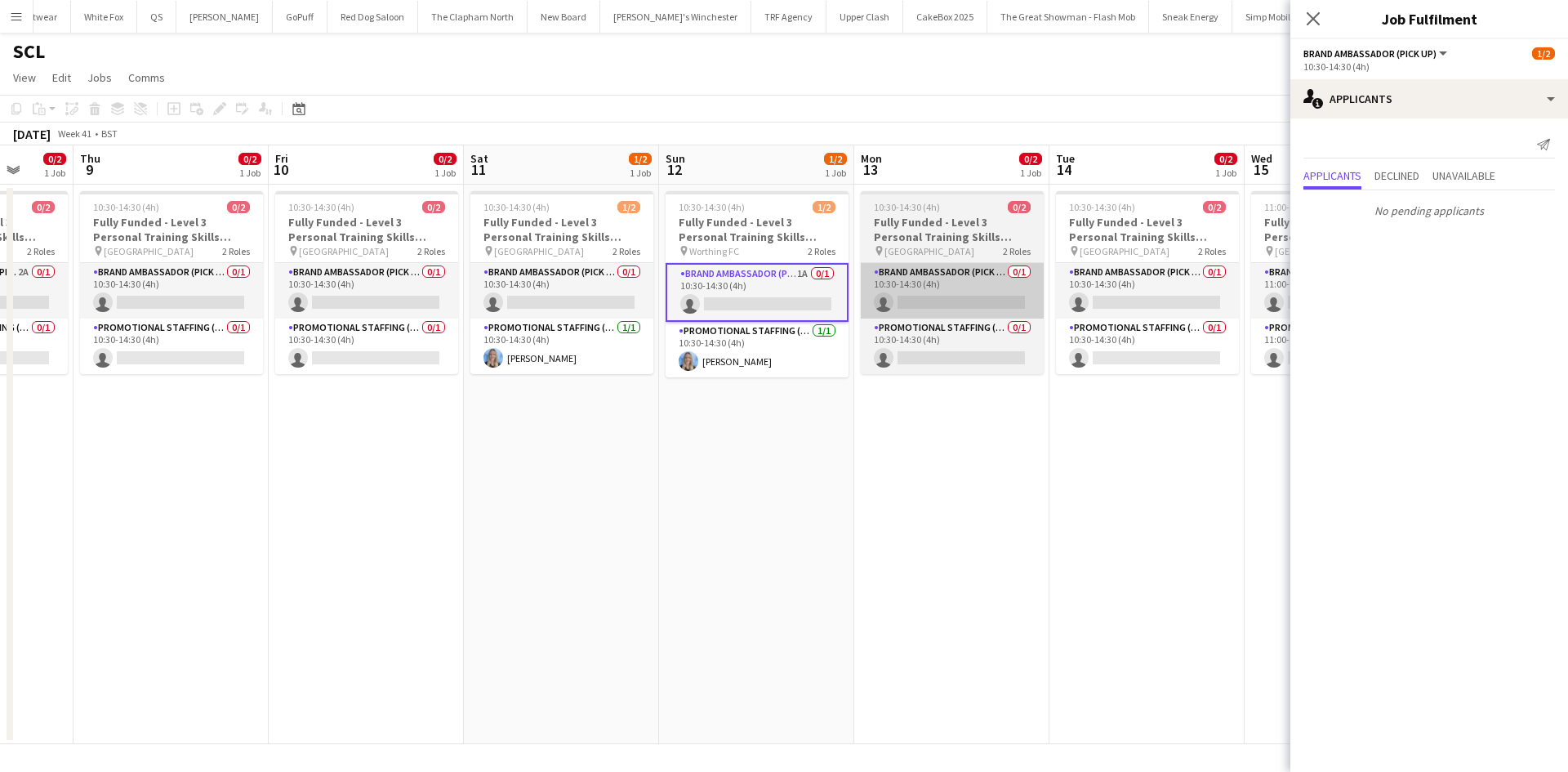
scroll to position [0, 513]
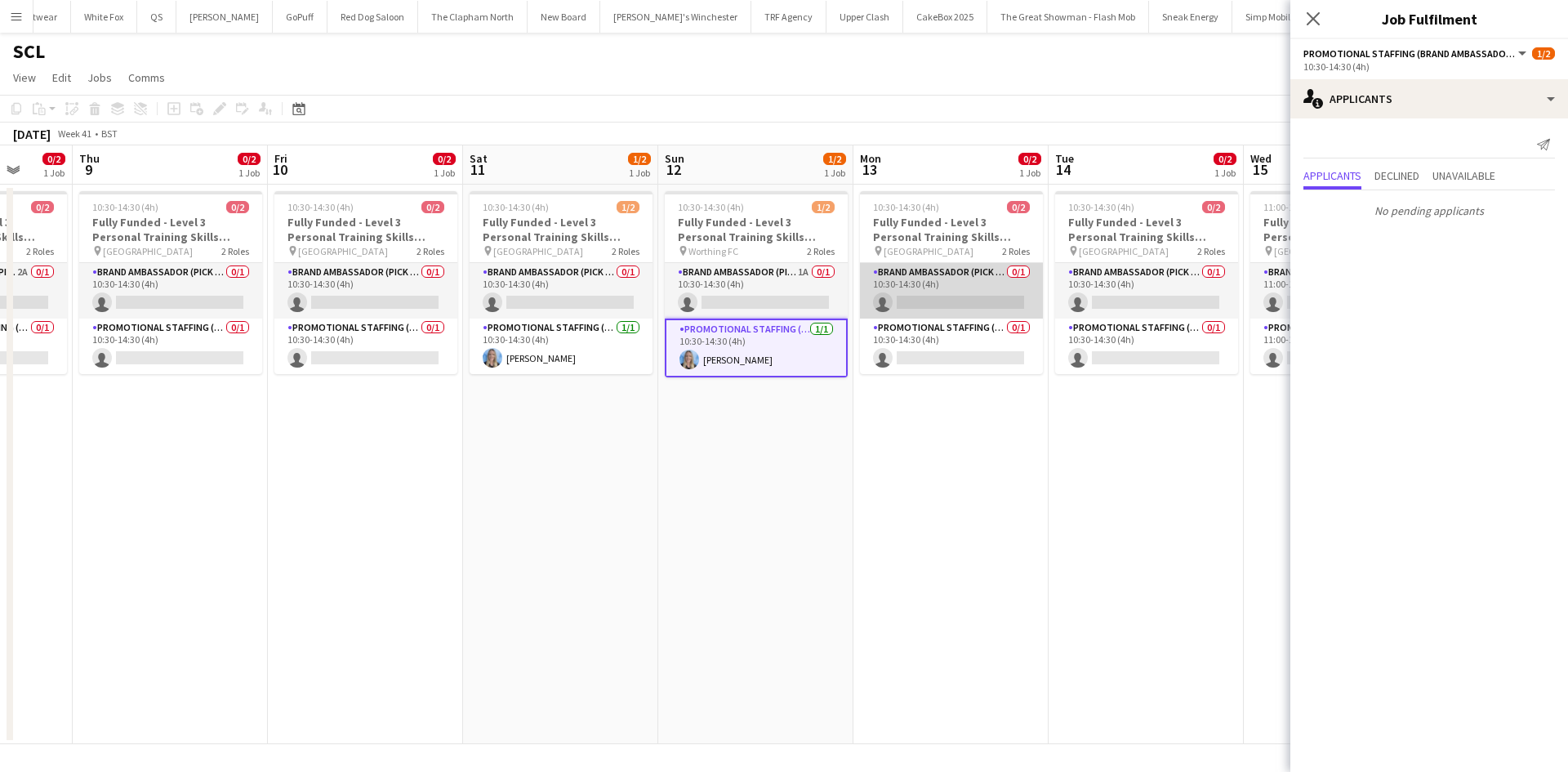
click at [916, 285] on app-card-role "Brand Ambassador (Pick up) 0/1 10:30-14:30 (4h) single-neutral-actions" at bounding box center [951, 291] width 183 height 55
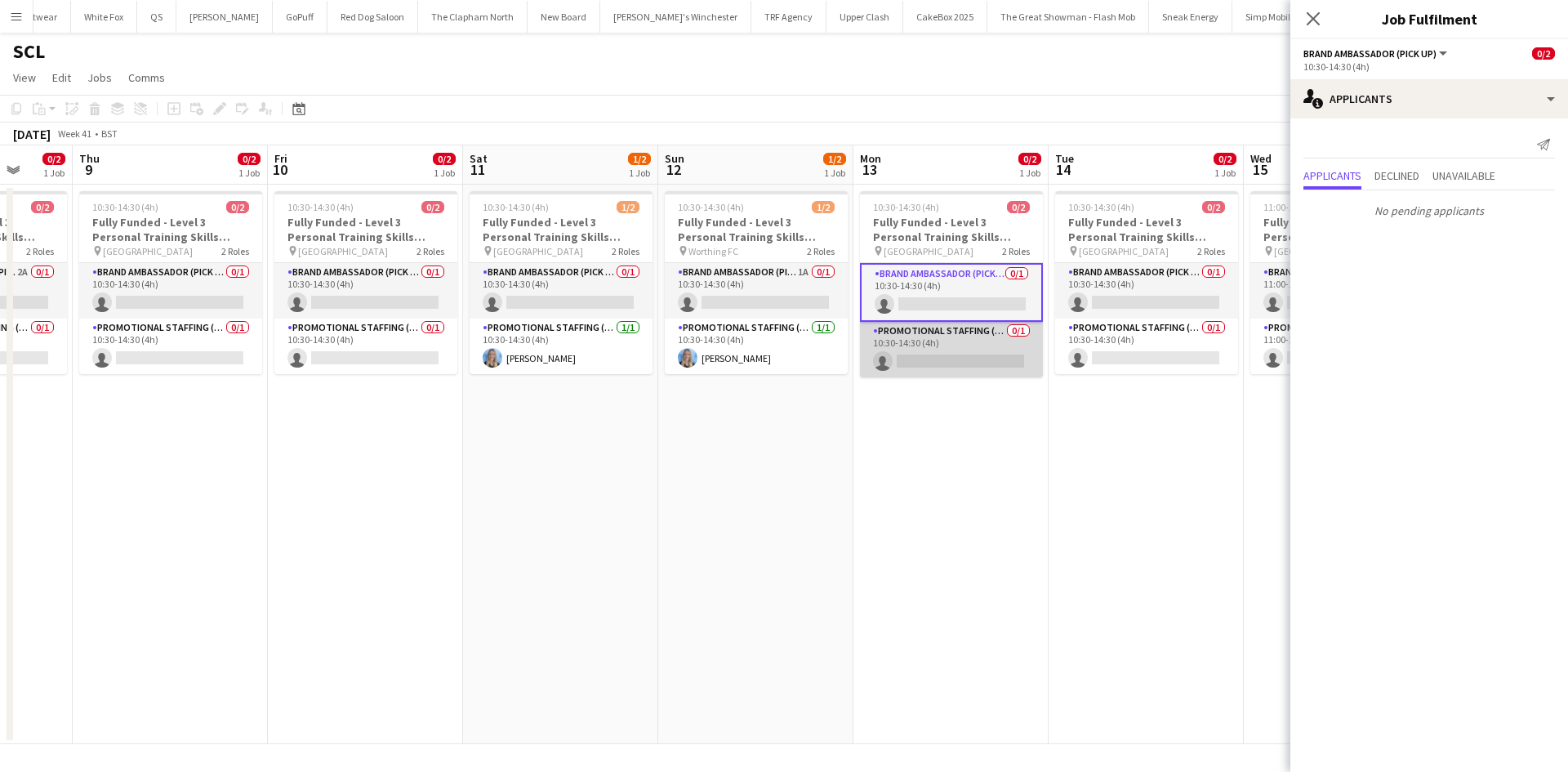
click at [944, 354] on app-card-role "Promotional Staffing (Brand Ambassadors) 0/1 10:30-14:30 (4h) single-neutral-ac…" at bounding box center [951, 349] width 183 height 55
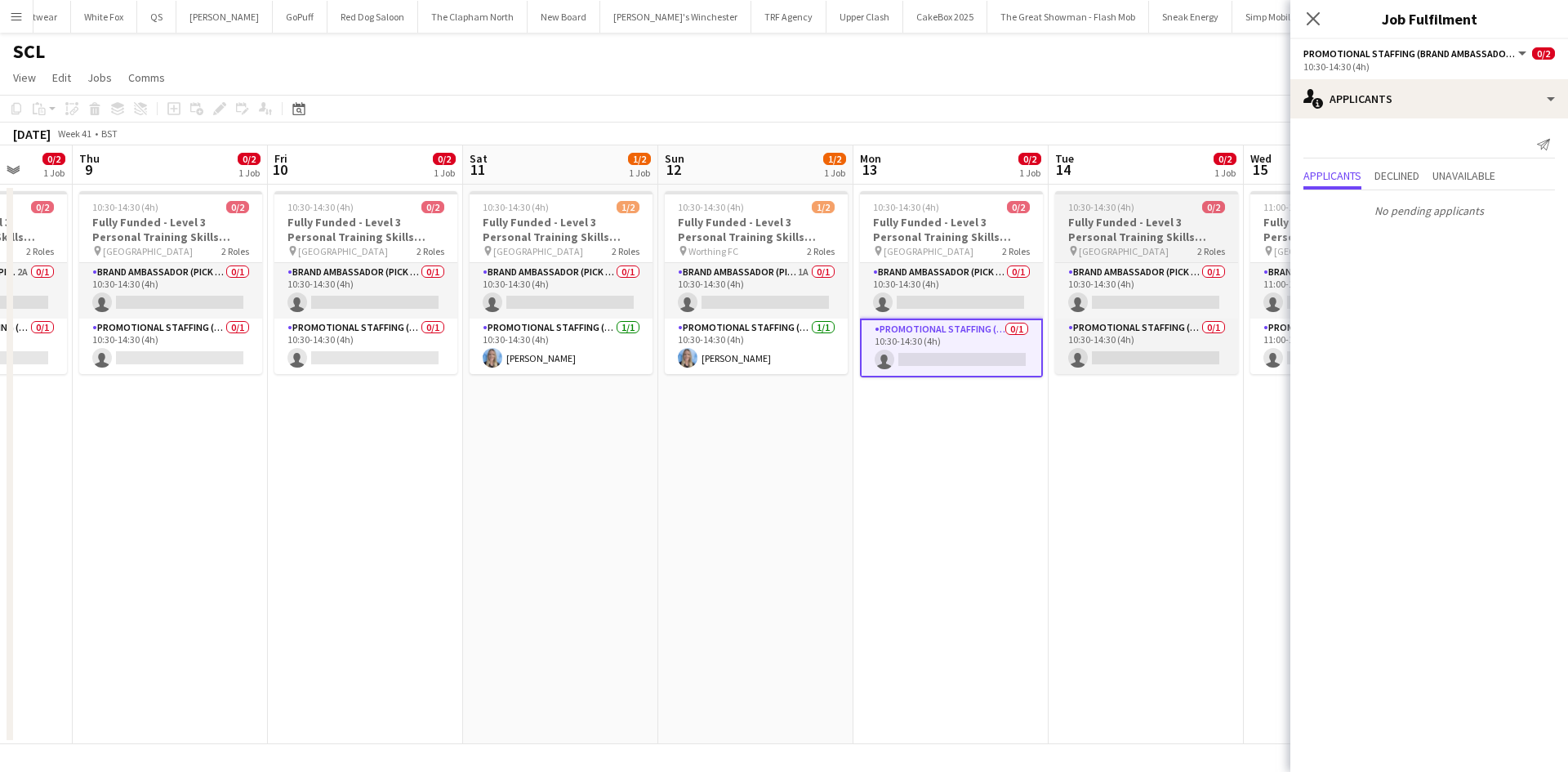
click at [1083, 248] on span "Brighton Rail Station" at bounding box center [1124, 251] width 90 height 12
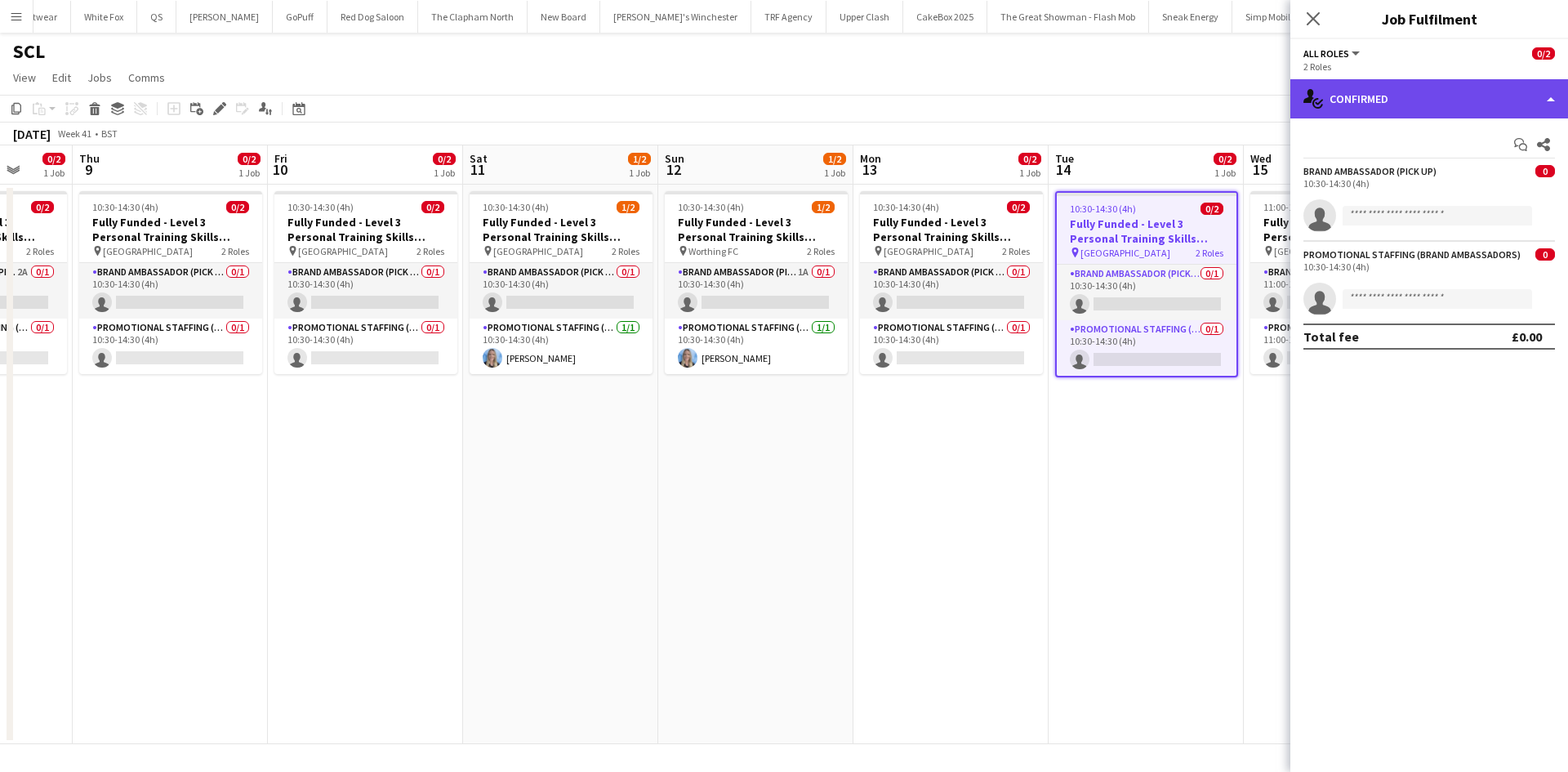
click at [1437, 85] on div "single-neutral-actions-check-2 Confirmed" at bounding box center [1429, 98] width 278 height 39
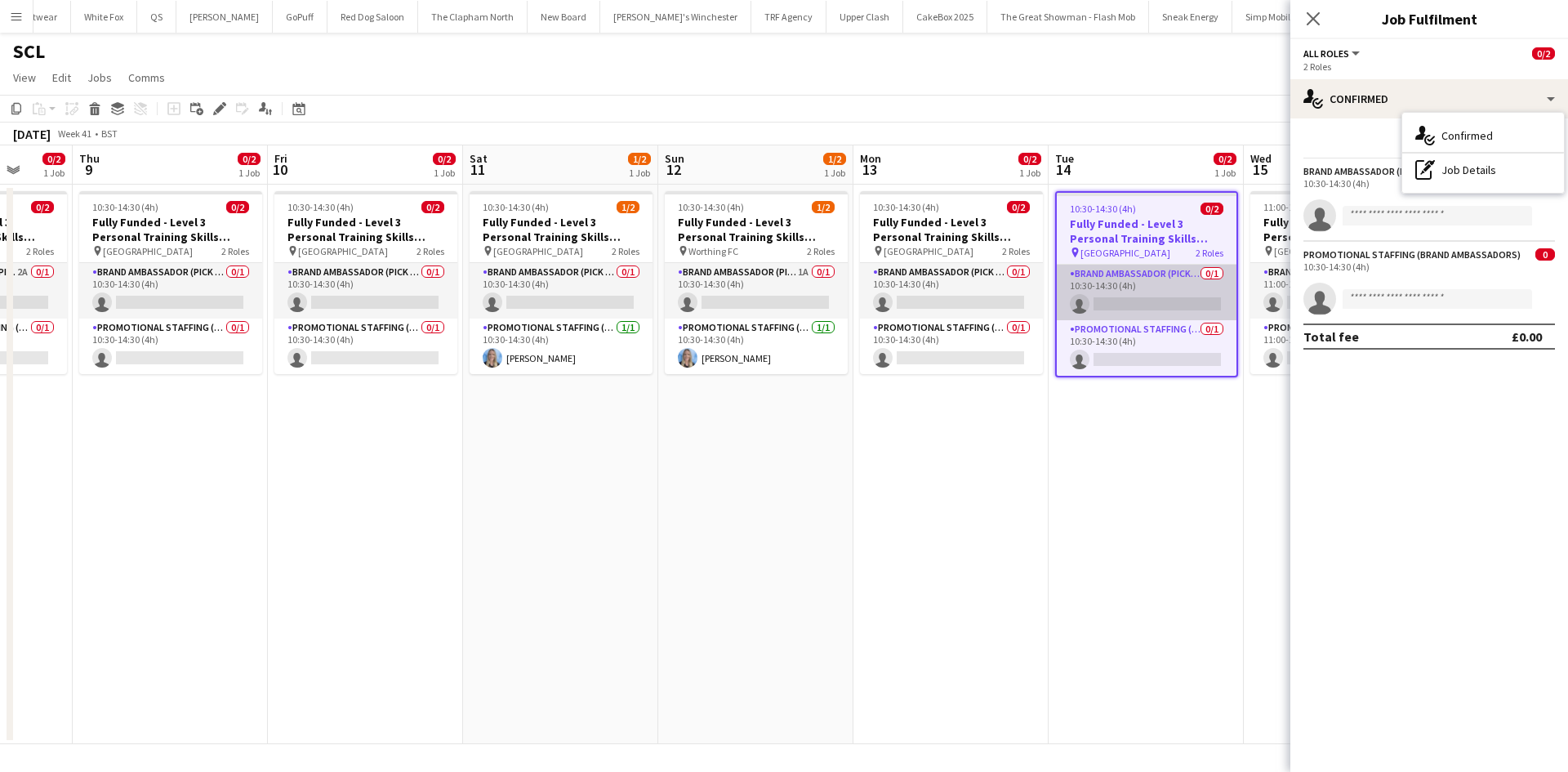
click at [1101, 292] on app-card-role "Brand Ambassador (Pick up) 0/1 10:30-14:30 (4h) single-neutral-actions" at bounding box center [1146, 292] width 179 height 55
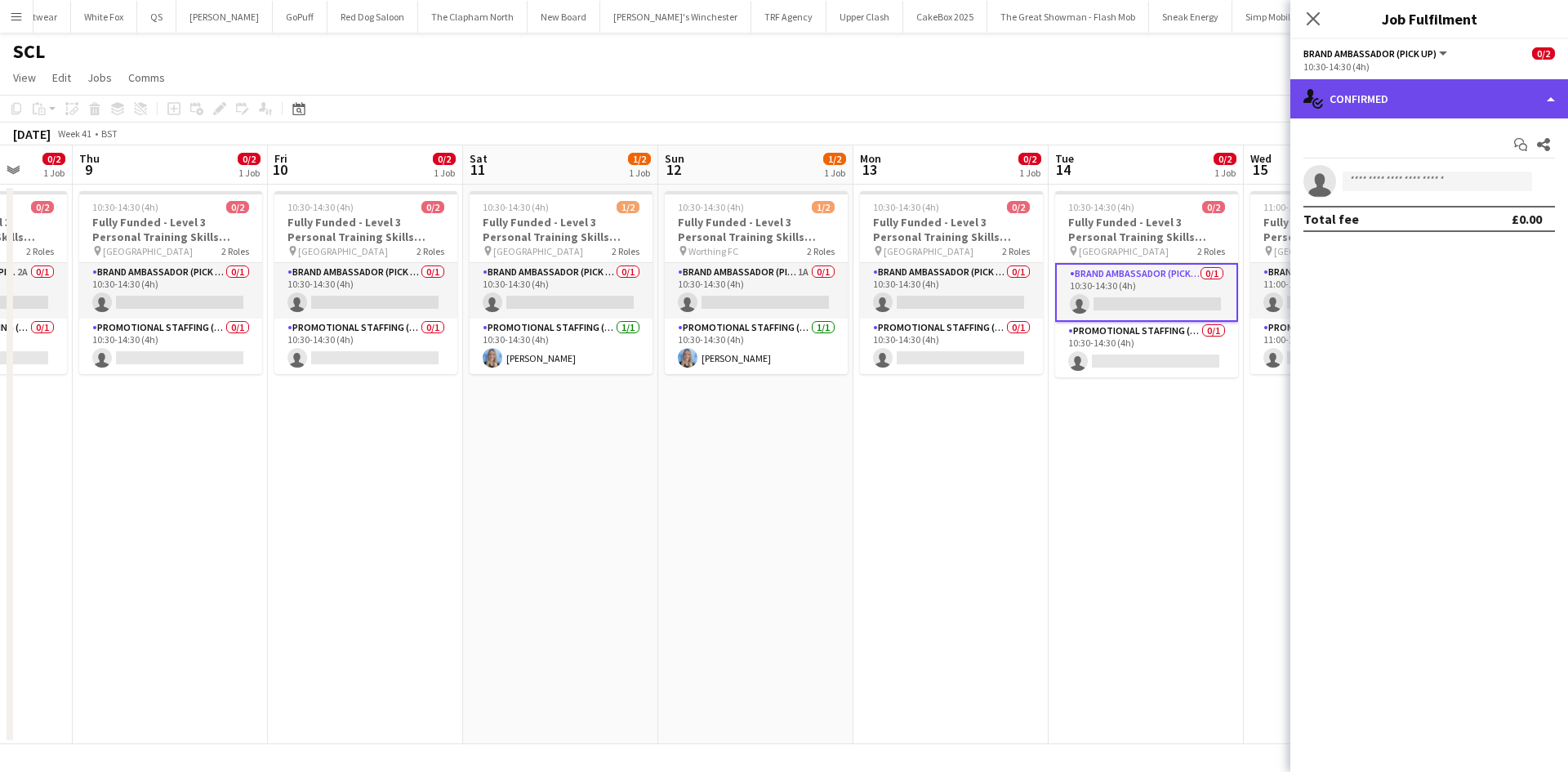
click at [1401, 100] on div "single-neutral-actions-check-2 Confirmed" at bounding box center [1429, 98] width 278 height 39
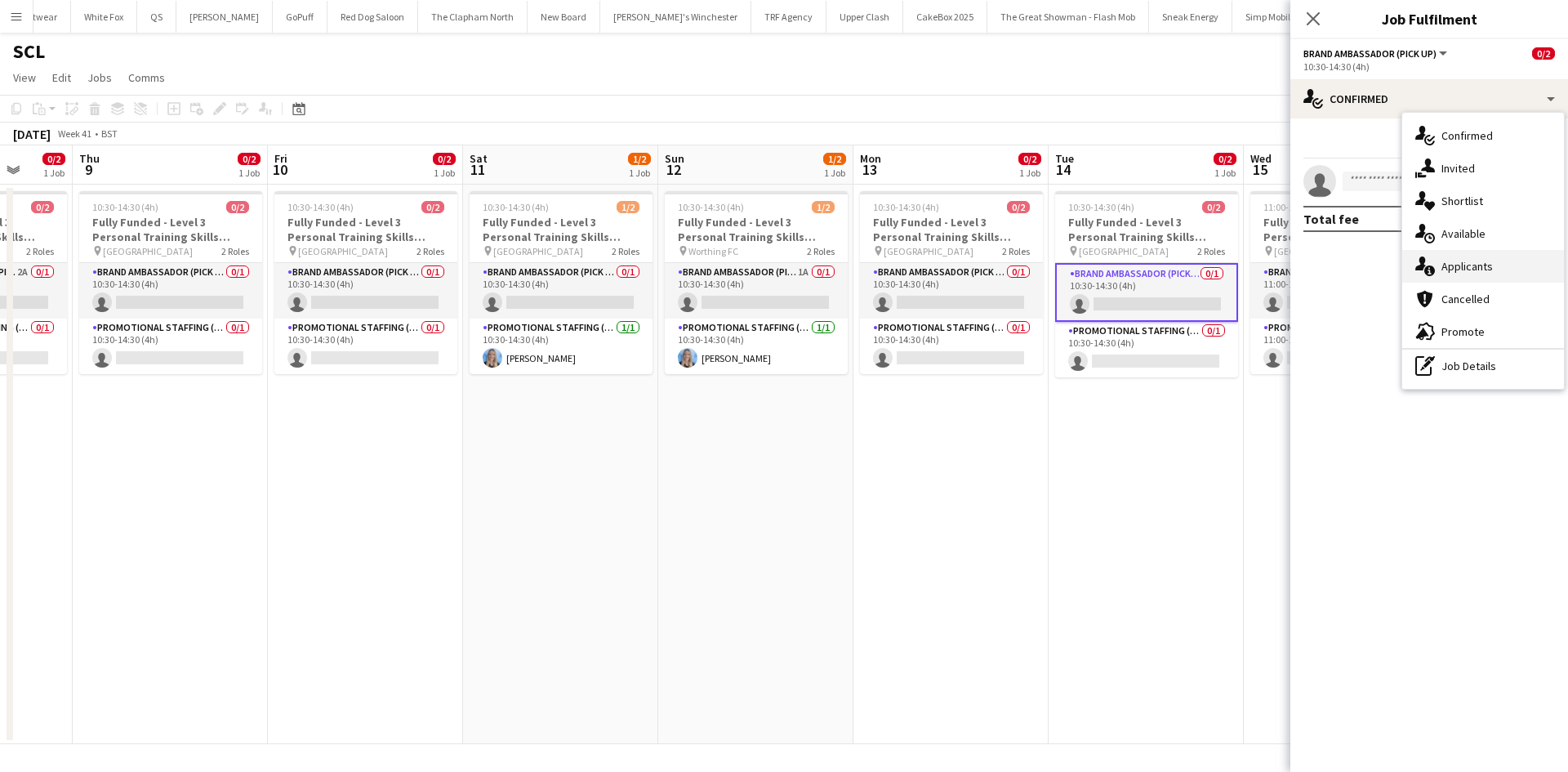
click at [1451, 255] on div "single-neutral-actions-information Applicants" at bounding box center [1483, 267] width 161 height 33
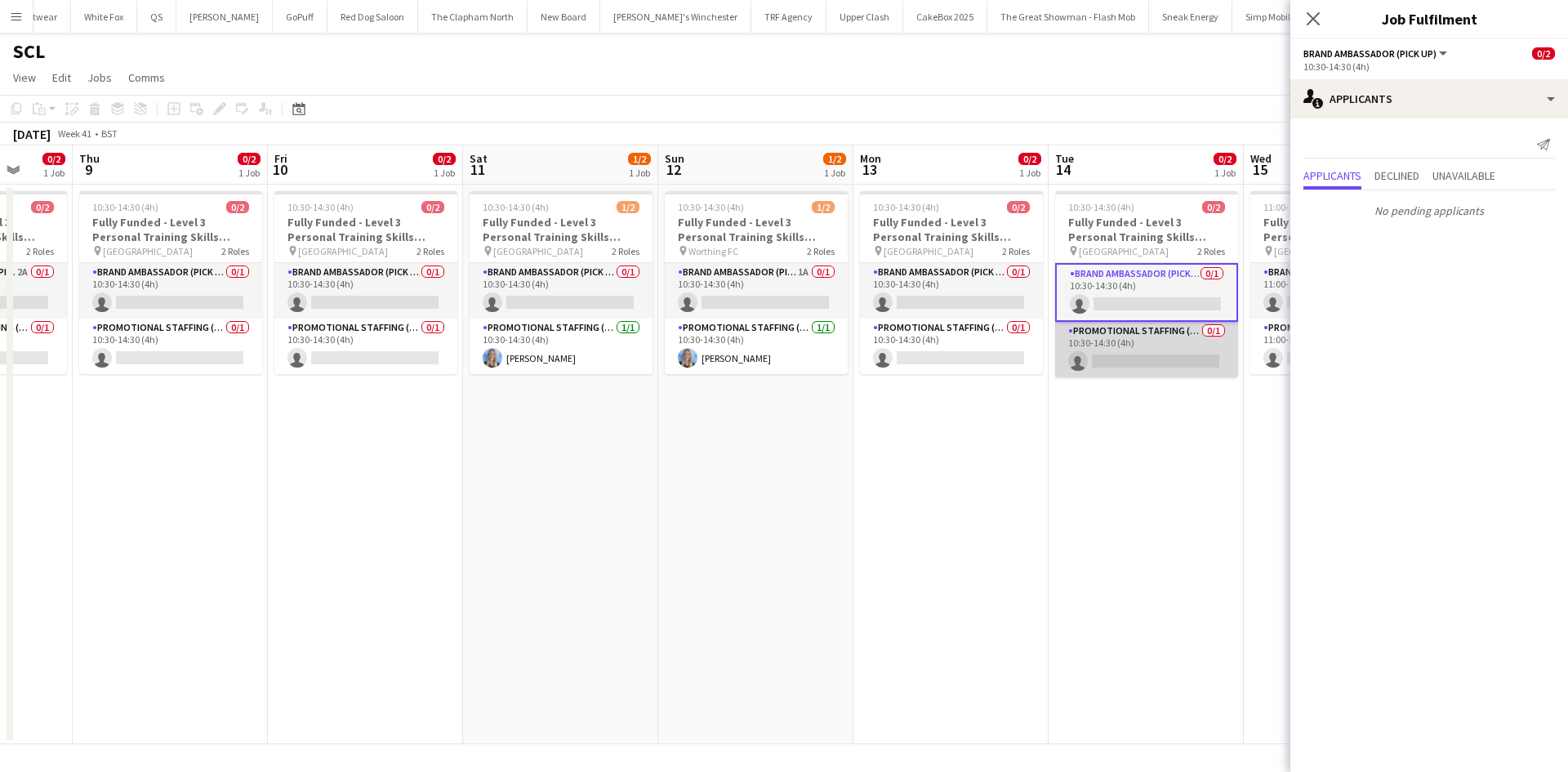
click at [1123, 346] on app-card-role "Promotional Staffing (Brand Ambassadors) 0/1 10:30-14:30 (4h) single-neutral-ac…" at bounding box center [1146, 349] width 183 height 55
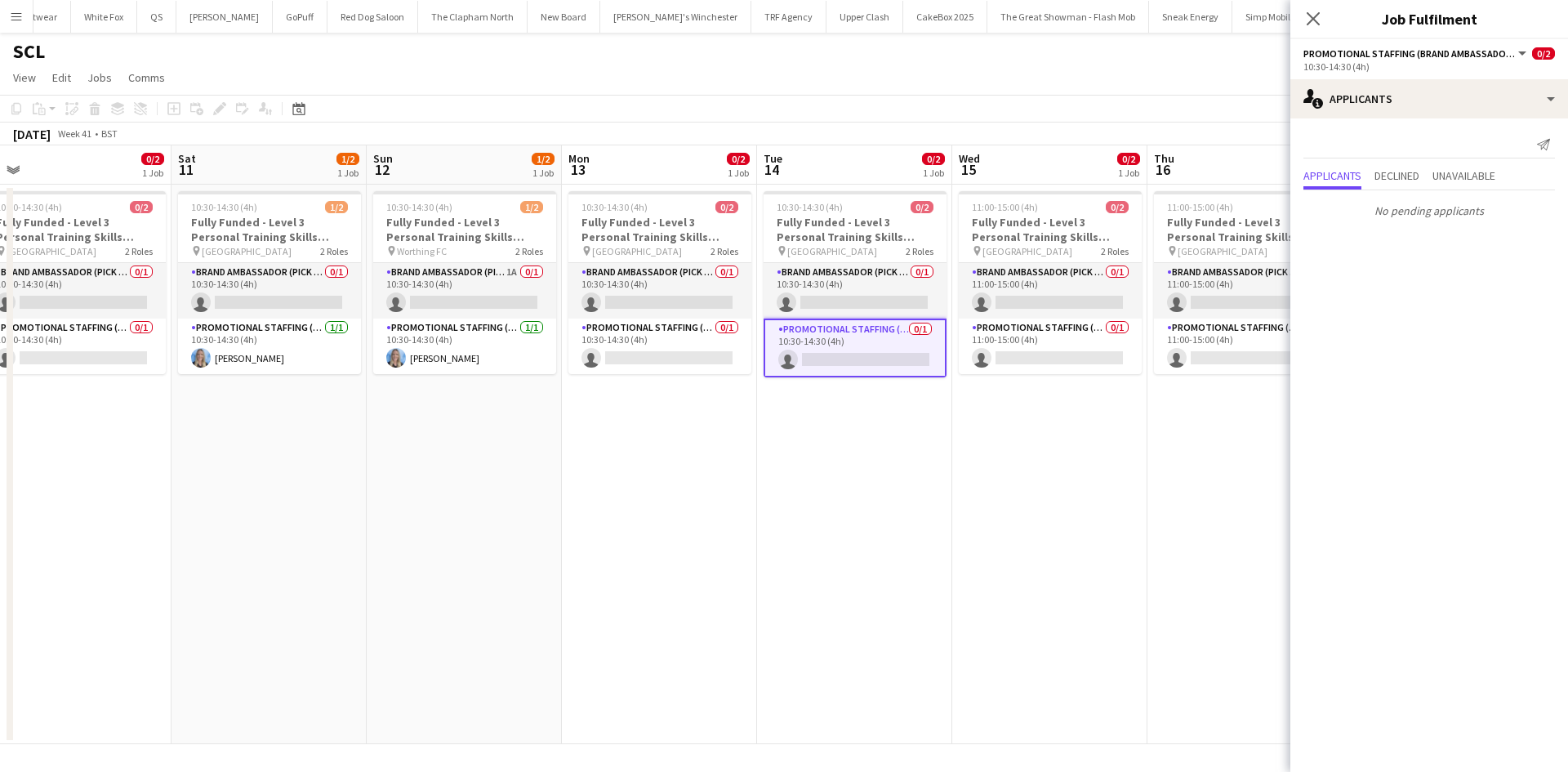
drag, startPoint x: 1155, startPoint y: 431, endPoint x: 856, endPoint y: 446, distance: 299.4
click at [856, 446] on app-calendar-viewport "Mon 6 Tue 7 Wed 8 0/2 1 Job Thu 9 0/2 1 Job Fri 10 0/2 1 Job Sat 11 1/2 1 Job S…" at bounding box center [784, 445] width 1568 height 599
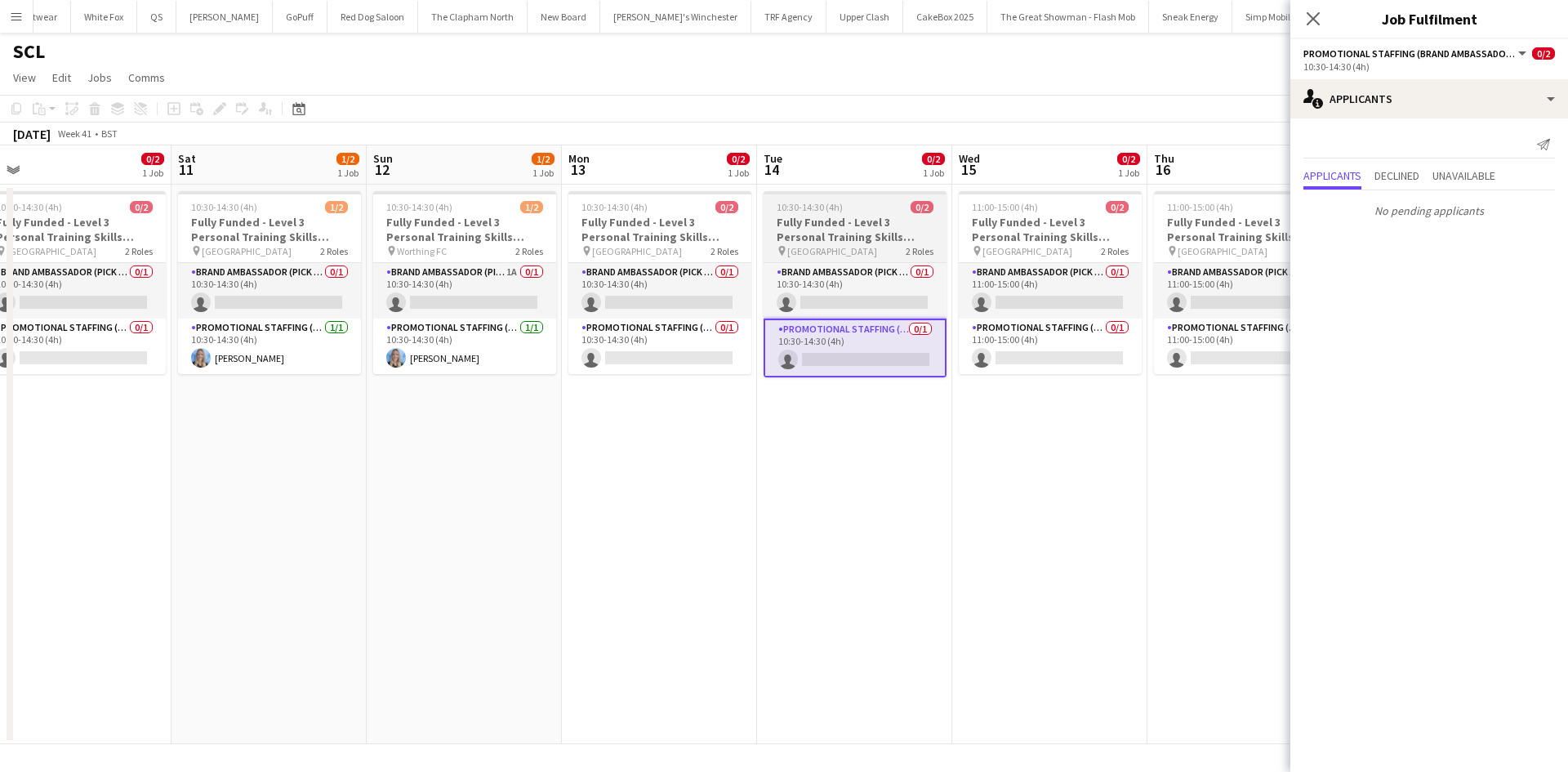
scroll to position [0, 812]
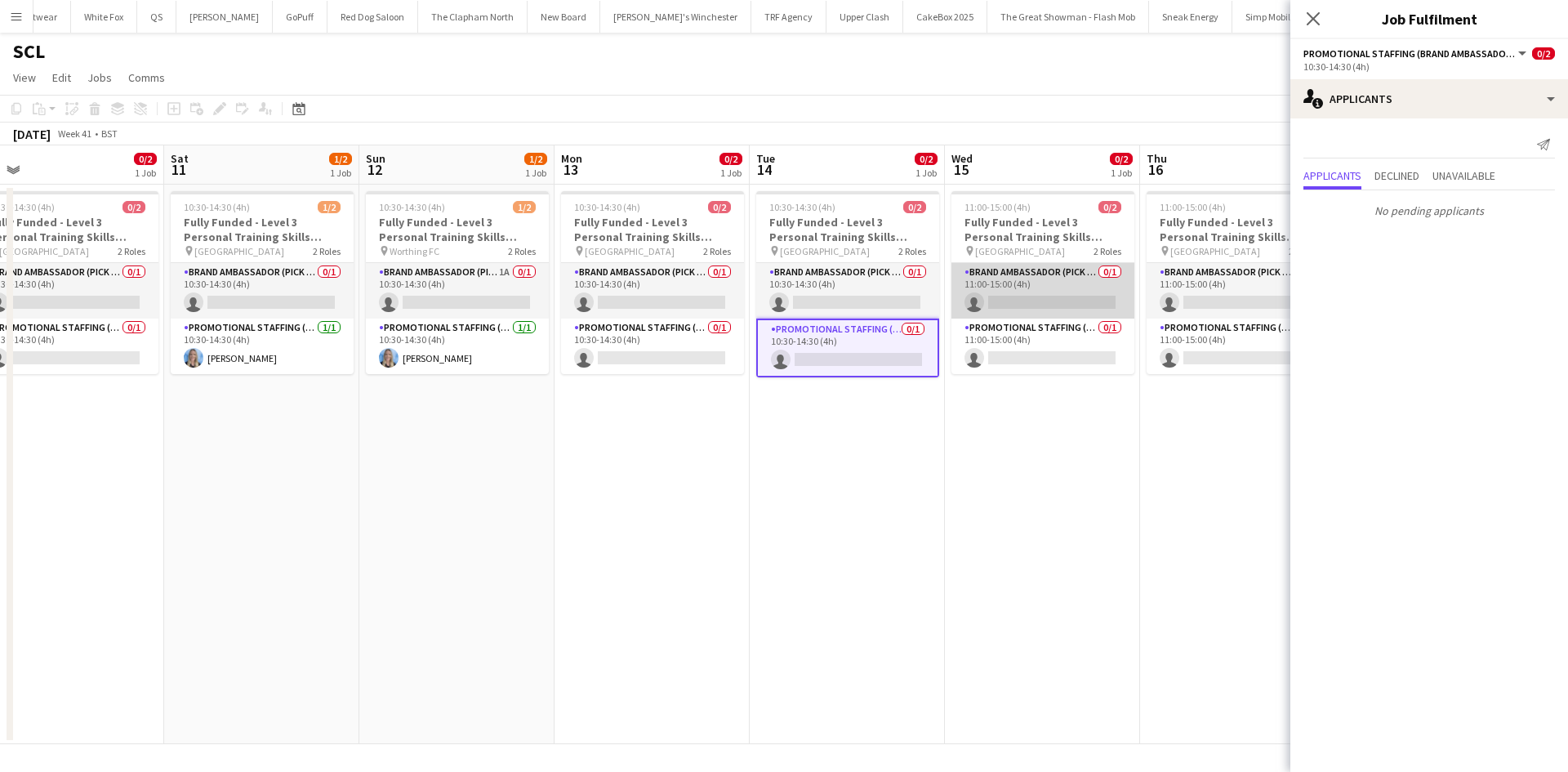
click at [1067, 286] on app-card-role "Brand Ambassador (Pick up) 0/1 11:00-15:00 (4h) single-neutral-actions" at bounding box center [1043, 291] width 183 height 55
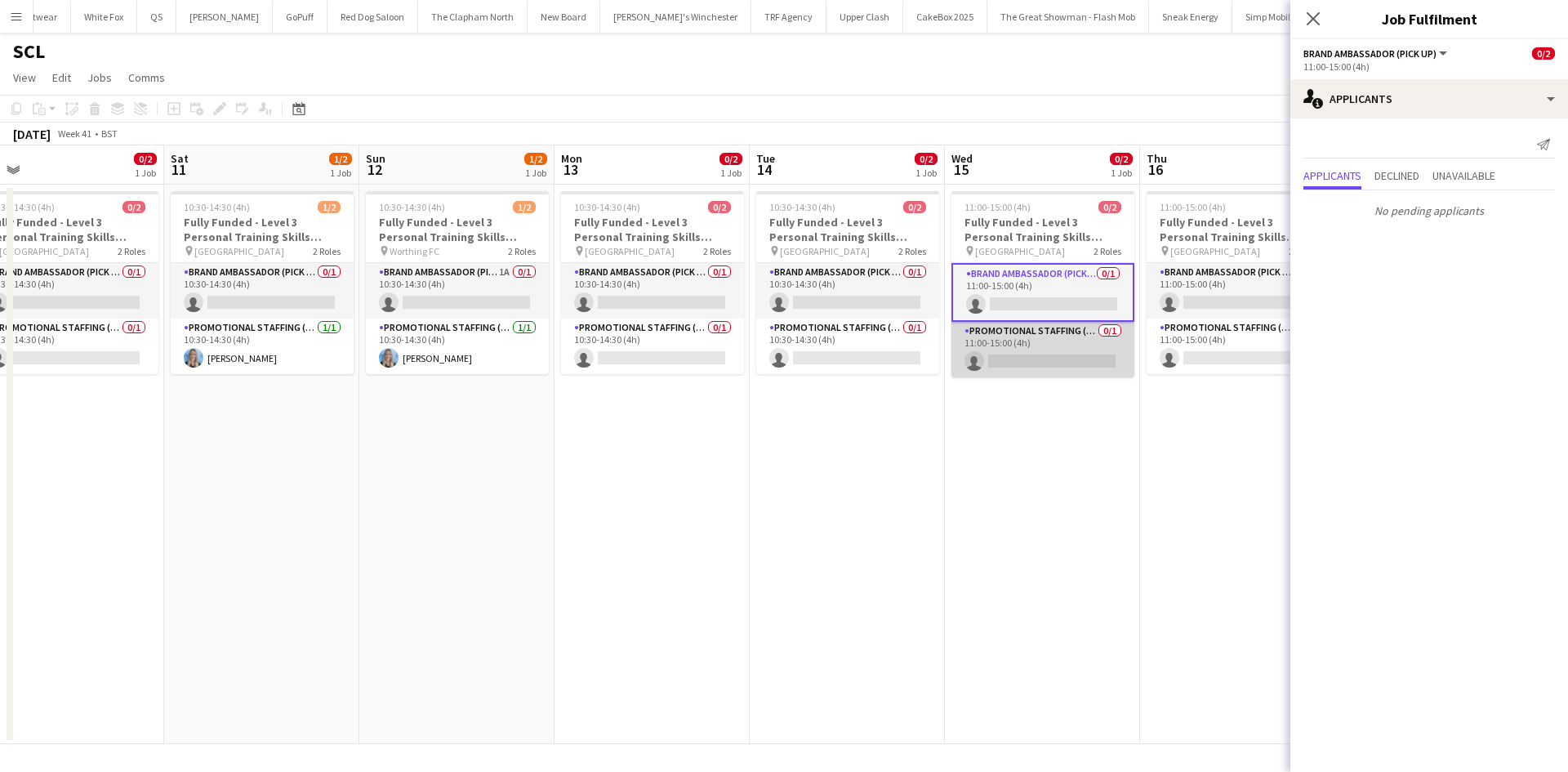
click at [1046, 344] on app-card-role "Promotional Staffing (Brand Ambassadors) 0/1 11:00-15:00 (4h) single-neutral-ac…" at bounding box center [1043, 349] width 183 height 55
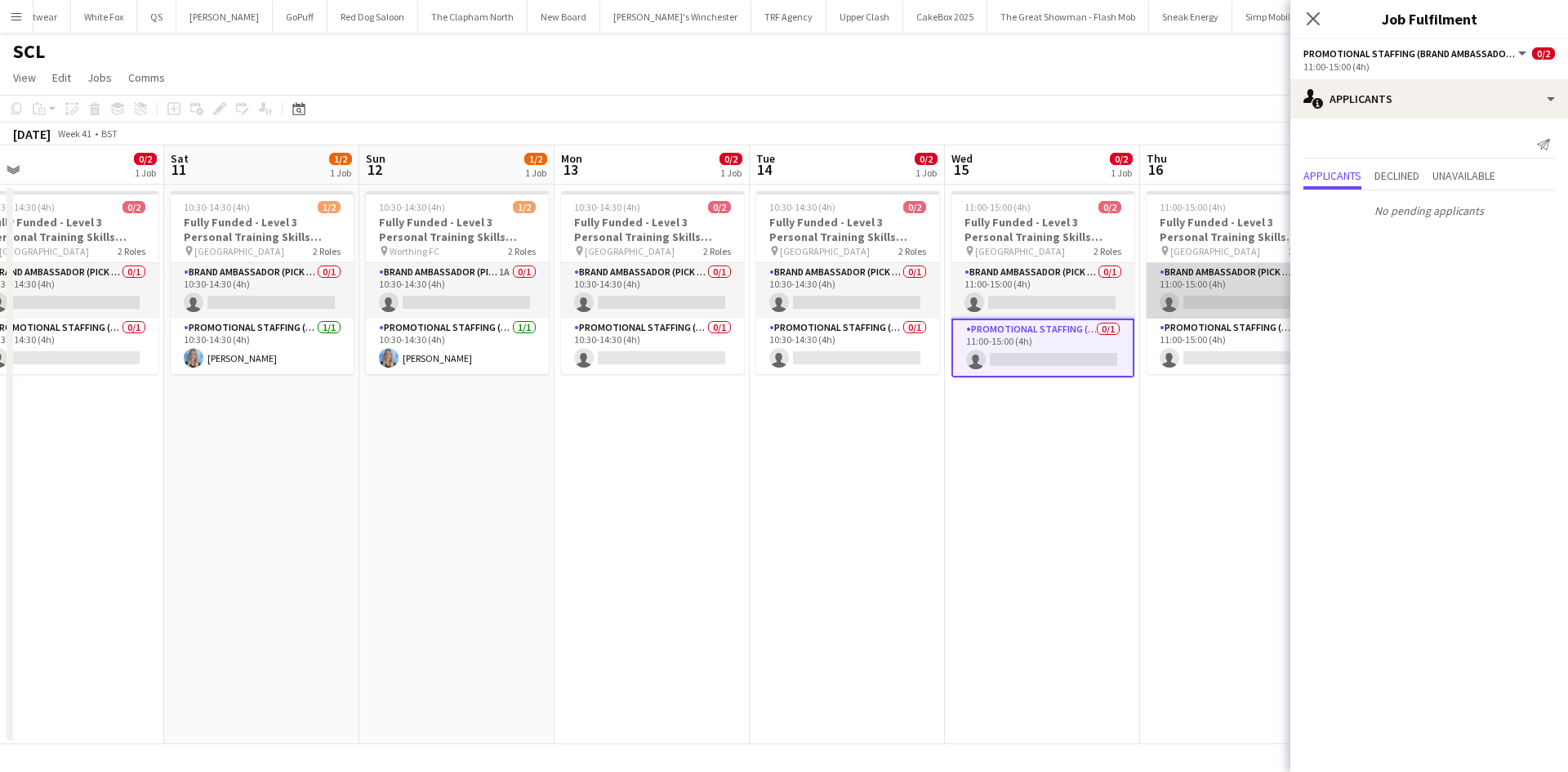
click at [1179, 281] on app-card-role "Brand Ambassador (Pick up) 0/1 11:00-15:00 (4h) single-neutral-actions" at bounding box center [1238, 291] width 183 height 55
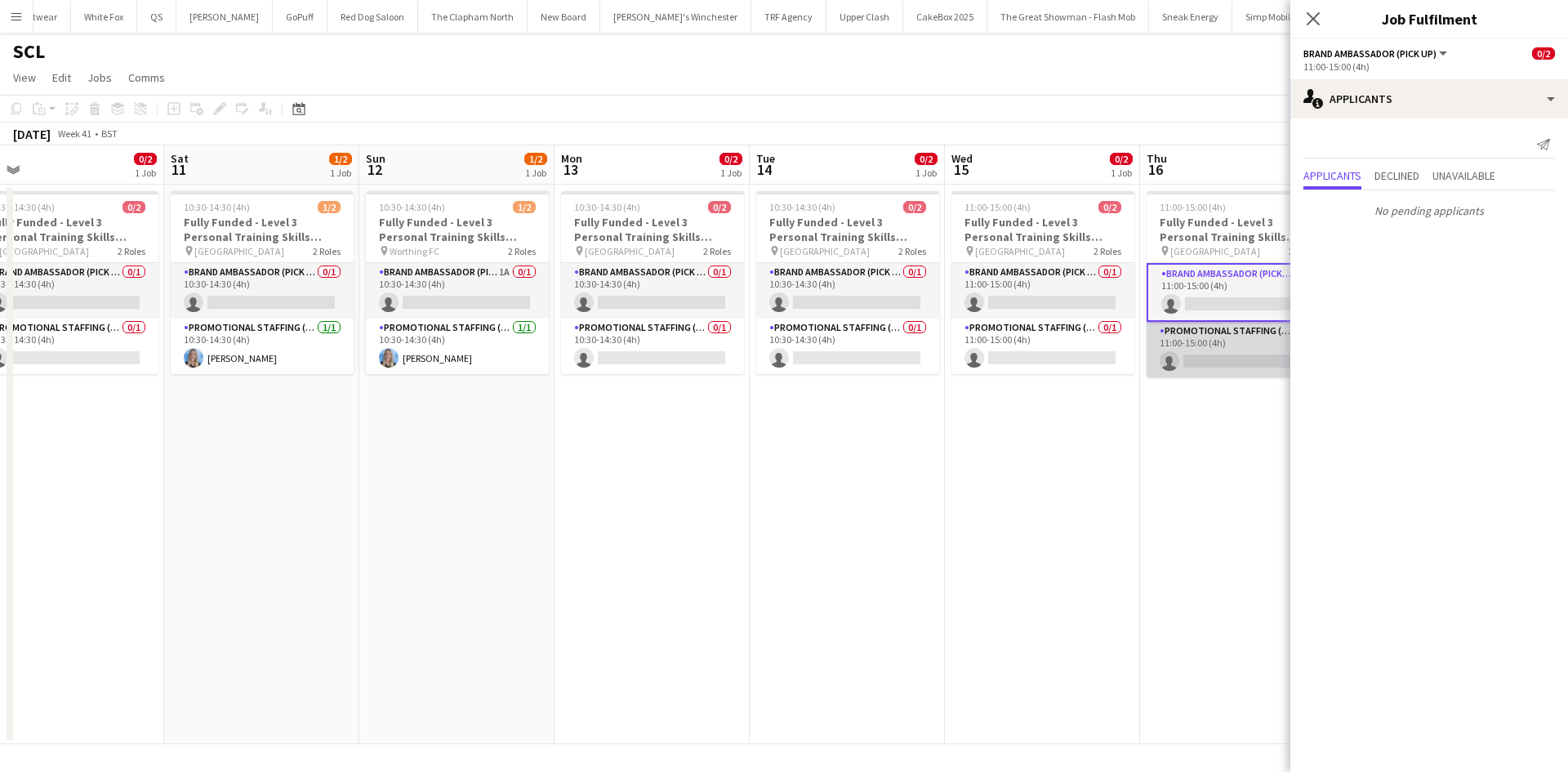
click at [1190, 344] on app-card-role "Promotional Staffing (Brand Ambassadors) 0/1 11:00-15:00 (4h) single-neutral-ac…" at bounding box center [1238, 349] width 183 height 55
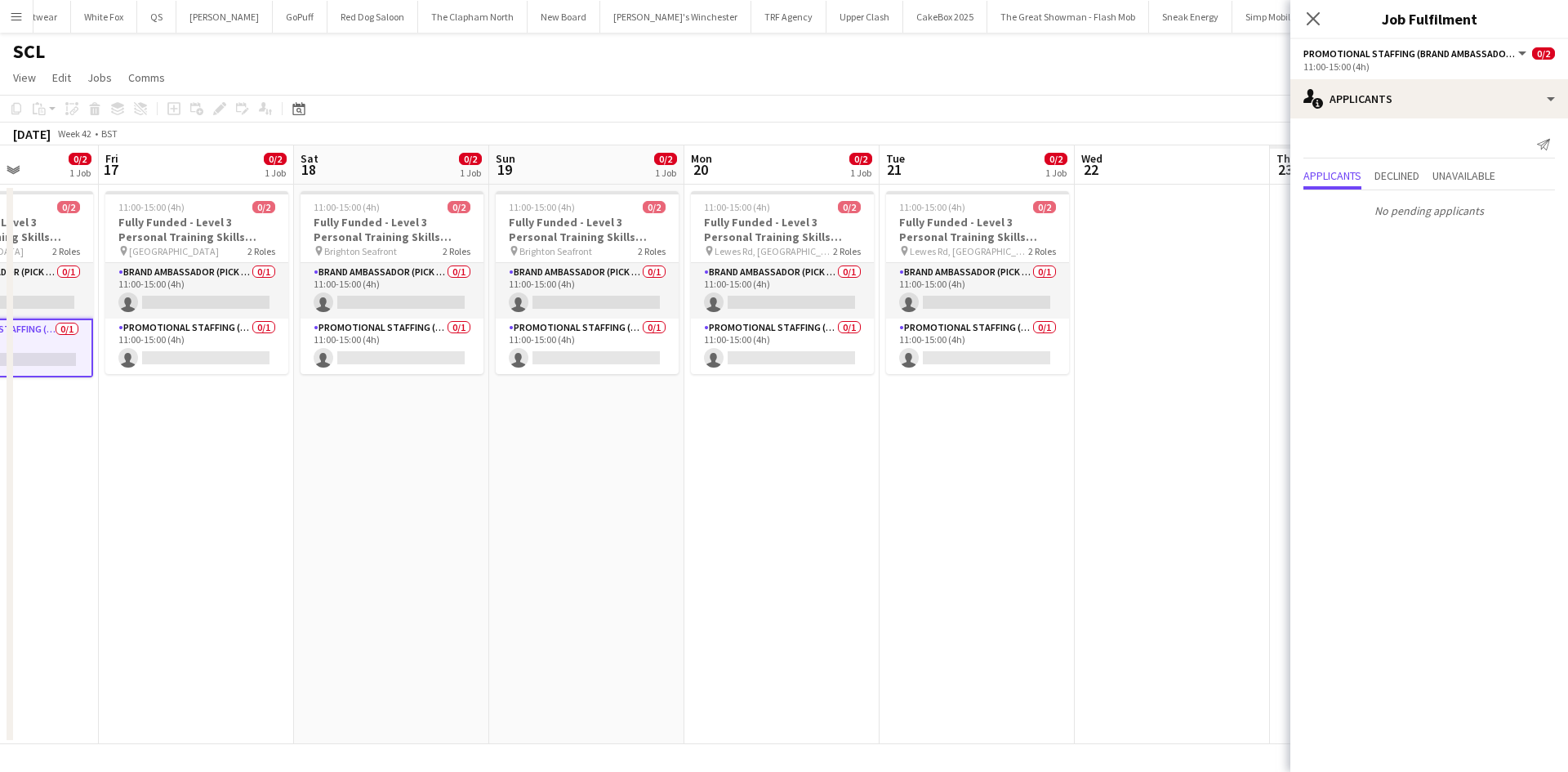
scroll to position [0, 475]
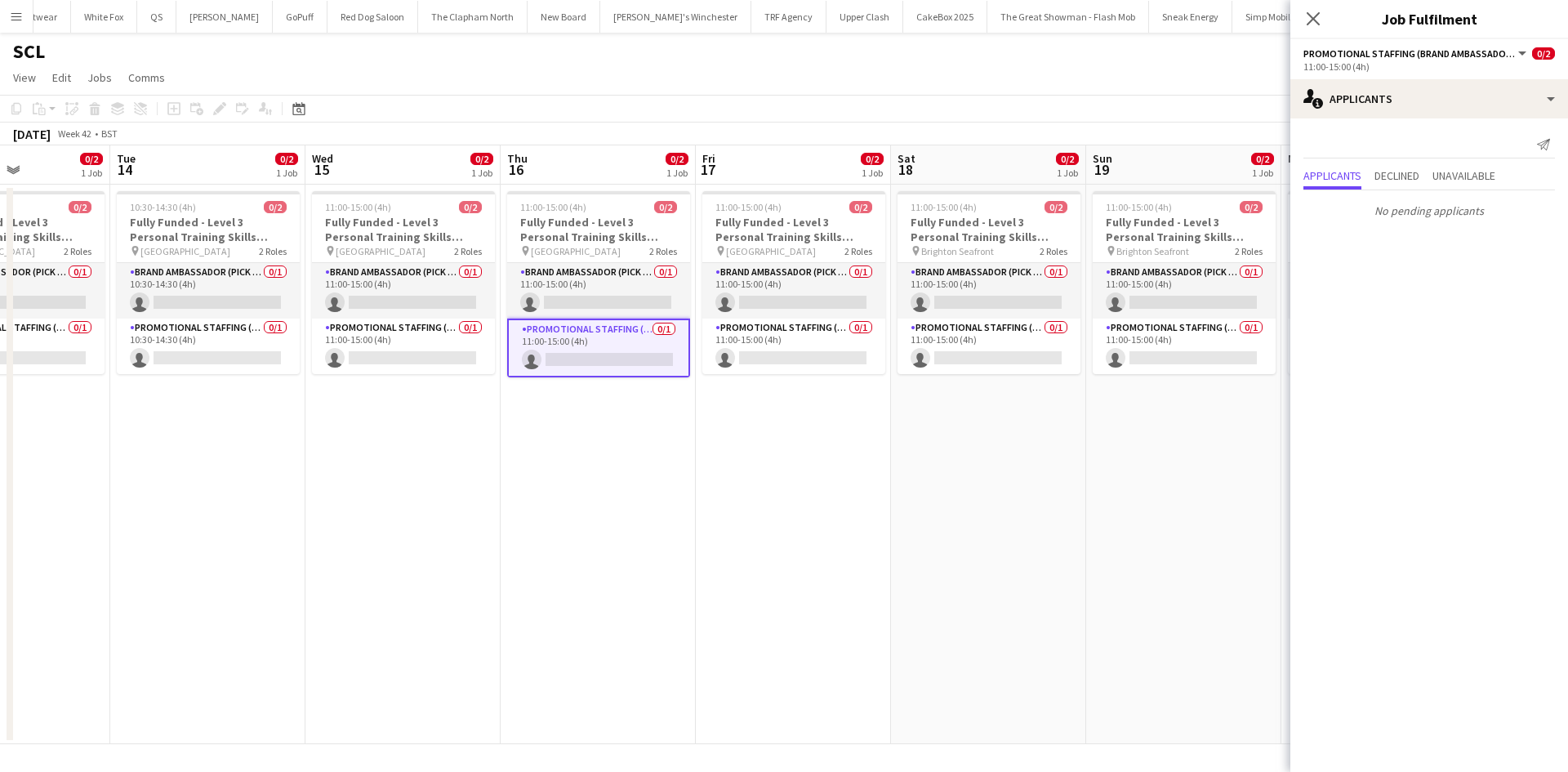
drag, startPoint x: 1102, startPoint y: 521, endPoint x: 463, endPoint y: 429, distance: 645.6
click at [463, 429] on app-calendar-viewport "Sat 11 1/2 1 Job Sun 12 1/2 1 Job Mon 13 0/2 1 Job Tue 14 0/2 1 Job Wed 15 0/2 …" at bounding box center [784, 445] width 1568 height 599
click at [797, 273] on app-card-role "Brand Ambassador (Pick up) 0/1 11:00-15:00 (4h) single-neutral-actions" at bounding box center [793, 291] width 183 height 55
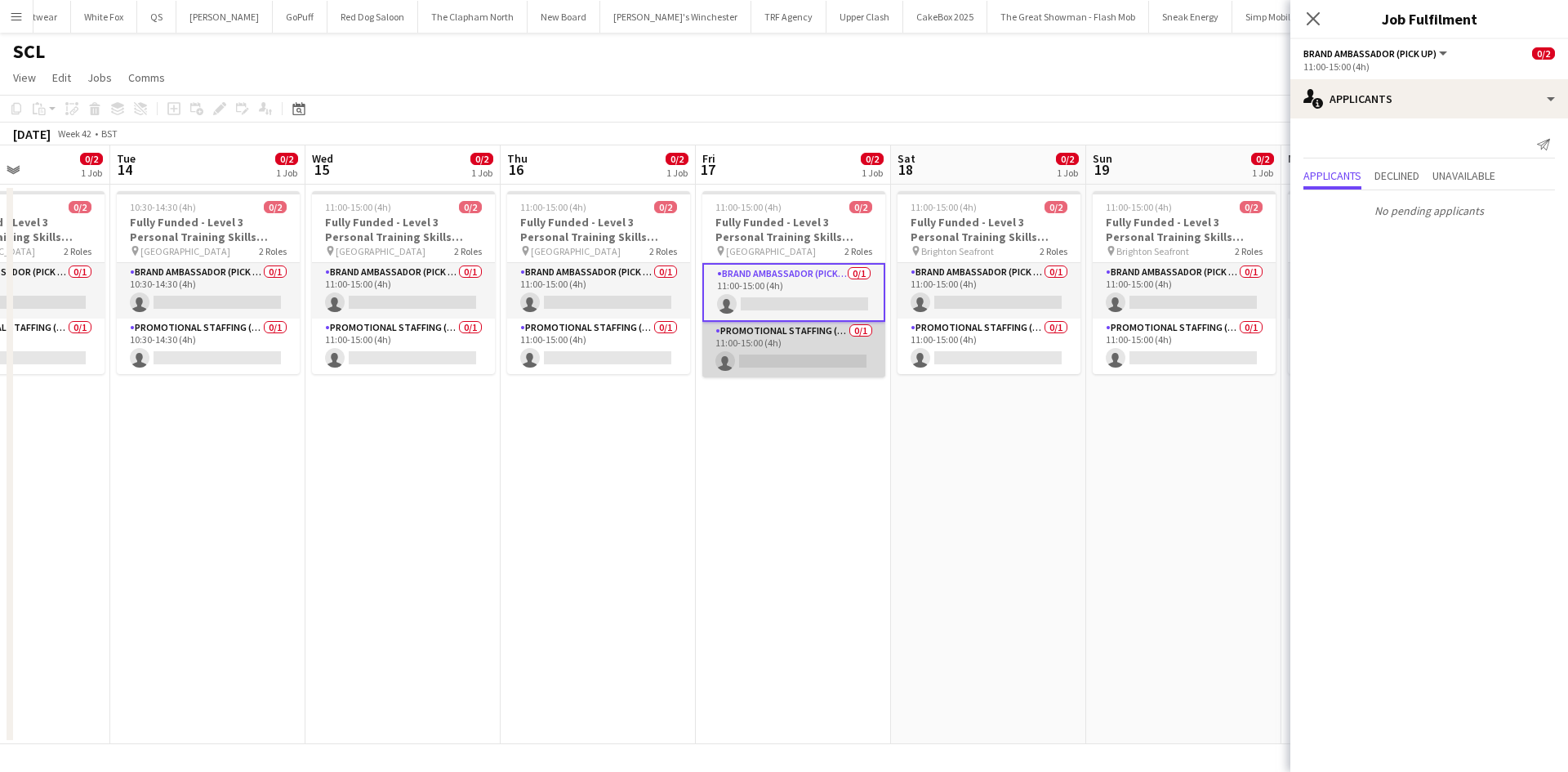
click at [791, 370] on app-card-role "Promotional Staffing (Brand Ambassadors) 0/1 11:00-15:00 (4h) single-neutral-ac…" at bounding box center [793, 349] width 183 height 55
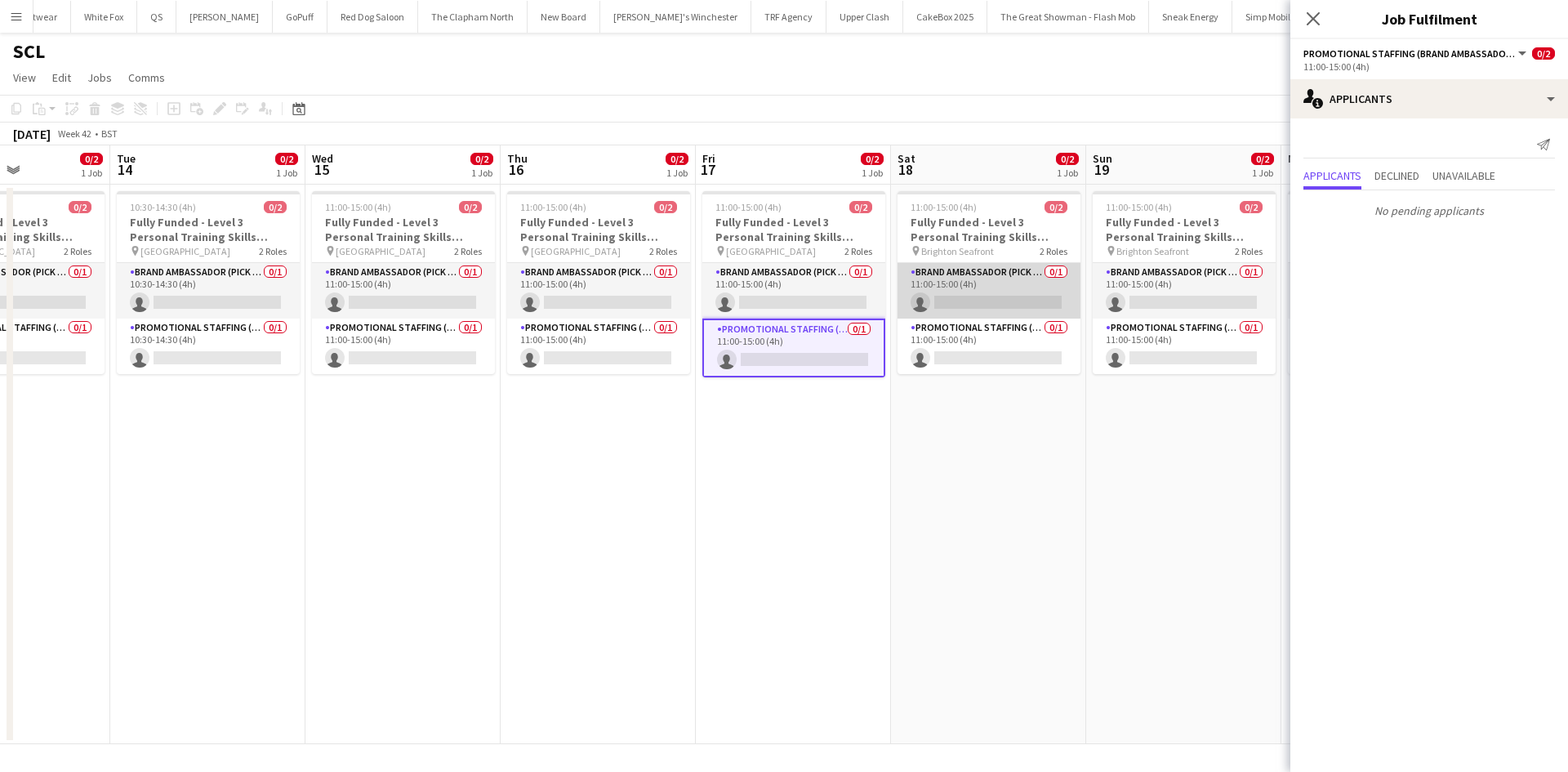
click at [977, 292] on app-card-role "Brand Ambassador (Pick up) 0/1 11:00-15:00 (4h) single-neutral-actions" at bounding box center [989, 291] width 183 height 55
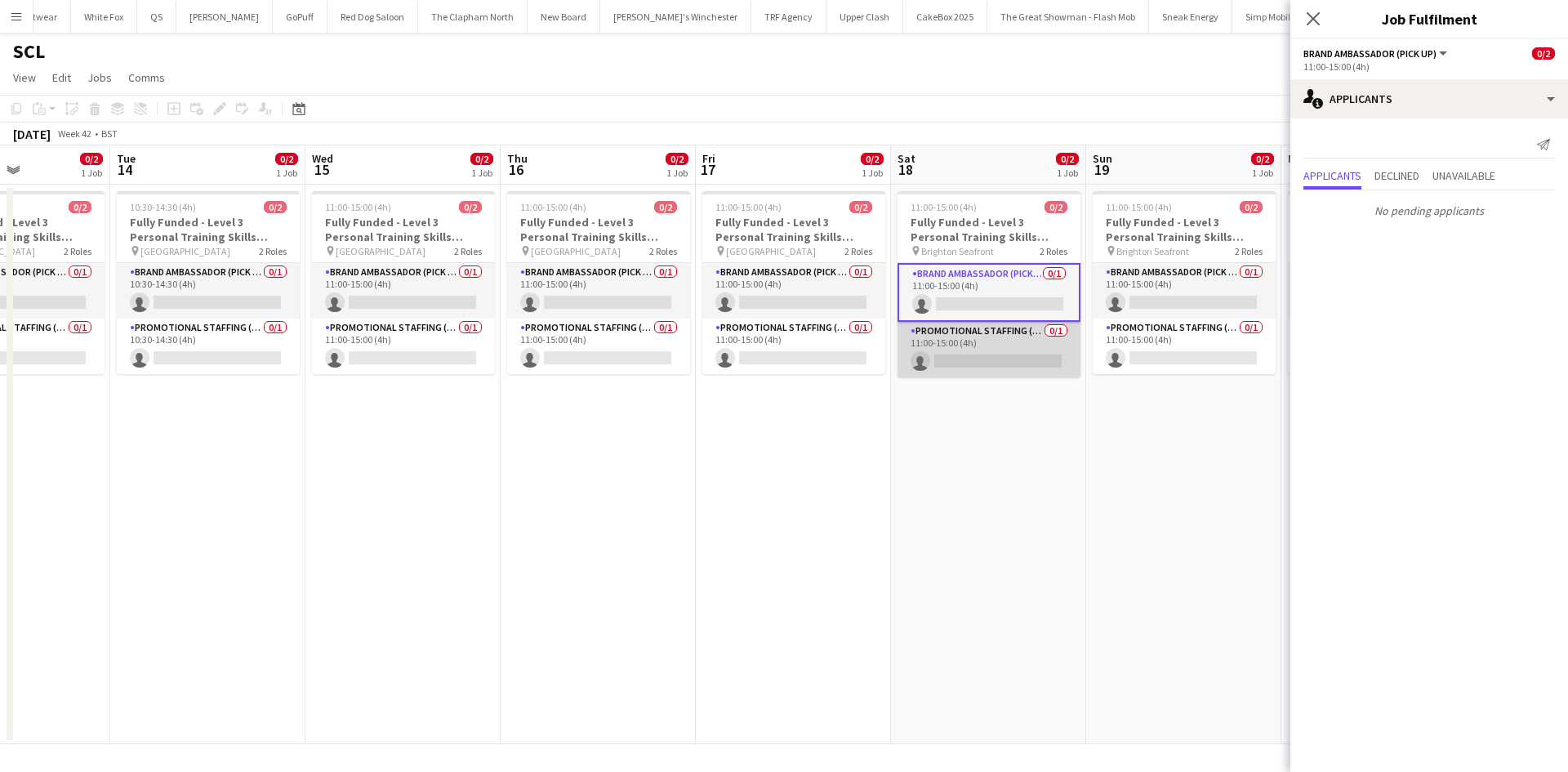
click at [982, 336] on app-card-role "Promotional Staffing (Brand Ambassadors) 0/1 11:00-15:00 (4h) single-neutral-ac…" at bounding box center [989, 349] width 183 height 55
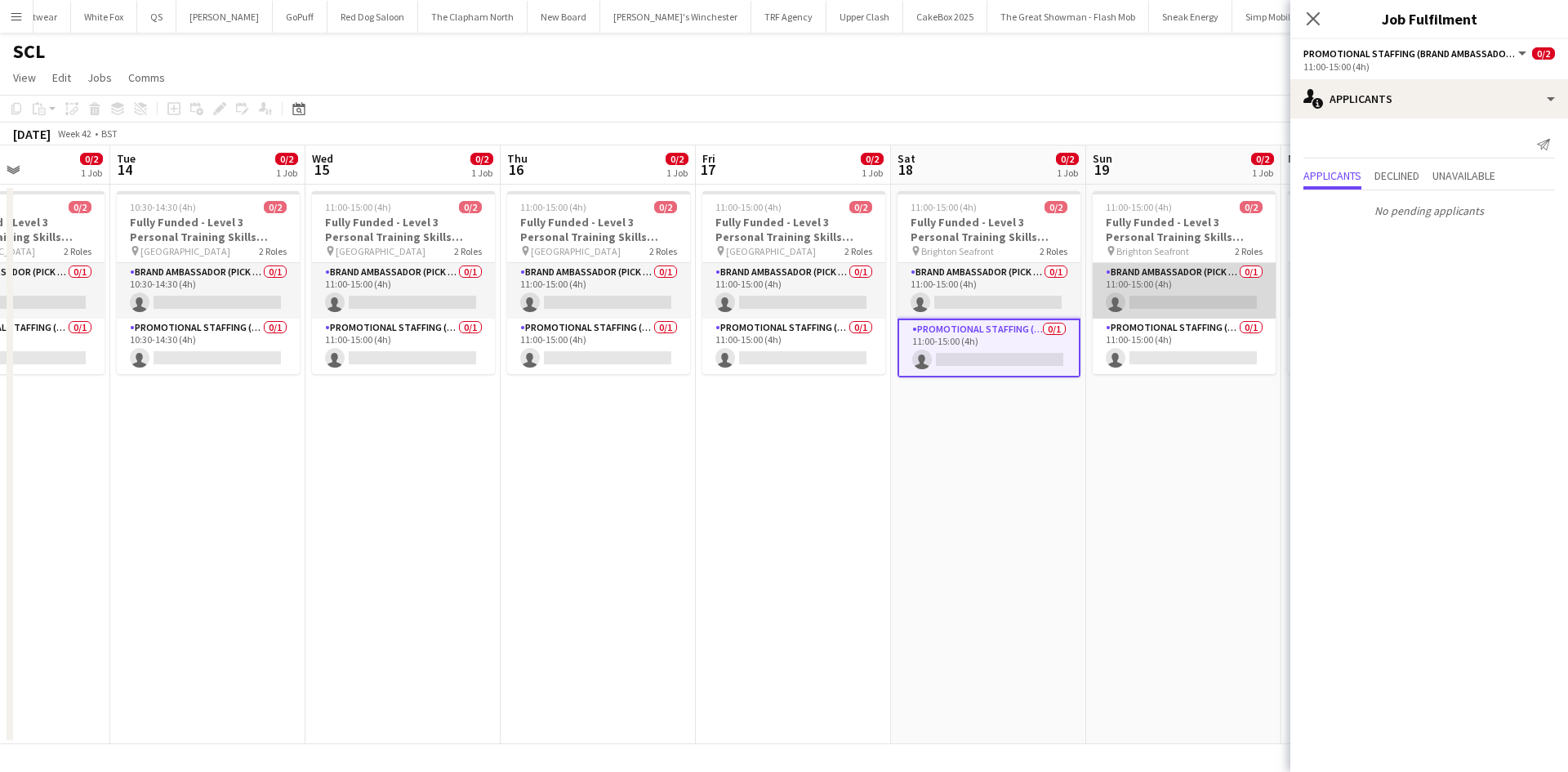
click at [1151, 286] on app-card-role "Brand Ambassador (Pick up) 0/1 11:00-15:00 (4h) single-neutral-actions" at bounding box center [1184, 291] width 183 height 55
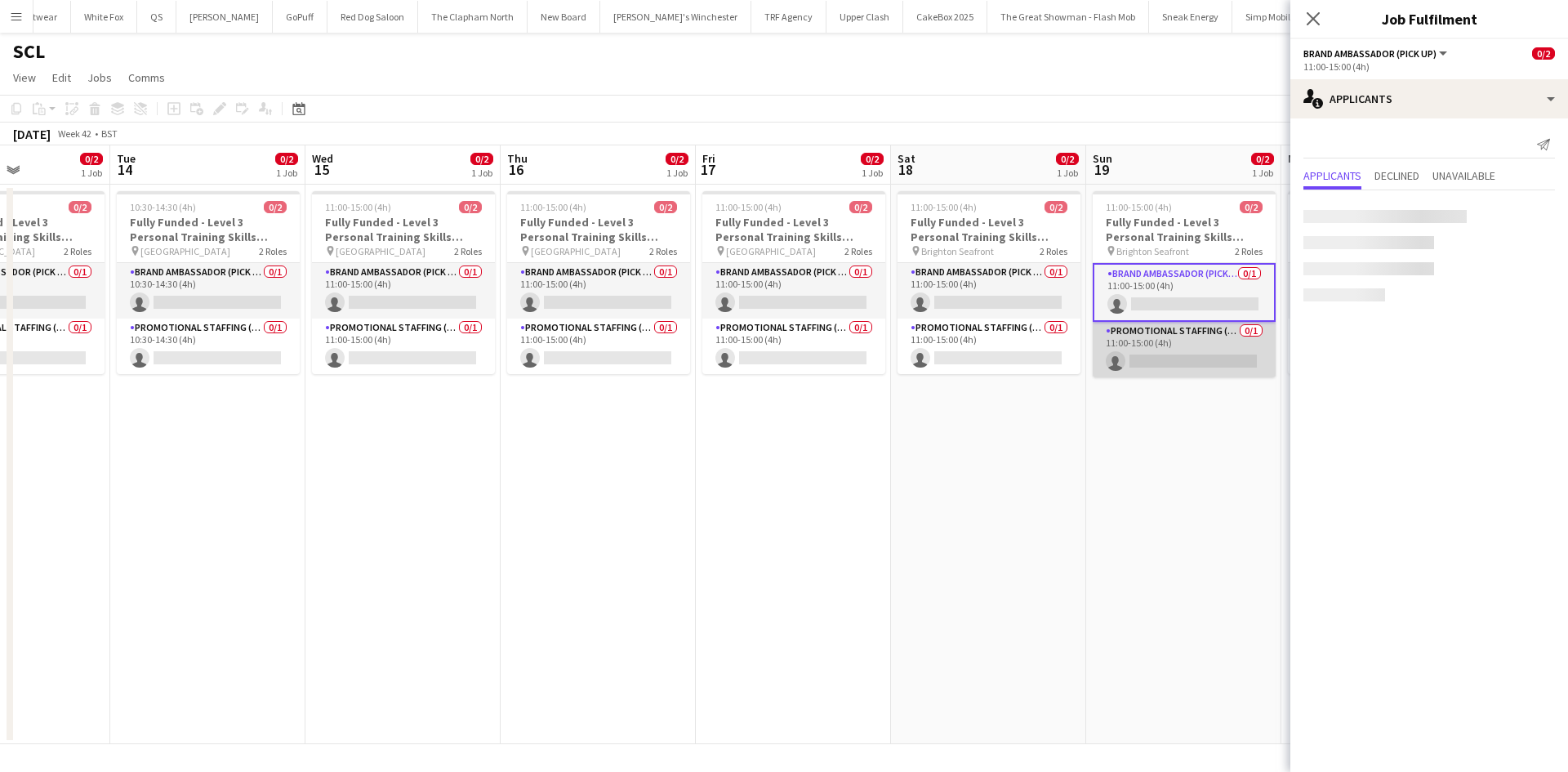
click at [1155, 361] on app-card-role "Promotional Staffing (Brand Ambassadors) 0/1 11:00-15:00 (4h) single-neutral-ac…" at bounding box center [1184, 349] width 183 height 55
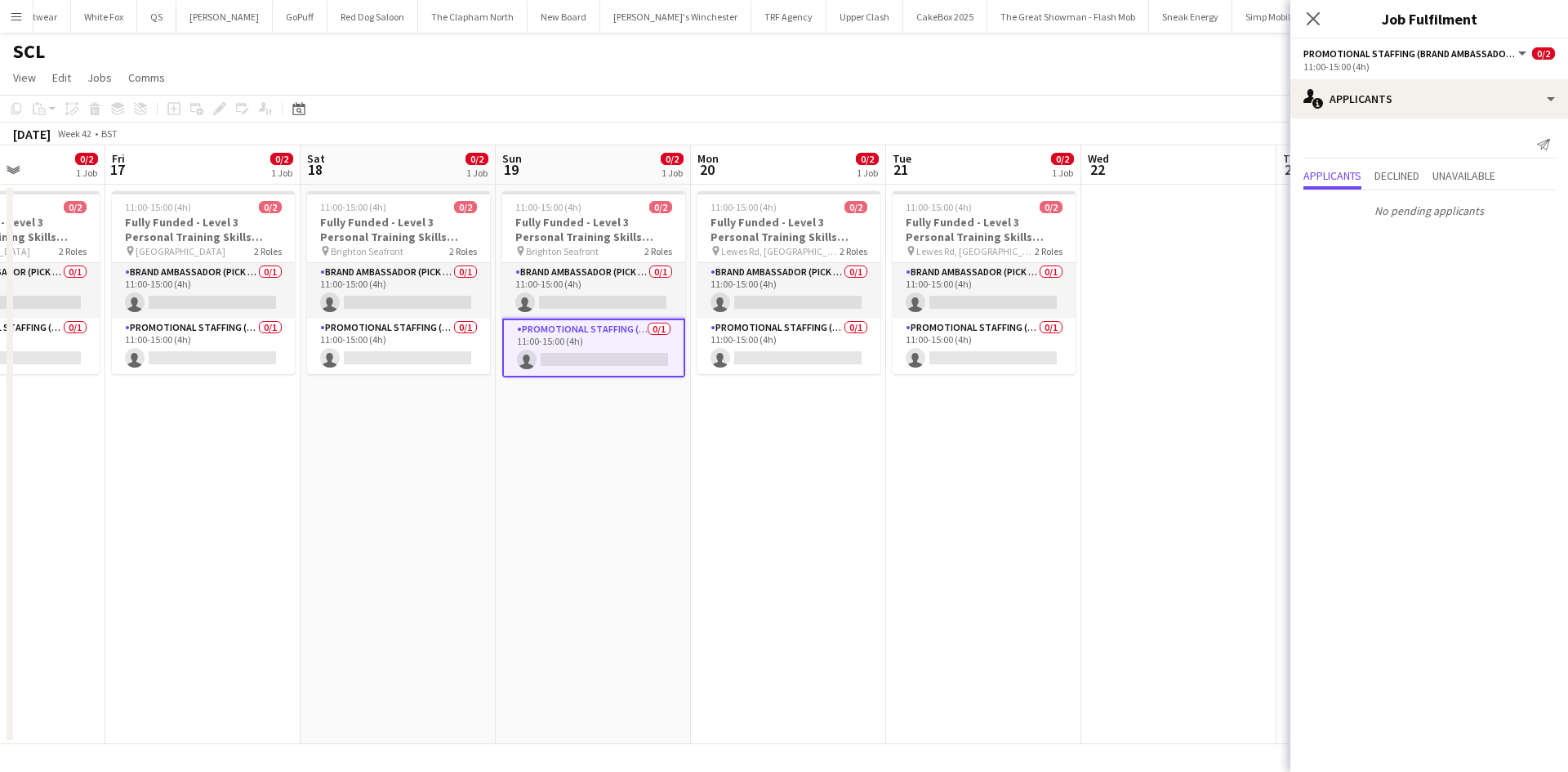
scroll to position [0, 689]
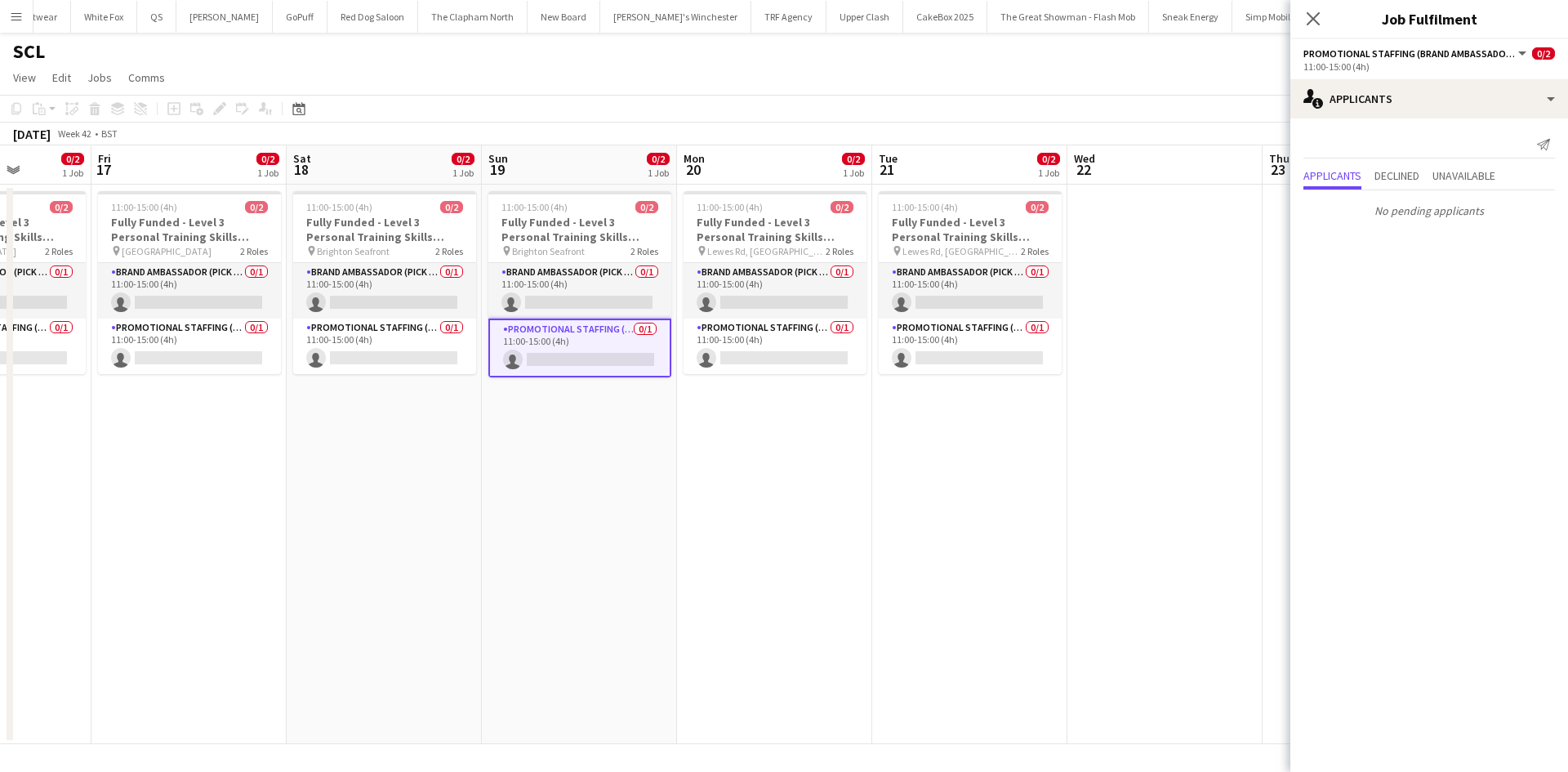
drag, startPoint x: 1175, startPoint y: 446, endPoint x: 570, endPoint y: 512, distance: 608.6
click at [570, 512] on app-calendar-viewport "Mon 13 0/2 1 Job Tue 14 0/2 1 Job Wed 15 0/2 1 Job Thu 16 0/2 1 Job Fri 17 0/2 …" at bounding box center [784, 445] width 1568 height 599
click at [762, 284] on app-card-role "Brand Ambassador (Pick up) 0/1 11:00-15:00 (4h) single-neutral-actions" at bounding box center [775, 291] width 183 height 55
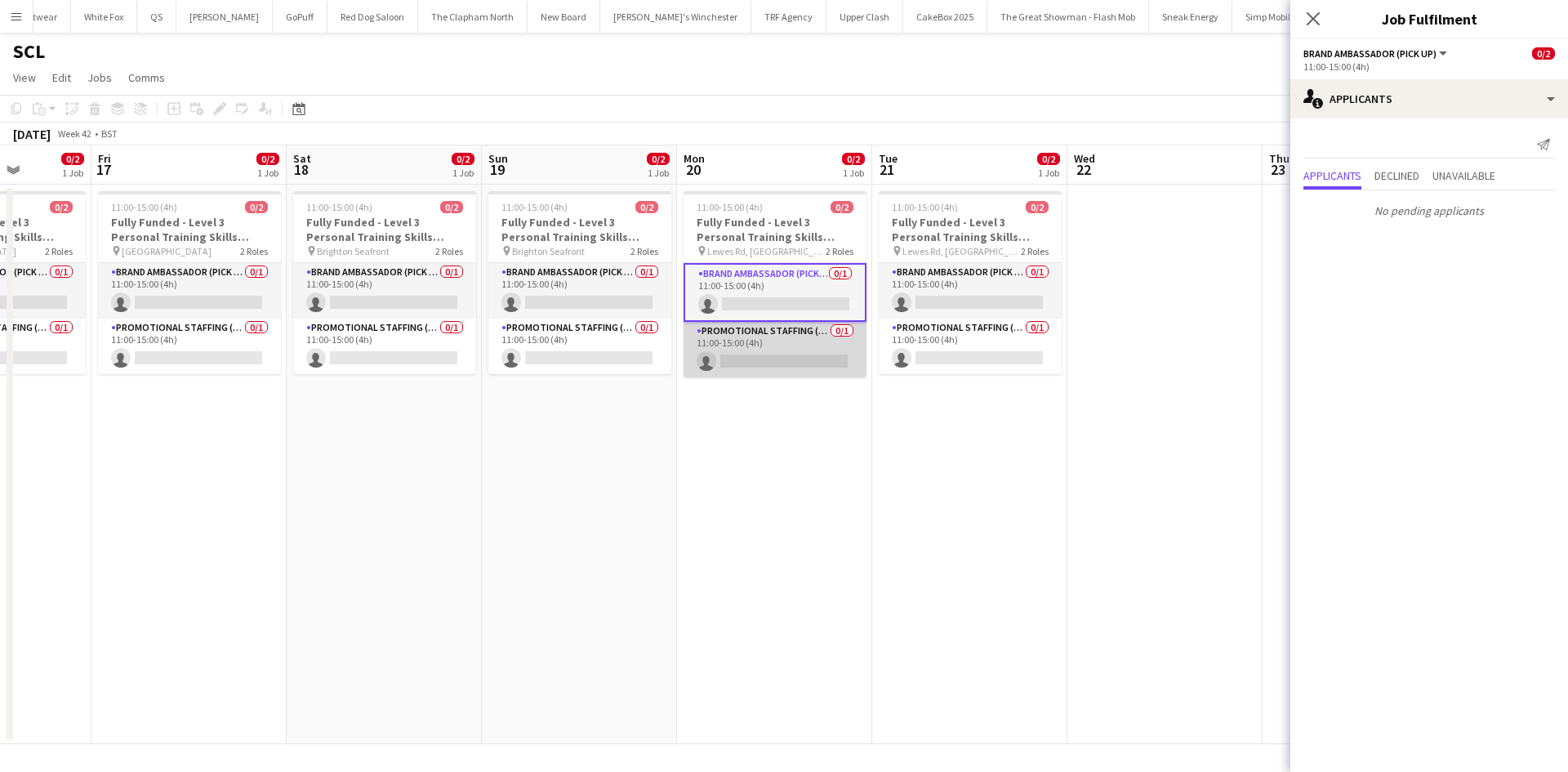
click at [768, 332] on app-card-role "Promotional Staffing (Brand Ambassadors) 0/1 11:00-15:00 (4h) single-neutral-ac…" at bounding box center [775, 349] width 183 height 55
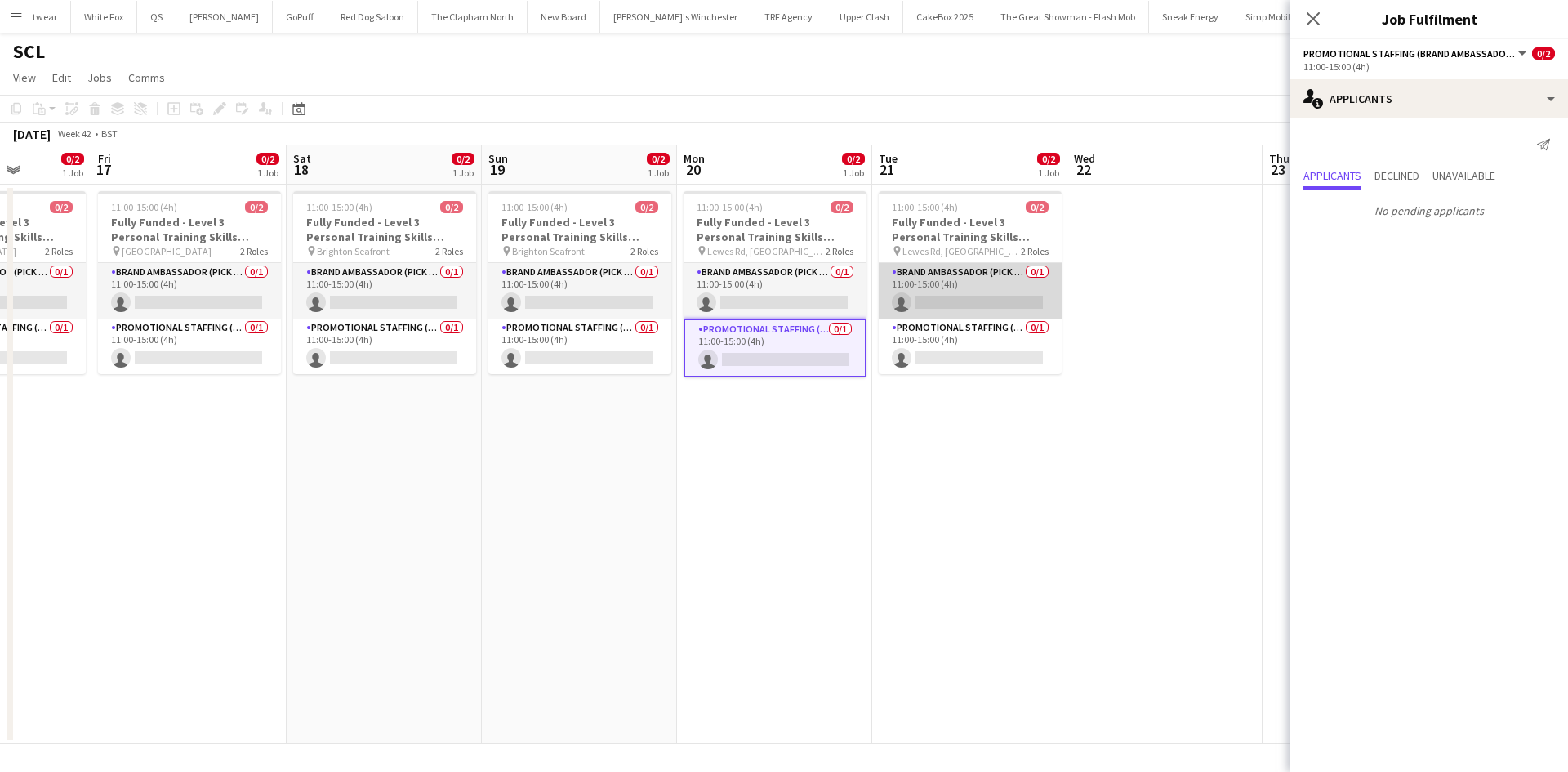
click at [986, 279] on app-card-role "Brand Ambassador (Pick up) 0/1 11:00-15:00 (4h) single-neutral-actions" at bounding box center [970, 291] width 183 height 55
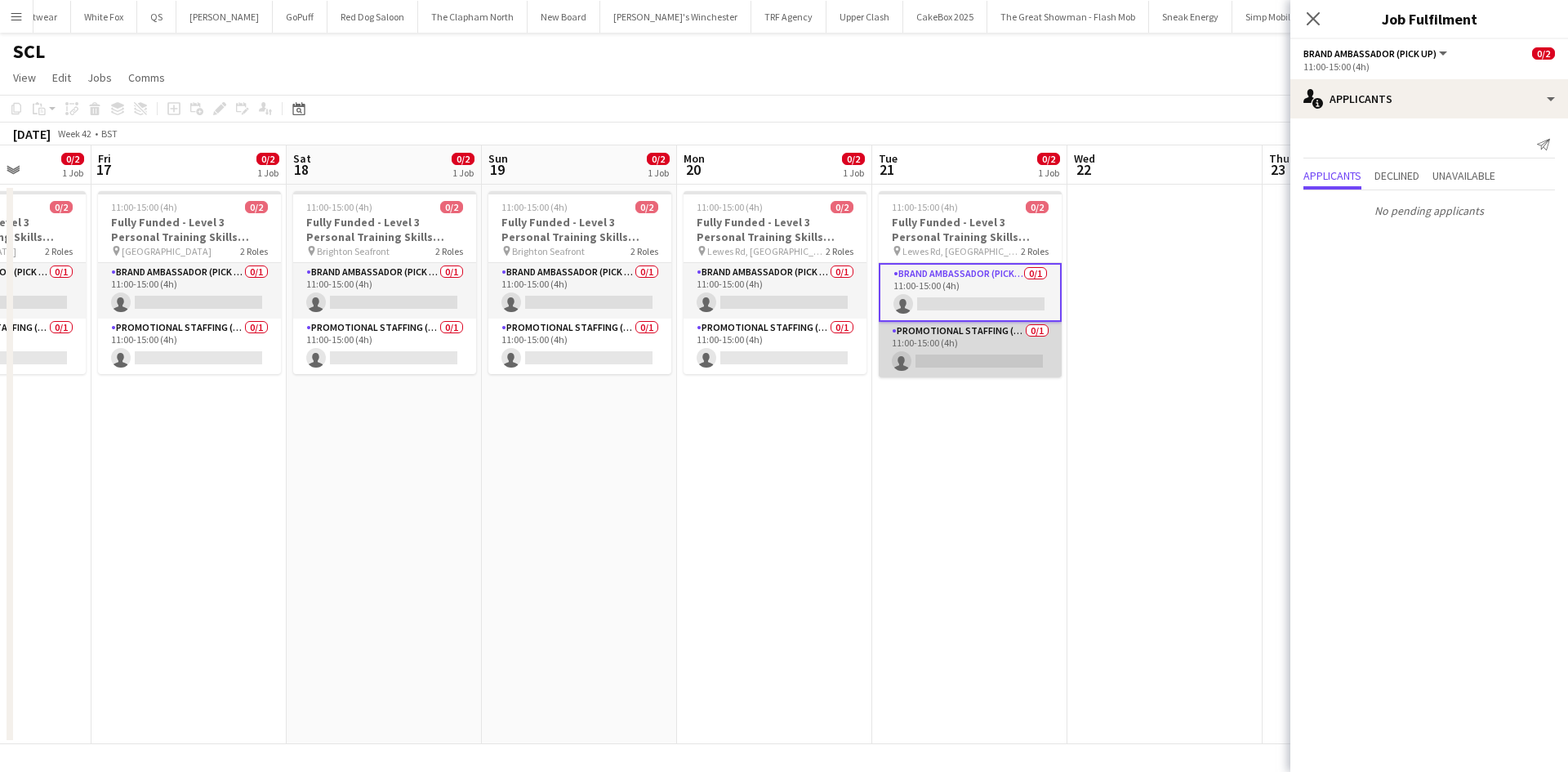
click at [956, 358] on app-card-role "Promotional Staffing (Brand Ambassadors) 0/1 11:00-15:00 (4h) single-neutral-ac…" at bounding box center [970, 349] width 183 height 55
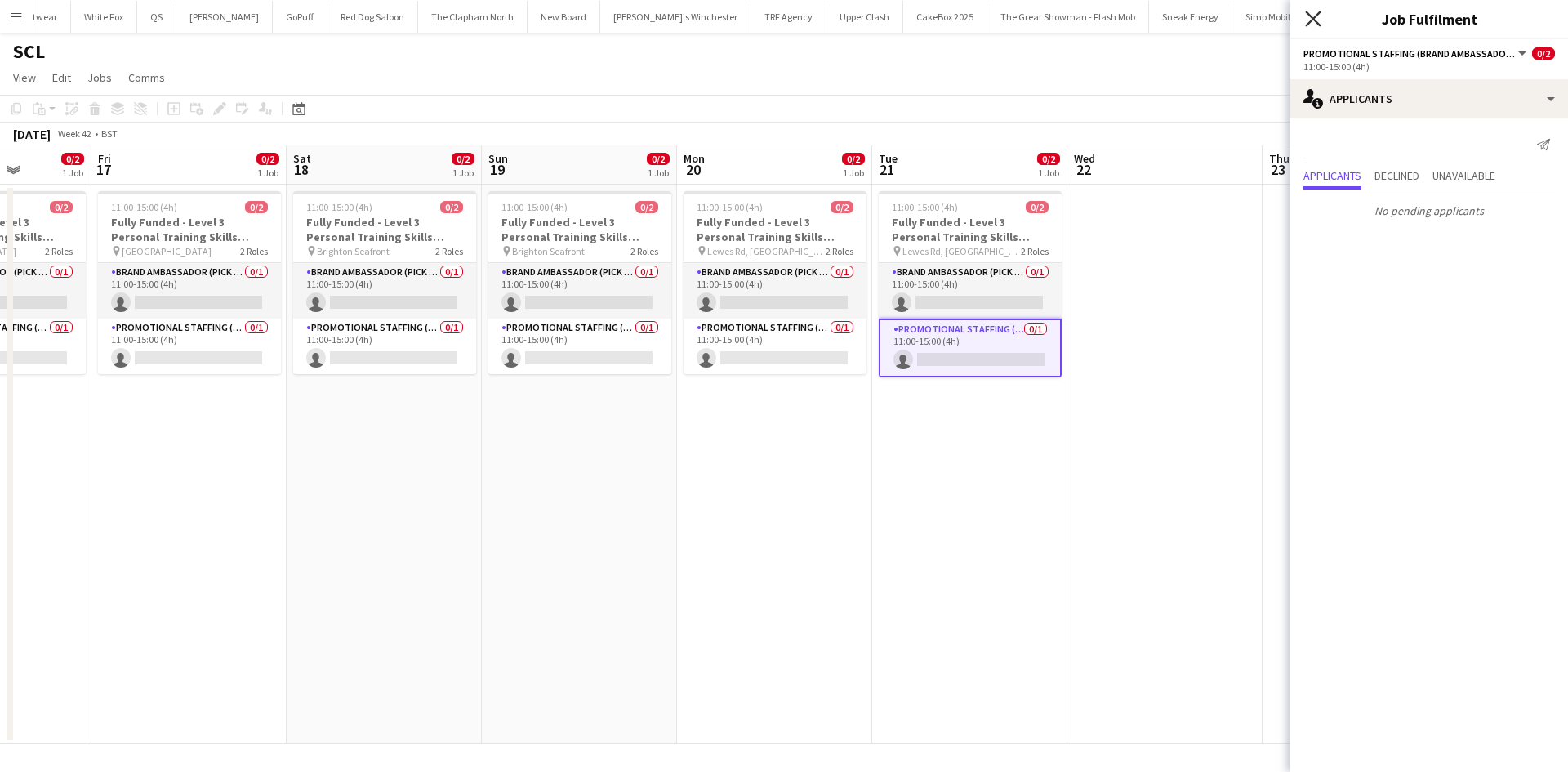
click at [1314, 14] on icon "Close pop-in" at bounding box center [1313, 18] width 16 height 16
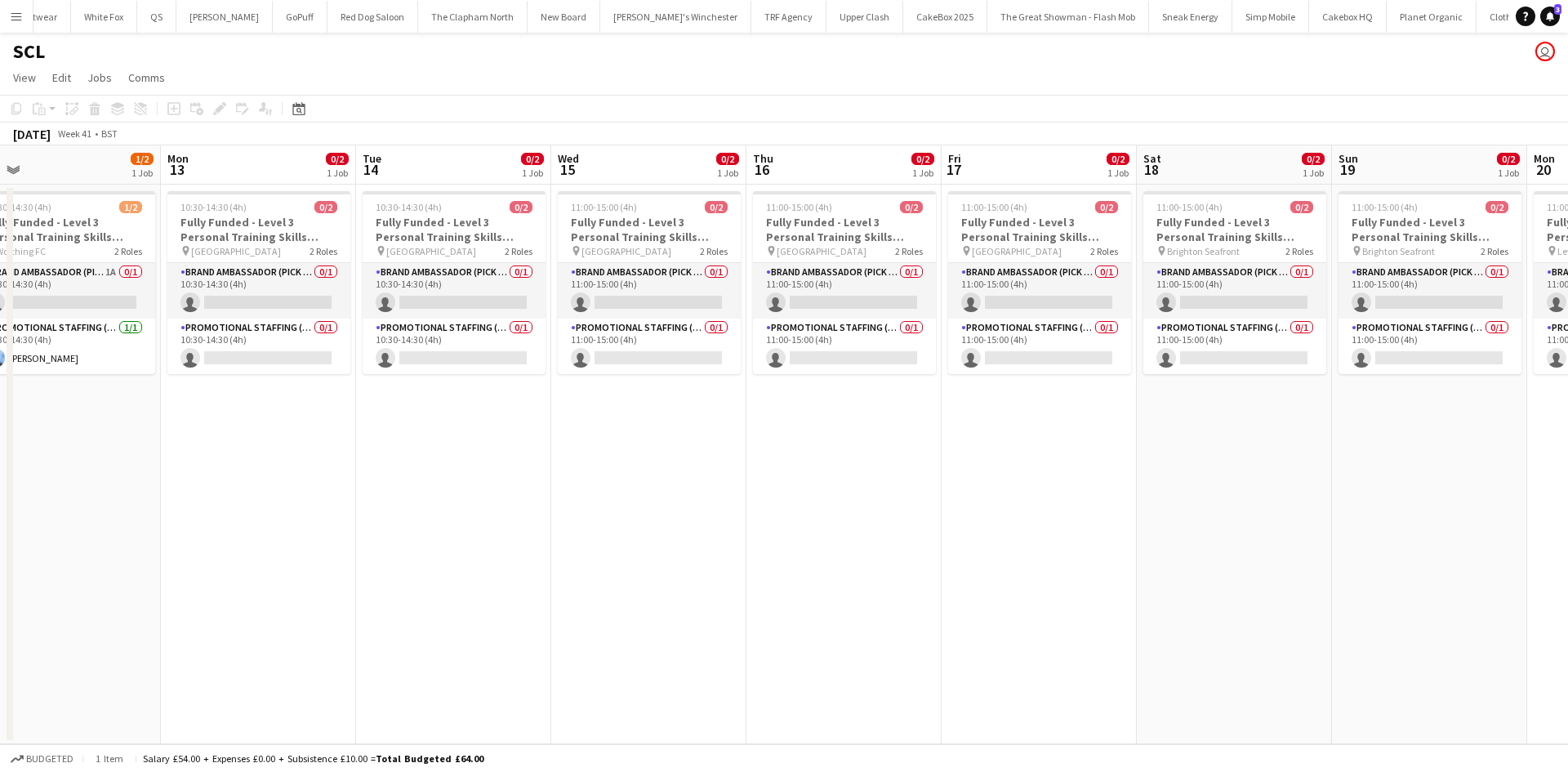
drag, startPoint x: 305, startPoint y: 439, endPoint x: 1133, endPoint y: 593, distance: 842.2
click at [1145, 593] on app-calendar-viewport "Fri 10 0/2 1 Job Sat 11 1/2 1 Job Sun 12 1/2 1 Job Mon 13 0/2 1 Job Tue 14 0/2 …" at bounding box center [784, 445] width 1568 height 599
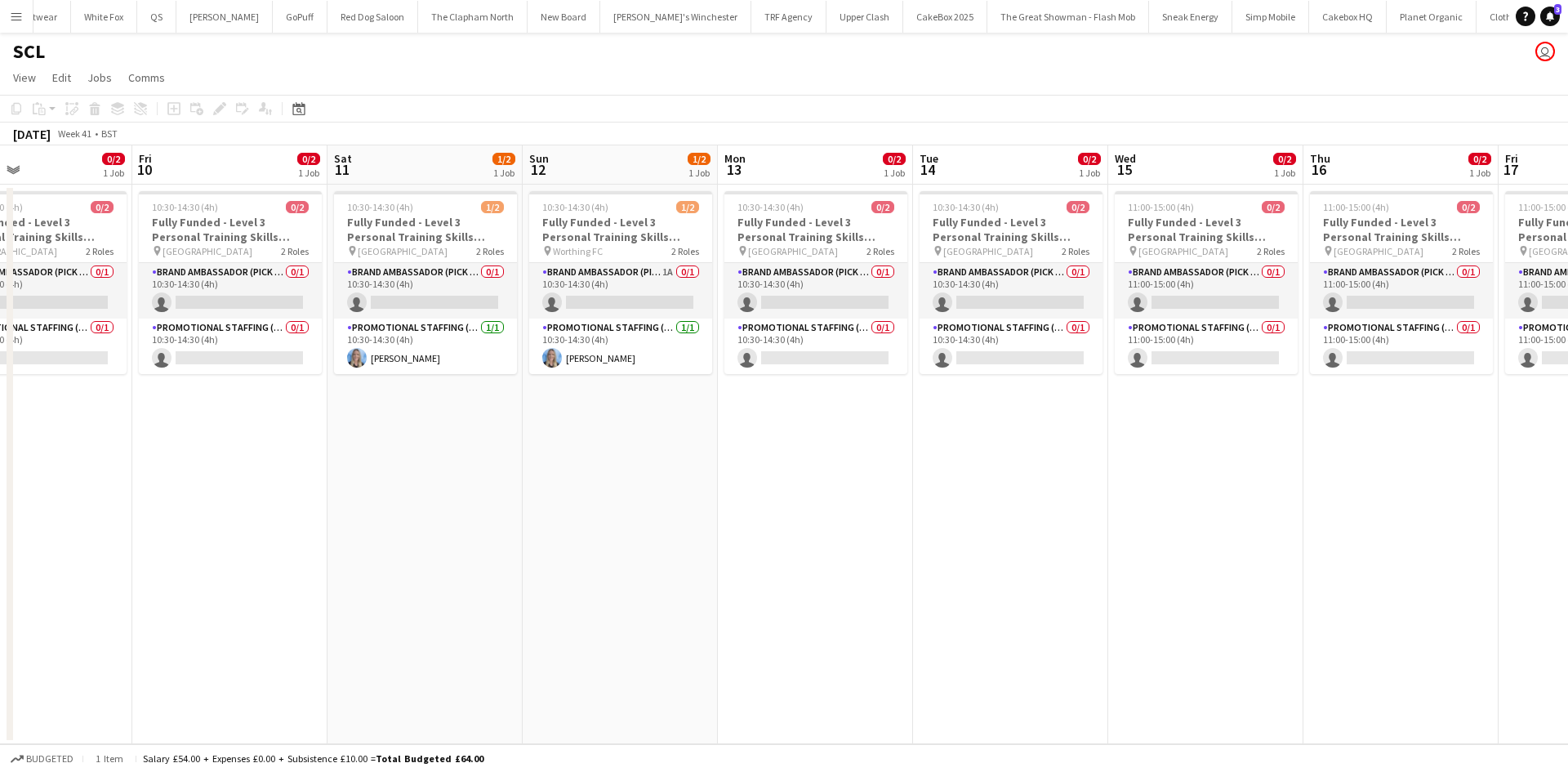
drag, startPoint x: 355, startPoint y: 491, endPoint x: 870, endPoint y: 558, distance: 519.3
click at [870, 558] on app-calendar-viewport "Tue 7 Wed 8 0/2 1 Job Thu 9 0/2 1 Job Fri 10 0/2 1 Job Sat 11 1/2 1 Job Sun 12 …" at bounding box center [784, 445] width 1568 height 599
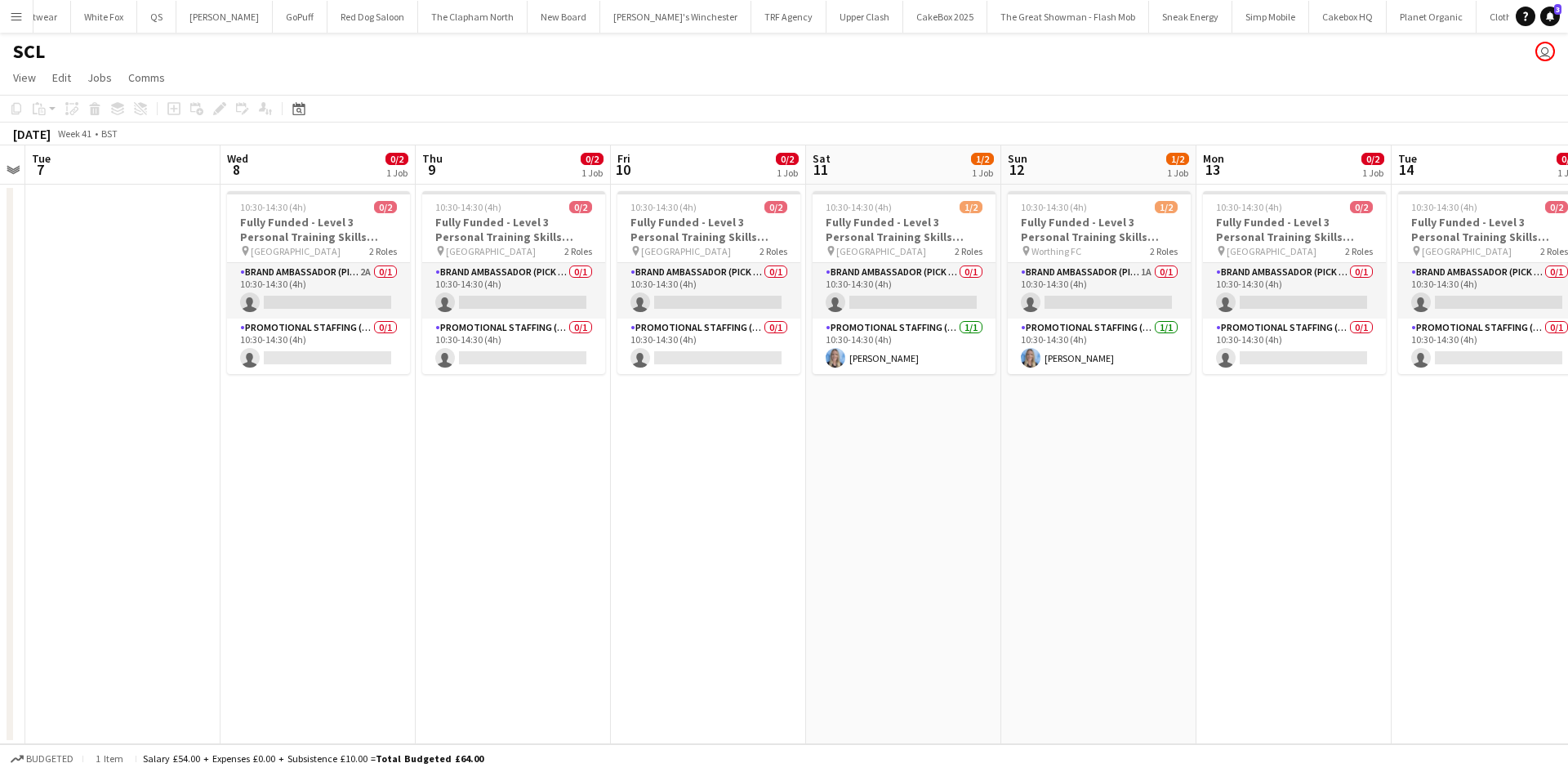
drag, startPoint x: 398, startPoint y: 487, endPoint x: 876, endPoint y: 559, distance: 483.4
click at [876, 559] on app-calendar-viewport "Sun 5 Mon 6 Tue 7 Wed 8 0/2 1 Job Thu 9 0/2 1 Job Fri 10 0/2 1 Job Sat 11 1/2 1…" at bounding box center [784, 445] width 1568 height 599
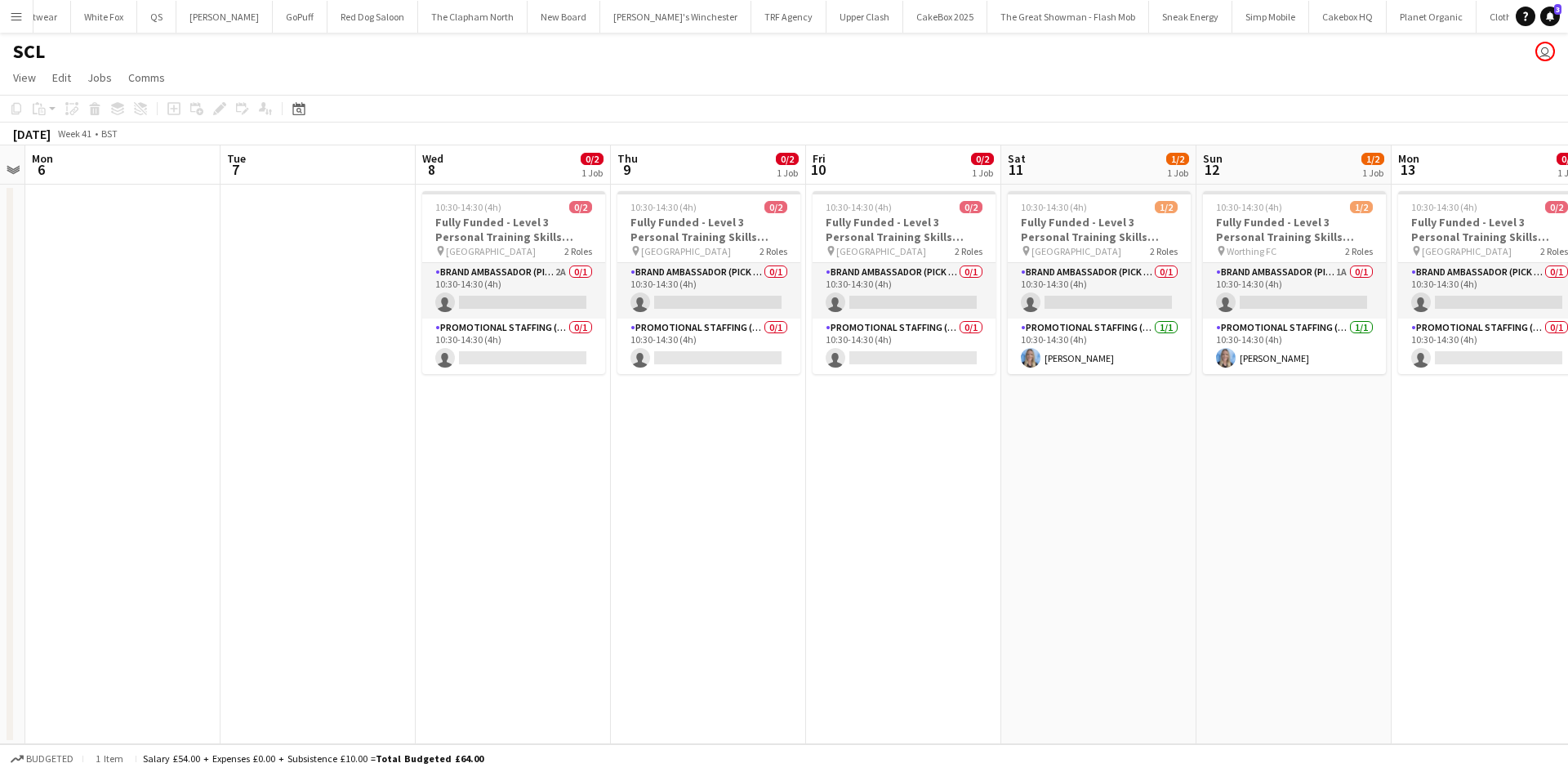
scroll to position [0, 488]
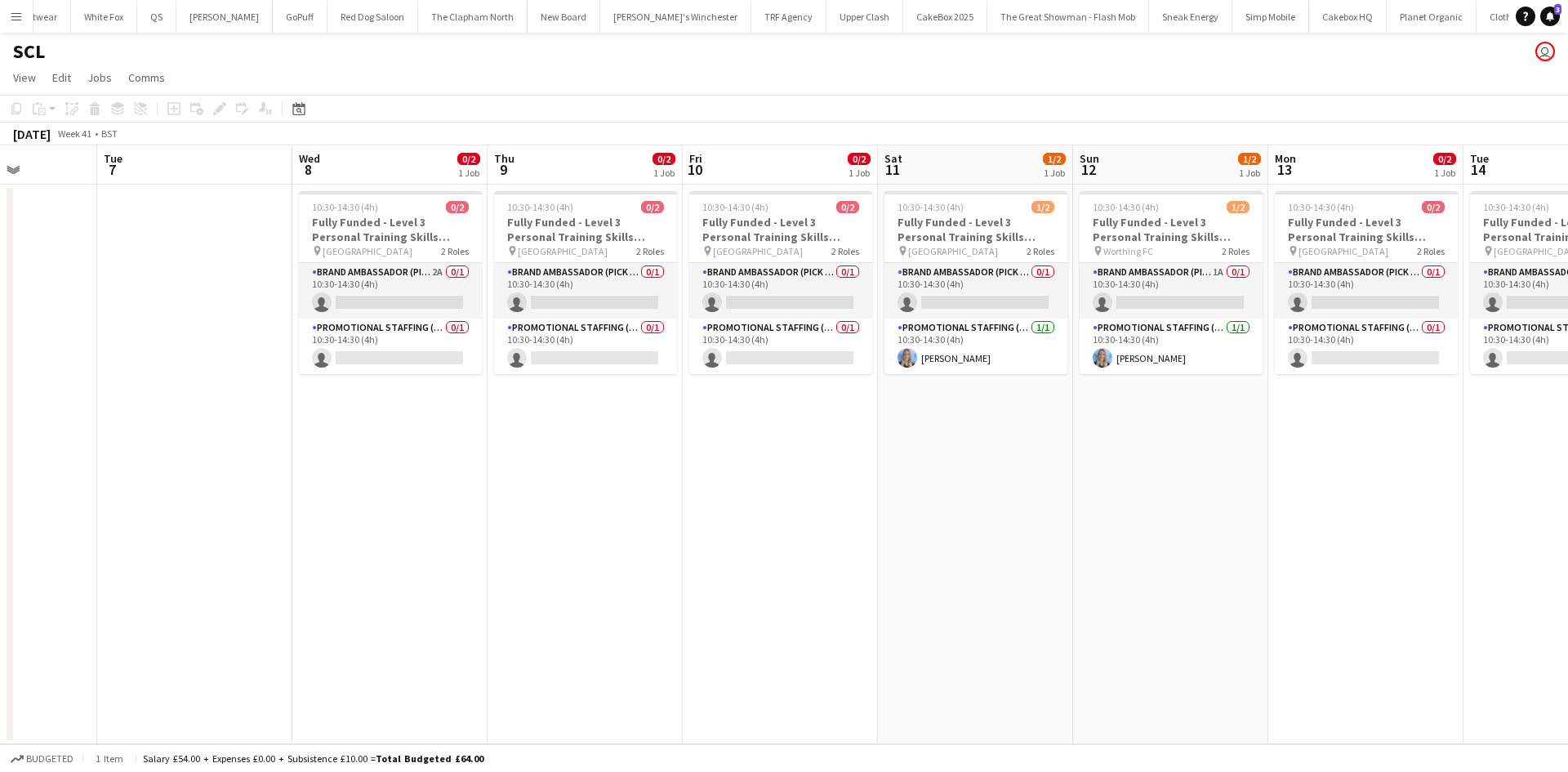
drag, startPoint x: 599, startPoint y: 524, endPoint x: 670, endPoint y: 542, distance: 73.2
click at [670, 542] on app-calendar-viewport "Sat 4 Sun 5 Mon 6 Tue 7 Wed 8 0/2 1 Job Thu 9 0/2 1 Job Fri 10 0/2 1 Job Sat 11…" at bounding box center [784, 445] width 1568 height 599
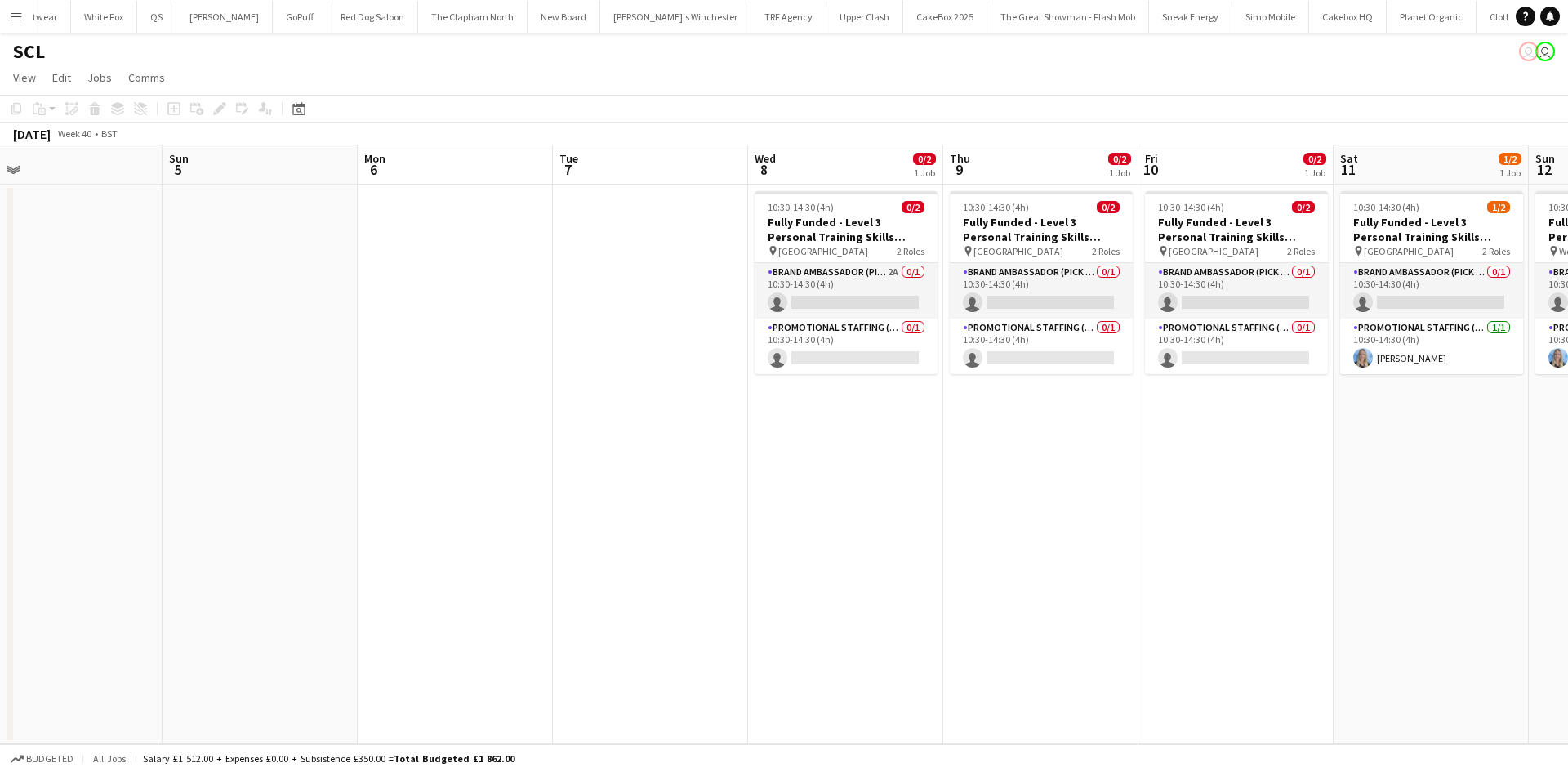
scroll to position [0, 815]
click at [809, 293] on app-card-role "Brand Ambassador (Pick up) 2A 0/1 10:30-14:30 (4h) single-neutral-actions" at bounding box center [844, 291] width 183 height 55
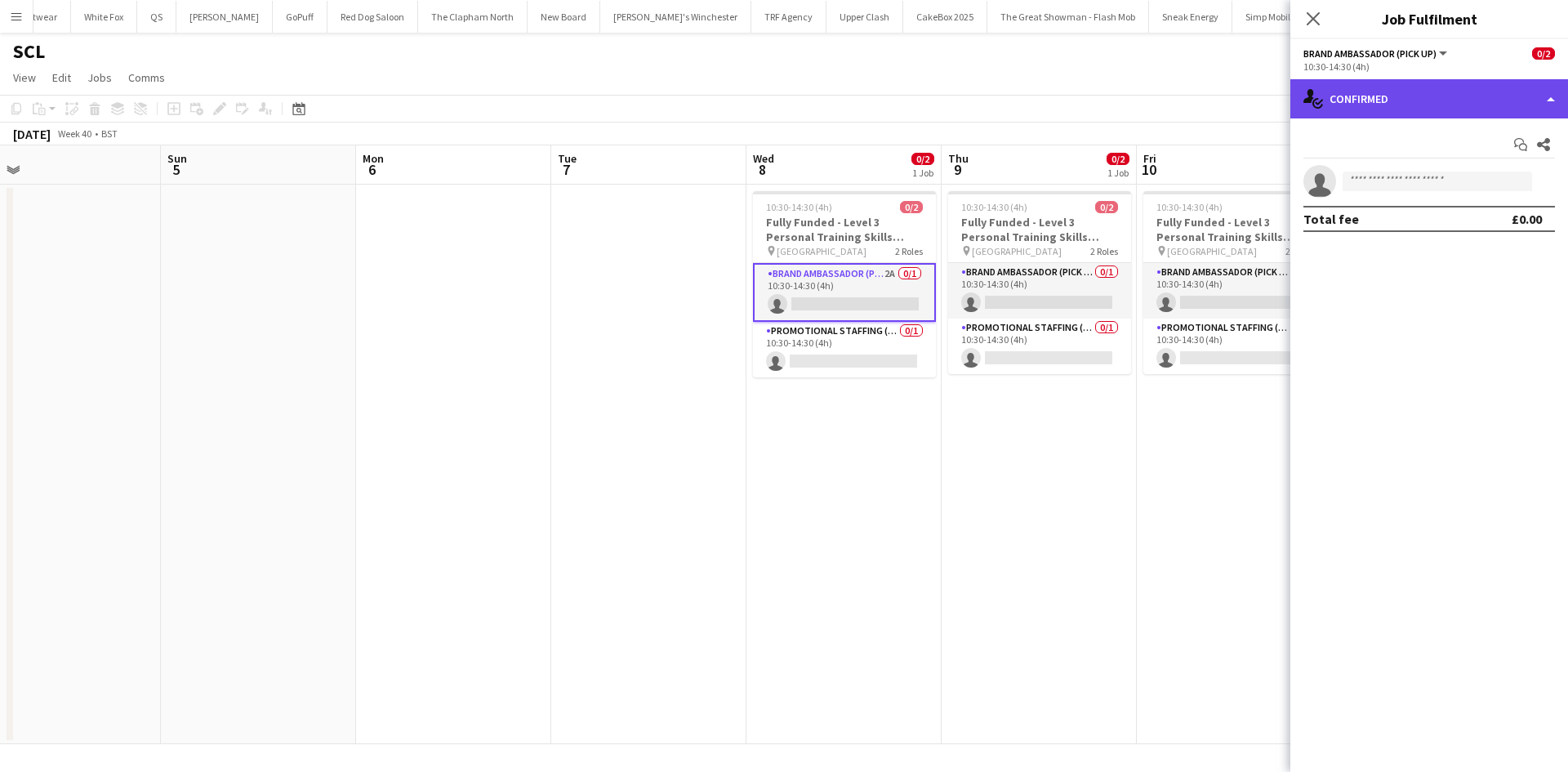
click at [1395, 93] on div "single-neutral-actions-check-2 Confirmed" at bounding box center [1429, 98] width 278 height 39
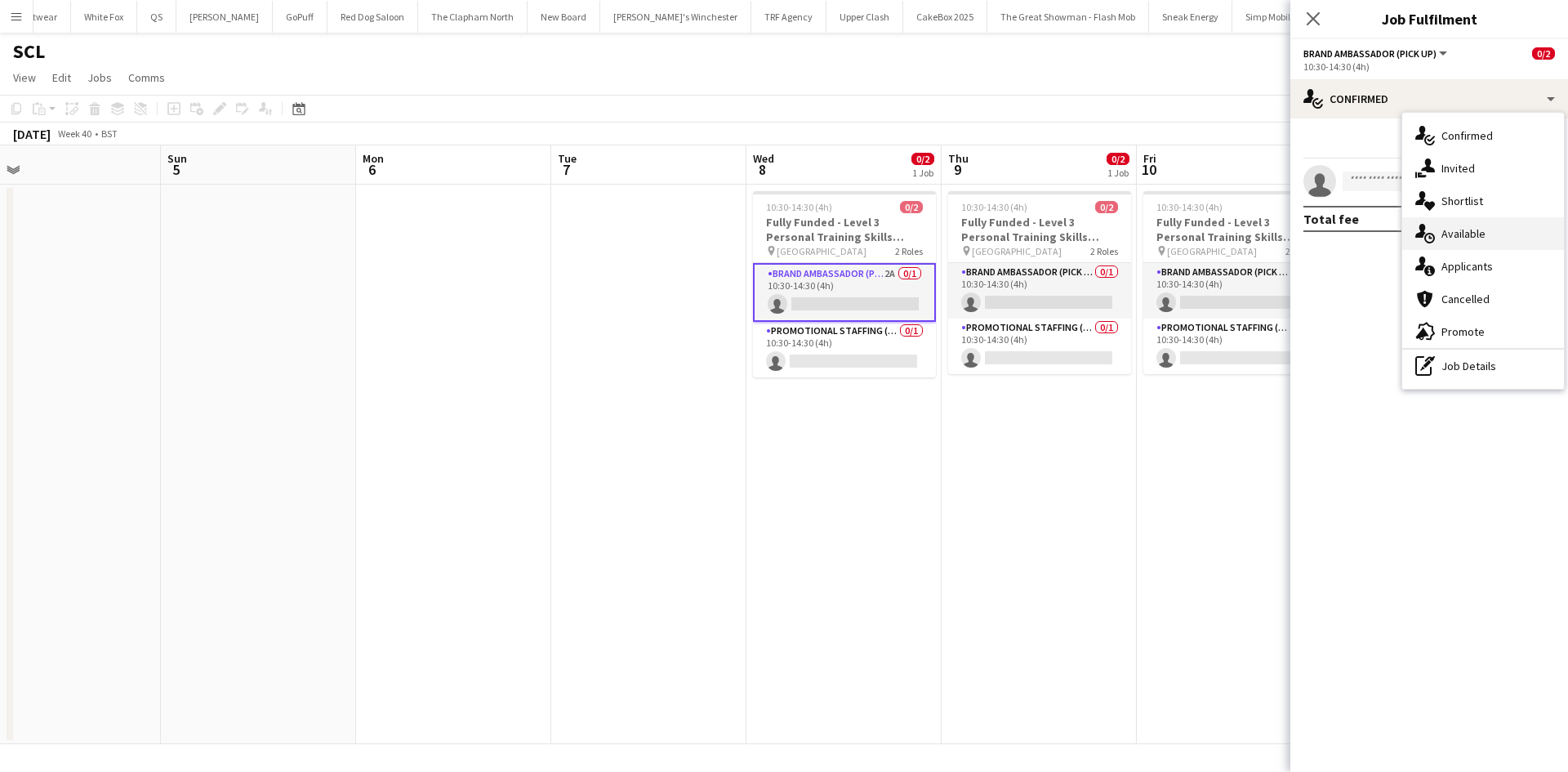
click at [1494, 229] on div "single-neutral-actions-upload Available" at bounding box center [1483, 234] width 161 height 33
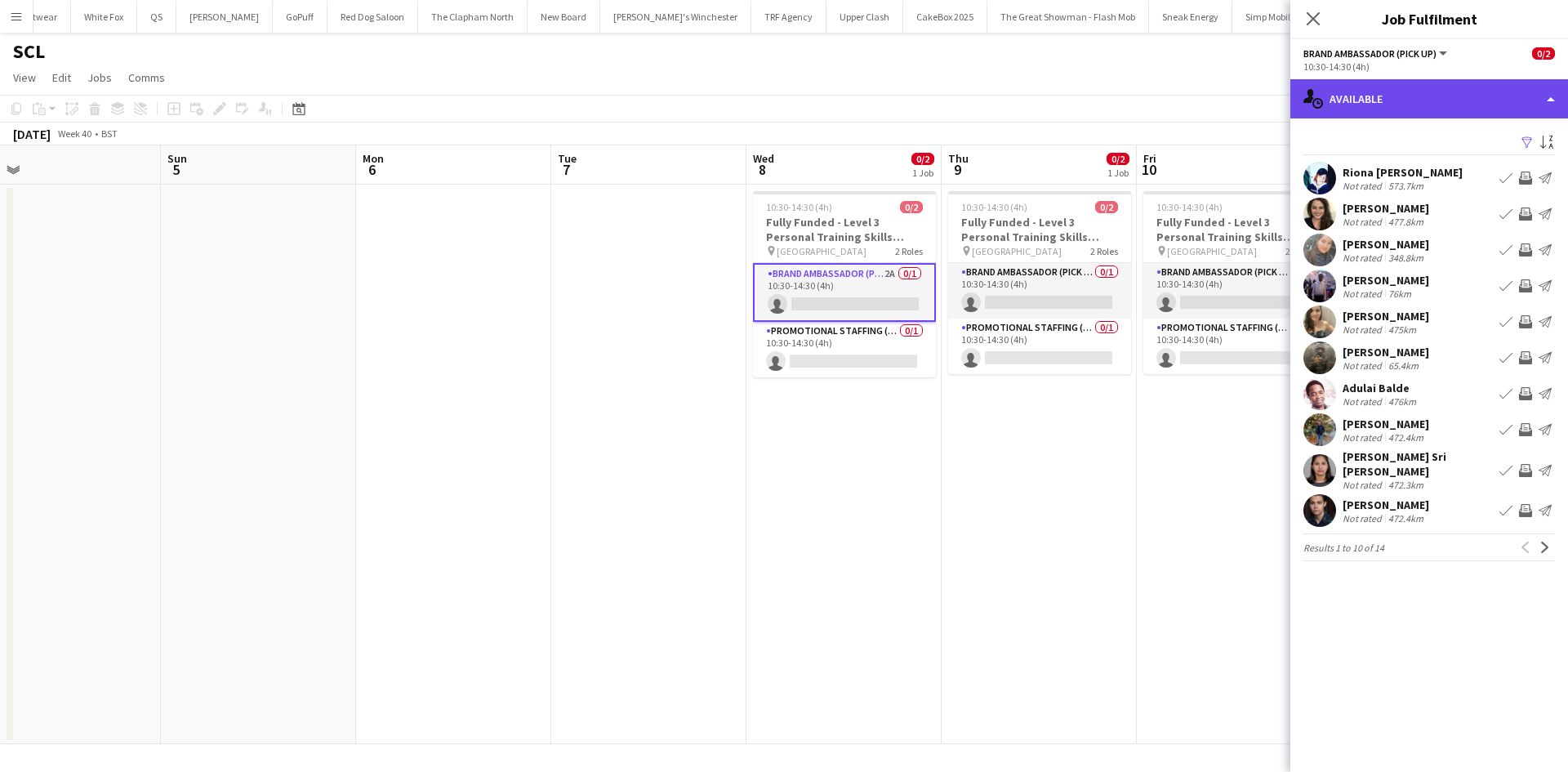
click at [1465, 96] on div "single-neutral-actions-upload Available" at bounding box center [1429, 98] width 278 height 39
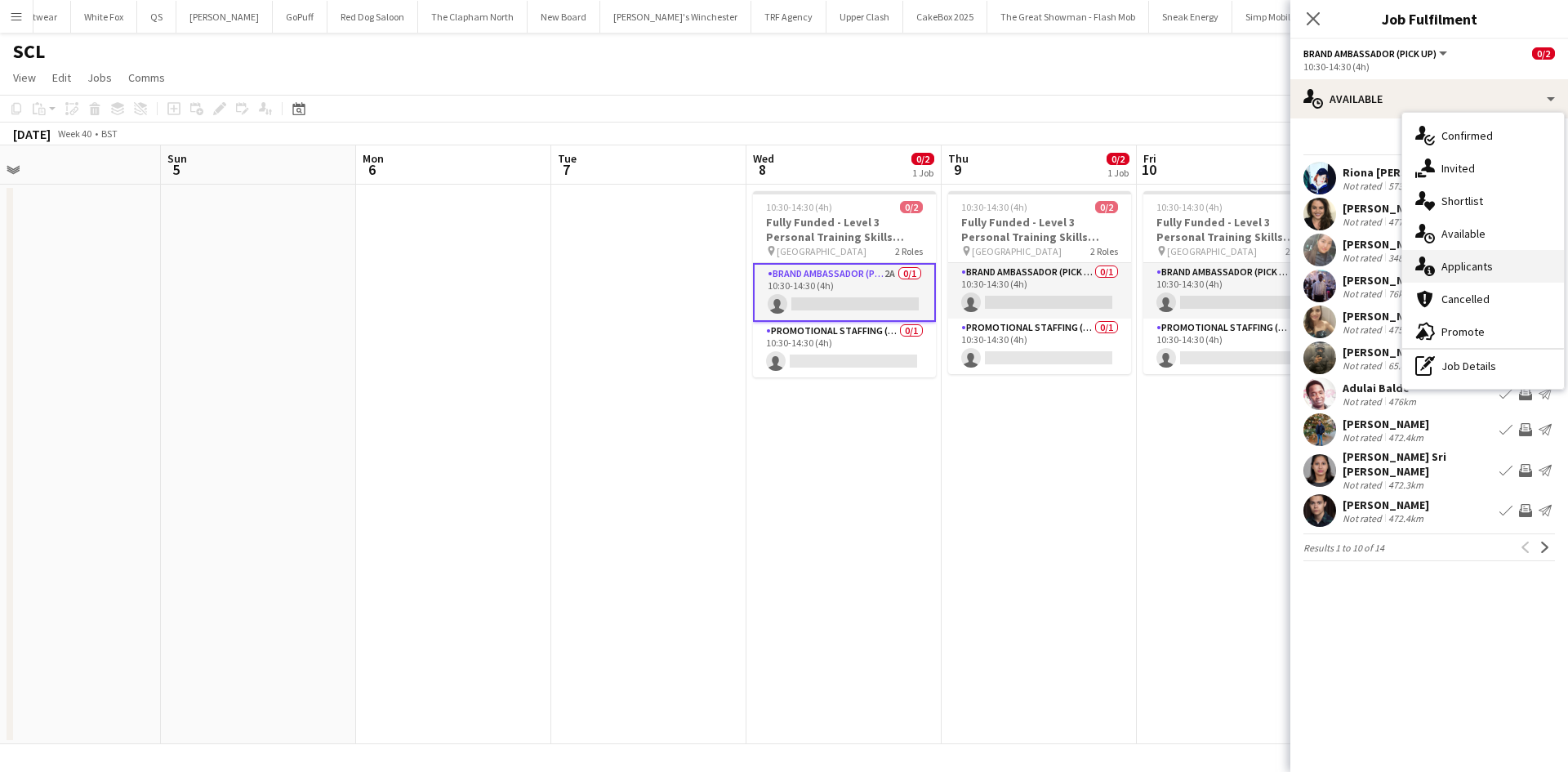
click at [1490, 269] on span "Applicants" at bounding box center [1467, 266] width 52 height 15
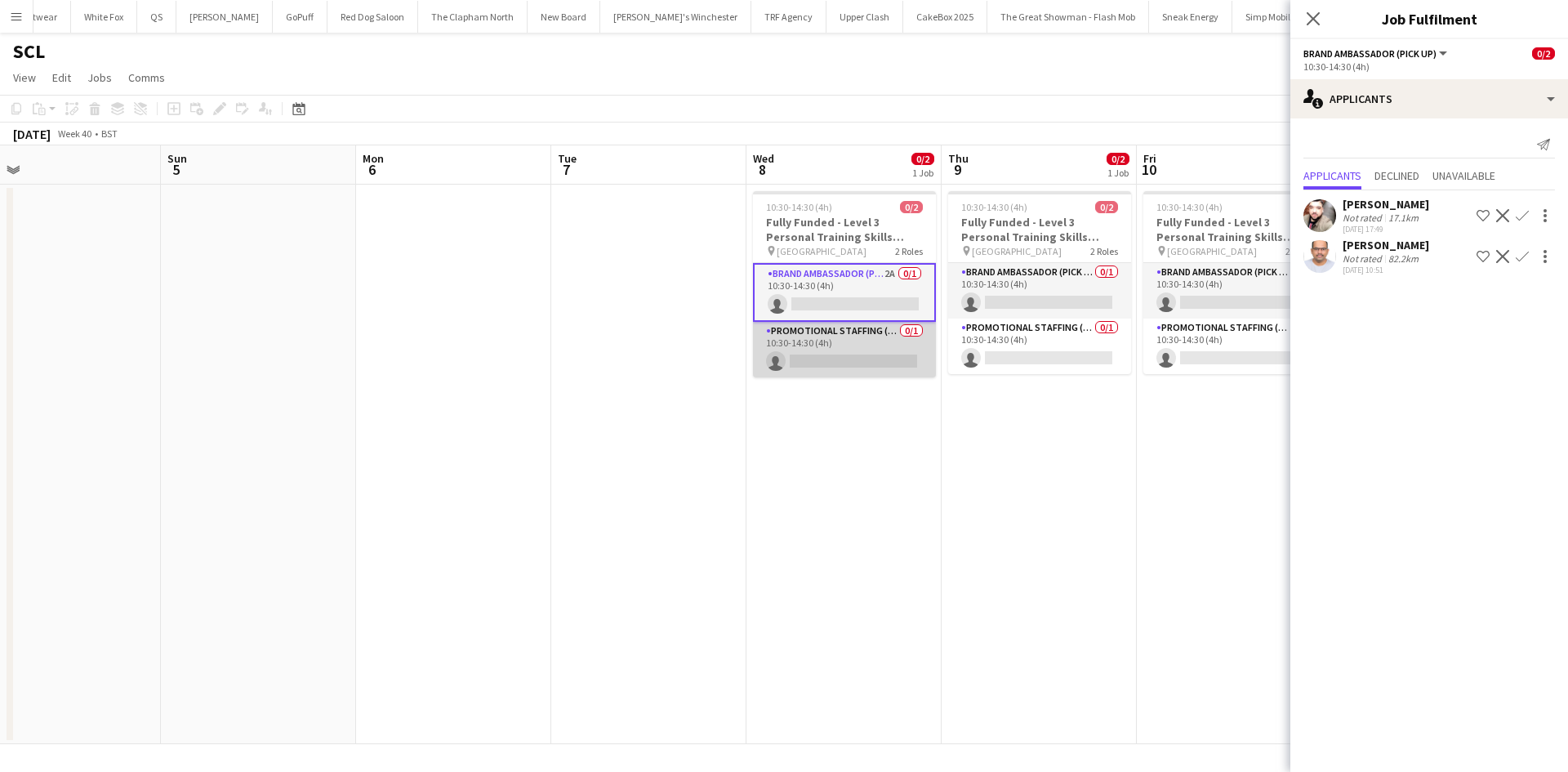
click at [830, 360] on app-card-role "Promotional Staffing (Brand Ambassadors) 0/1 10:30-14:30 (4h) single-neutral-ac…" at bounding box center [844, 349] width 183 height 55
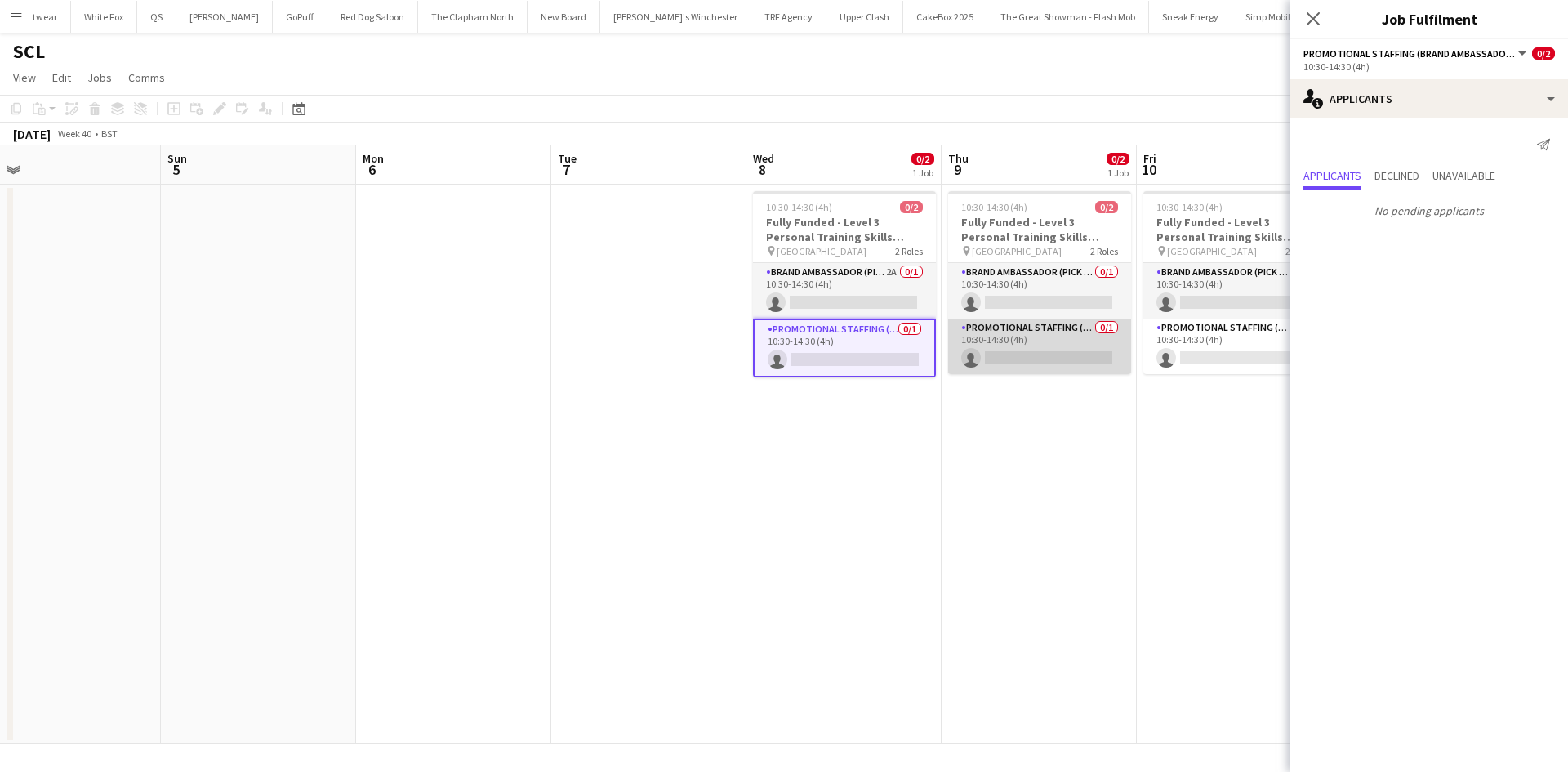
click at [985, 337] on app-card-role "Promotional Staffing (Brand Ambassadors) 0/1 10:30-14:30 (4h) single-neutral-ac…" at bounding box center [1039, 346] width 183 height 55
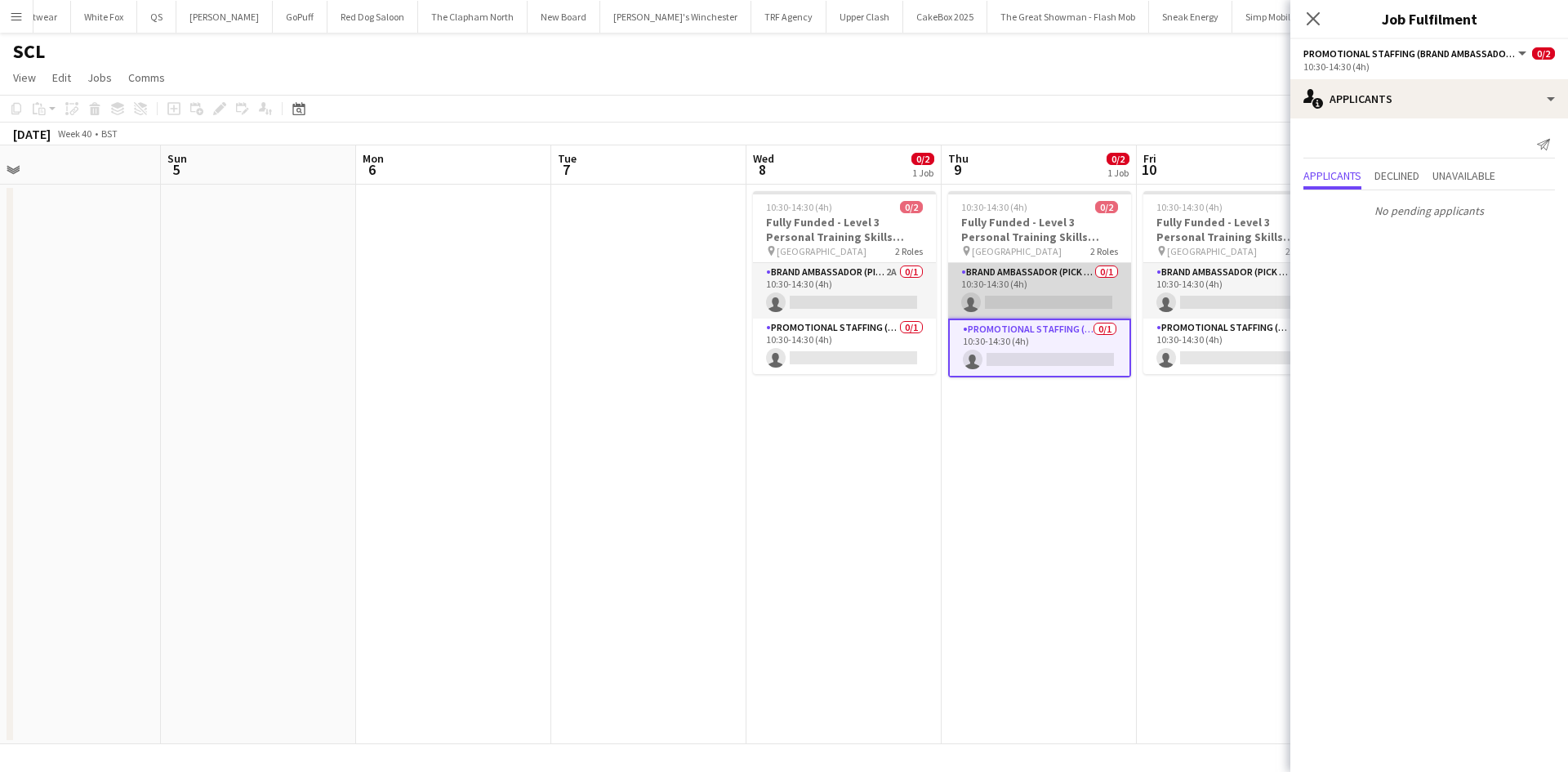
click at [996, 287] on app-card-role "Brand Ambassador (Pick up) 0/1 10:30-14:30 (4h) single-neutral-actions" at bounding box center [1039, 291] width 183 height 55
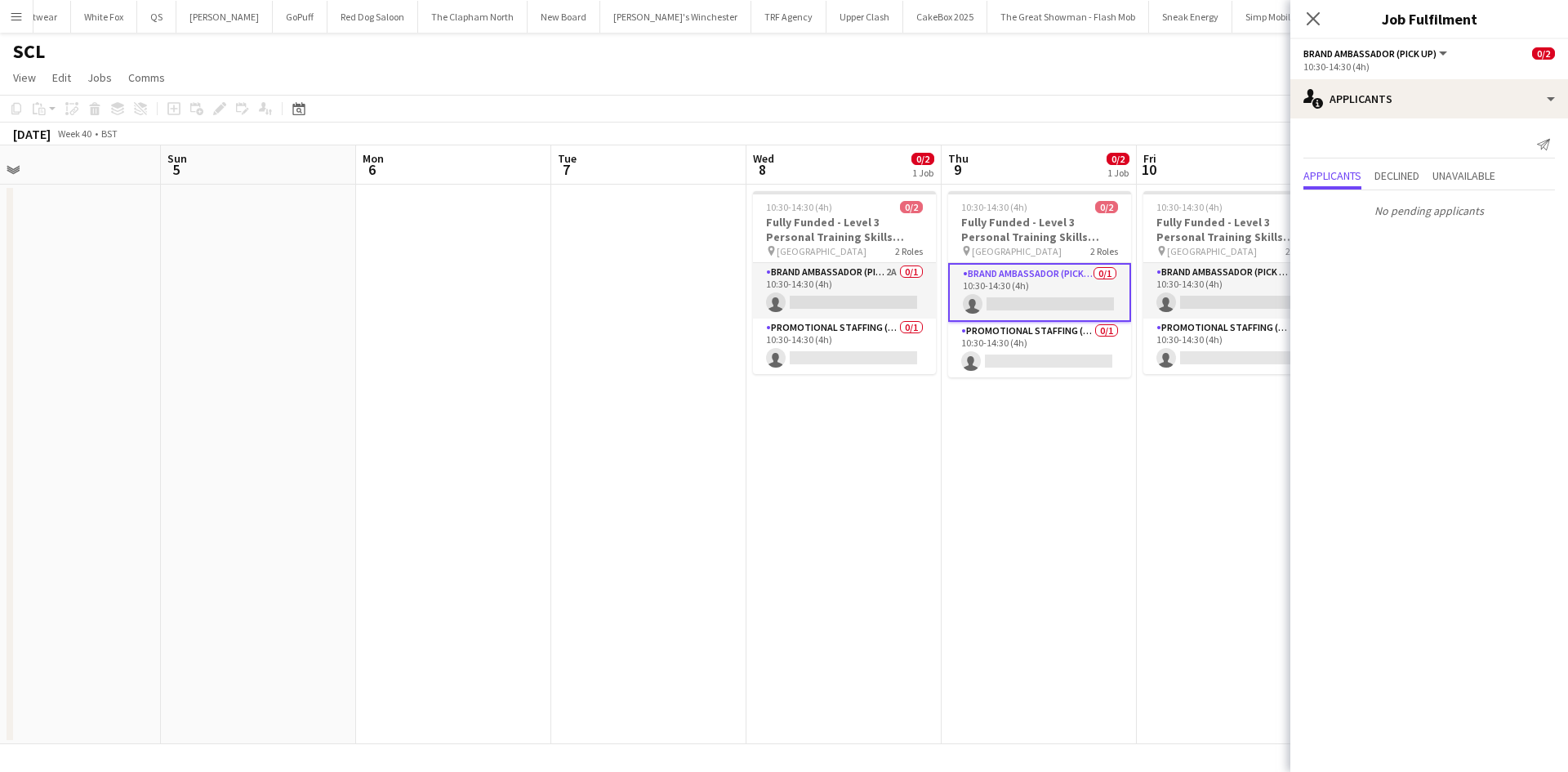
click at [13, 25] on button "Menu" at bounding box center [16, 16] width 33 height 33
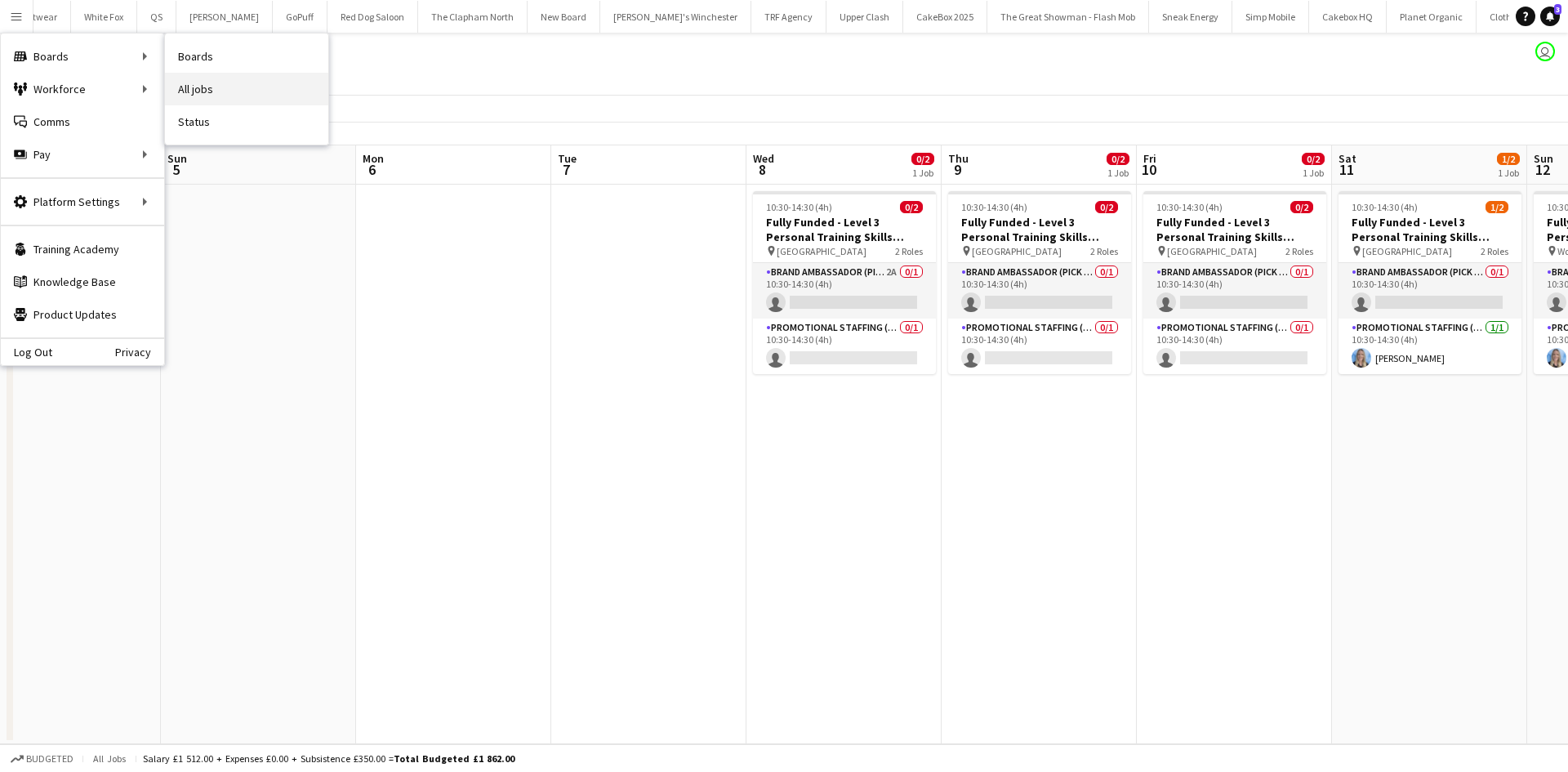
click at [233, 87] on link "All jobs" at bounding box center [246, 89] width 163 height 33
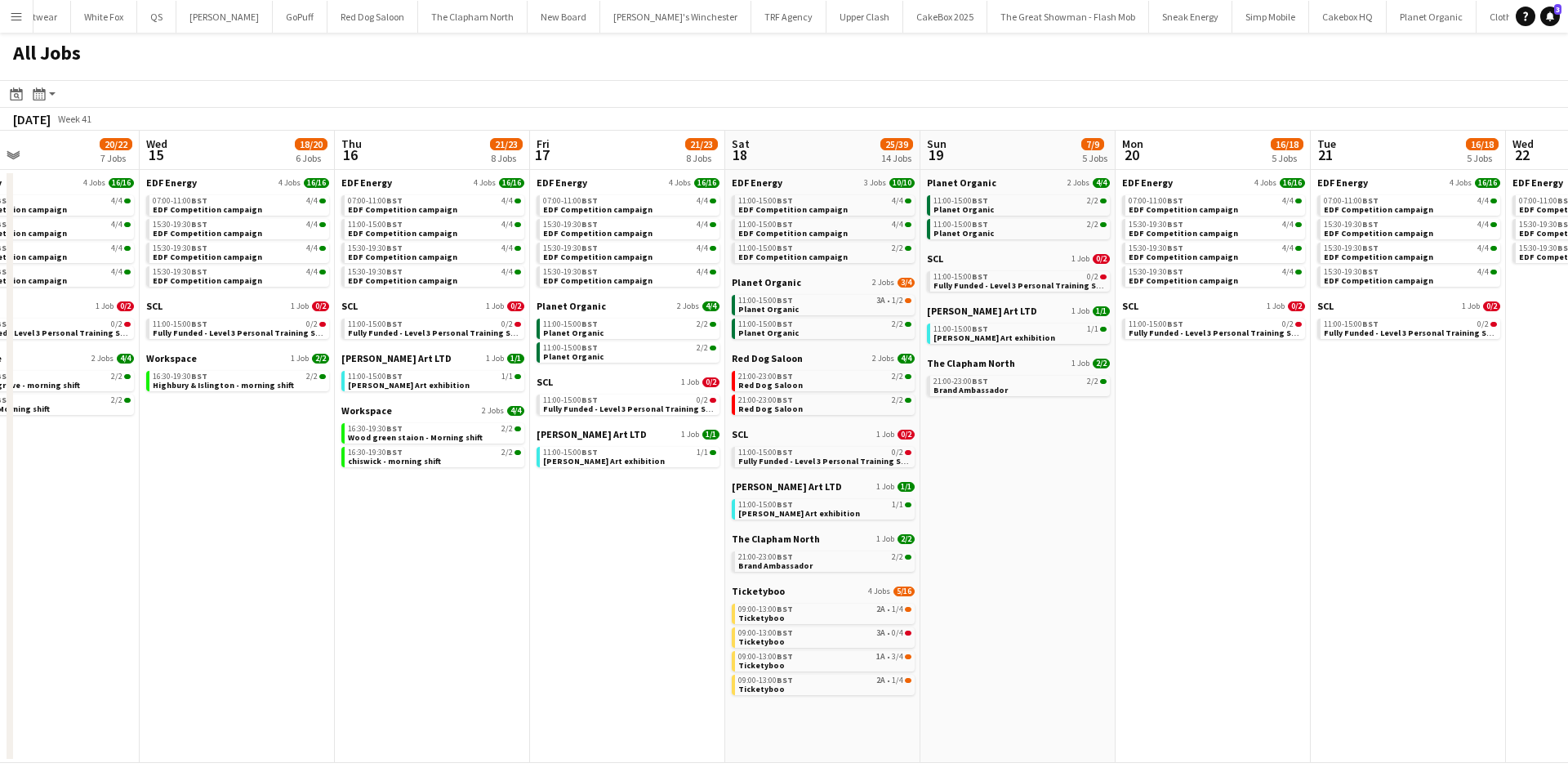
scroll to position [0, 448]
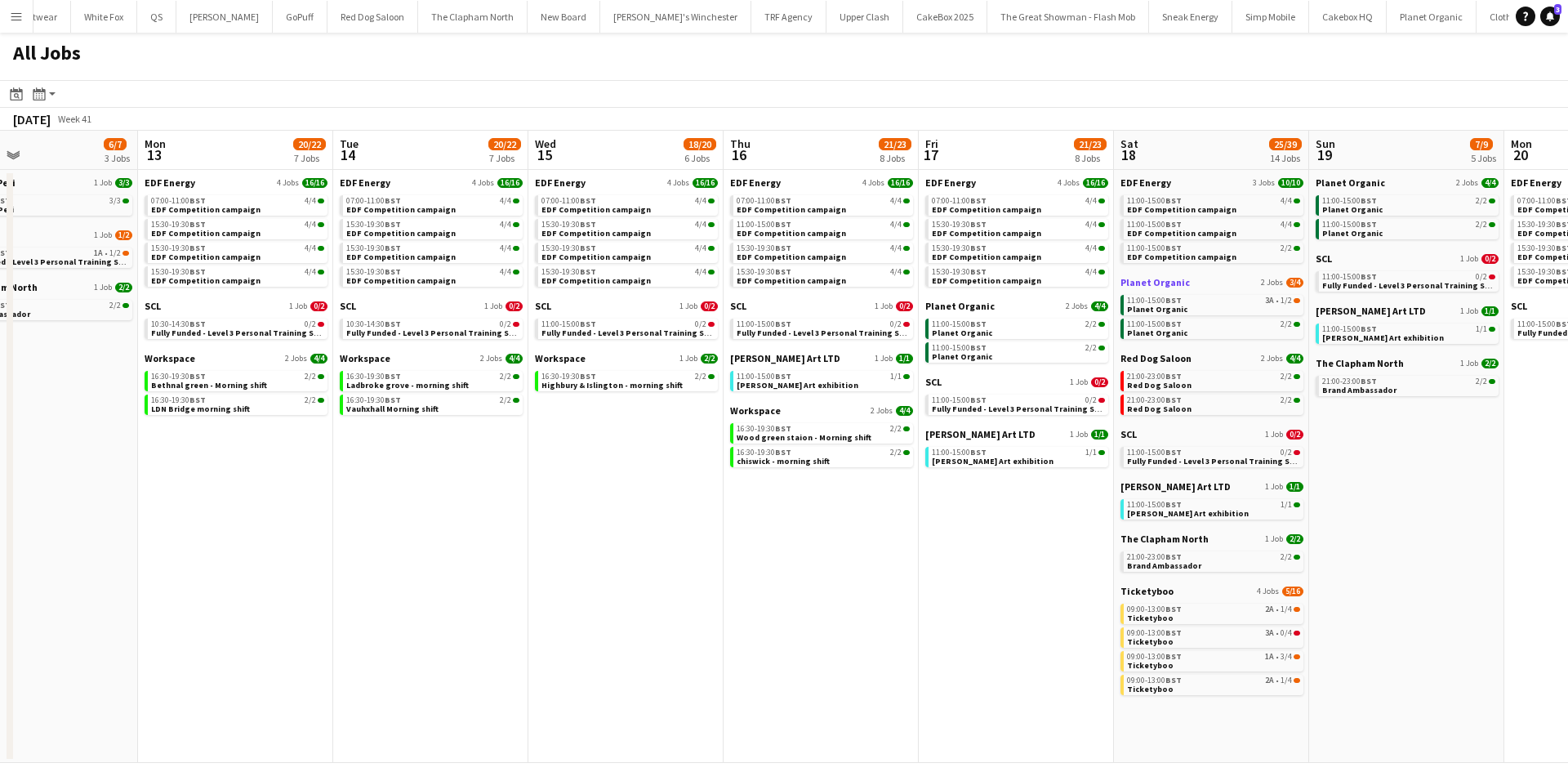
click at [1152, 279] on span "Planet Organic" at bounding box center [1155, 282] width 69 height 12
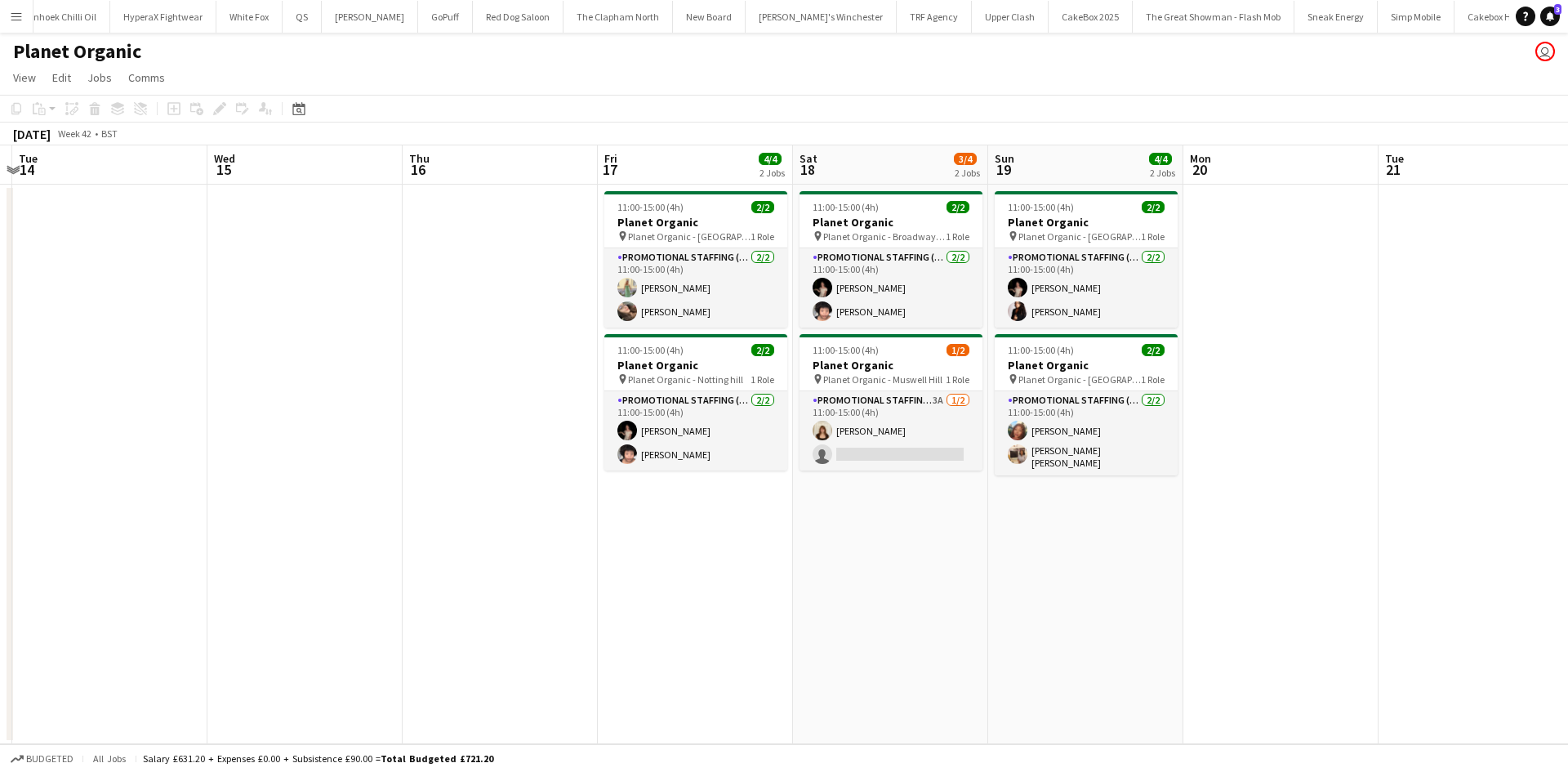
scroll to position [0, 769]
click at [941, 443] on app-card-role "Promotional Staffing (Brand Ambassadors) 3A 1/2 11:00-15:00 (4h) Amelie Forbes …" at bounding box center [890, 431] width 183 height 79
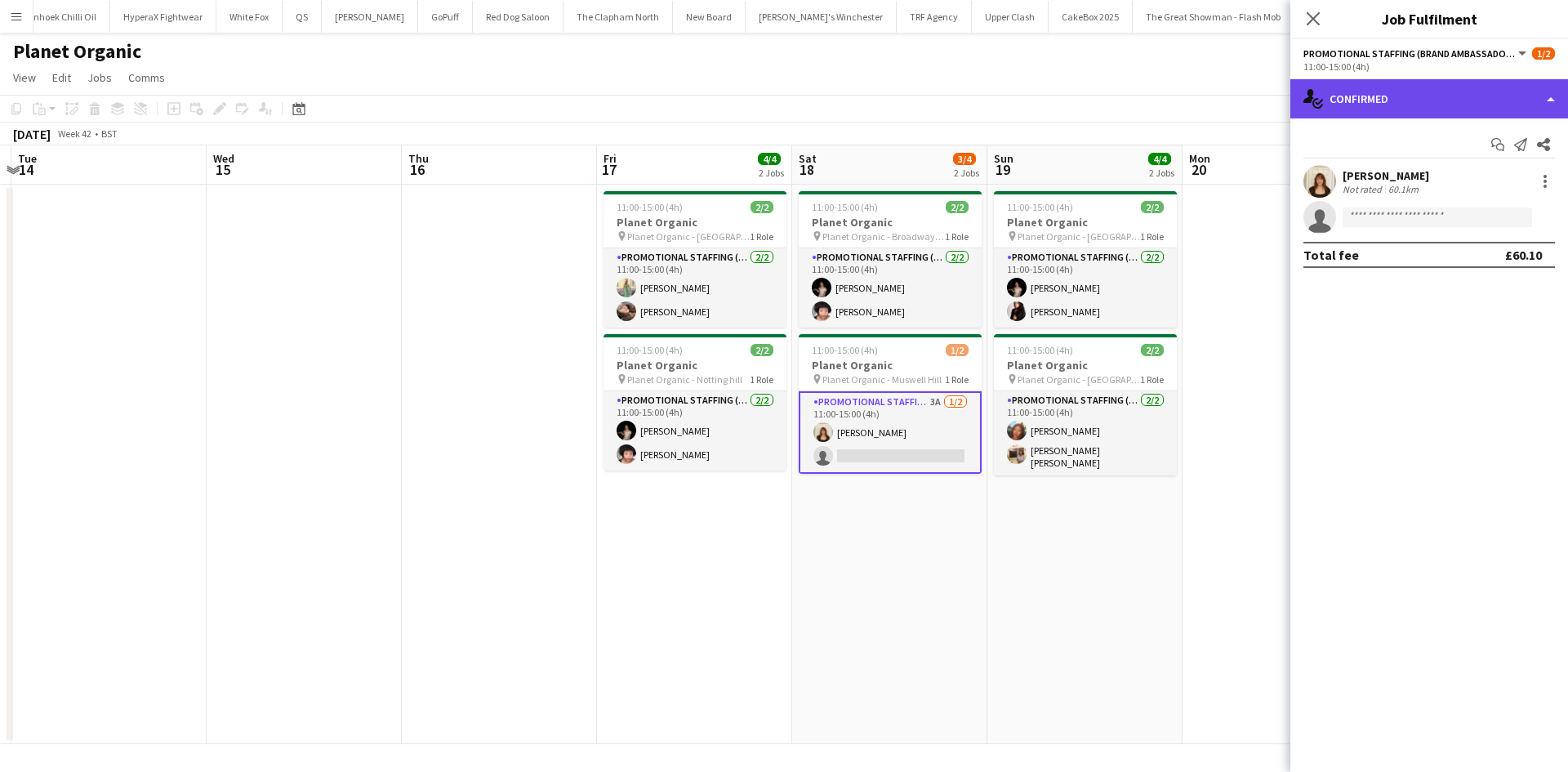
click at [1422, 116] on div "single-neutral-actions-check-2 Confirmed" at bounding box center [1429, 98] width 278 height 39
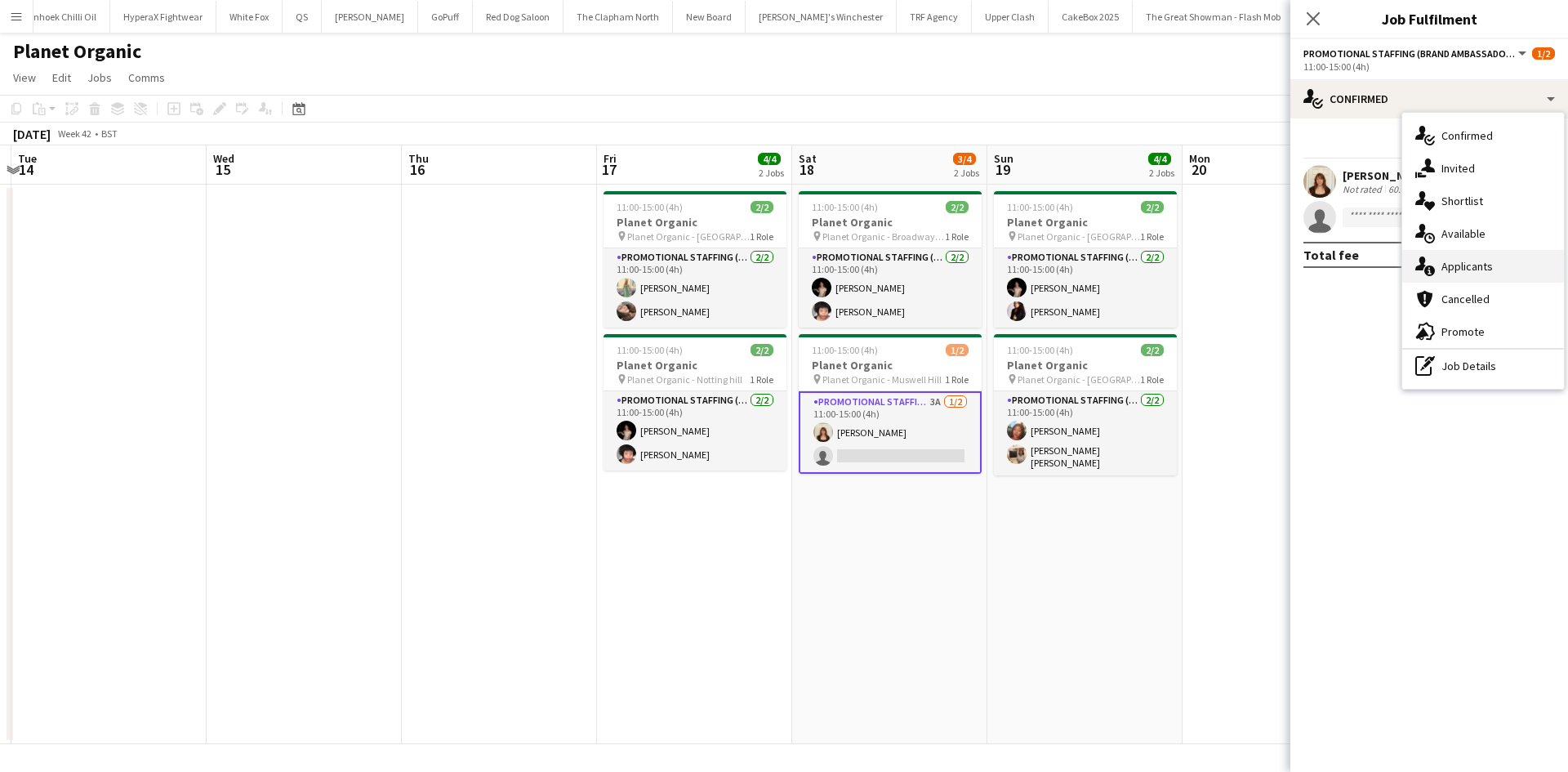
click at [1497, 257] on div "single-neutral-actions-information Applicants" at bounding box center [1483, 267] width 161 height 33
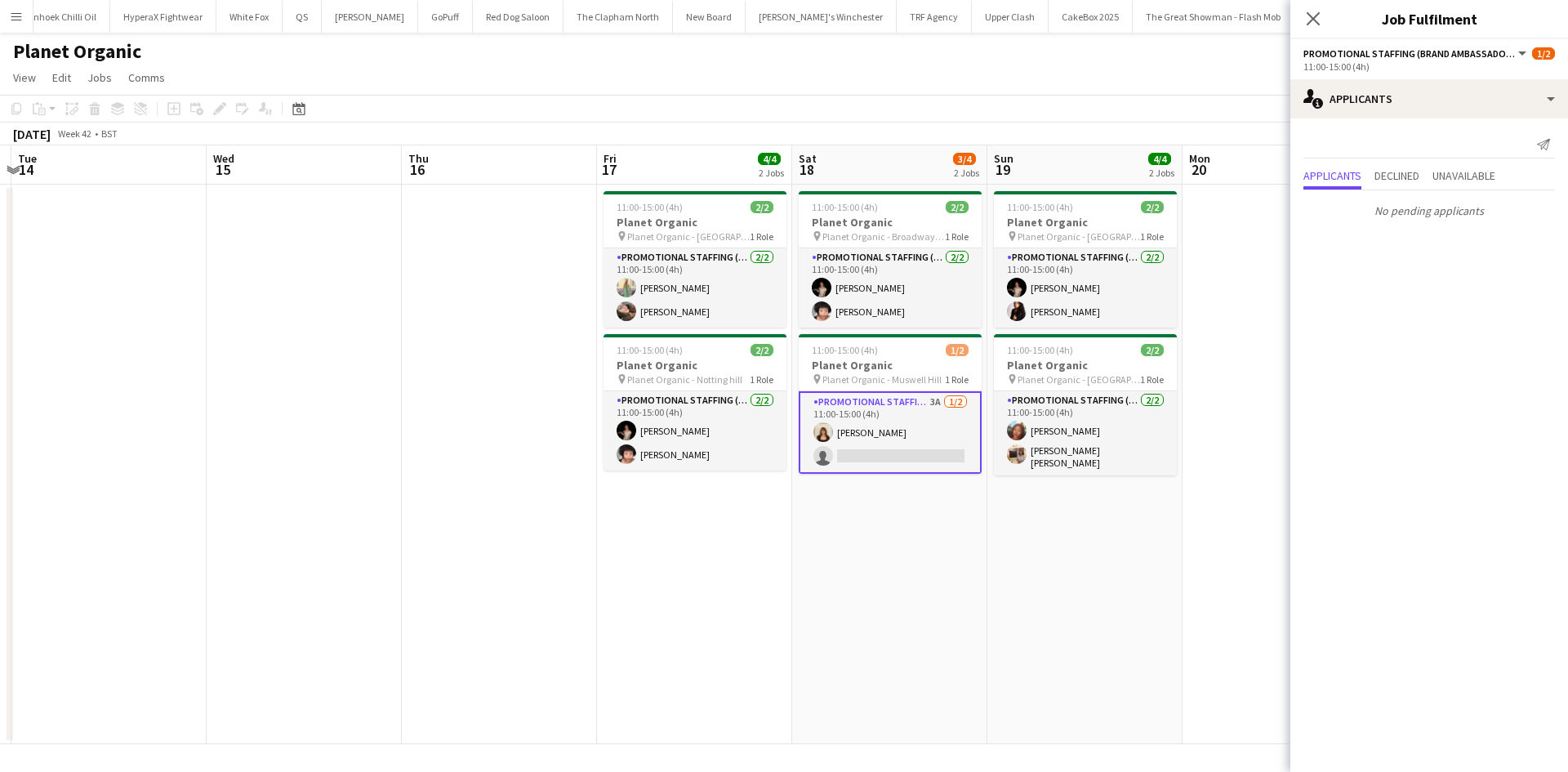
click at [1025, 619] on app-date-cell "11:00-15:00 (4h) 2/2 Planet Organic pin Planet Organic - Chiswick High Road 1 R…" at bounding box center [1085, 464] width 195 height 560
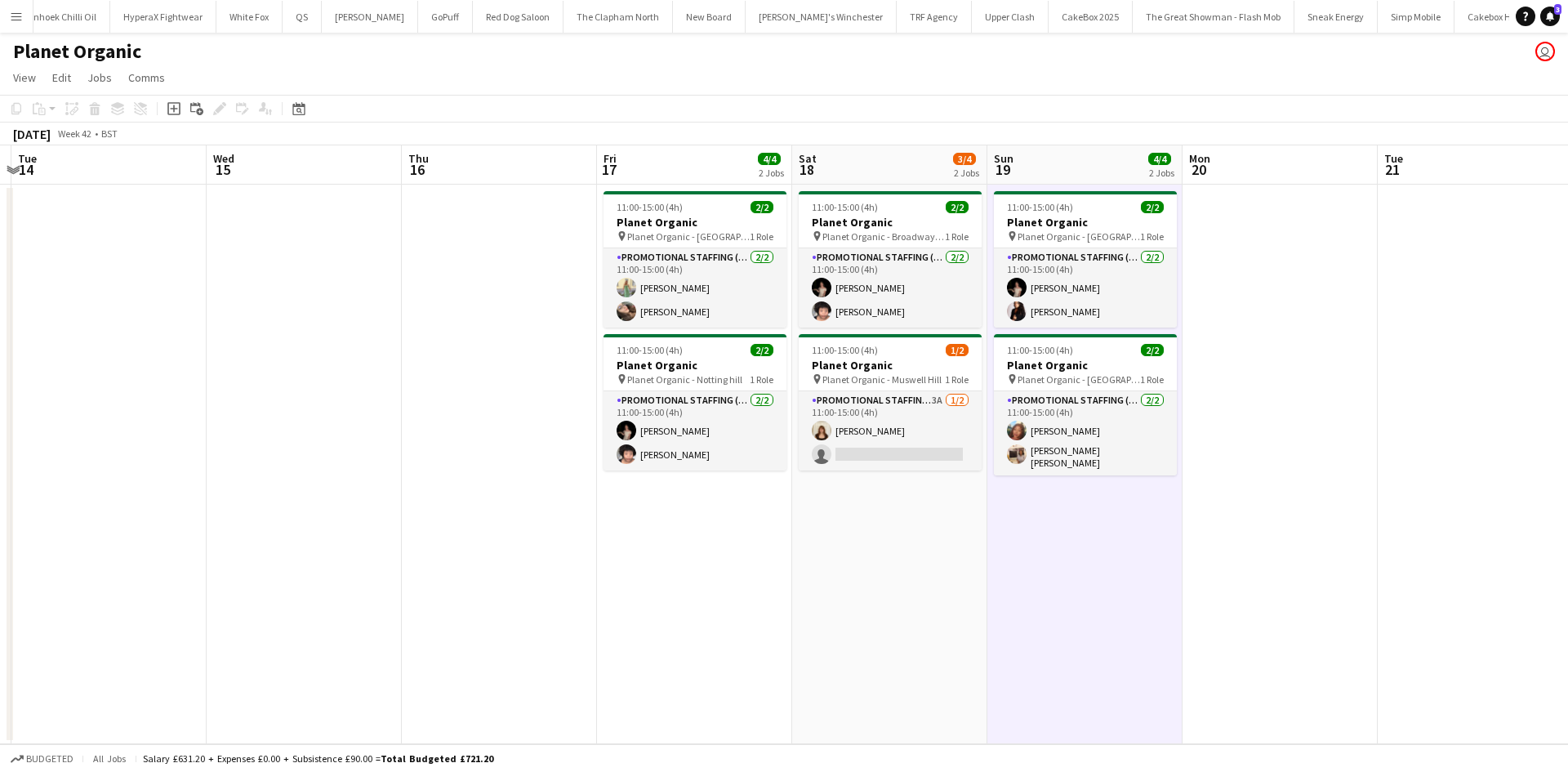
click at [22, 18] on app-icon "Menu" at bounding box center [16, 16] width 13 height 13
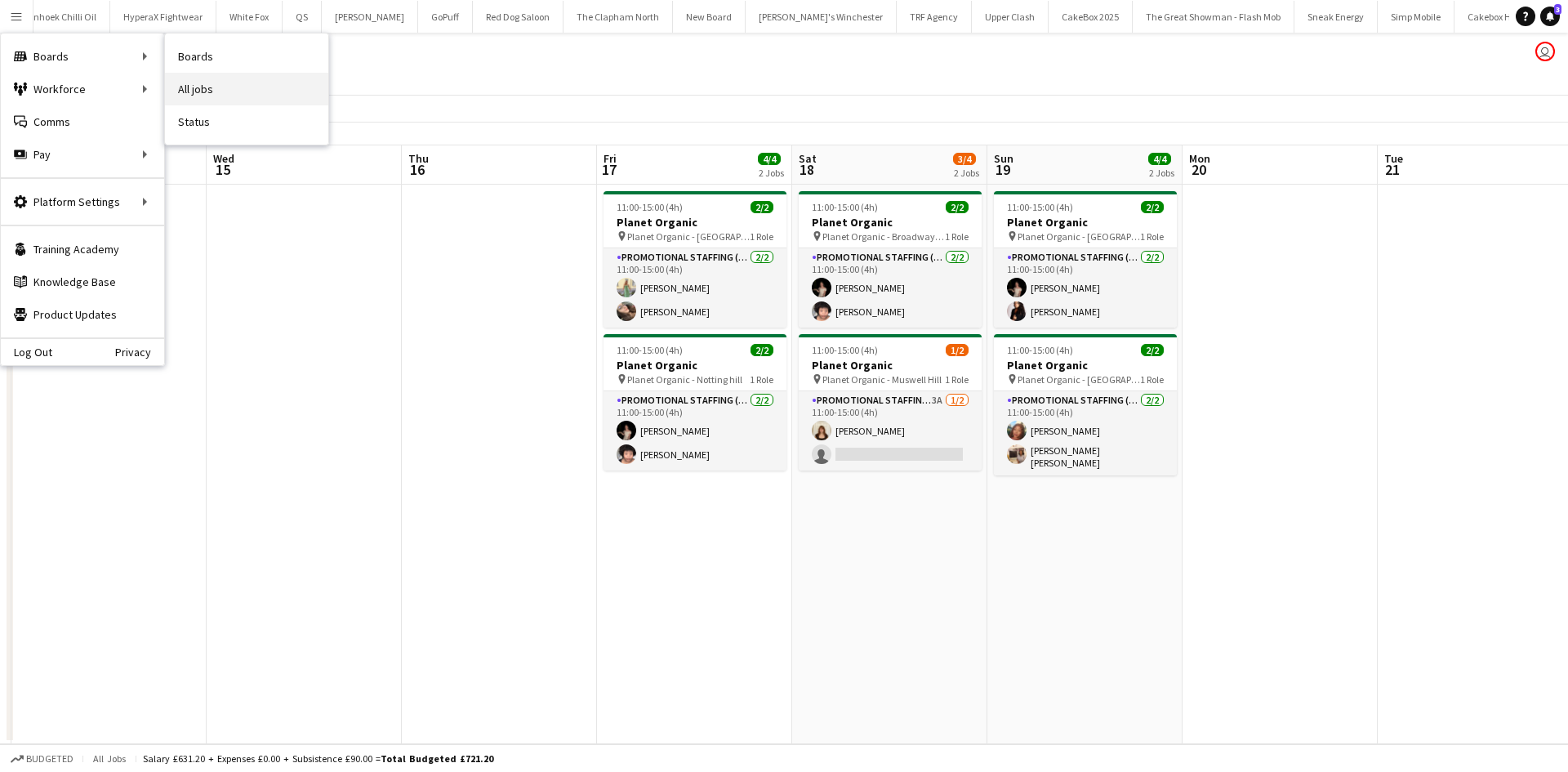
click at [195, 84] on link "All jobs" at bounding box center [246, 89] width 163 height 33
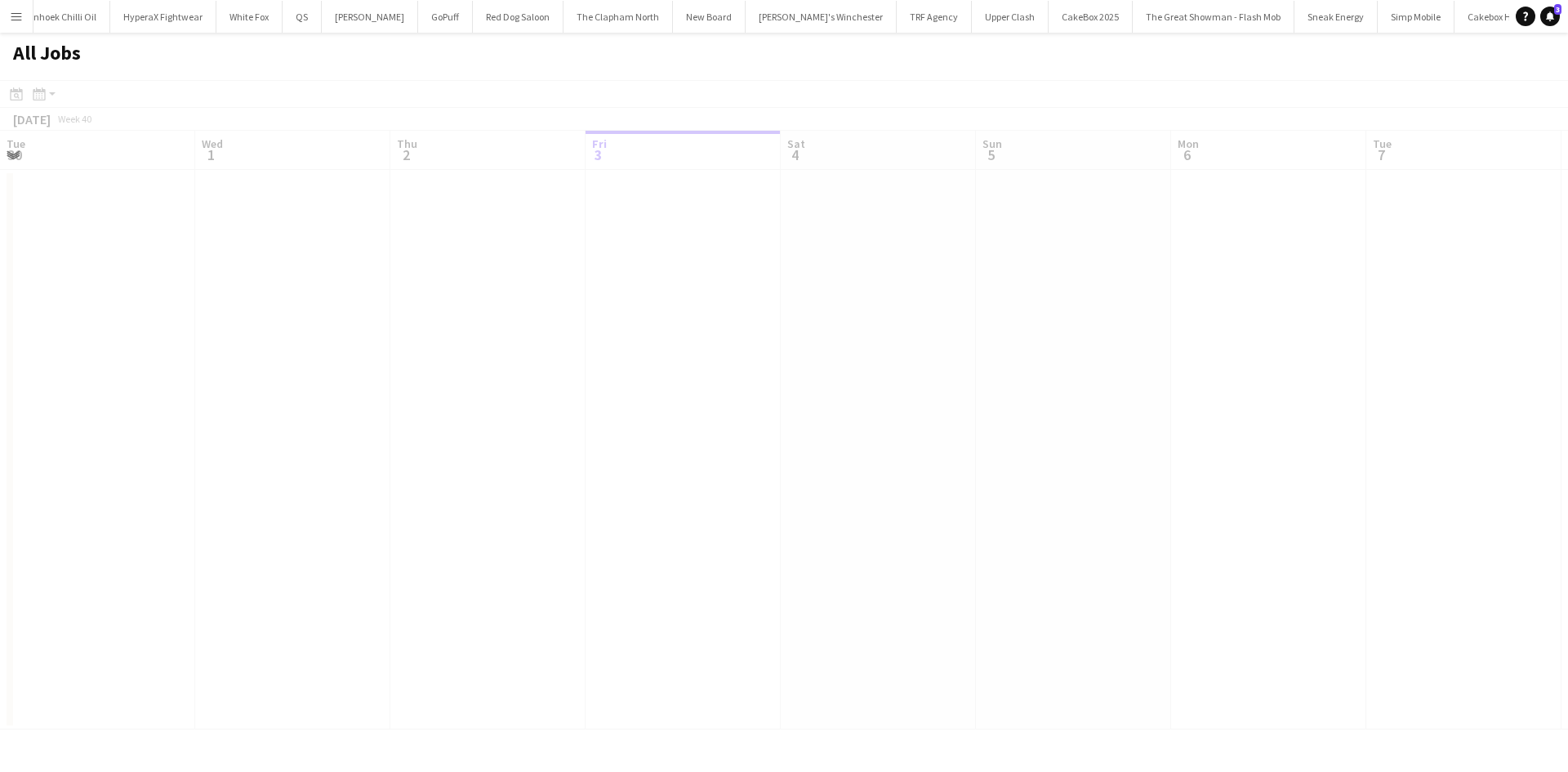
scroll to position [0, 391]
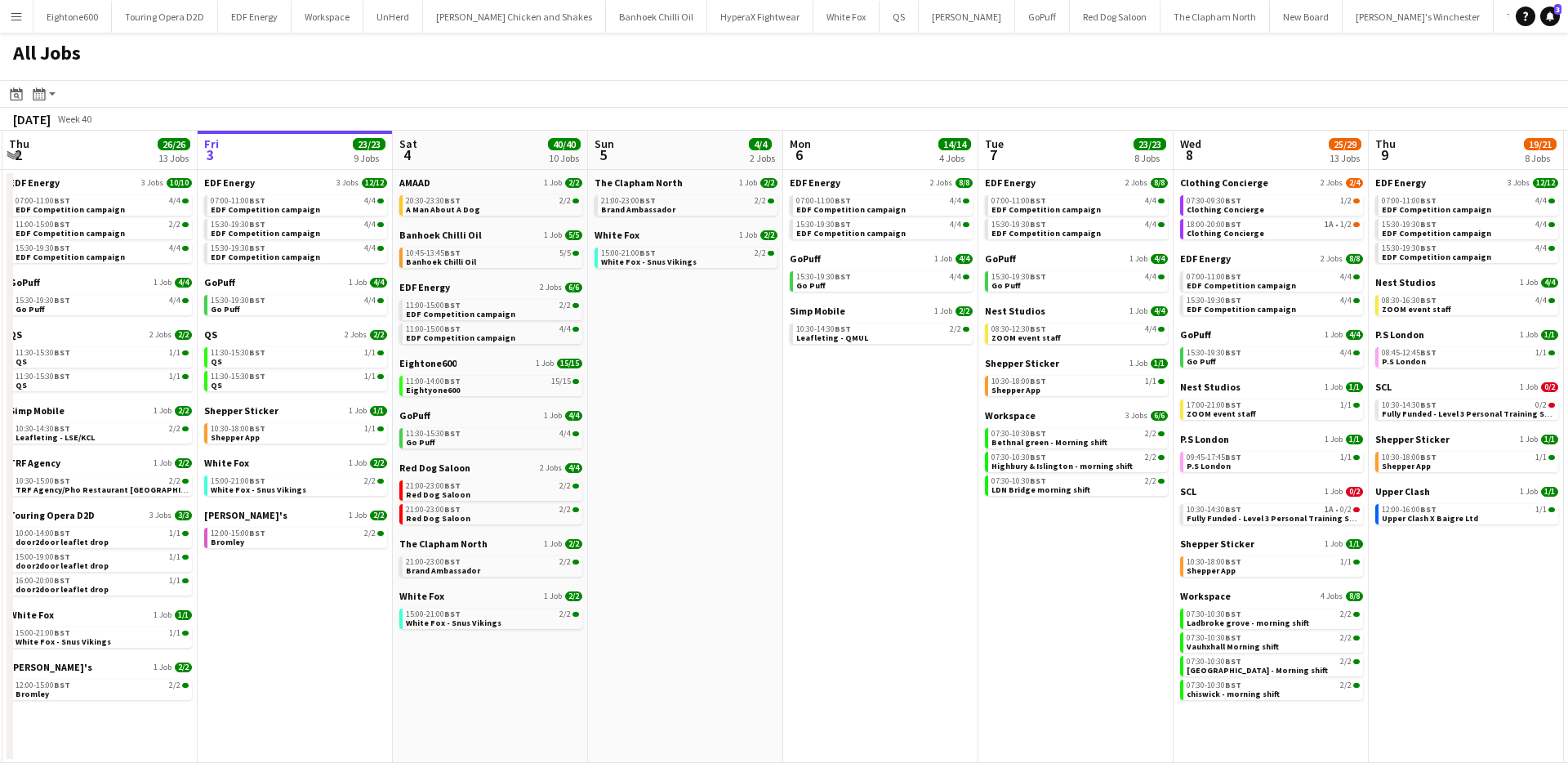
scroll to position [0, 387]
click at [417, 176] on app-date-cell "AMAAD 1 Job [DATE] 20:30-23:30 BST 2/2 A Man About A Dog Banhoek Chilli Oil 1 J…" at bounding box center [491, 466] width 195 height 593
click at [408, 180] on span "AMAAD" at bounding box center [416, 183] width 31 height 12
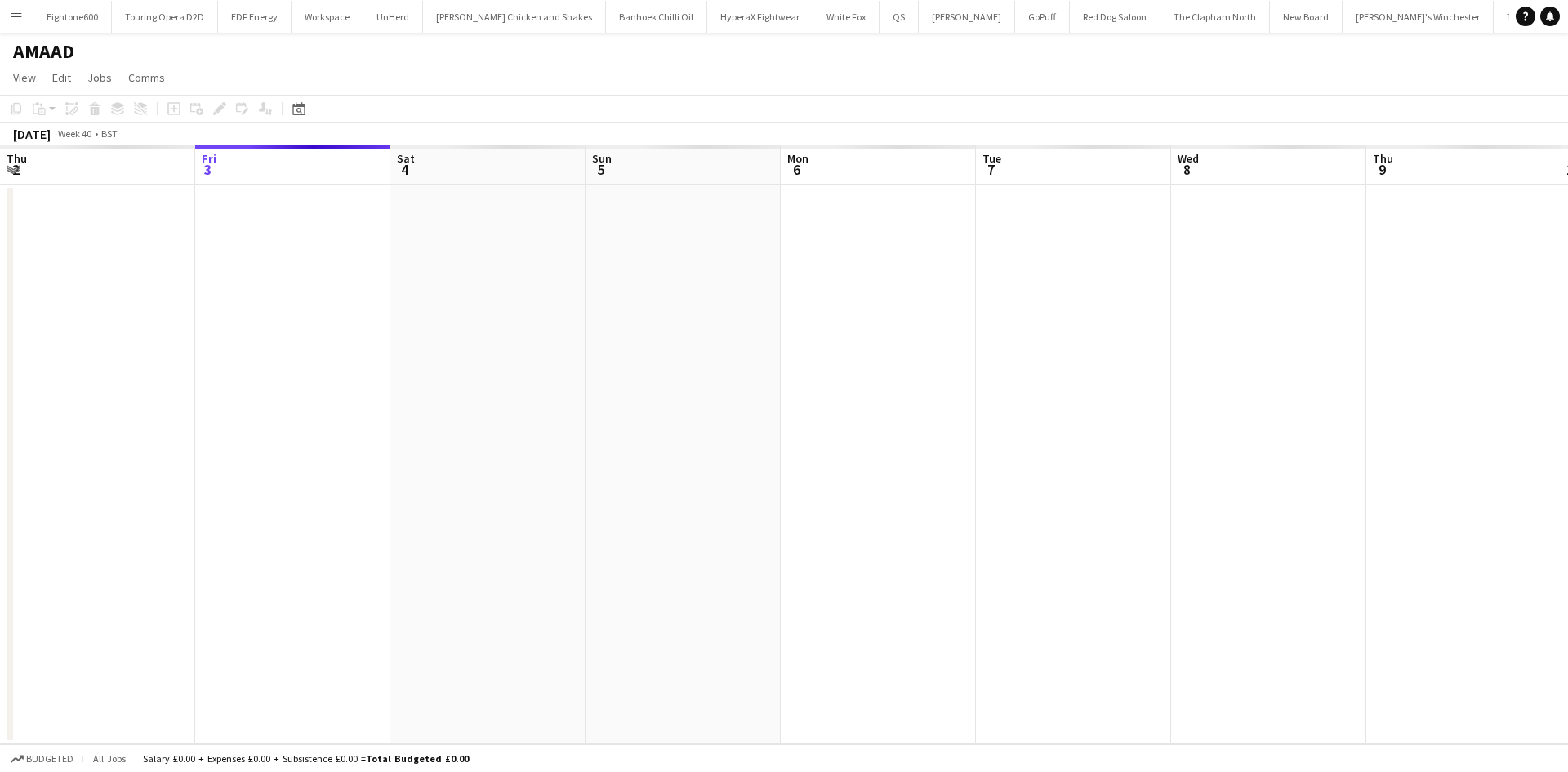
scroll to position [0, 775]
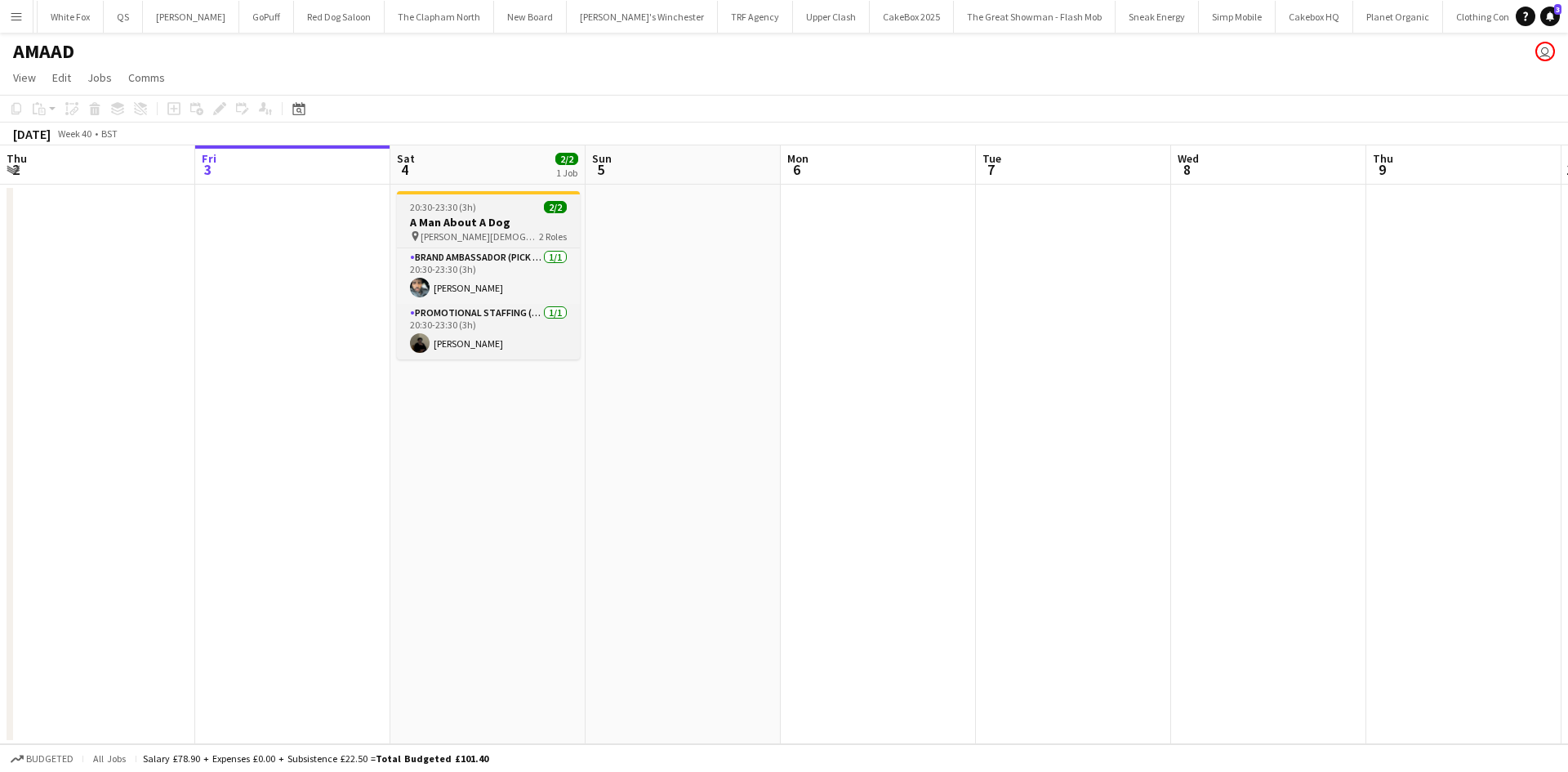
click at [469, 238] on span "[PERSON_NAME][DEMOGRAPHIC_DATA]" at bounding box center [480, 236] width 118 height 12
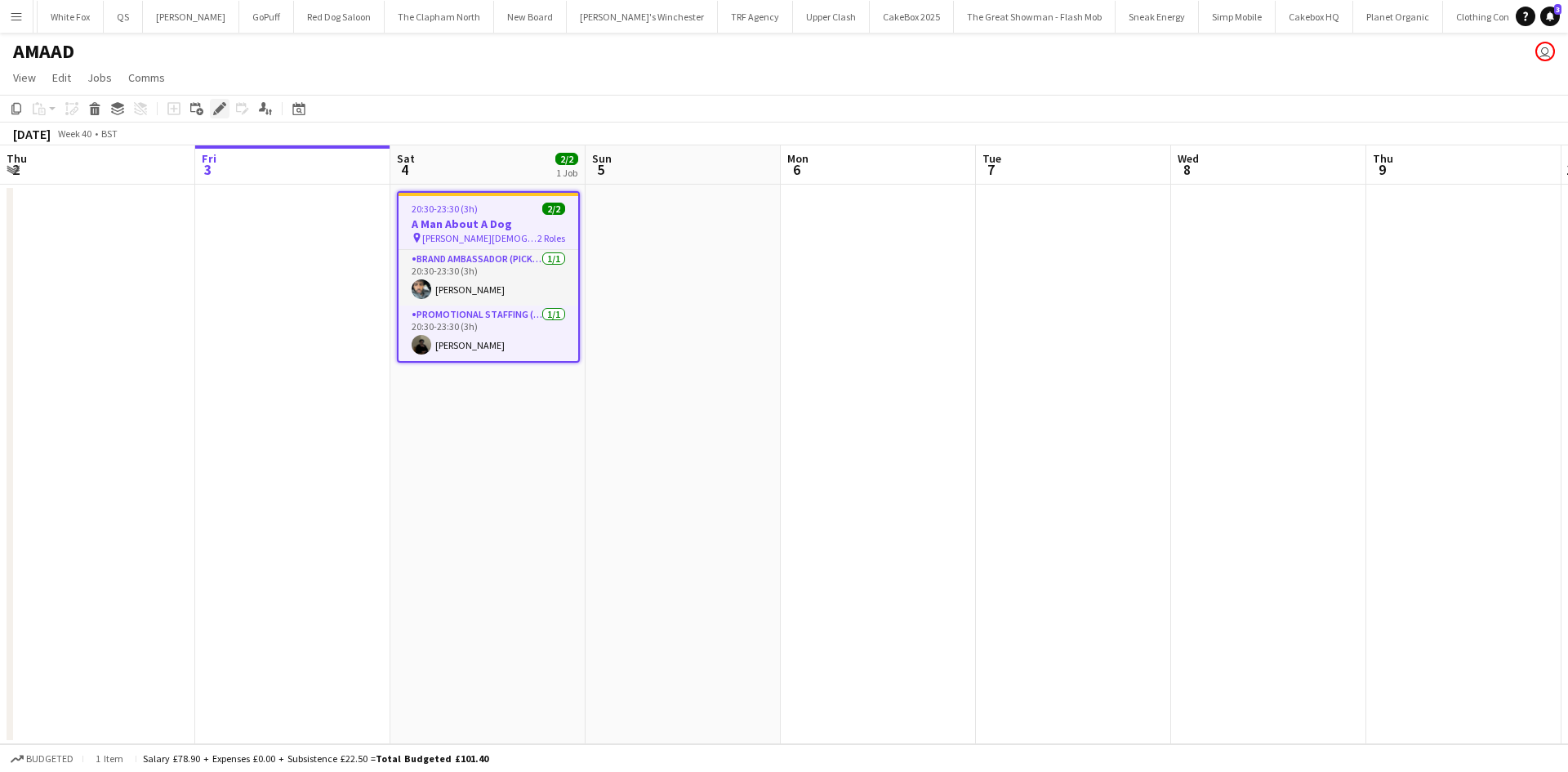
click at [223, 104] on icon at bounding box center [224, 104] width 4 height 4
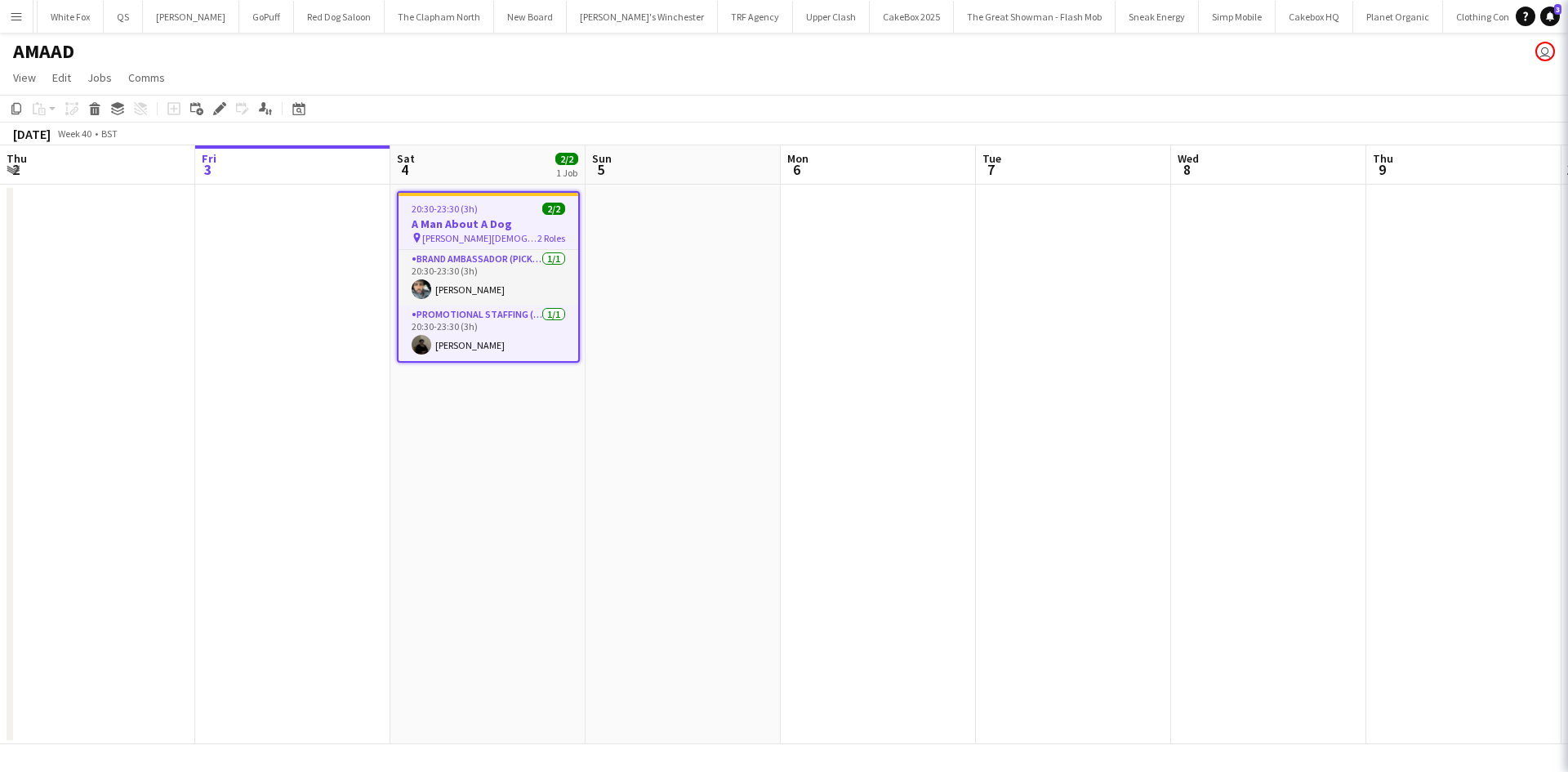
type input "**********"
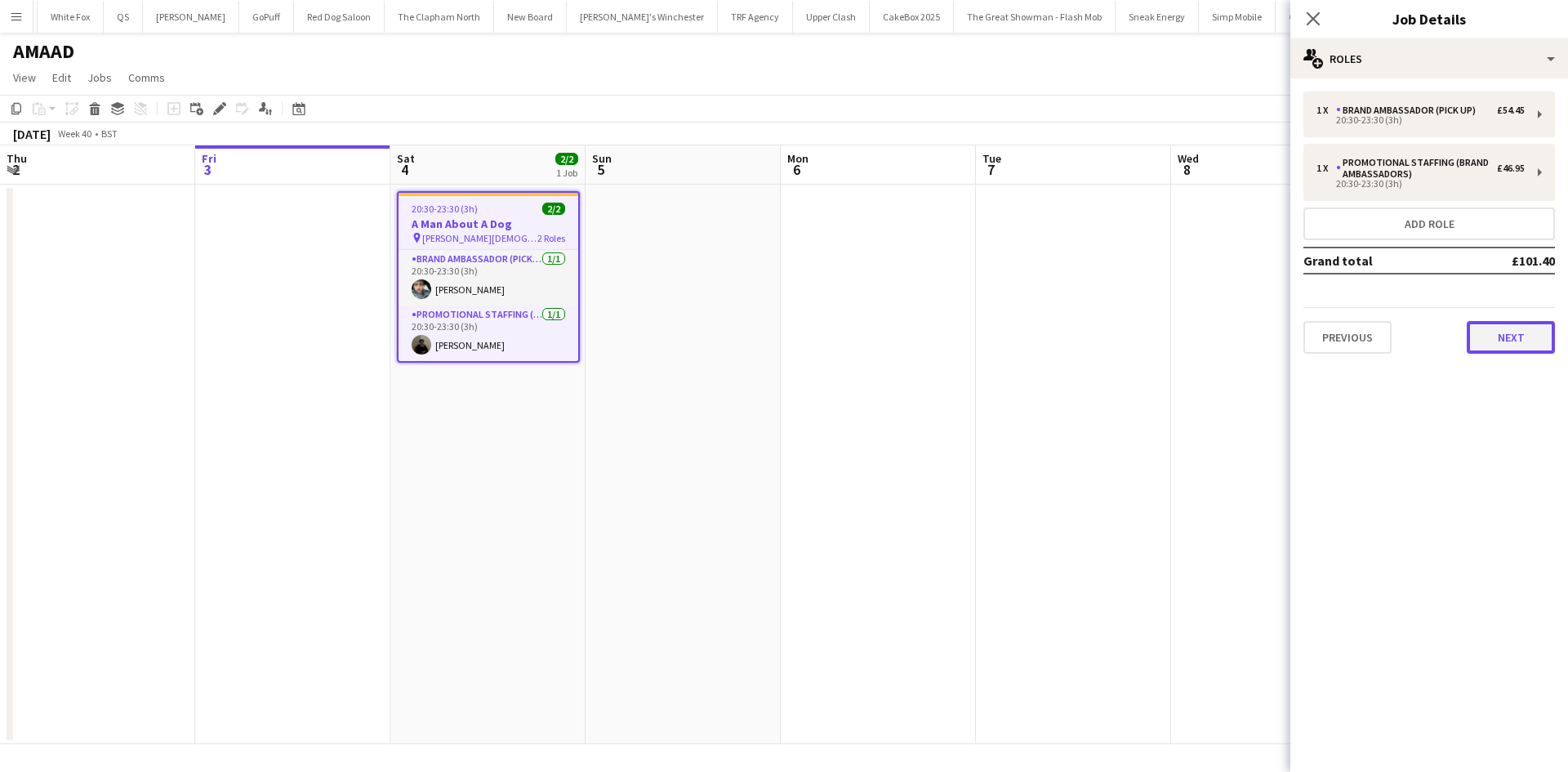
click at [1509, 327] on button "Next" at bounding box center [1511, 337] width 88 height 33
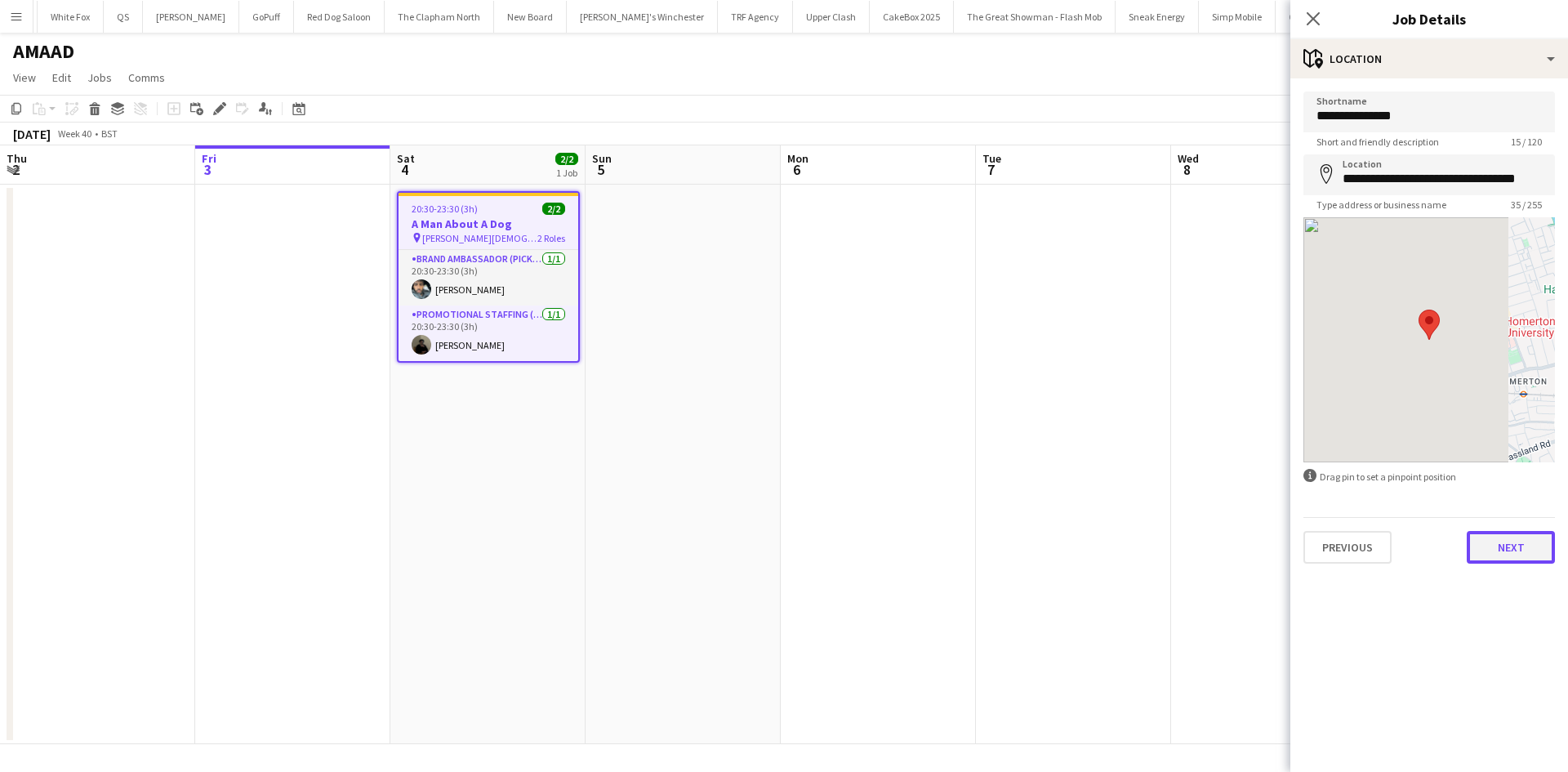
click at [1509, 554] on button "Next" at bounding box center [1511, 547] width 88 height 33
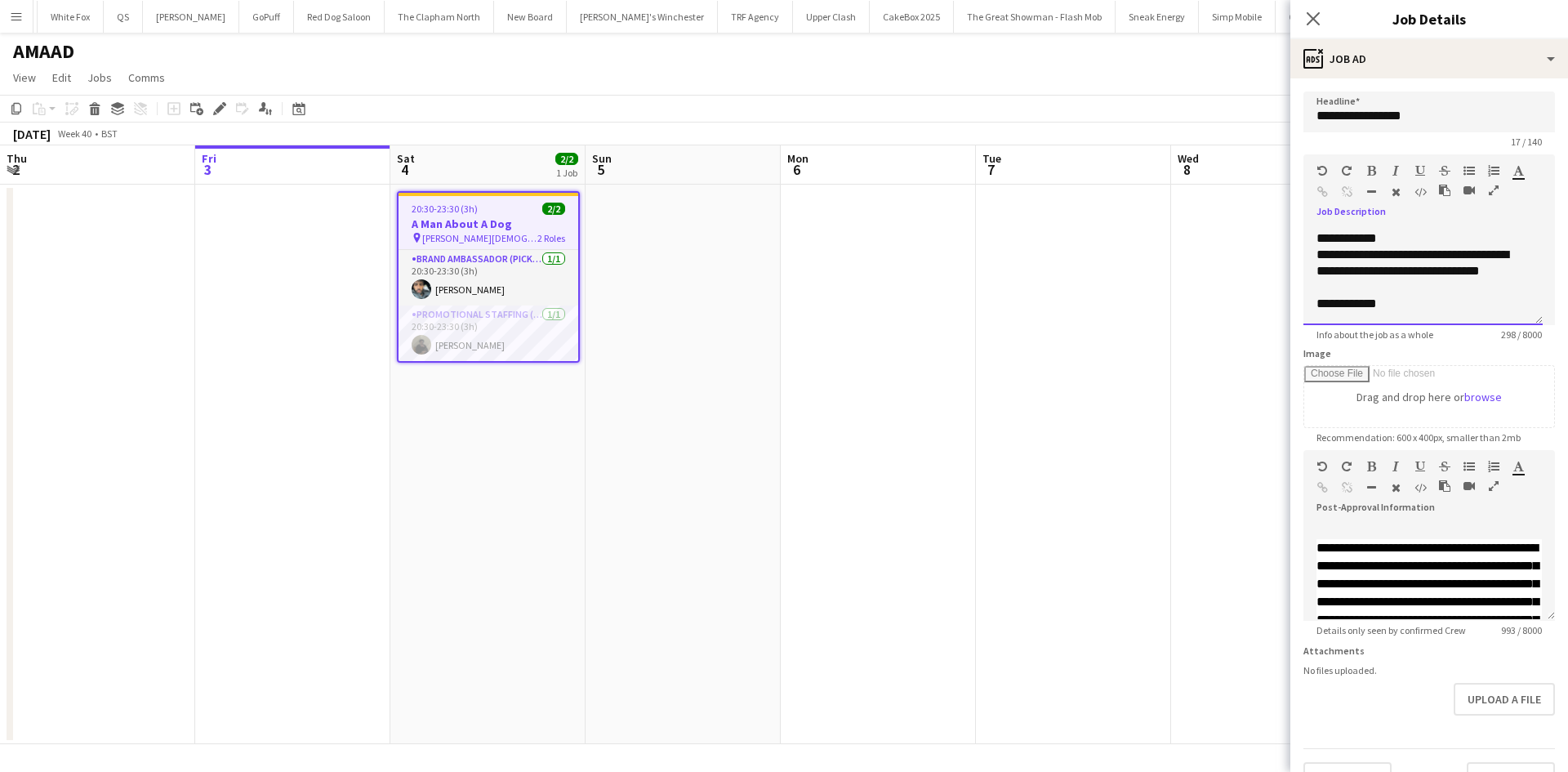
scroll to position [0, 0]
click at [1309, 23] on icon at bounding box center [1313, 18] width 13 height 13
